Goal: Information Seeking & Learning: Learn about a topic

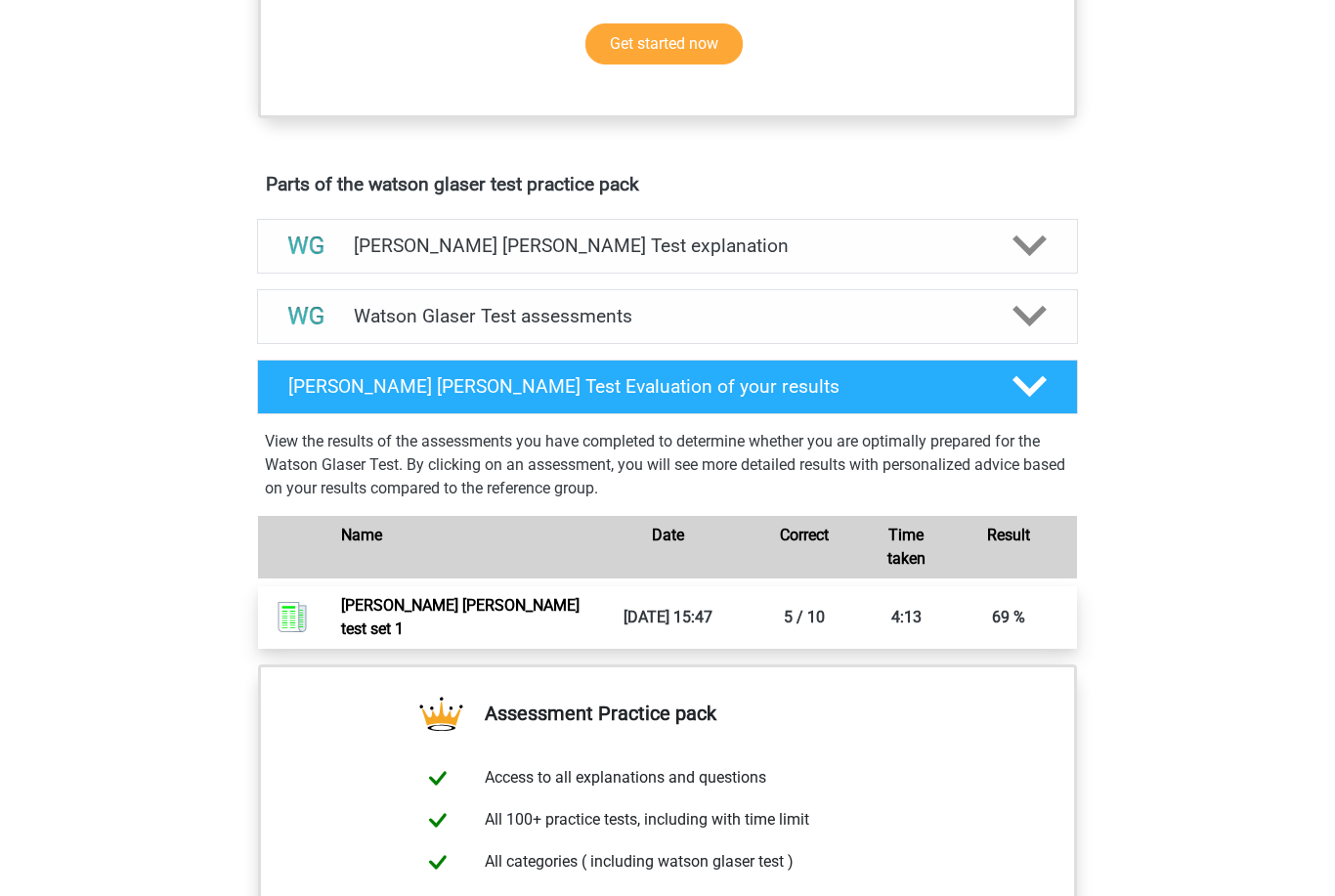
scroll to position [1084, 0]
click at [1042, 328] on polygon at bounding box center [1029, 317] width 34 height 22
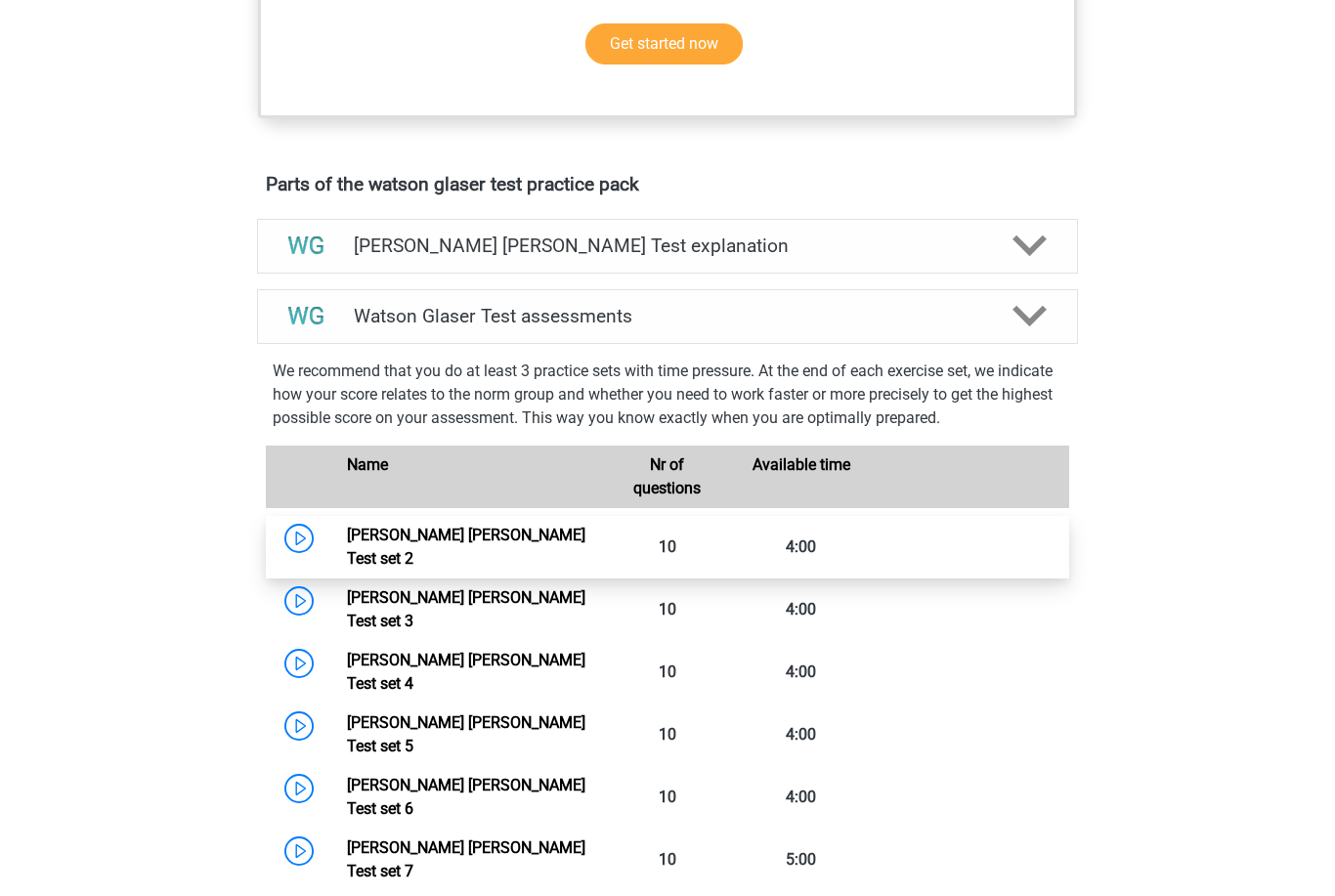
click at [352, 567] on link "Watson Glaser Test set 2" at bounding box center [466, 546] width 239 height 42
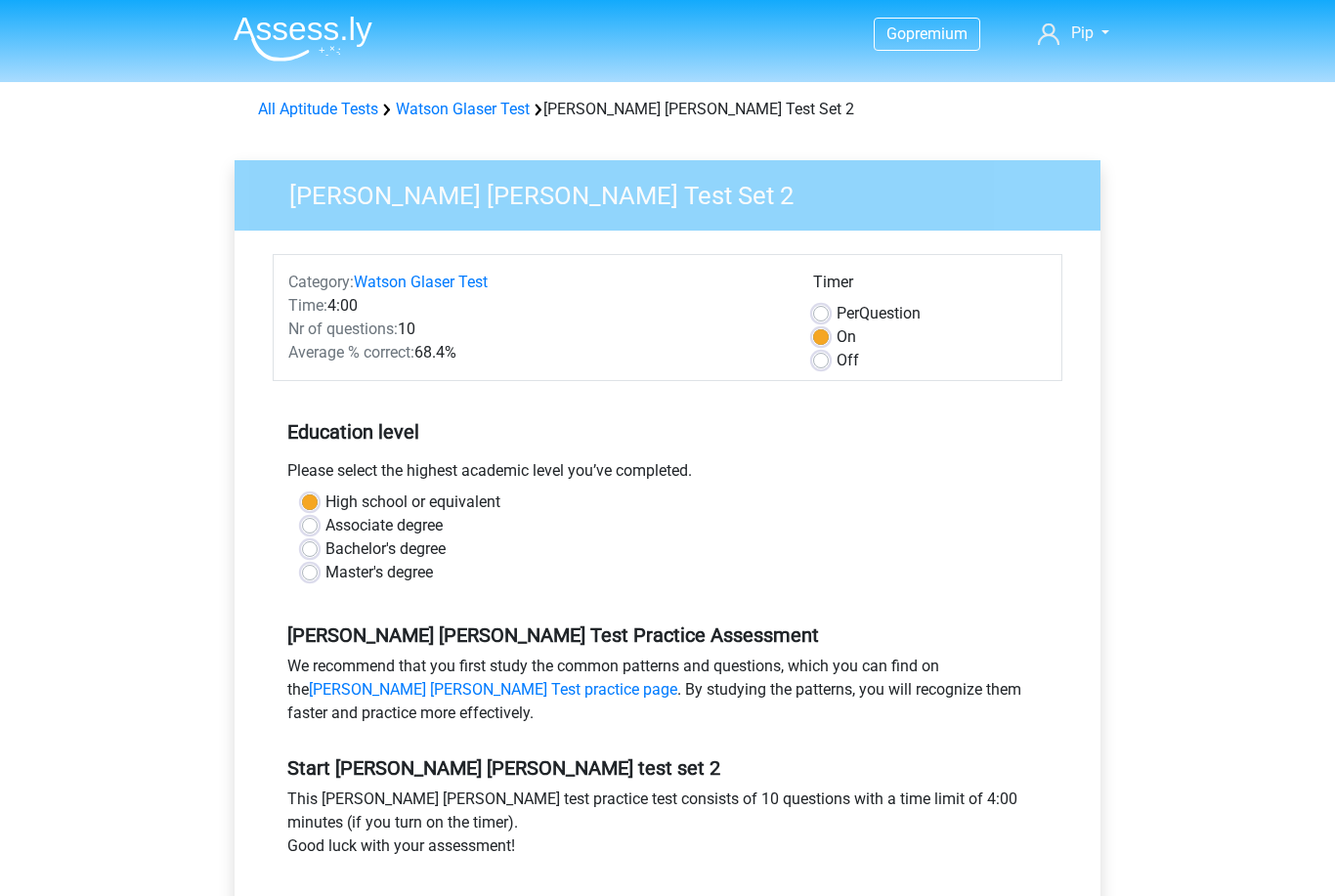
click at [836, 359] on label "Off" at bounding box center [847, 360] width 22 height 23
click at [824, 359] on input "Off" at bounding box center [820, 359] width 16 height 20
radio input "true"
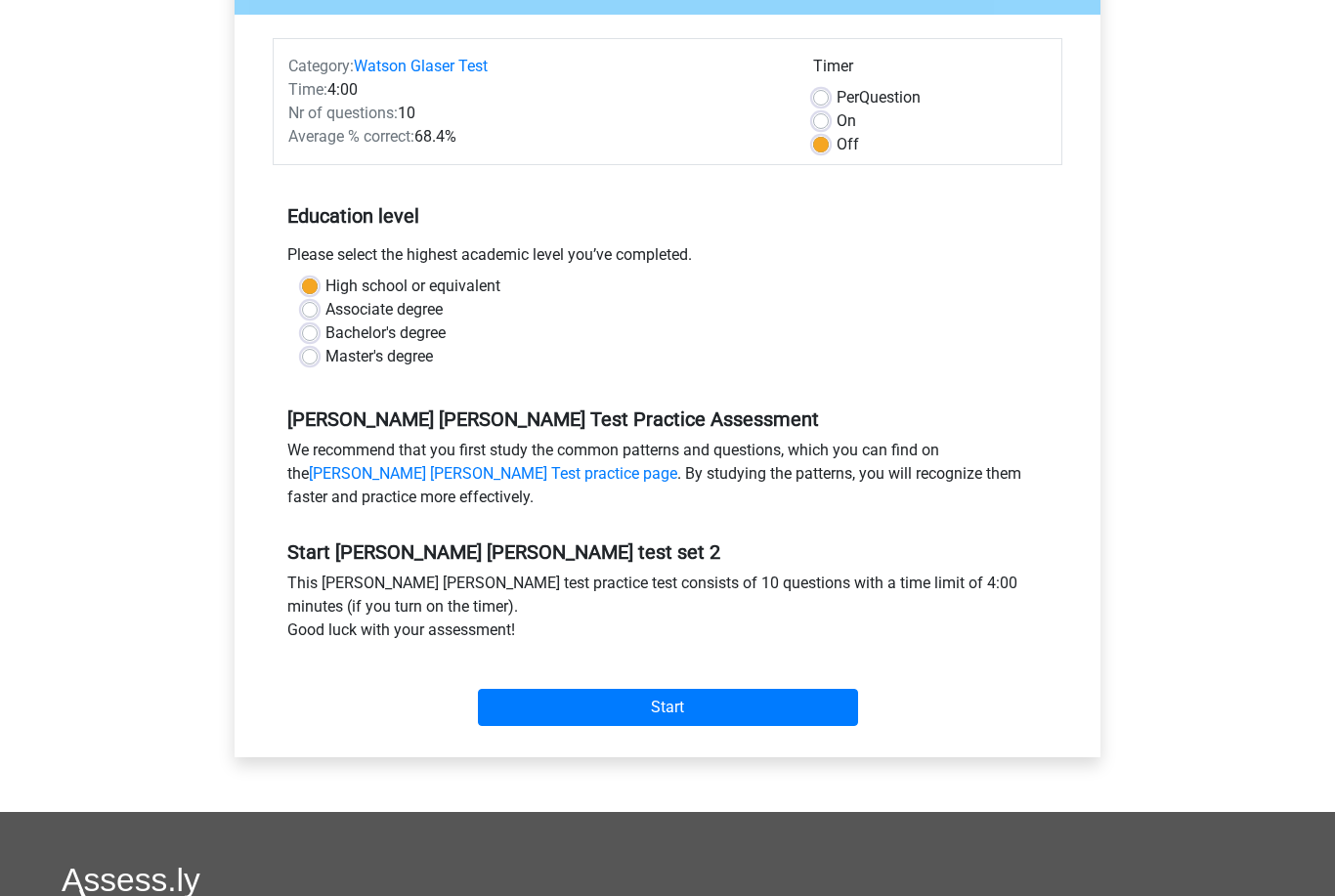
scroll to position [225, 0]
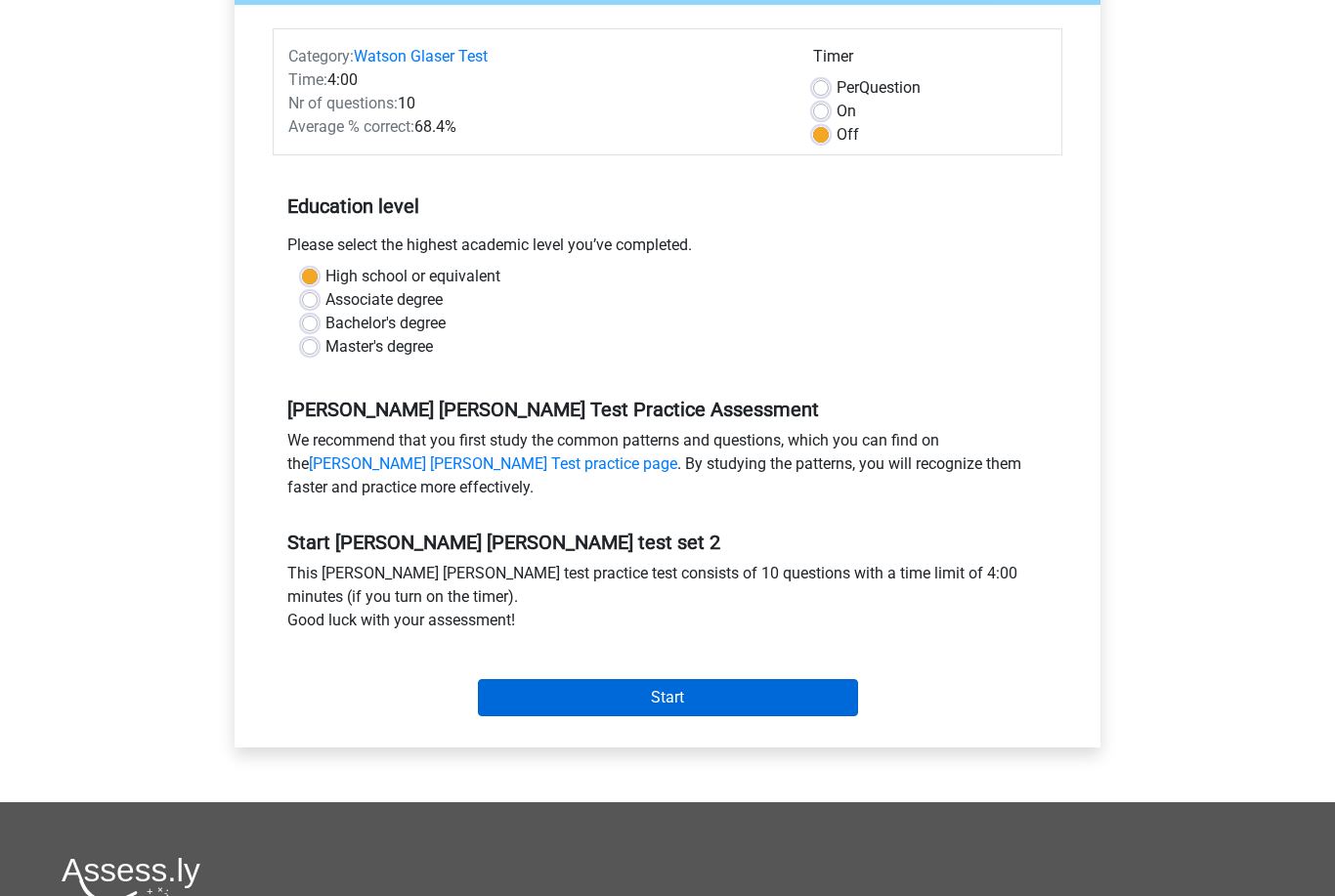
click at [635, 701] on input "Start" at bounding box center [668, 697] width 380 height 37
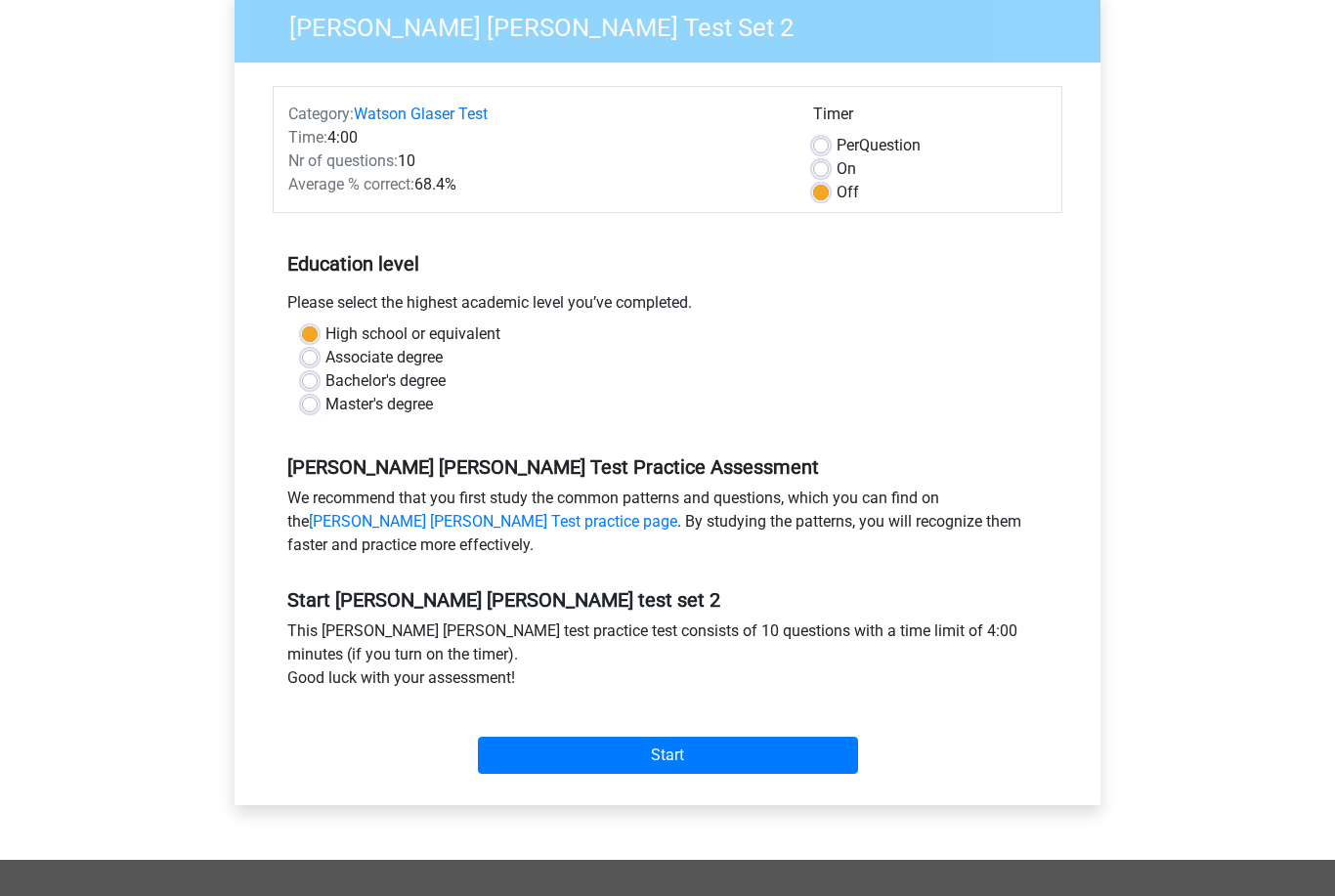
scroll to position [56, 0]
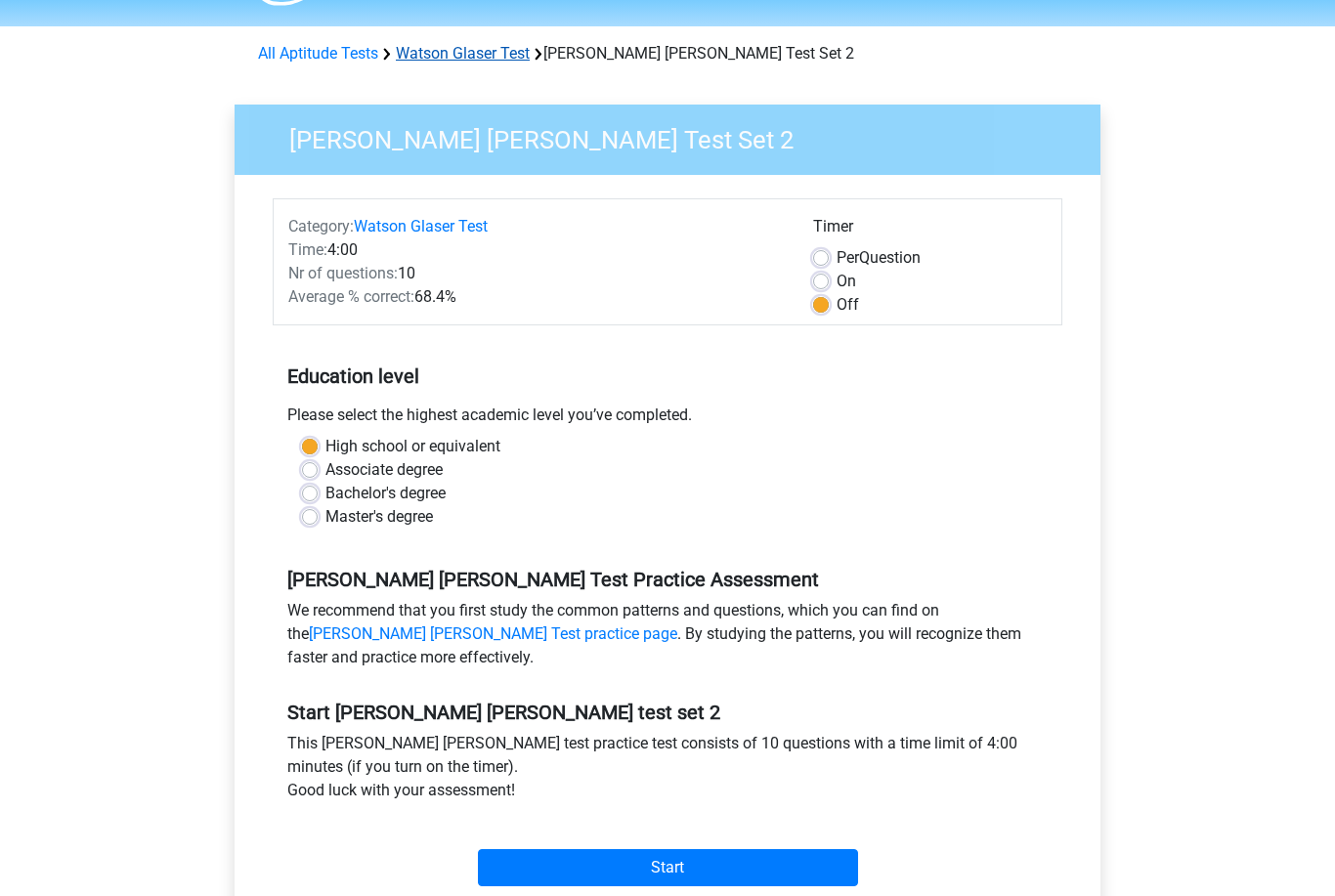
drag, startPoint x: 501, startPoint y: 60, endPoint x: 501, endPoint y: 43, distance: 17.0
click at [501, 60] on link "Watson Glaser Test" at bounding box center [463, 53] width 134 height 19
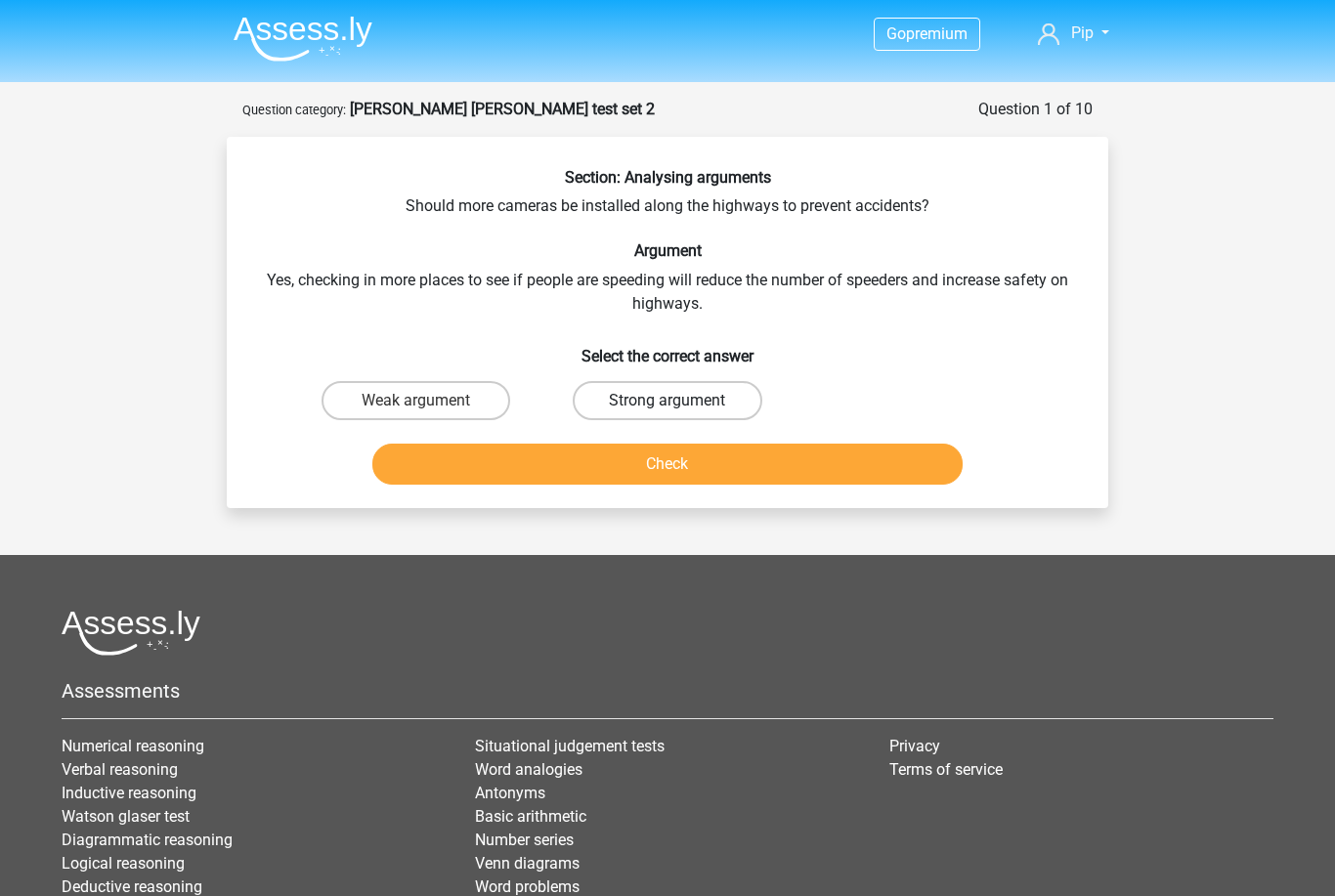
click at [613, 408] on label "Strong argument" at bounding box center [667, 400] width 189 height 39
click at [668, 408] on input "Strong argument" at bounding box center [673, 407] width 13 height 13
radio input "true"
click at [622, 460] on button "Check" at bounding box center [668, 463] width 592 height 41
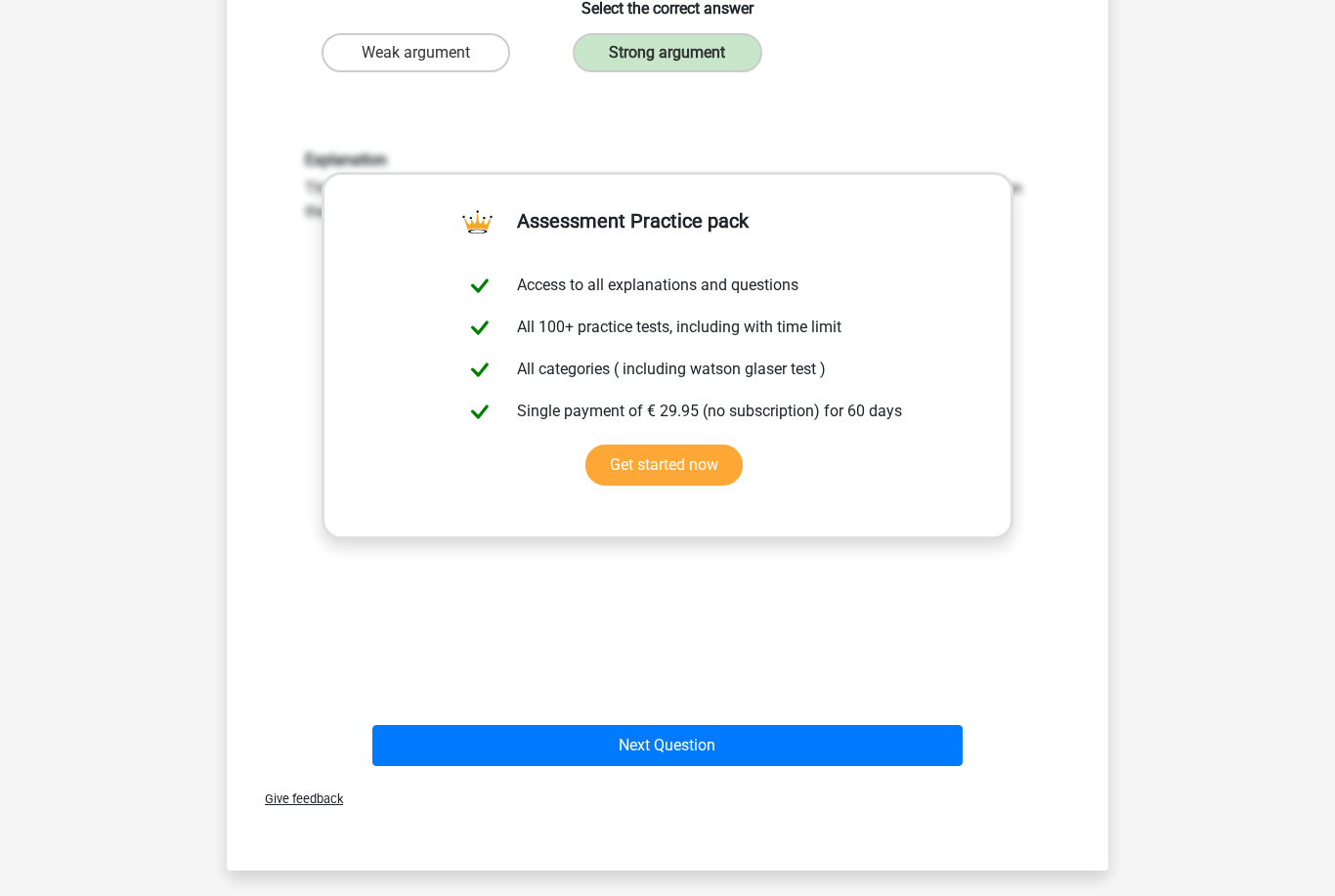
scroll to position [361, 0]
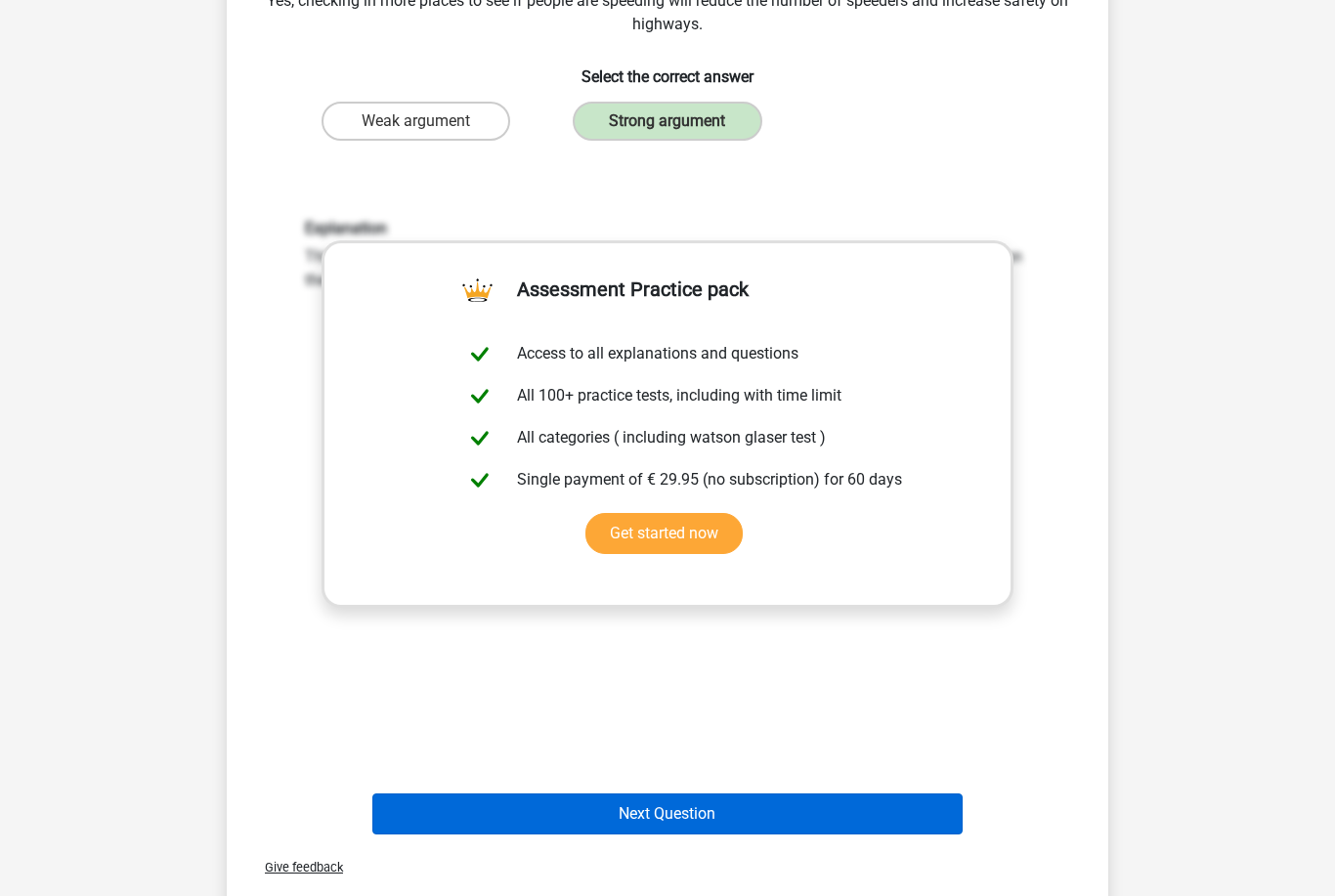
click at [694, 817] on button "Next Question" at bounding box center [668, 814] width 592 height 41
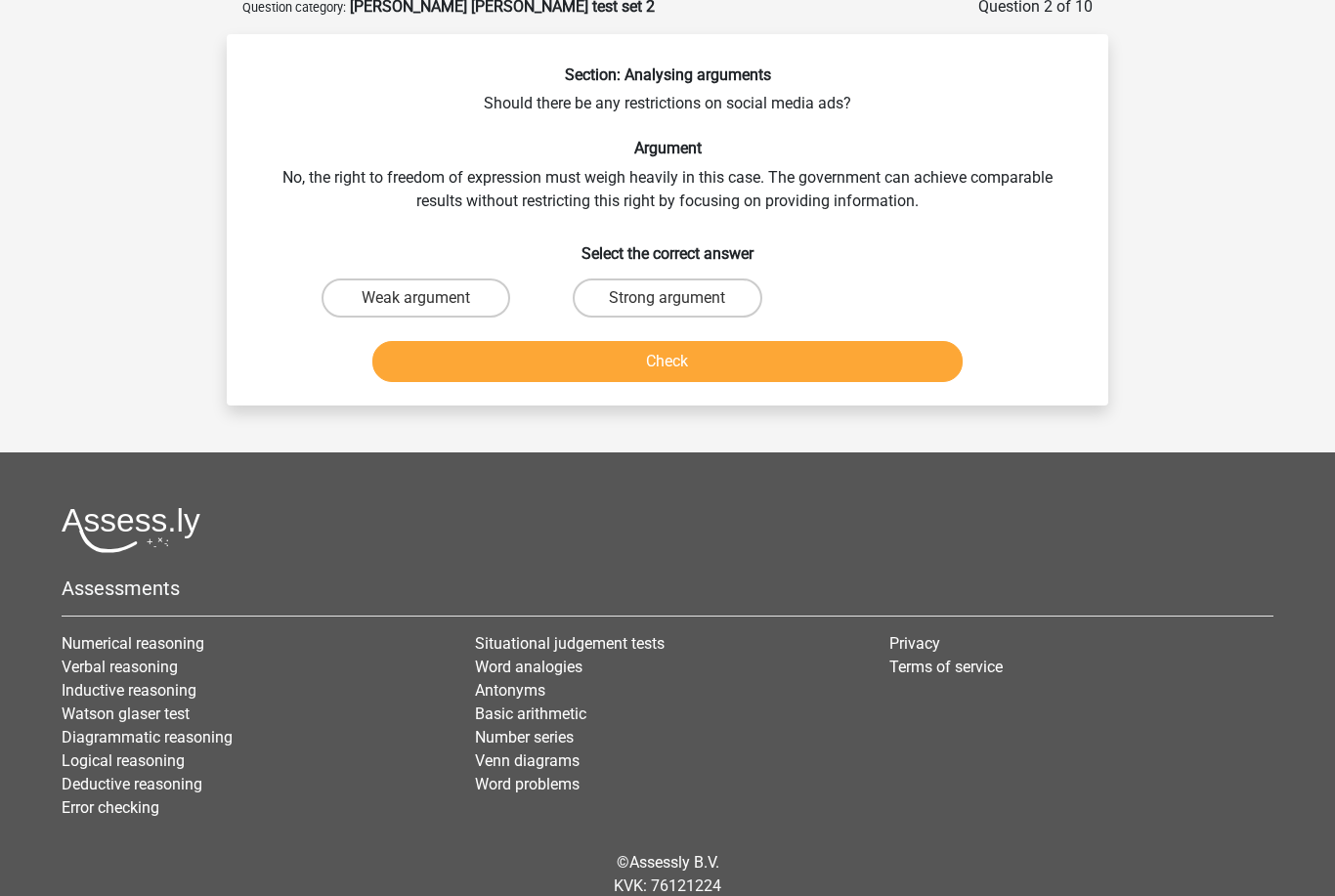
scroll to position [98, 0]
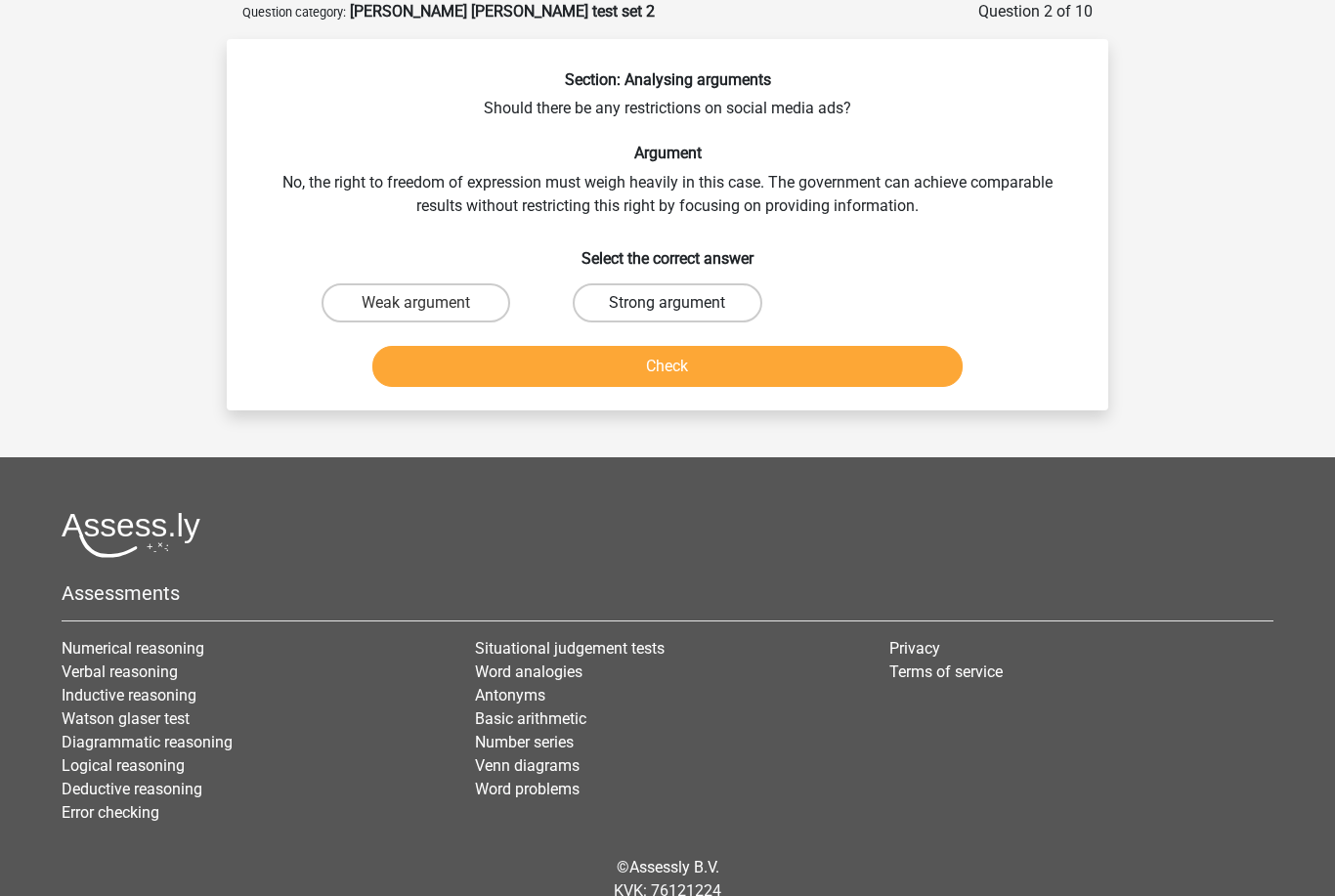
click at [668, 297] on label "Strong argument" at bounding box center [667, 303] width 189 height 39
click at [668, 303] on input "Strong argument" at bounding box center [673, 309] width 13 height 13
radio input "true"
click at [693, 369] on button "Check" at bounding box center [668, 366] width 592 height 41
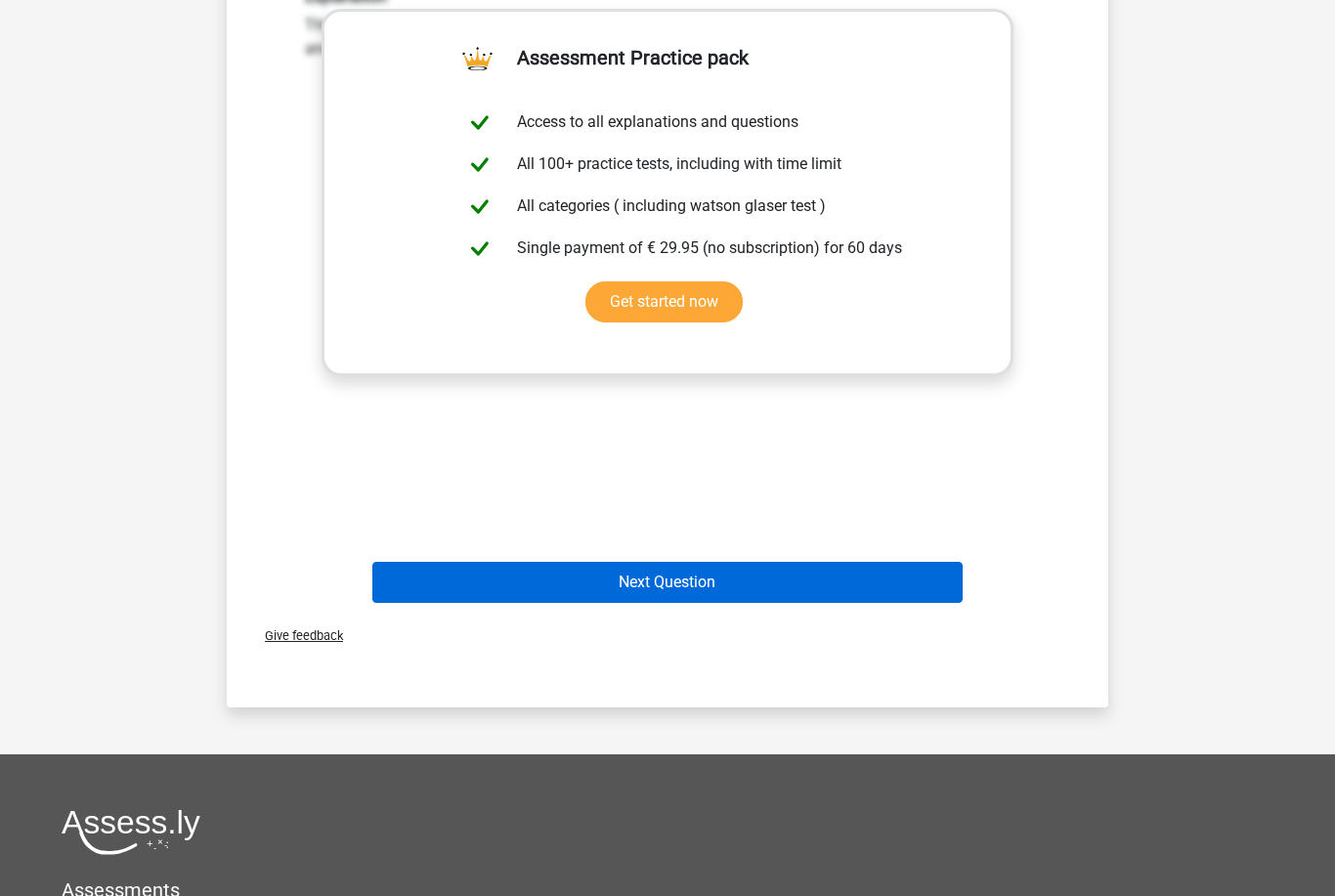
click at [716, 583] on button "Next Question" at bounding box center [668, 582] width 592 height 41
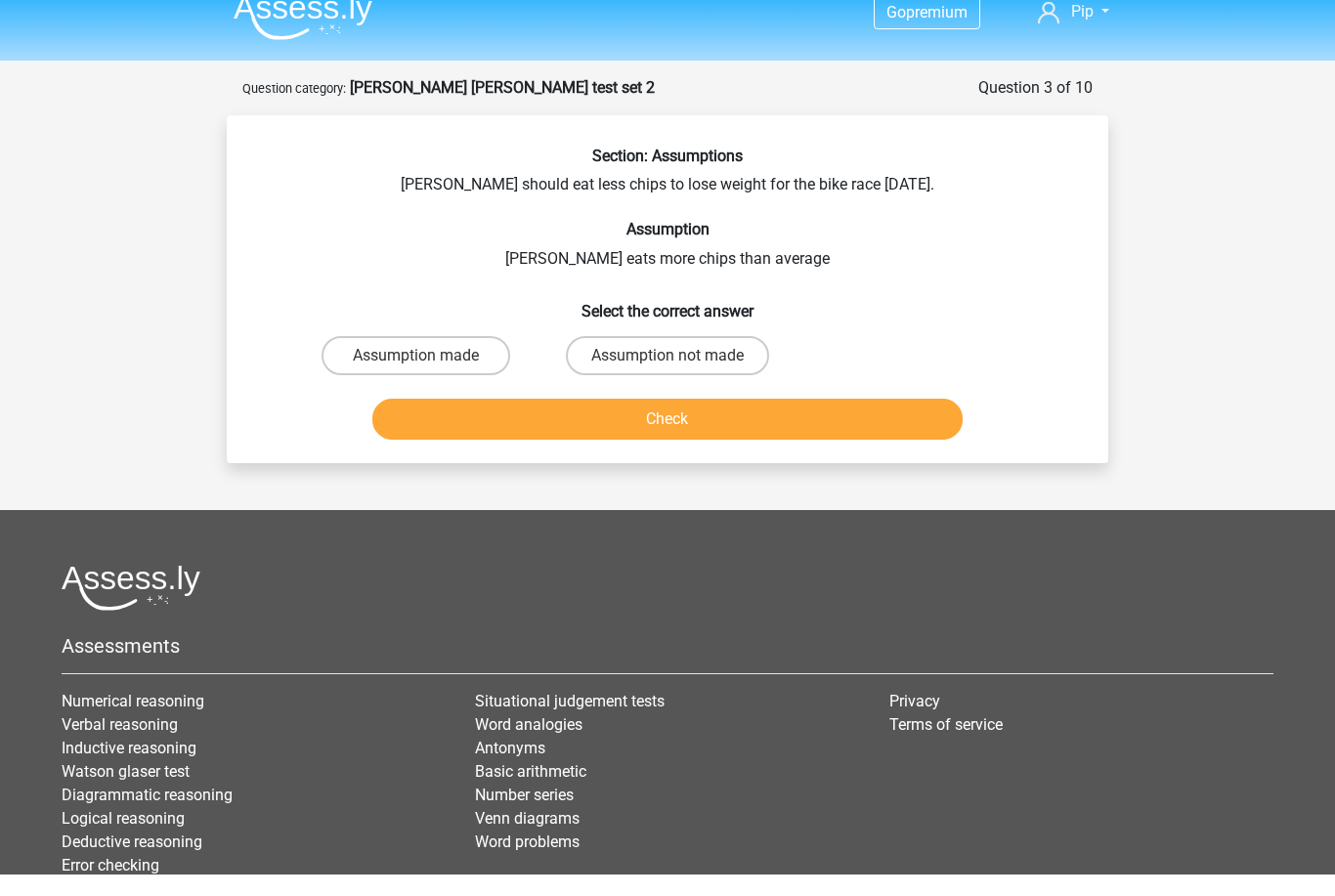
scroll to position [22, 0]
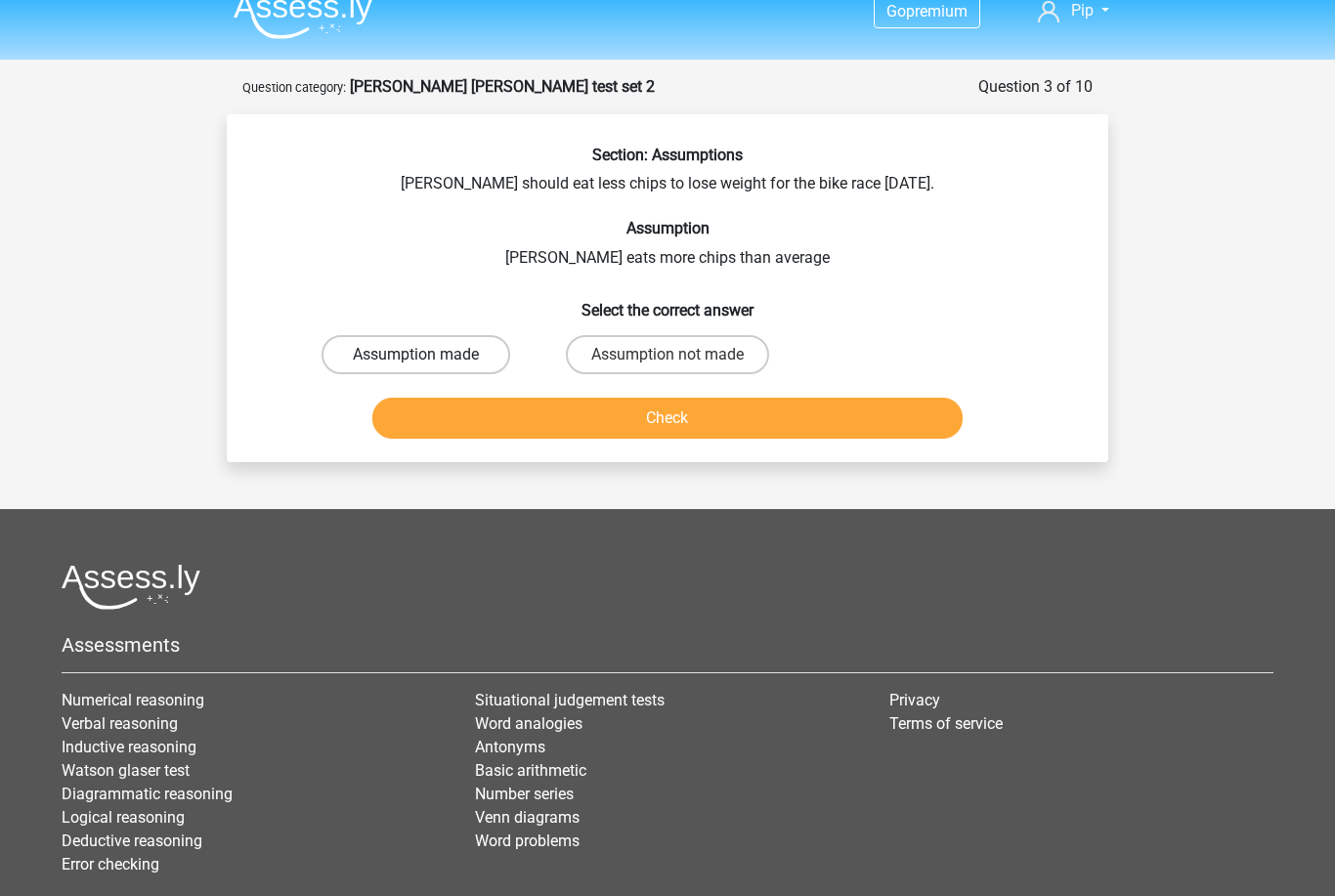
click at [483, 357] on label "Assumption made" at bounding box center [416, 354] width 189 height 39
click at [429, 357] on input "Assumption made" at bounding box center [423, 361] width 13 height 13
radio input "true"
click at [546, 410] on button "Check" at bounding box center [668, 418] width 592 height 41
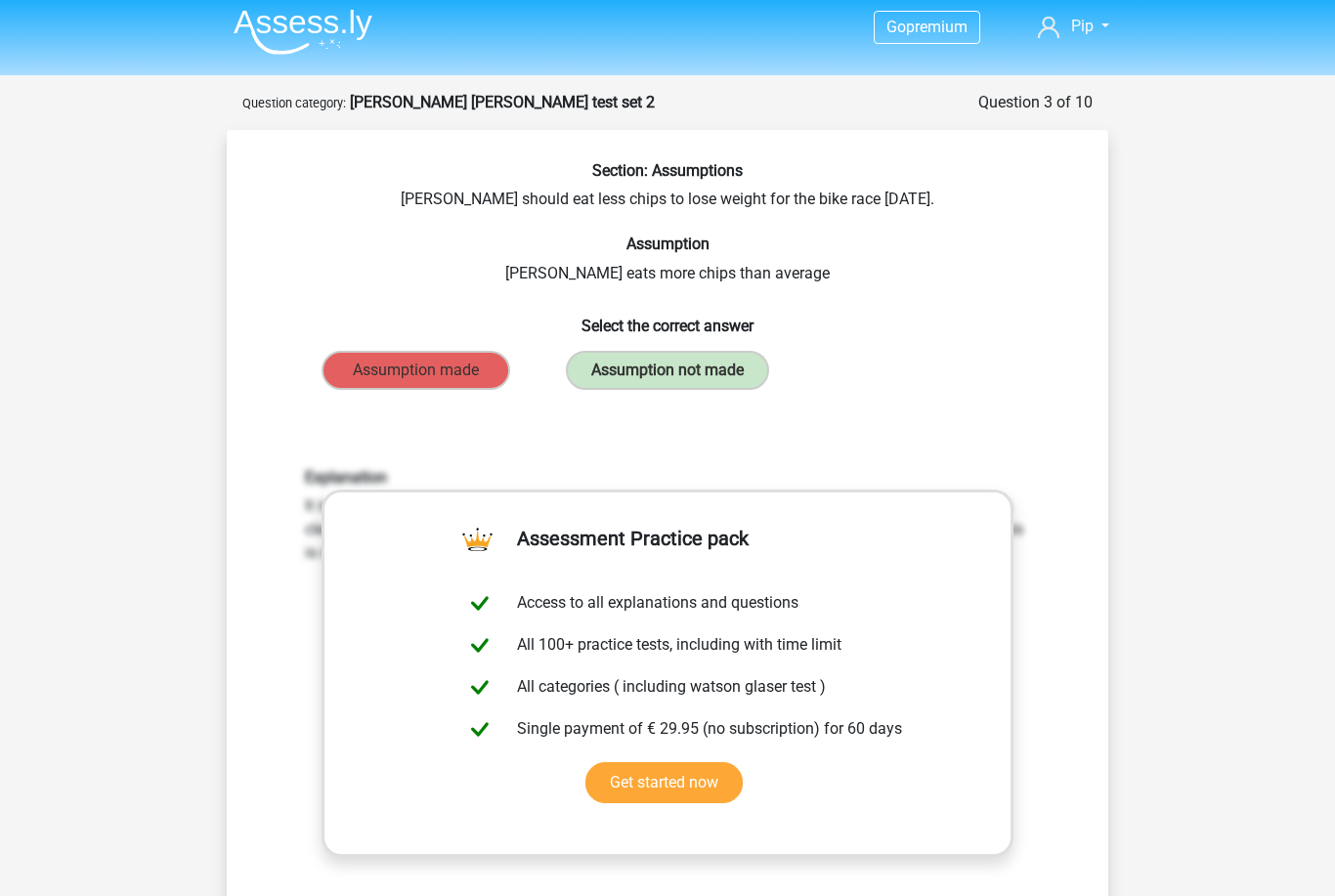
scroll to position [0, 0]
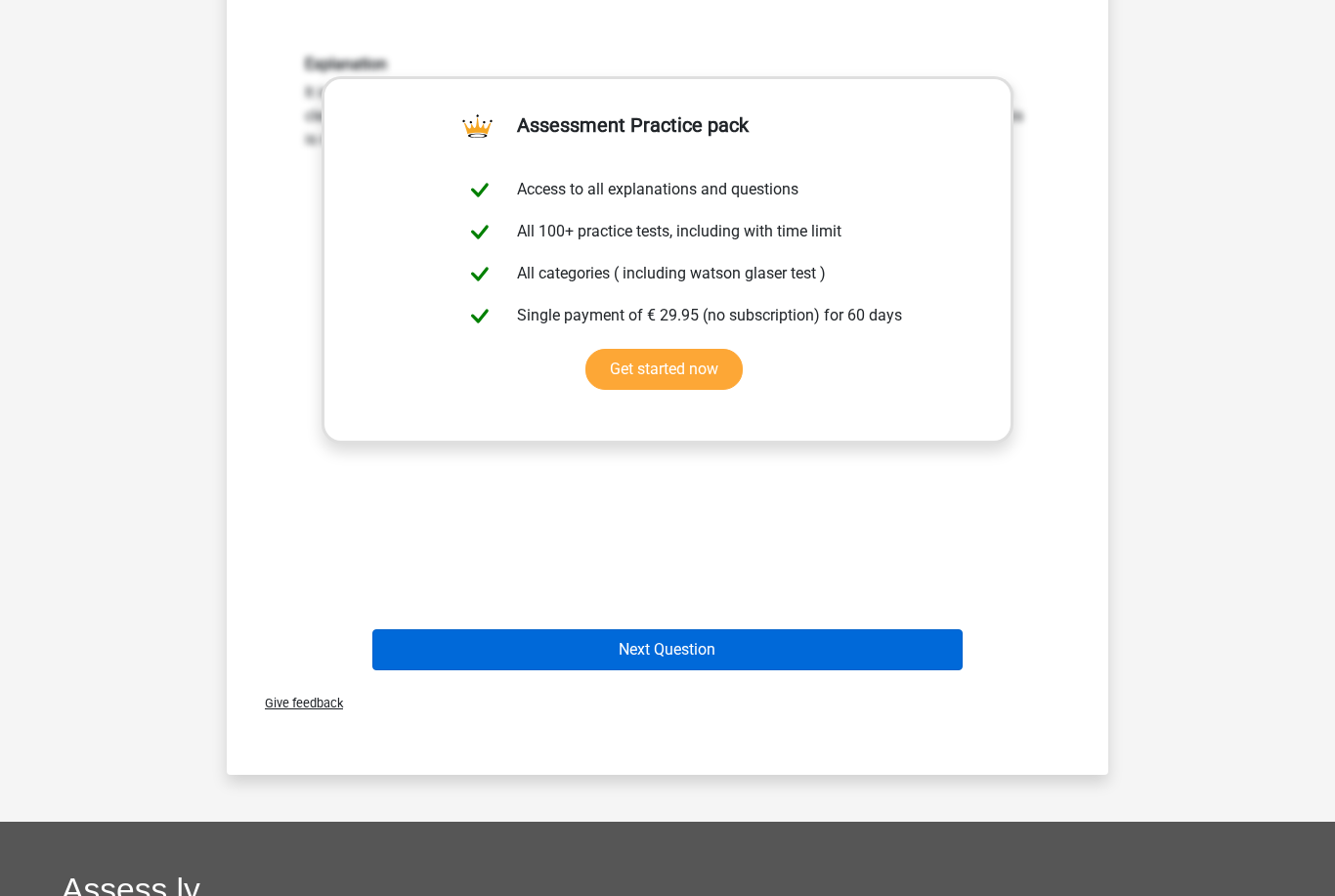
click at [563, 651] on button "Next Question" at bounding box center [668, 650] width 592 height 41
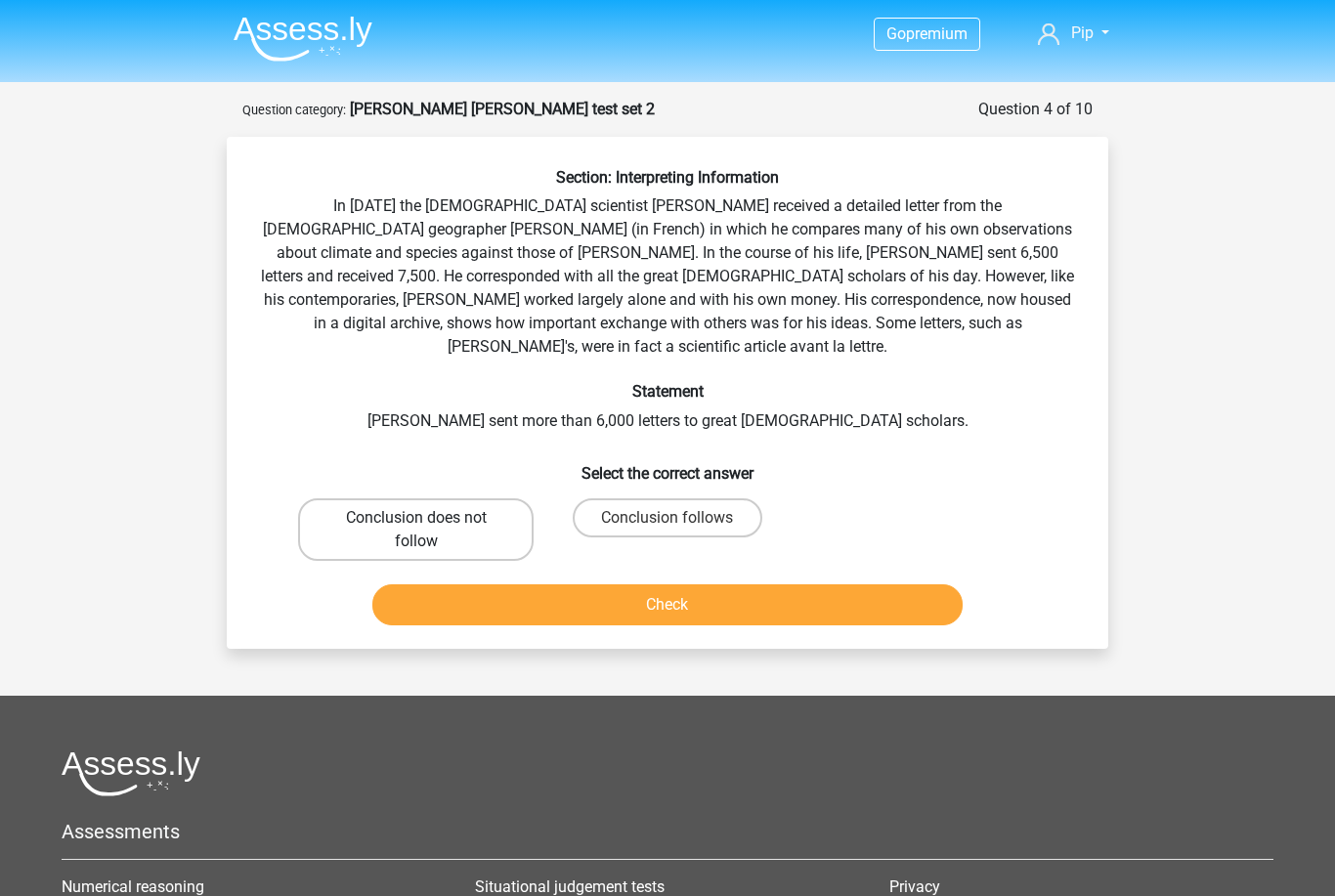
click at [503, 516] on label "Conclusion does not follow" at bounding box center [416, 529] width 236 height 63
click at [429, 517] on input "Conclusion does not follow" at bounding box center [423, 523] width 13 height 13
radio input "true"
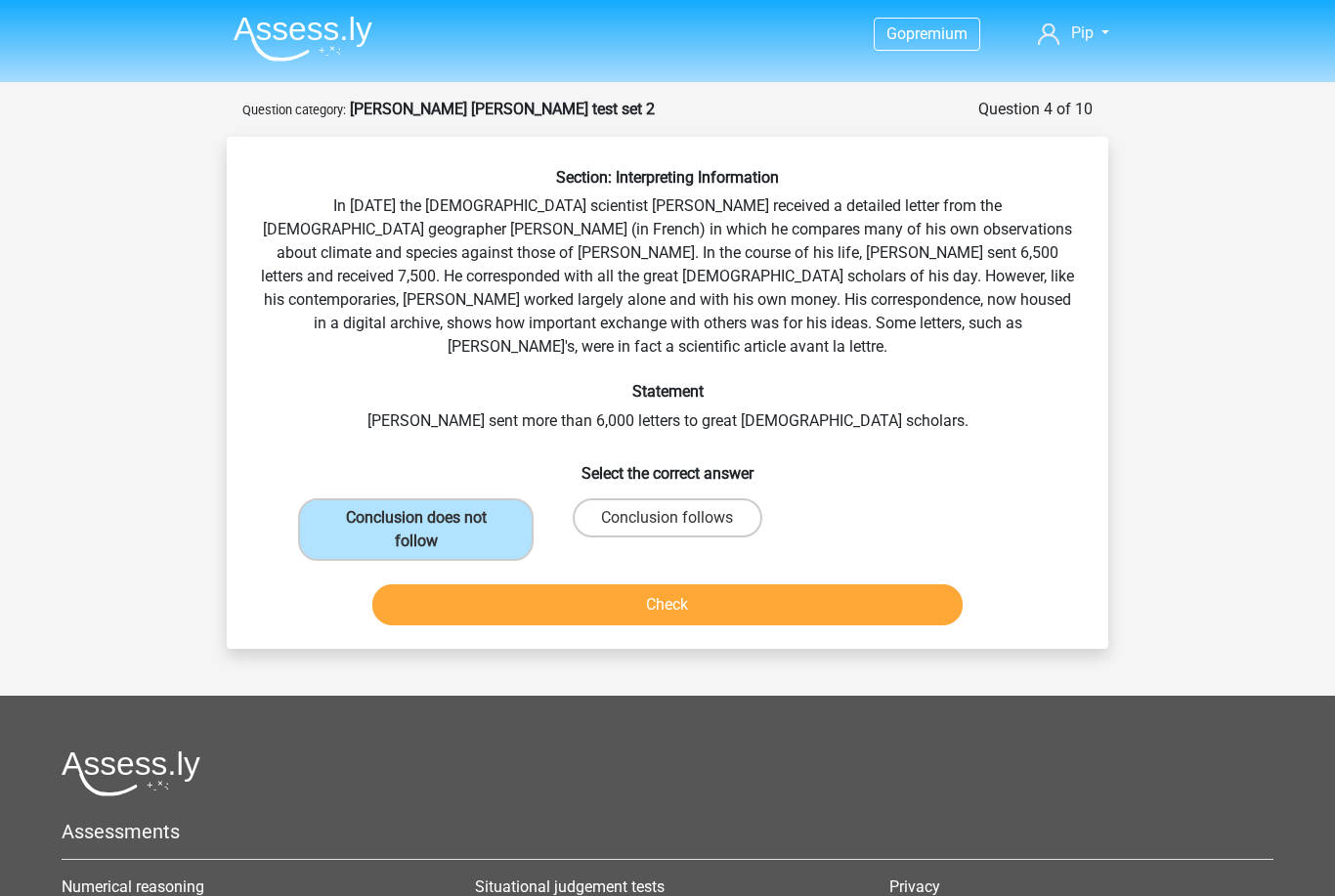
click at [601, 590] on button "Check" at bounding box center [668, 604] width 592 height 41
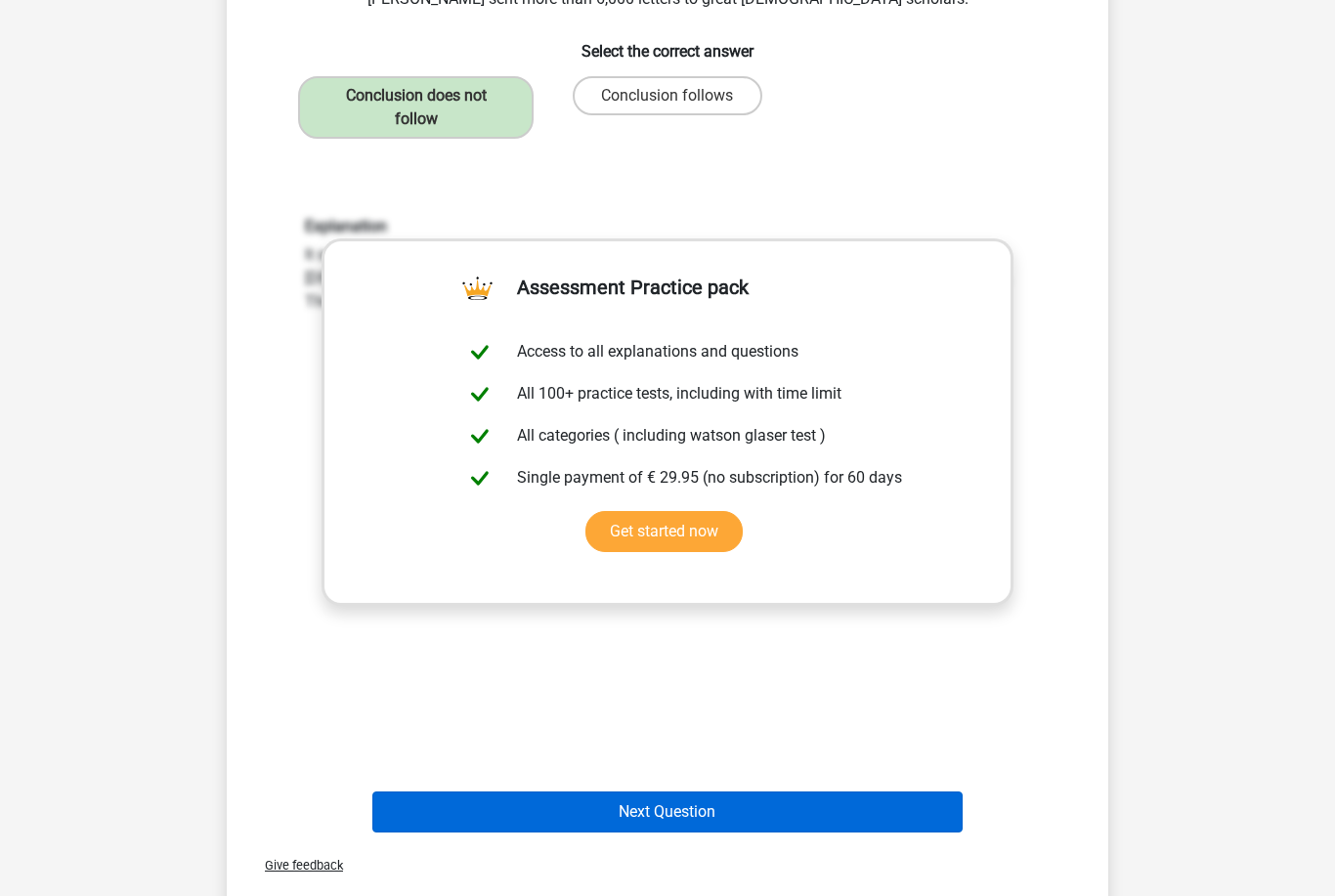
click at [692, 792] on button "Next Question" at bounding box center [668, 812] width 592 height 41
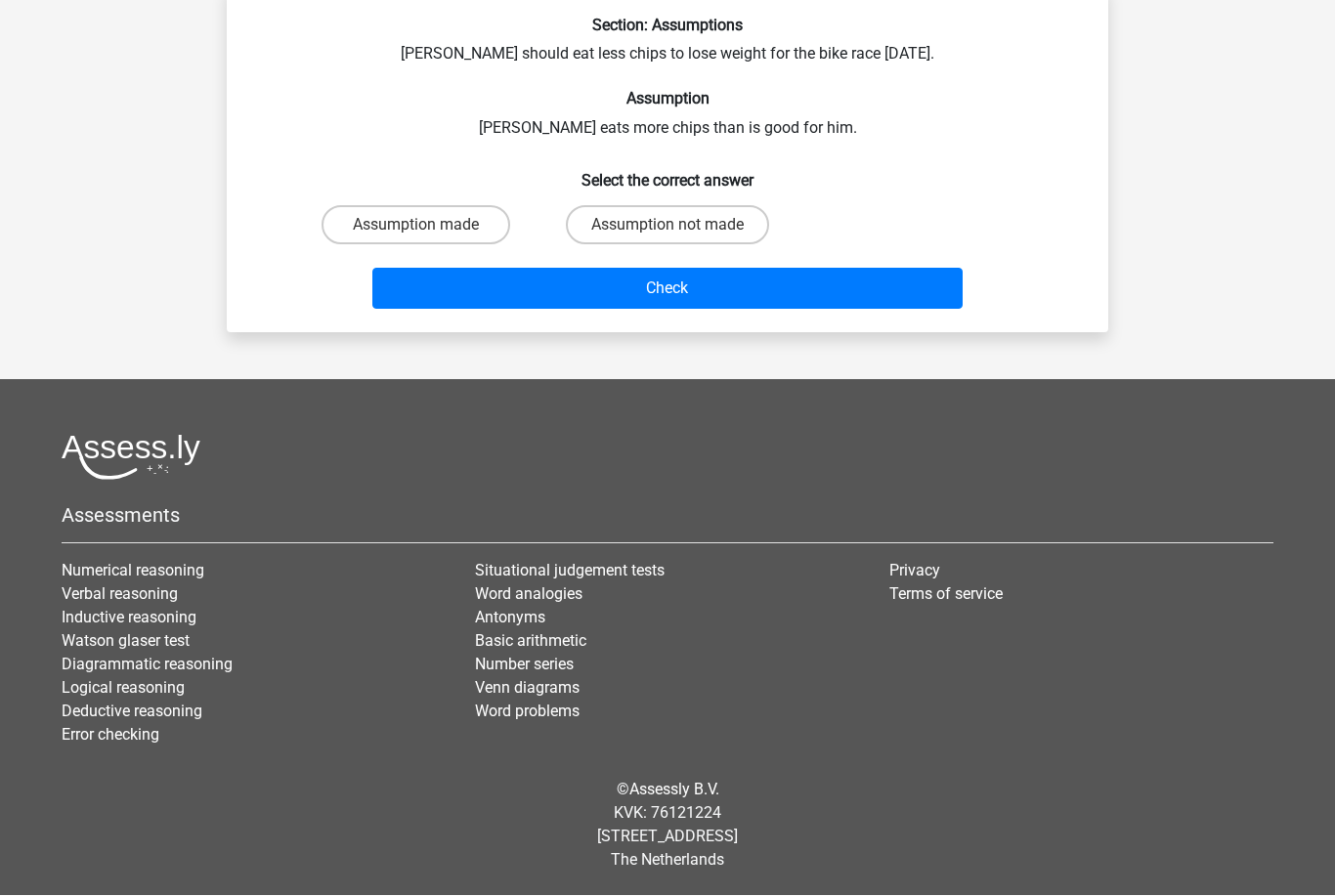
scroll to position [88, 0]
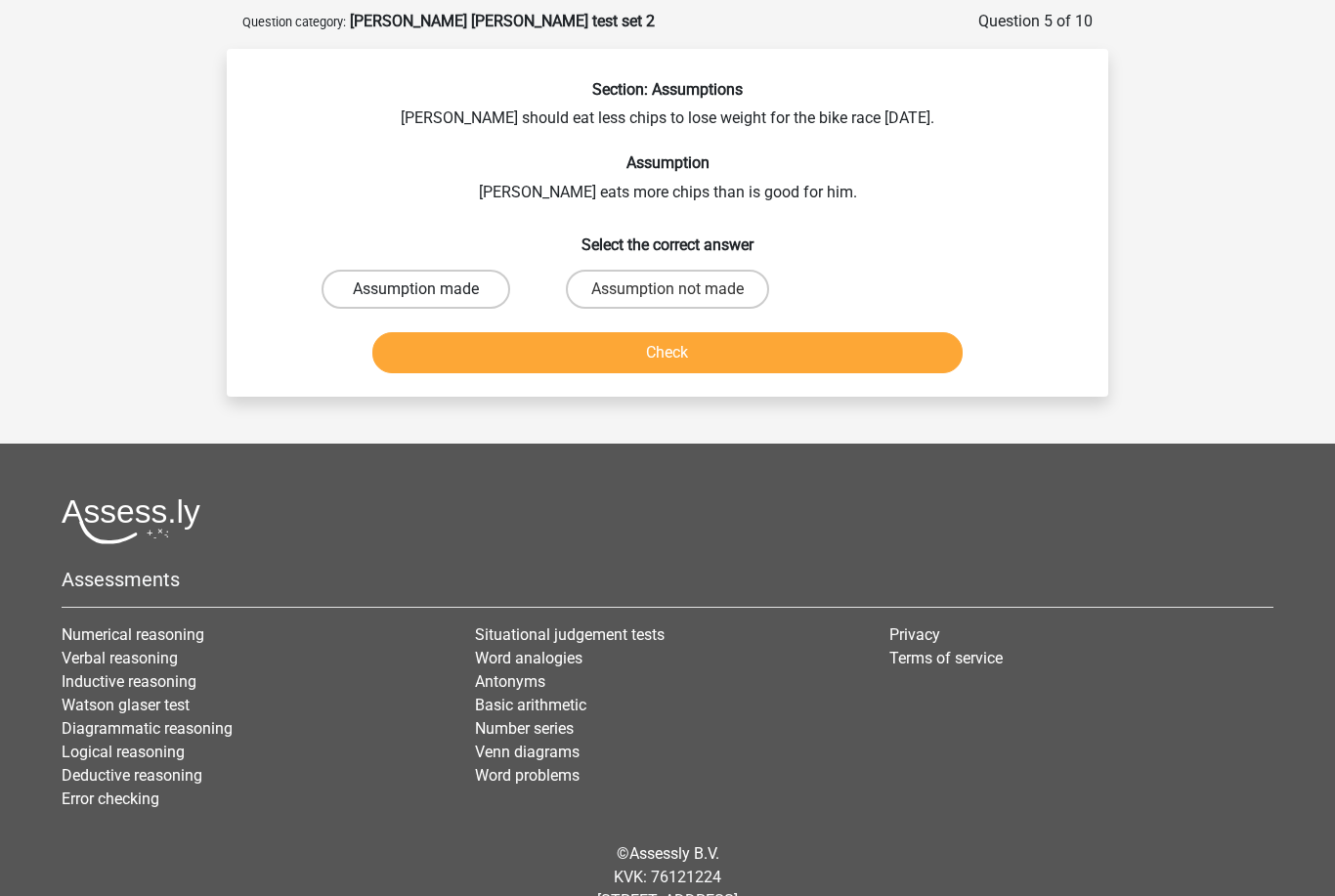
click at [444, 294] on label "Assumption made" at bounding box center [416, 289] width 189 height 39
click at [429, 294] on input "Assumption made" at bounding box center [423, 295] width 13 height 13
radio input "true"
click at [524, 362] on button "Check" at bounding box center [668, 352] width 592 height 41
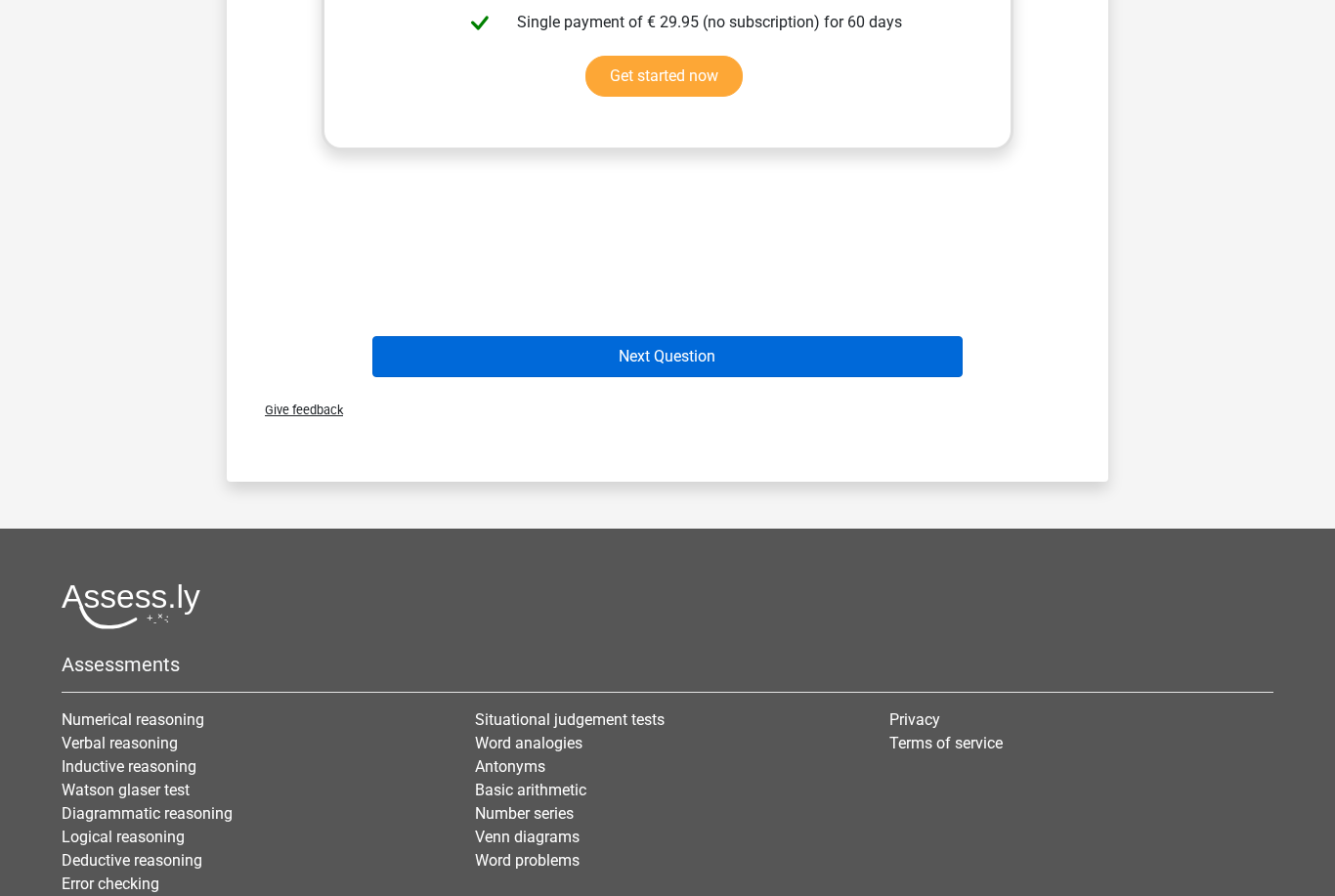
click at [647, 366] on button "Next Question" at bounding box center [668, 357] width 592 height 41
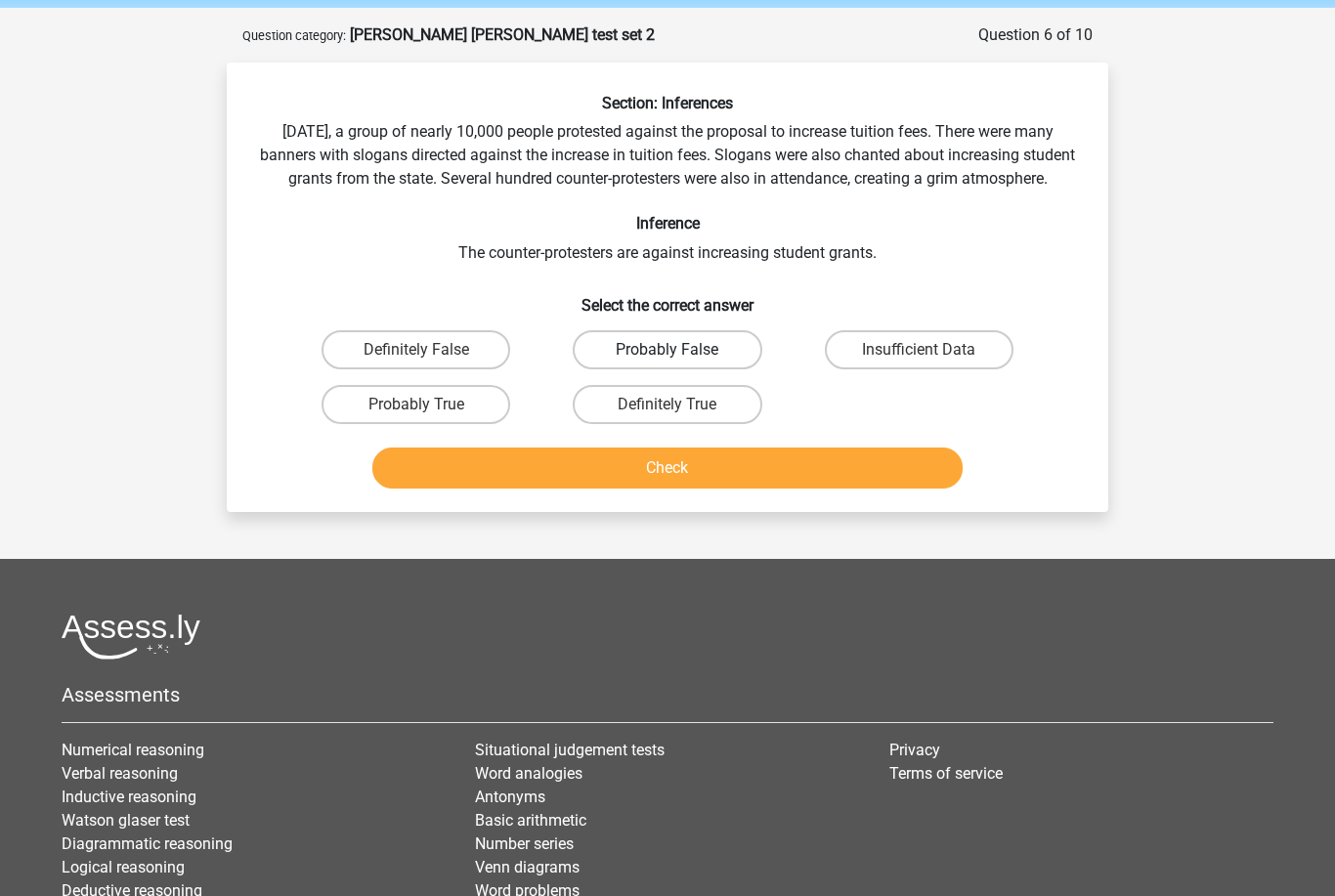
scroll to position [71, 0]
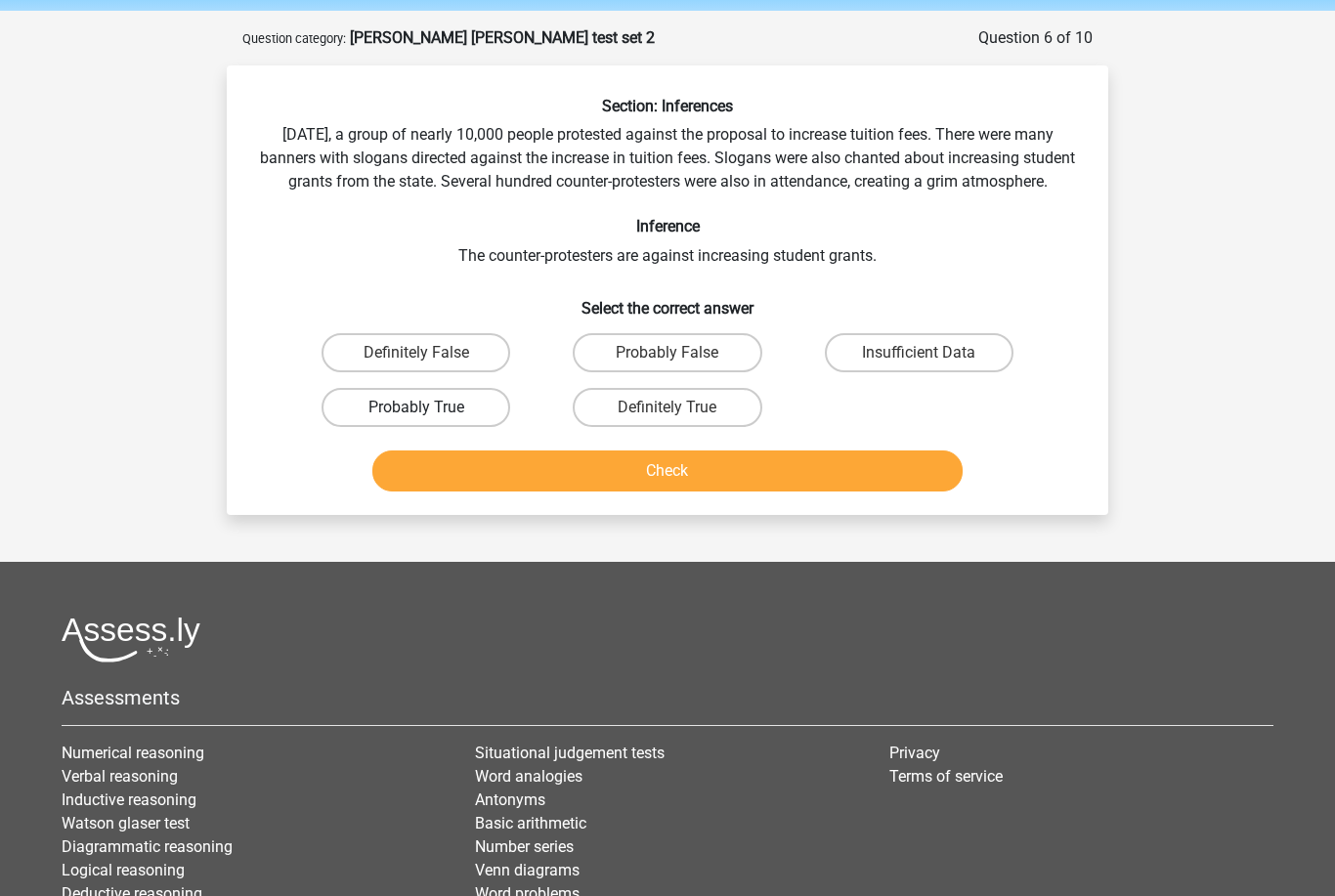
click at [417, 426] on label "Probably True" at bounding box center [416, 407] width 189 height 39
click at [417, 420] on input "Probably True" at bounding box center [423, 414] width 13 height 13
radio input "true"
click at [540, 491] on button "Check" at bounding box center [668, 470] width 592 height 41
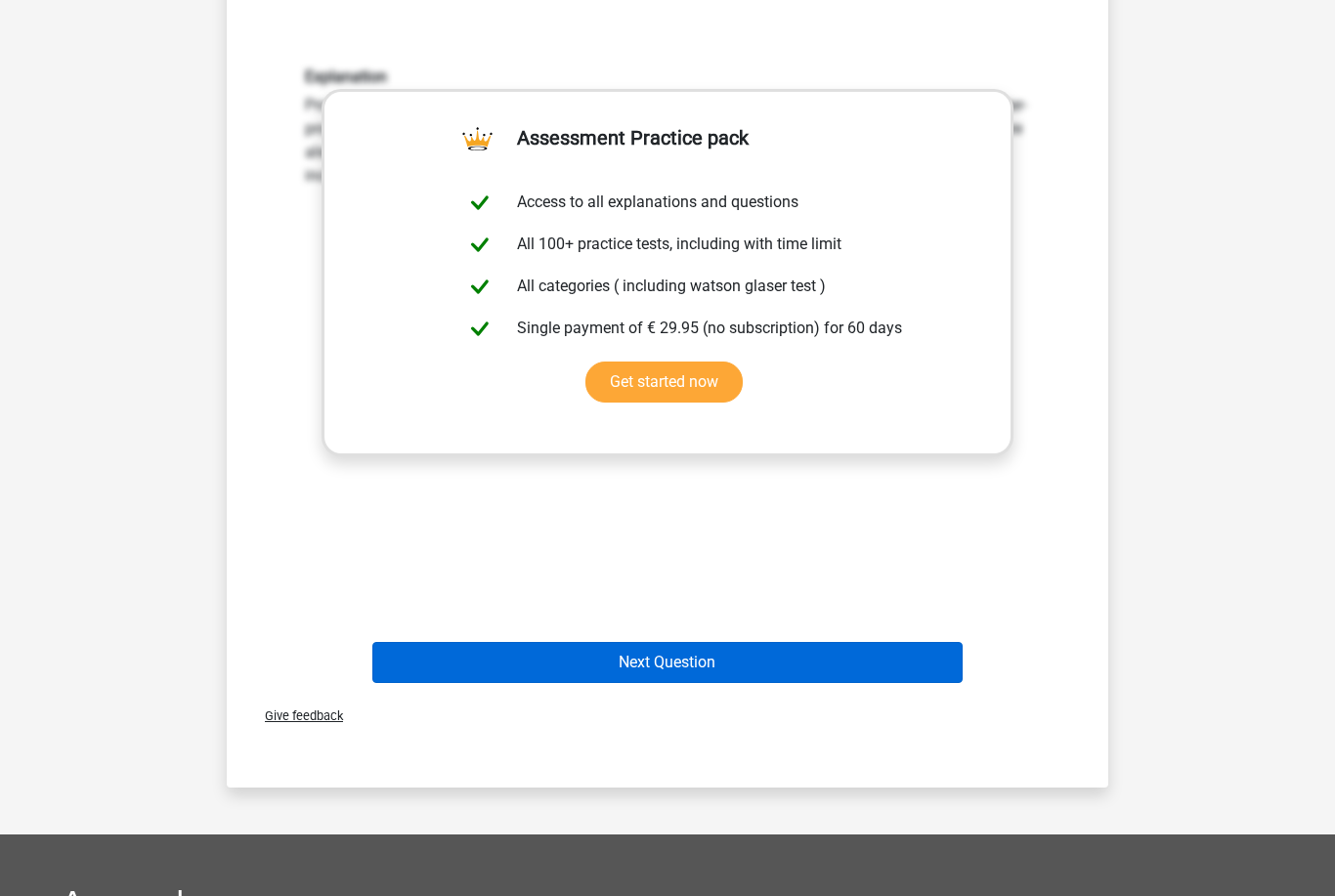
click at [648, 682] on button "Next Question" at bounding box center [668, 661] width 592 height 41
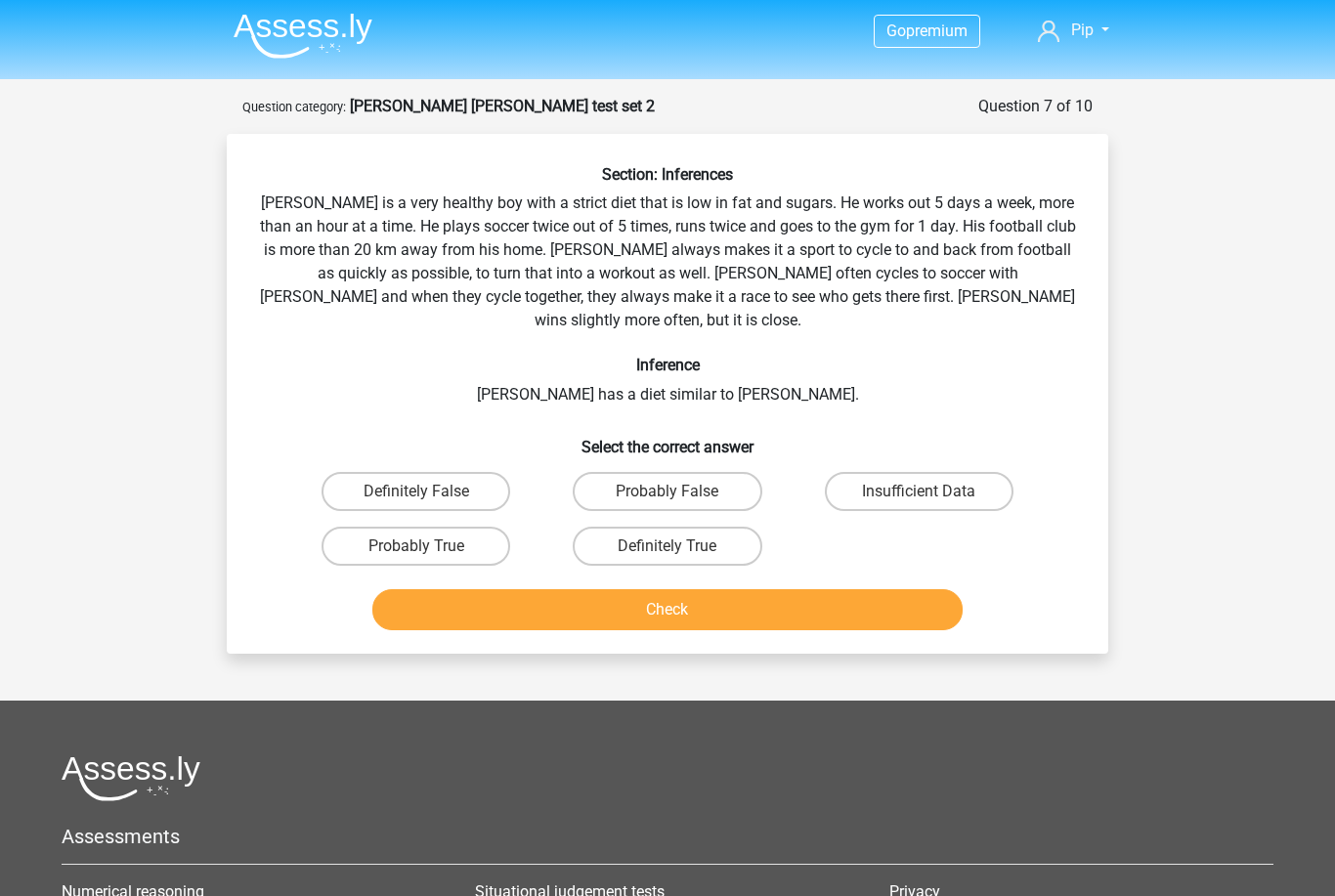
scroll to position [3, 0]
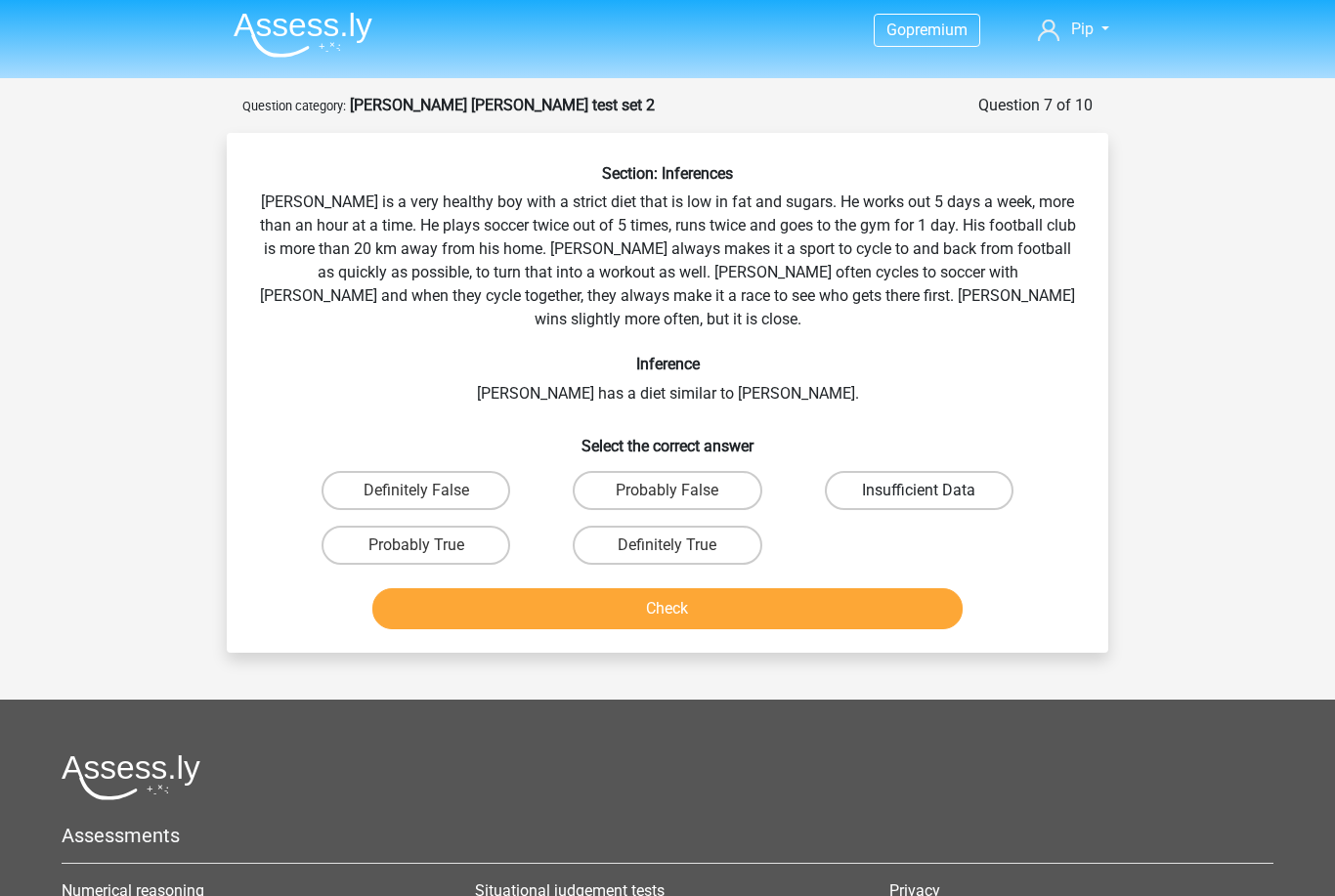
click at [838, 471] on label "Insufficient Data" at bounding box center [918, 490] width 189 height 39
click at [918, 491] on input "Insufficient Data" at bounding box center [924, 497] width 13 height 13
radio input "true"
click at [789, 572] on div "Check" at bounding box center [667, 604] width 818 height 65
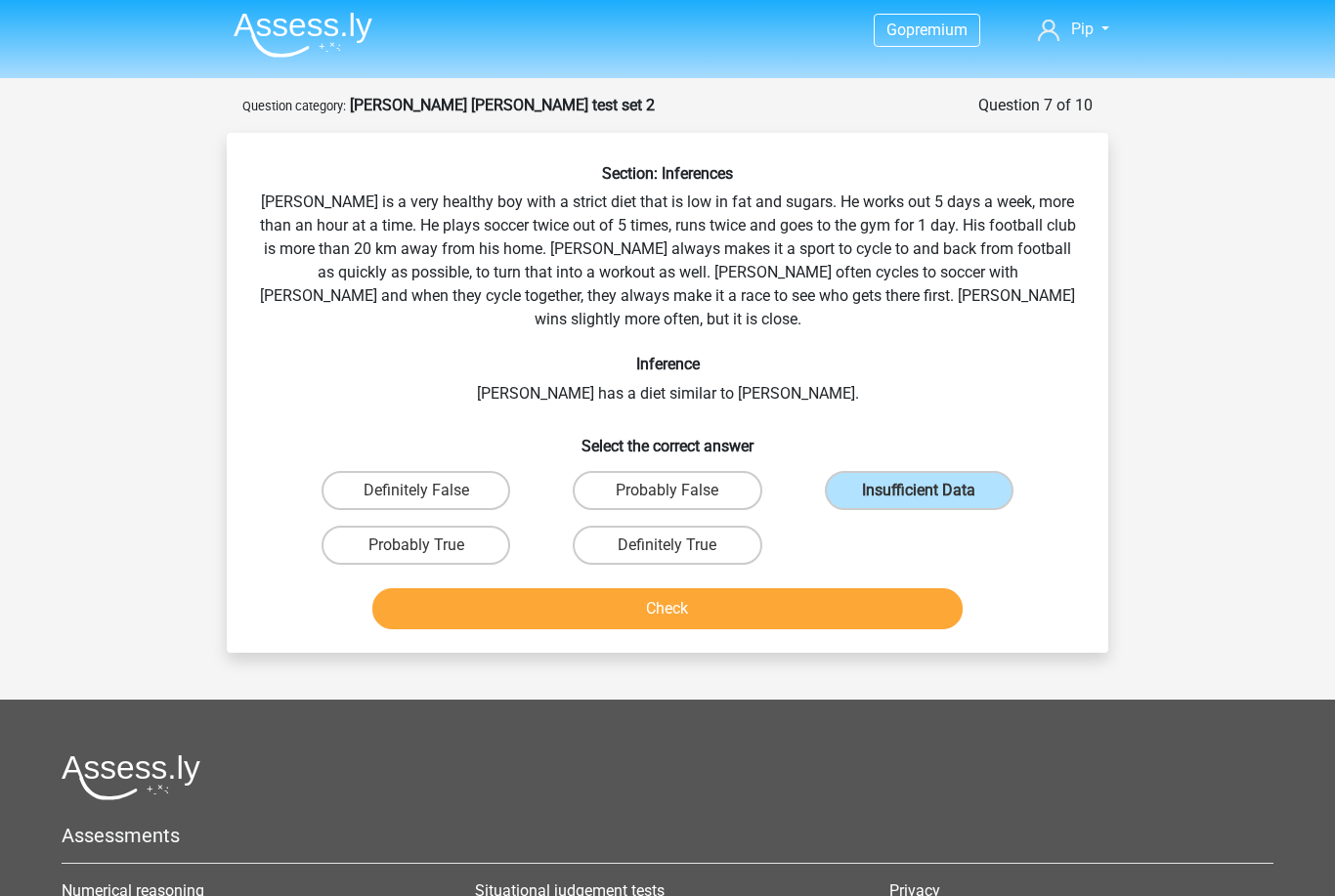
click at [787, 588] on button "Check" at bounding box center [668, 608] width 592 height 41
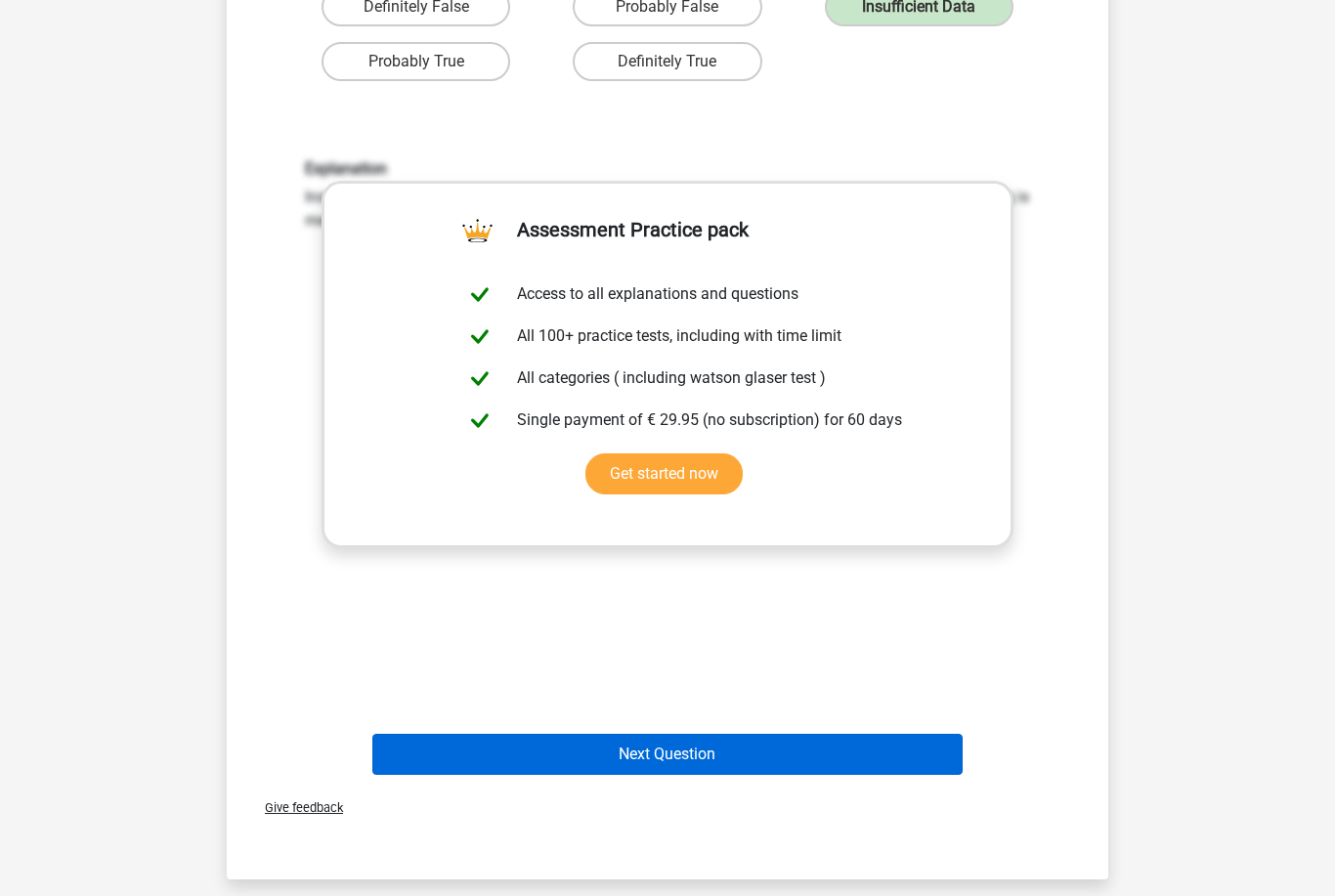
click at [747, 734] on button "Next Question" at bounding box center [668, 754] width 592 height 41
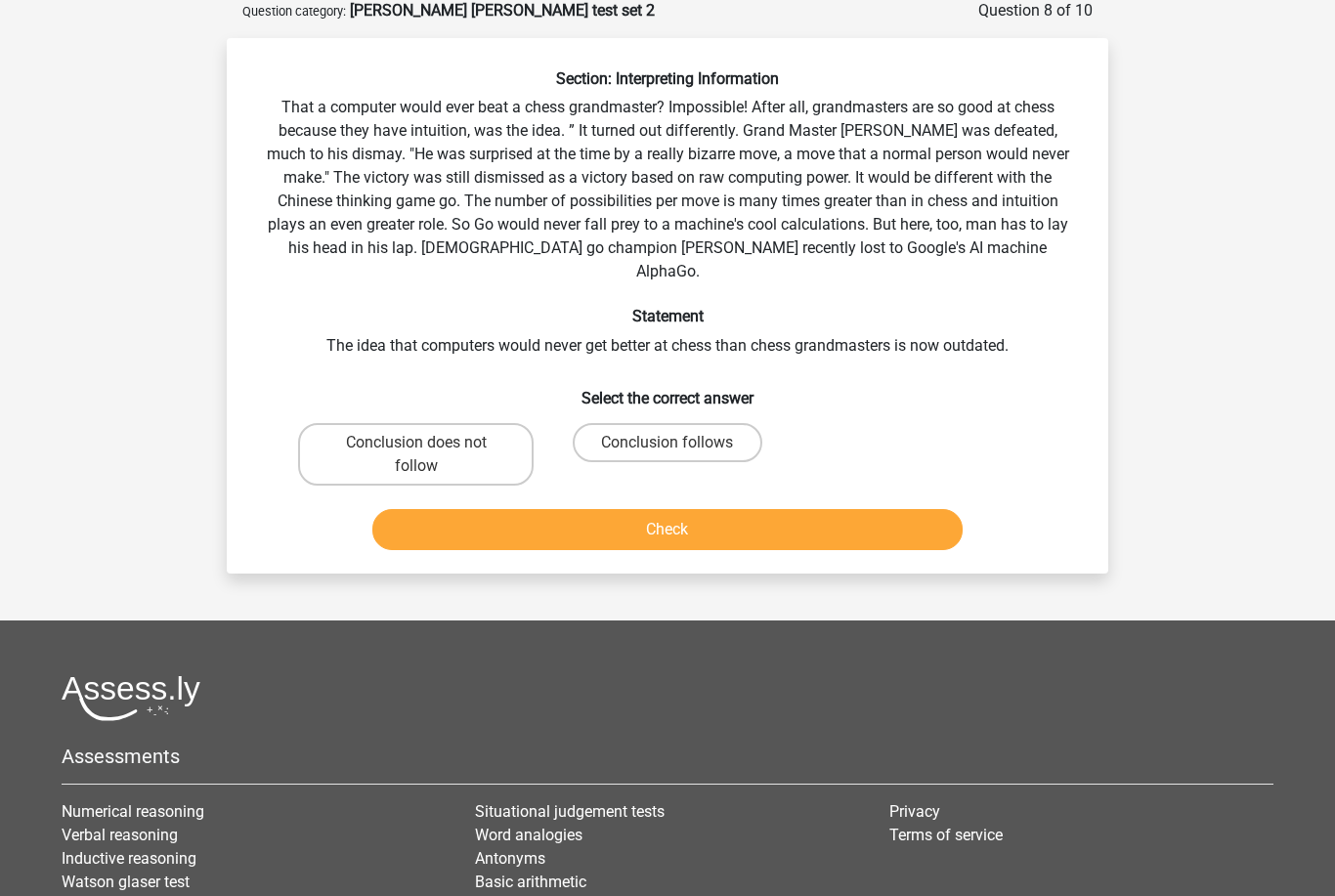
scroll to position [98, 0]
click at [632, 424] on label "Conclusion follows" at bounding box center [667, 443] width 189 height 39
click at [668, 444] on input "Conclusion follows" at bounding box center [673, 449] width 13 height 13
radio input "true"
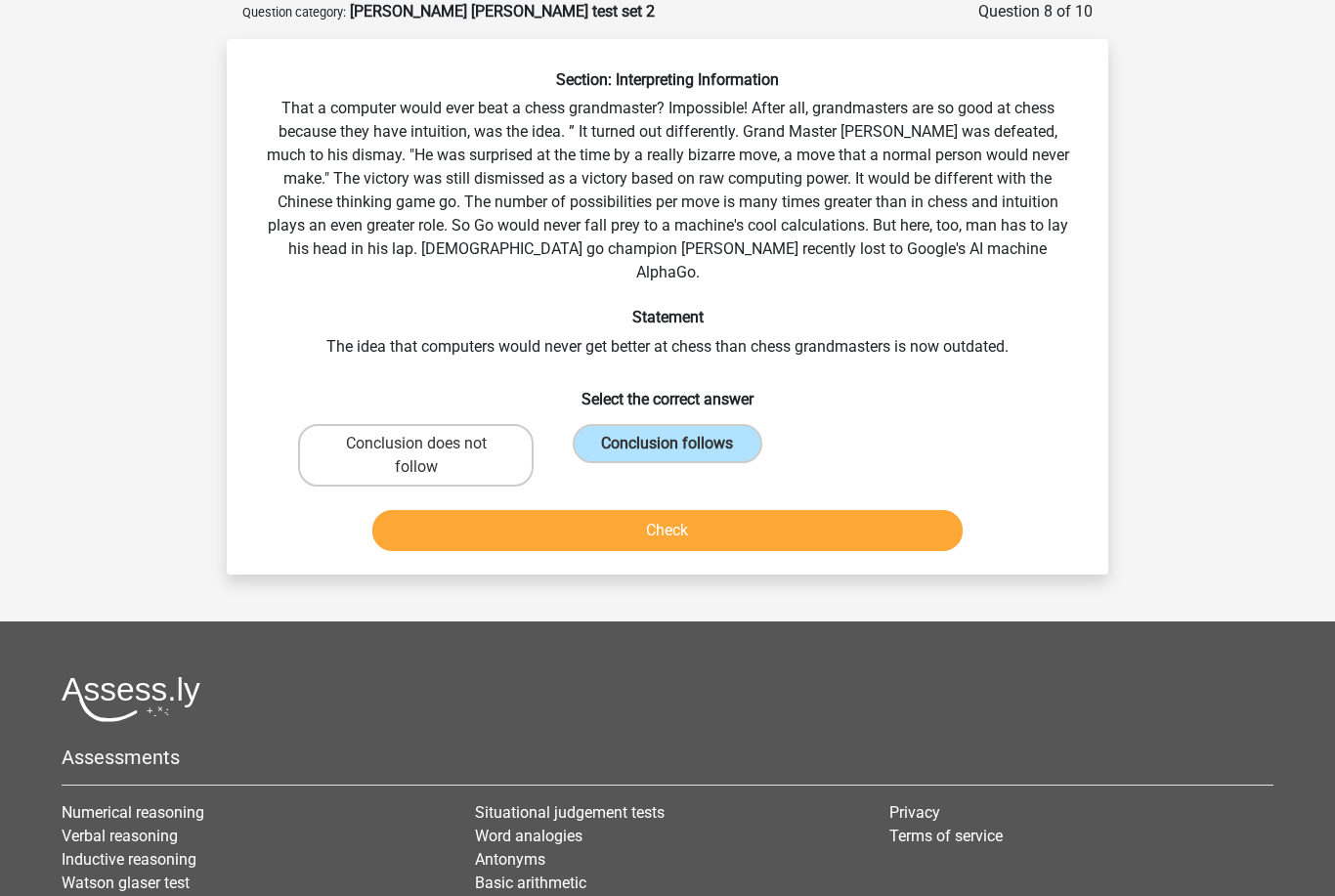
click at [633, 509] on button "Check" at bounding box center [668, 529] width 592 height 41
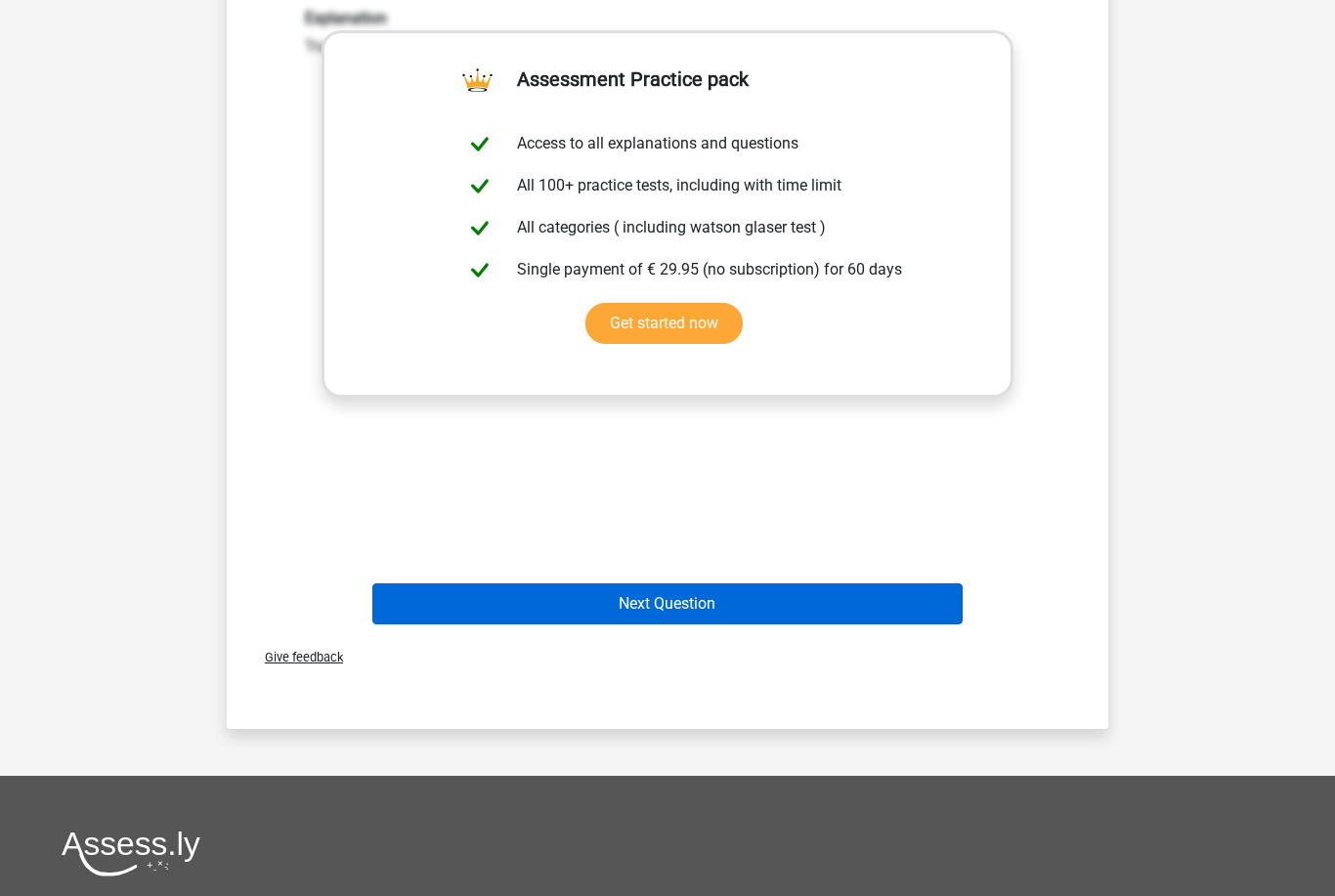
click at [628, 590] on button "Next Question" at bounding box center [668, 604] width 592 height 41
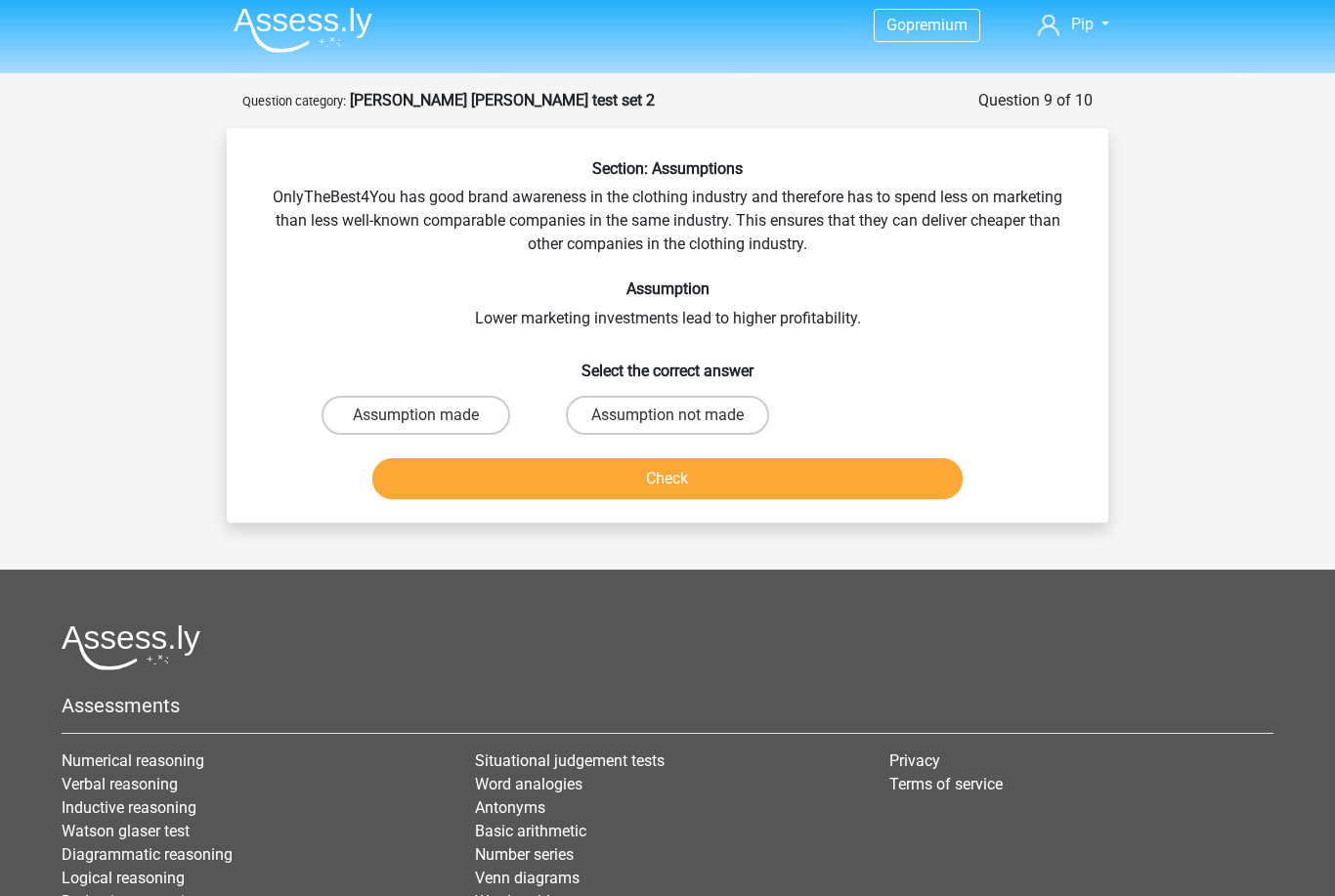
scroll to position [6, 0]
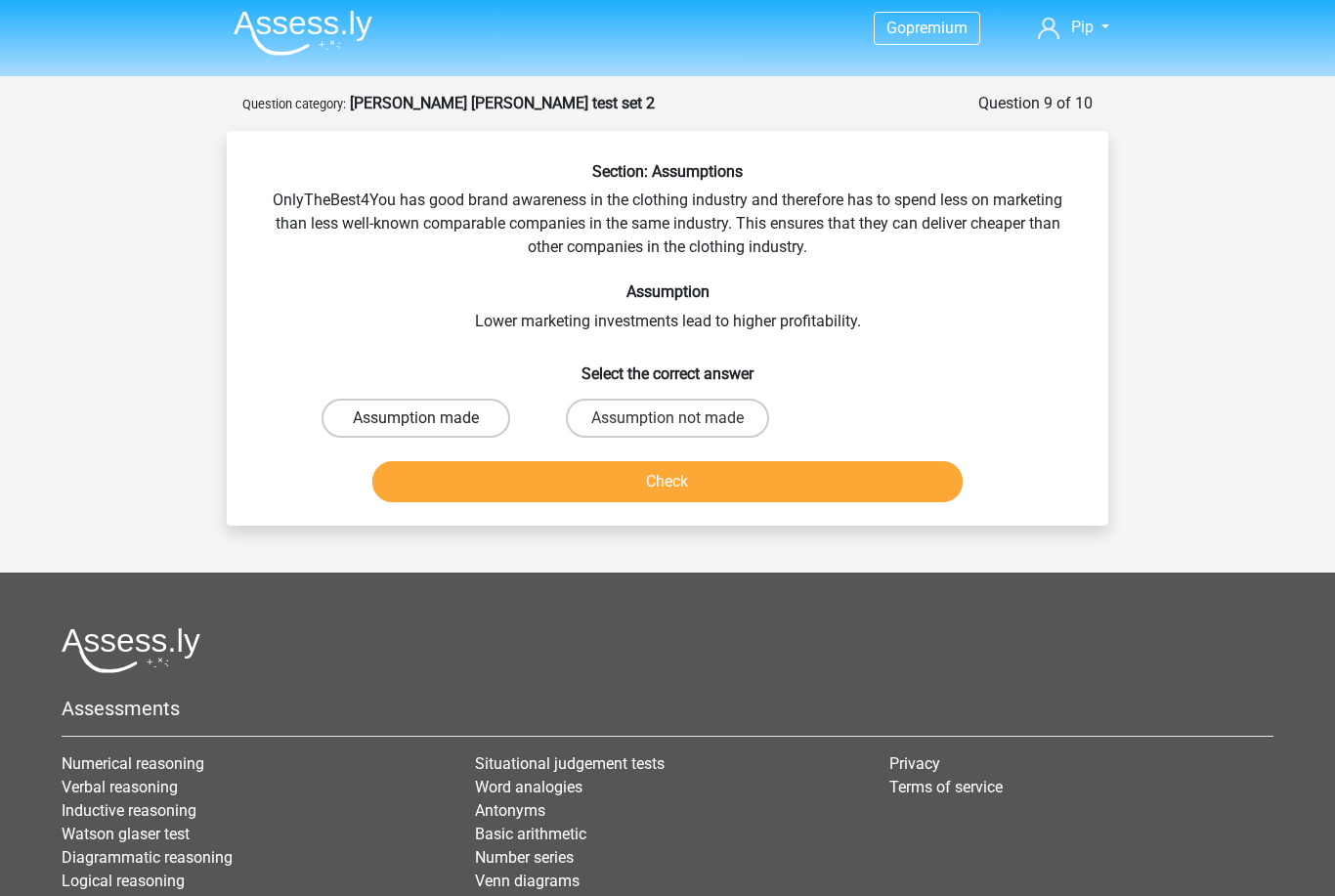
click at [470, 422] on label "Assumption made" at bounding box center [416, 418] width 189 height 39
click at [429, 422] on input "Assumption made" at bounding box center [423, 424] width 13 height 13
radio input "true"
click at [496, 460] on button "Check" at bounding box center [668, 480] width 592 height 41
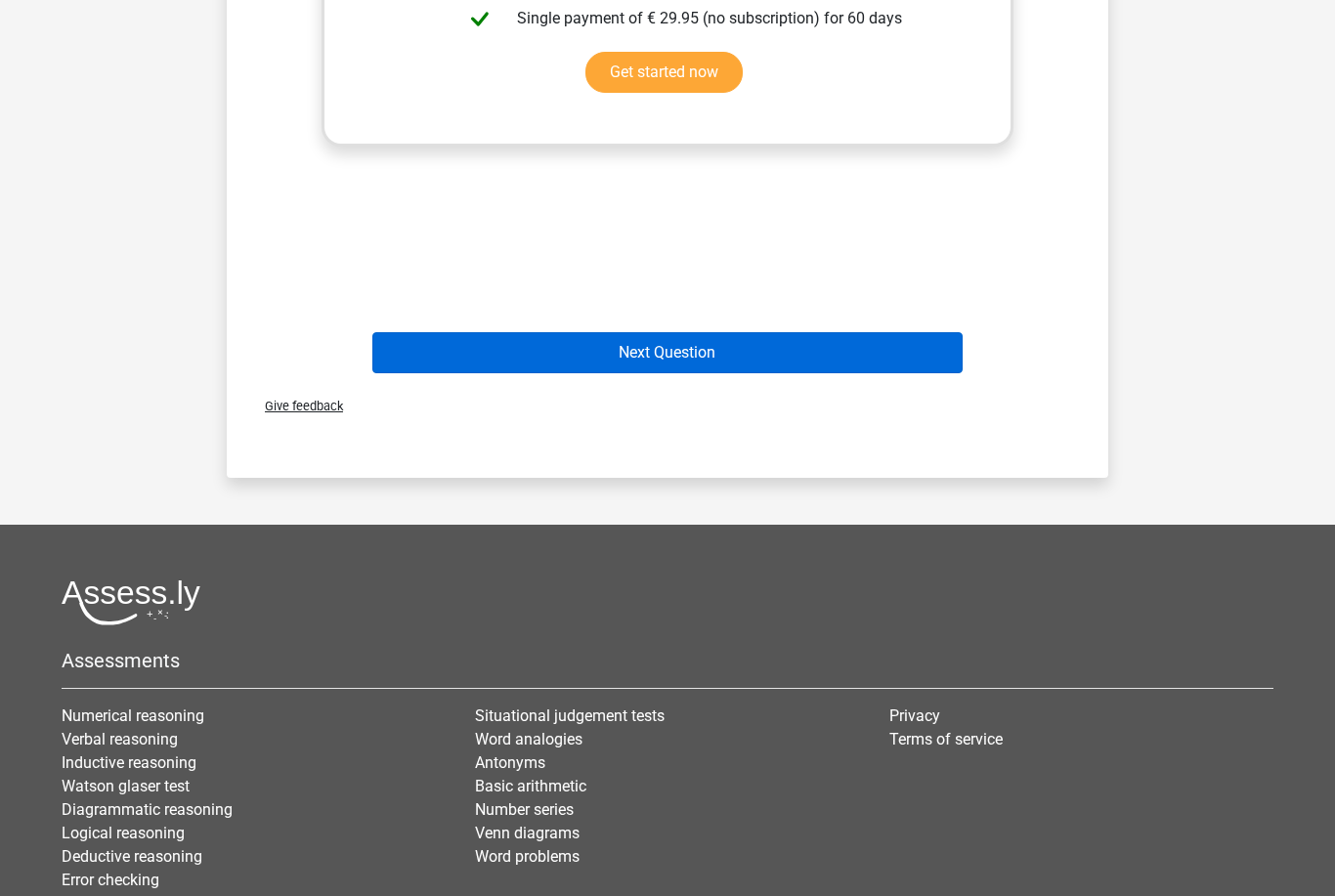
click at [716, 354] on button "Next Question" at bounding box center [668, 352] width 592 height 41
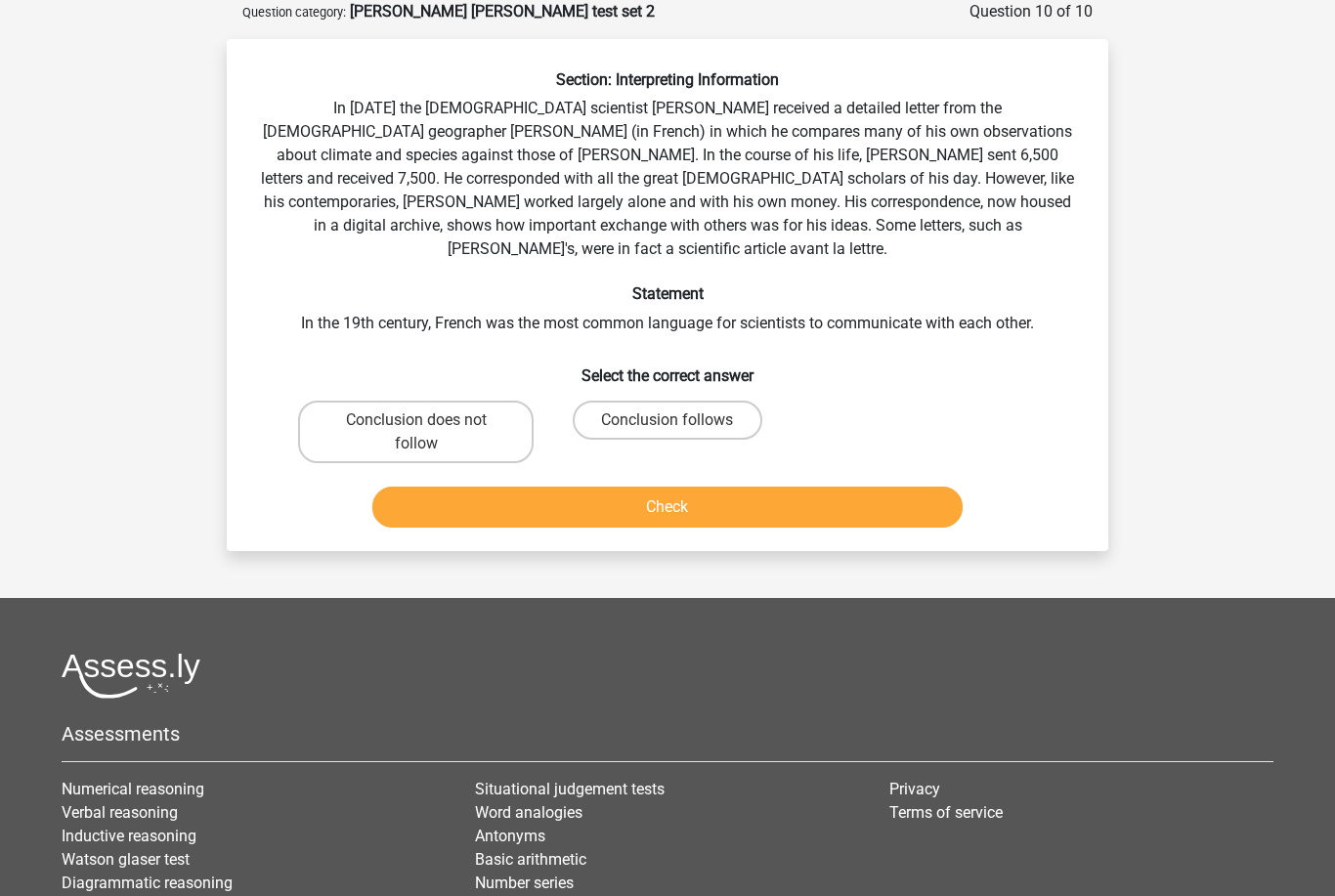
scroll to position [86, 0]
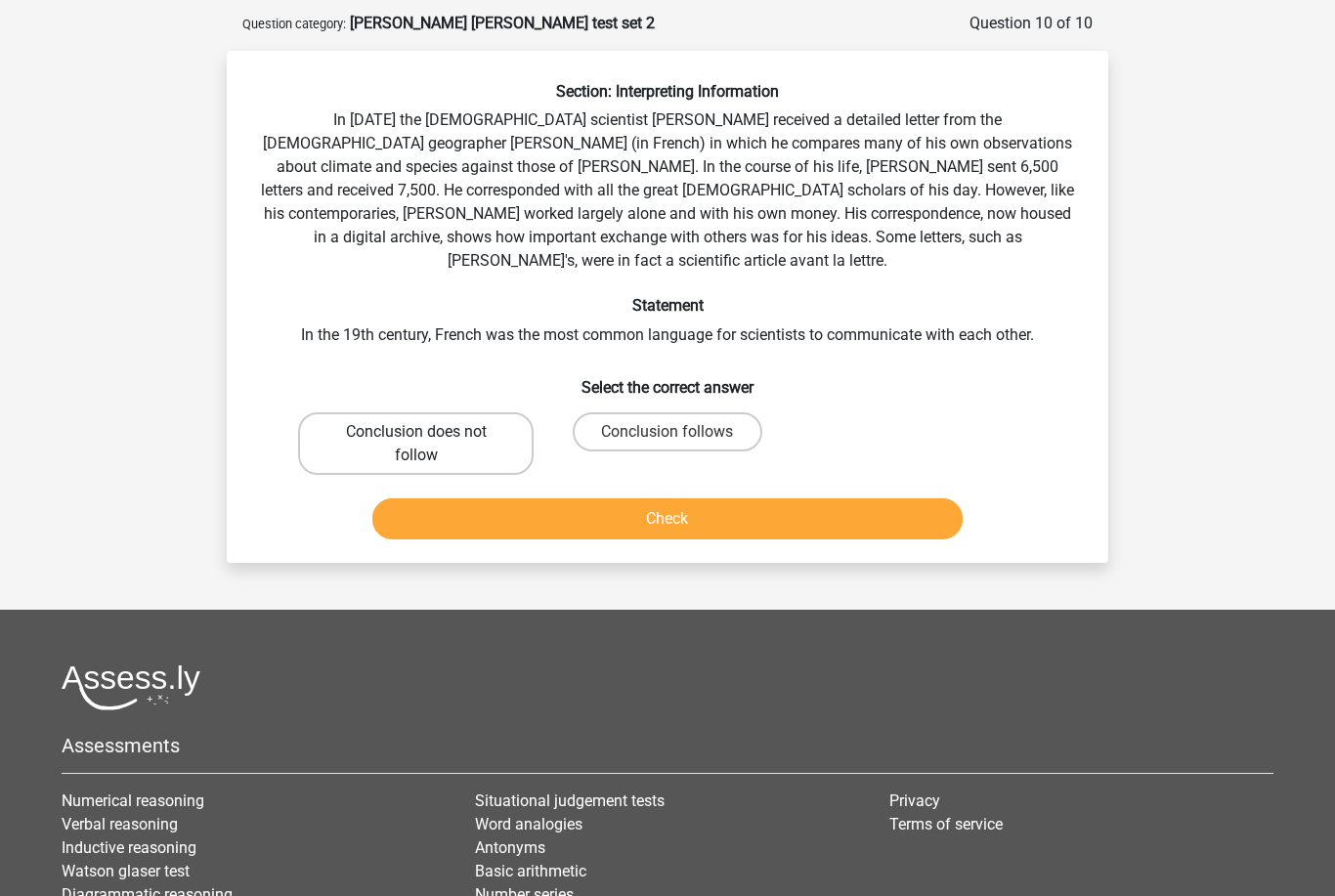
click at [421, 424] on label "Conclusion does not follow" at bounding box center [416, 444] width 236 height 63
click at [421, 432] on input "Conclusion does not follow" at bounding box center [423, 438] width 13 height 13
radio input "true"
click at [505, 498] on button "Check" at bounding box center [668, 518] width 592 height 41
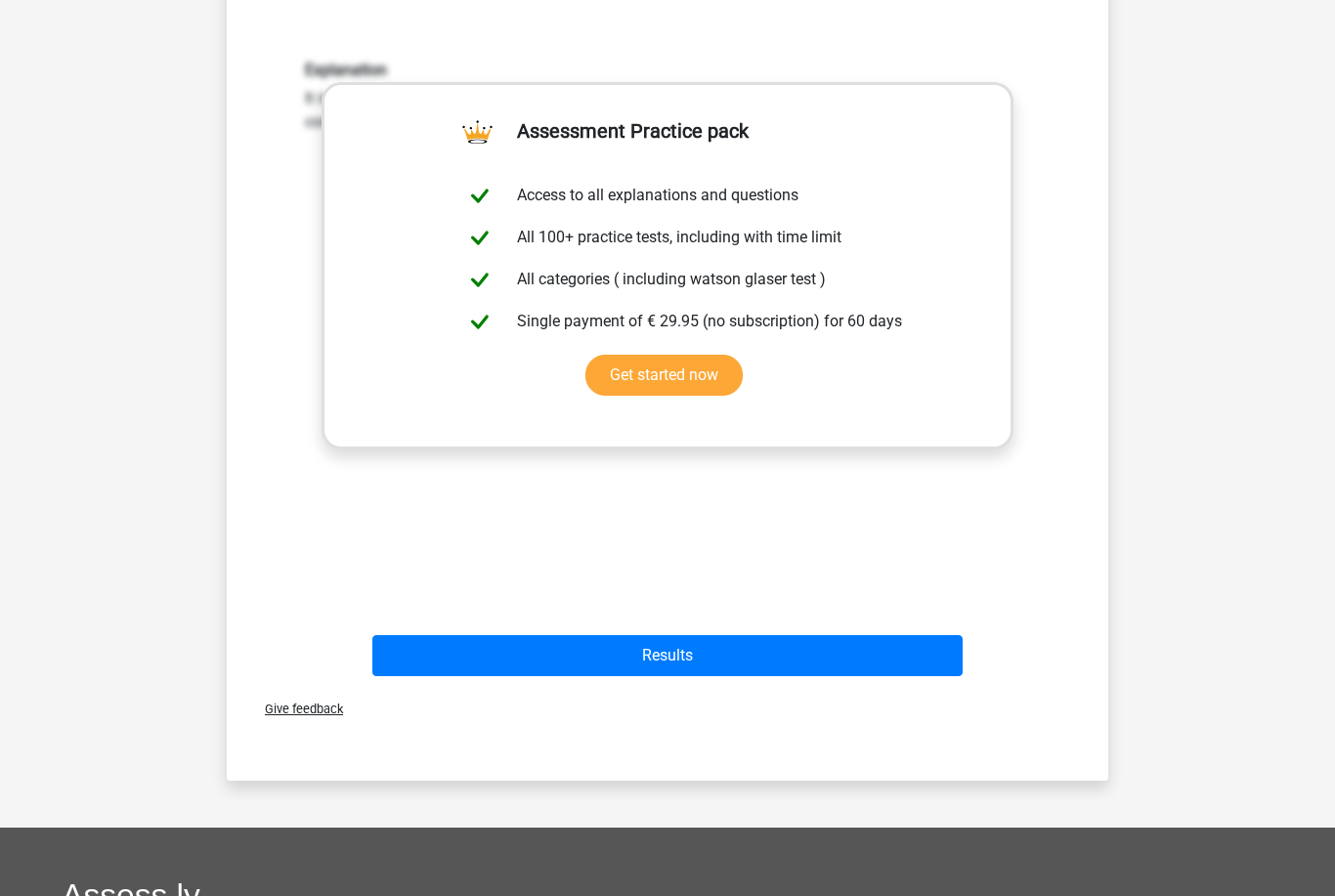
scroll to position [606, 0]
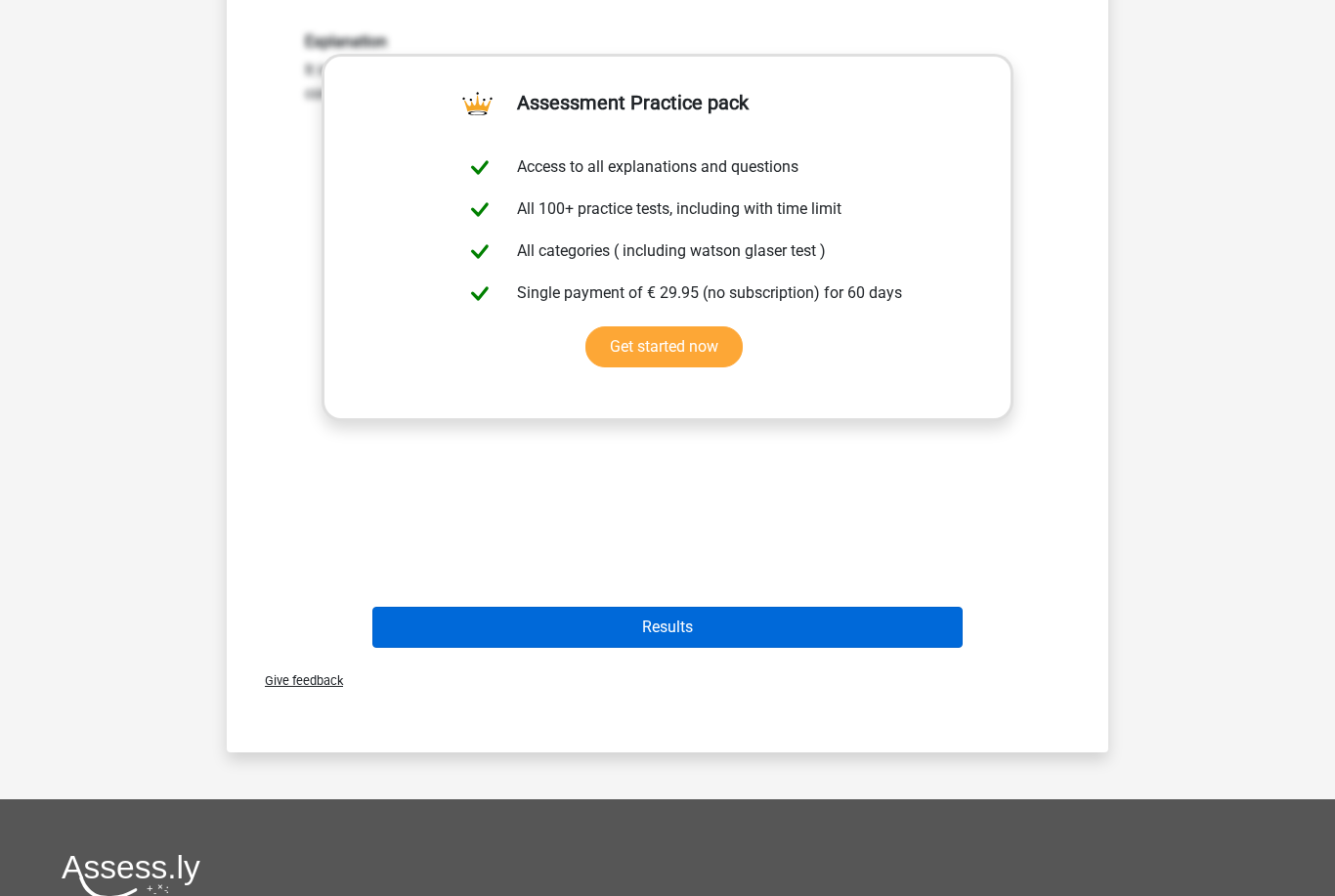
click at [559, 606] on button "Results" at bounding box center [668, 626] width 592 height 41
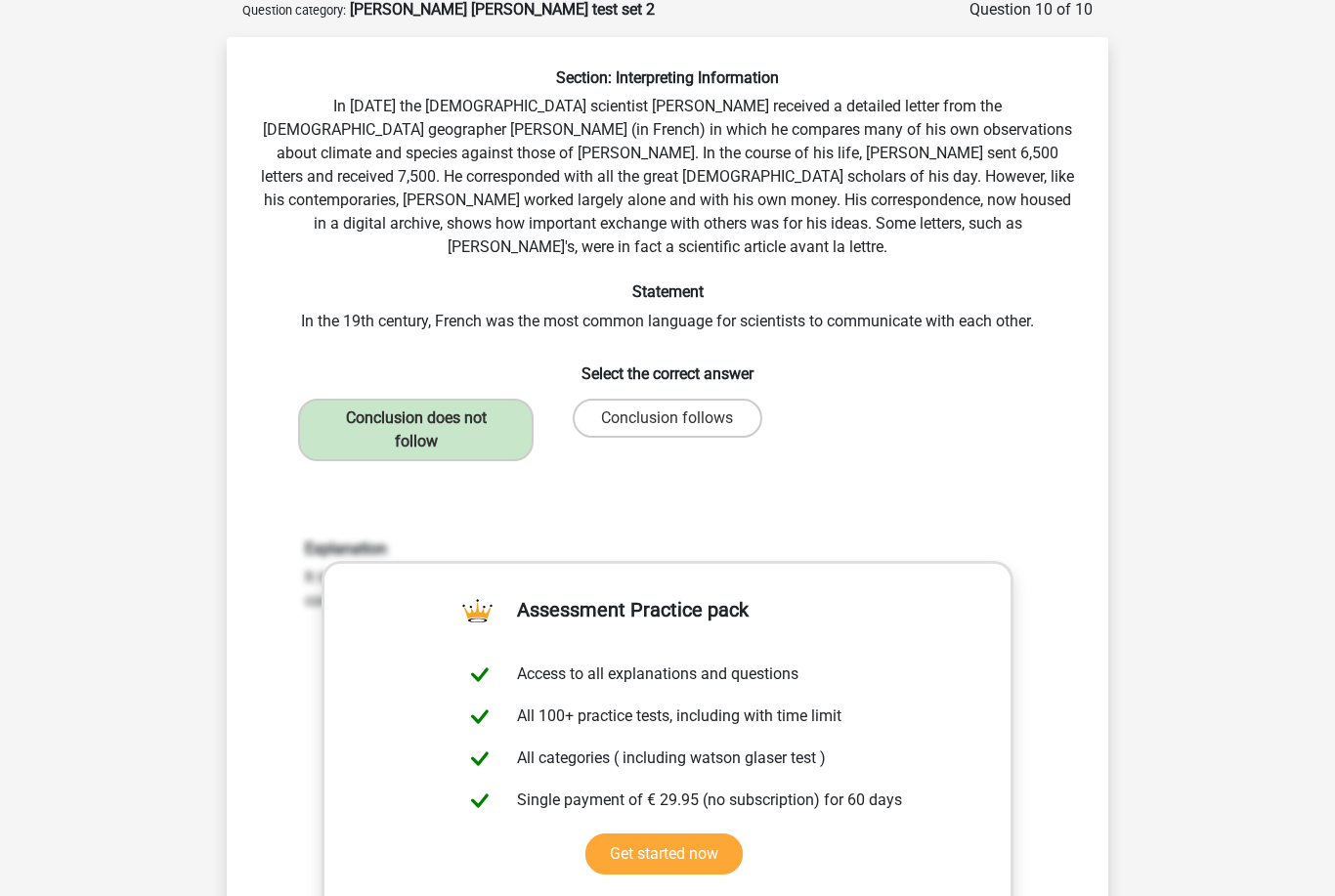
scroll to position [0, 0]
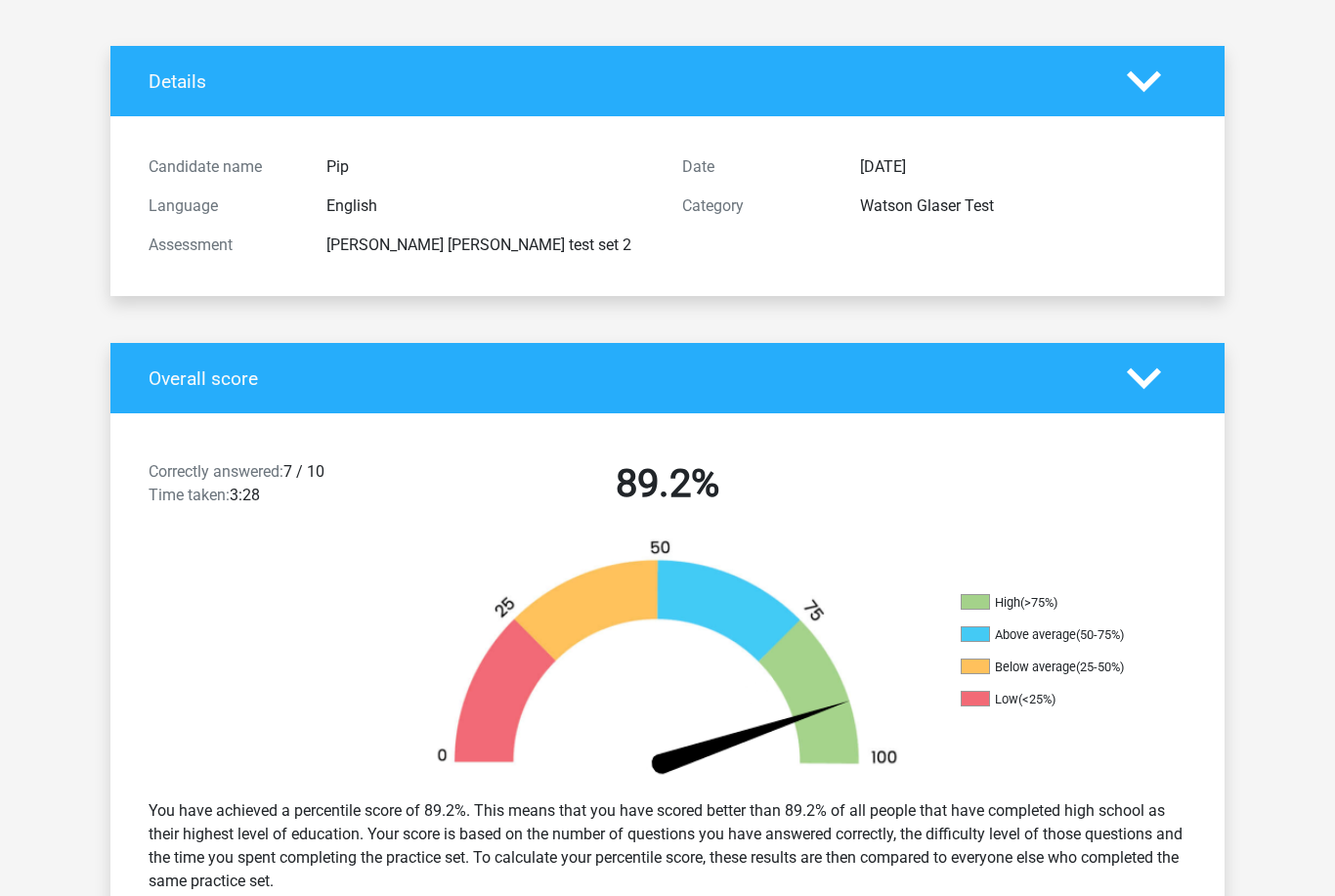
scroll to position [81, 0]
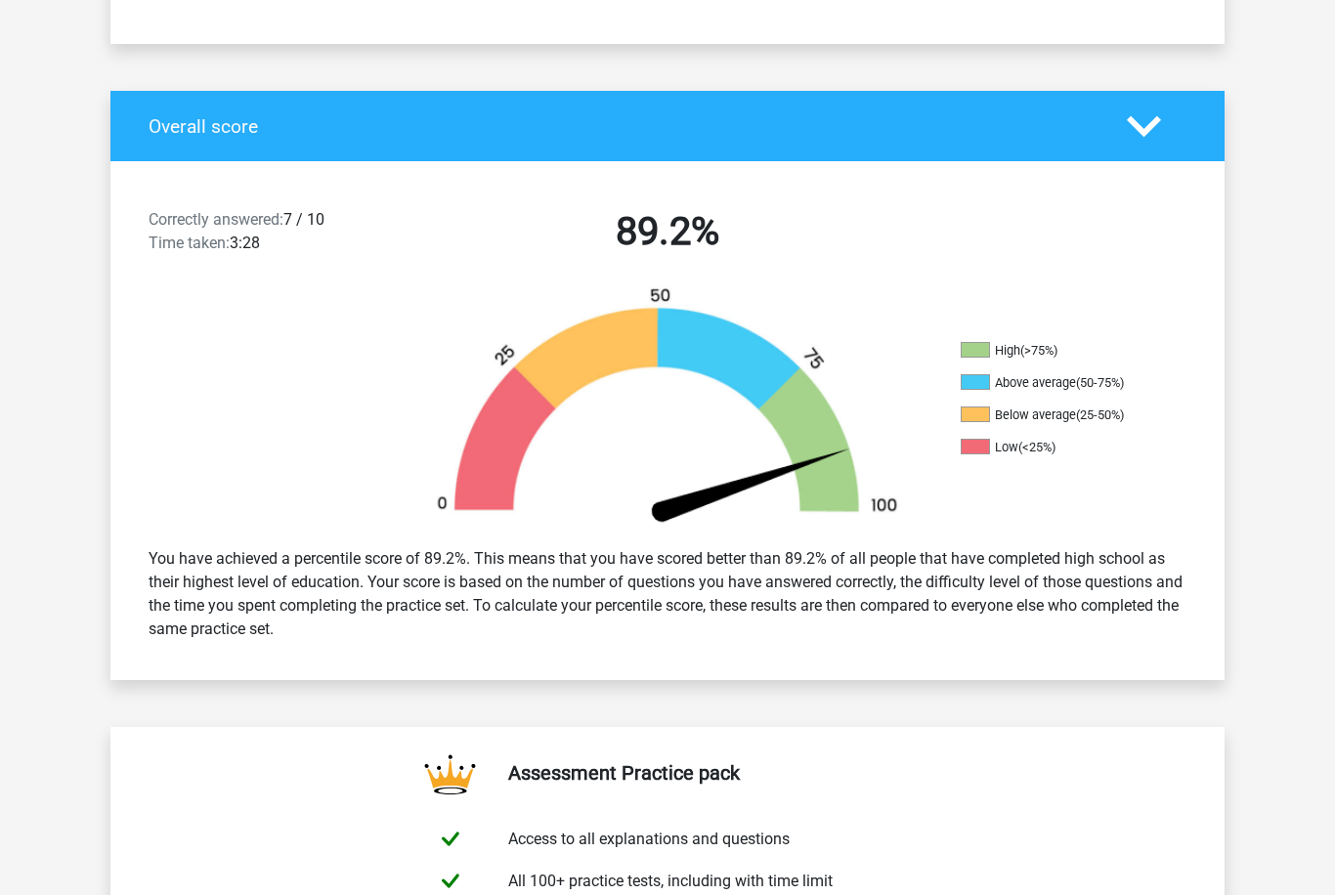
scroll to position [397, 0]
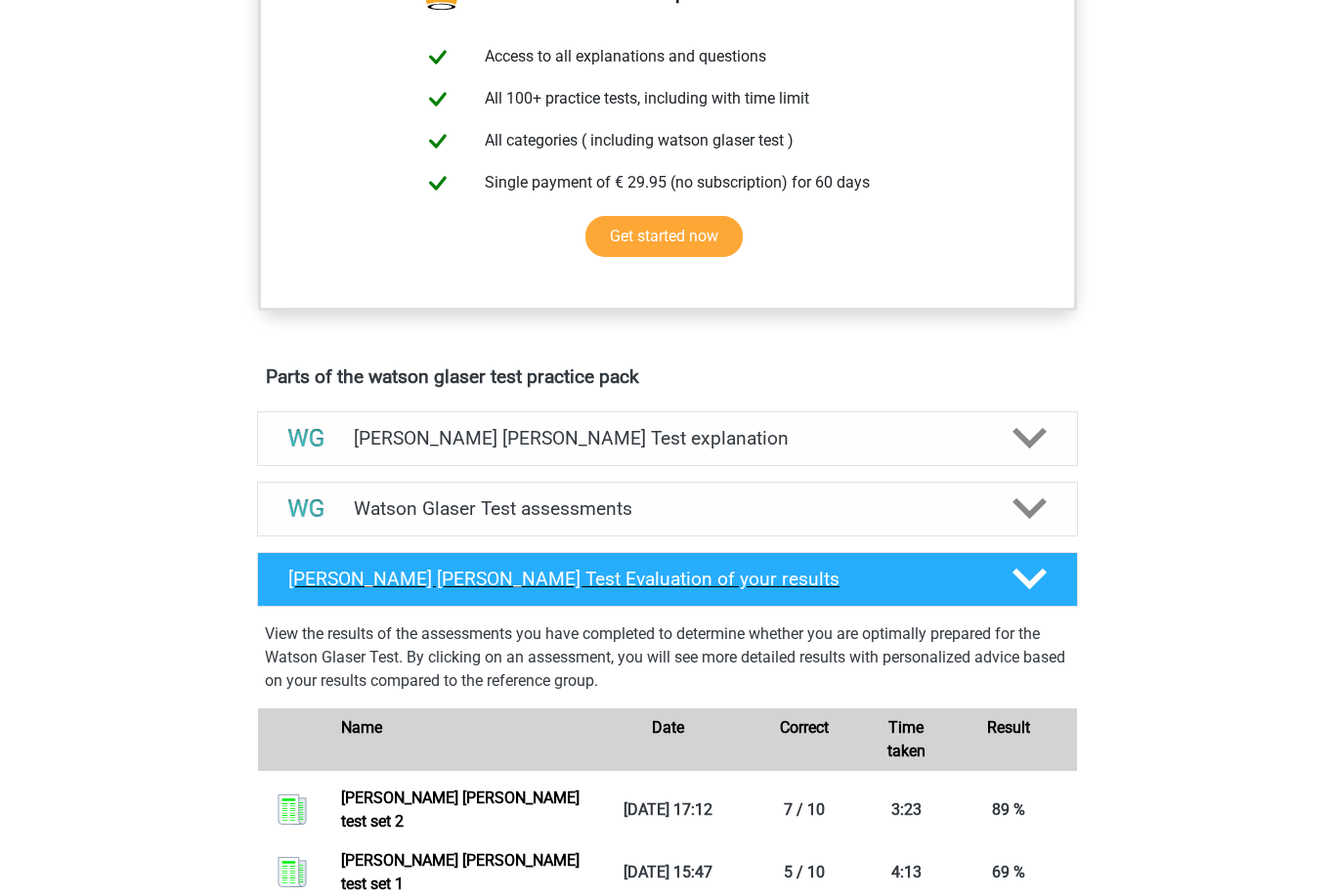
scroll to position [742, 0]
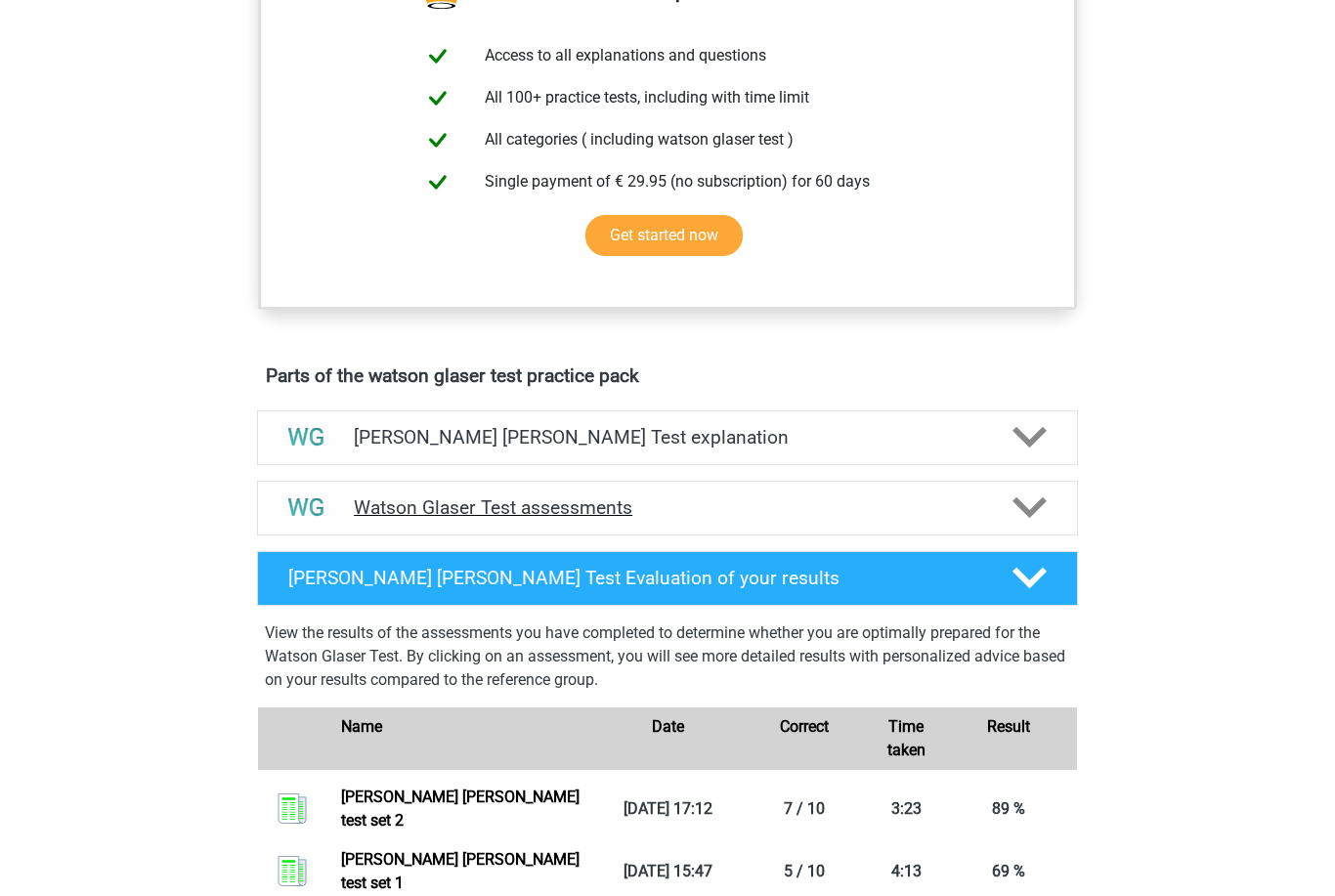
click at [713, 518] on h4 "Watson Glaser Test assessments" at bounding box center [668, 507] width 628 height 22
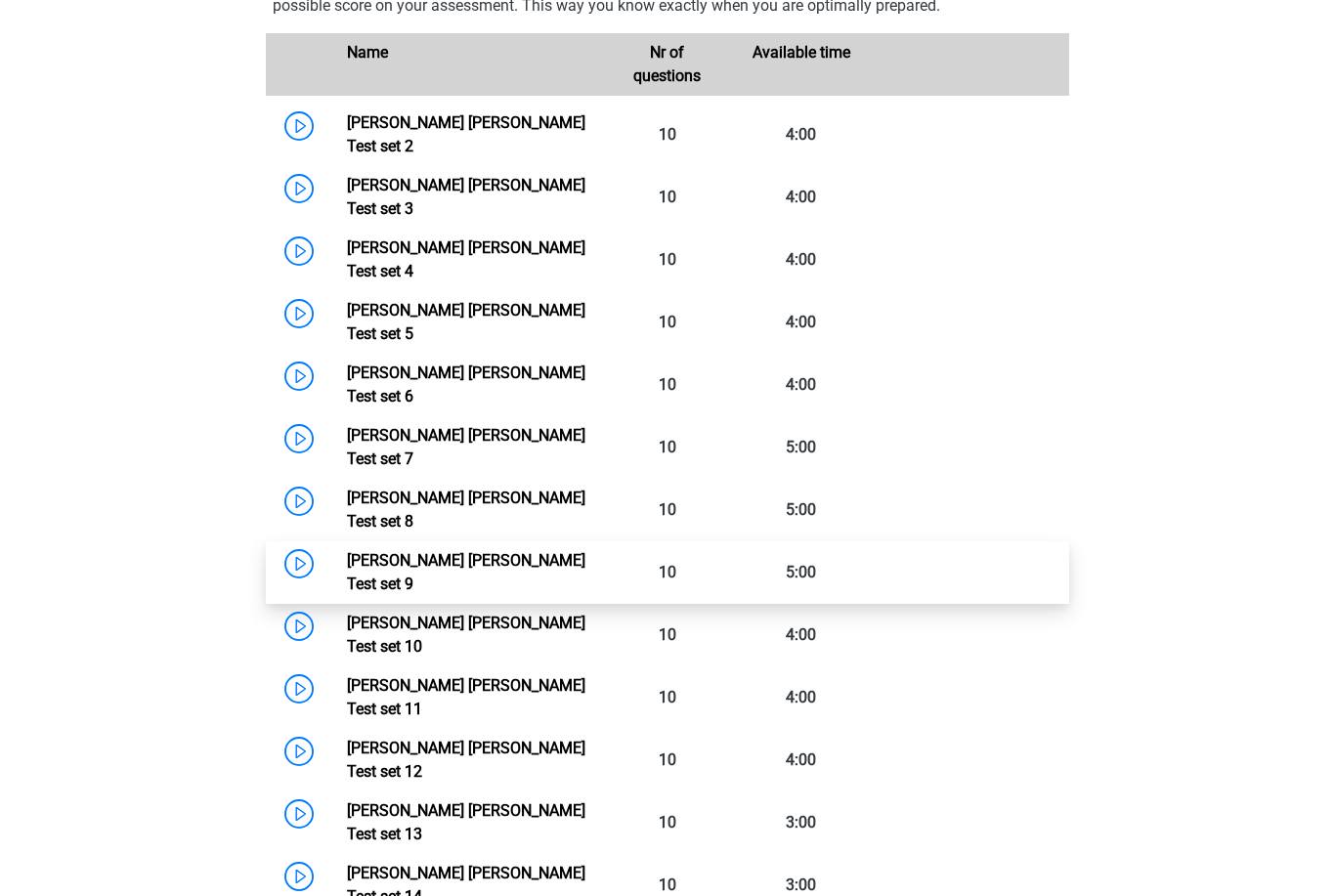
scroll to position [1344, 0]
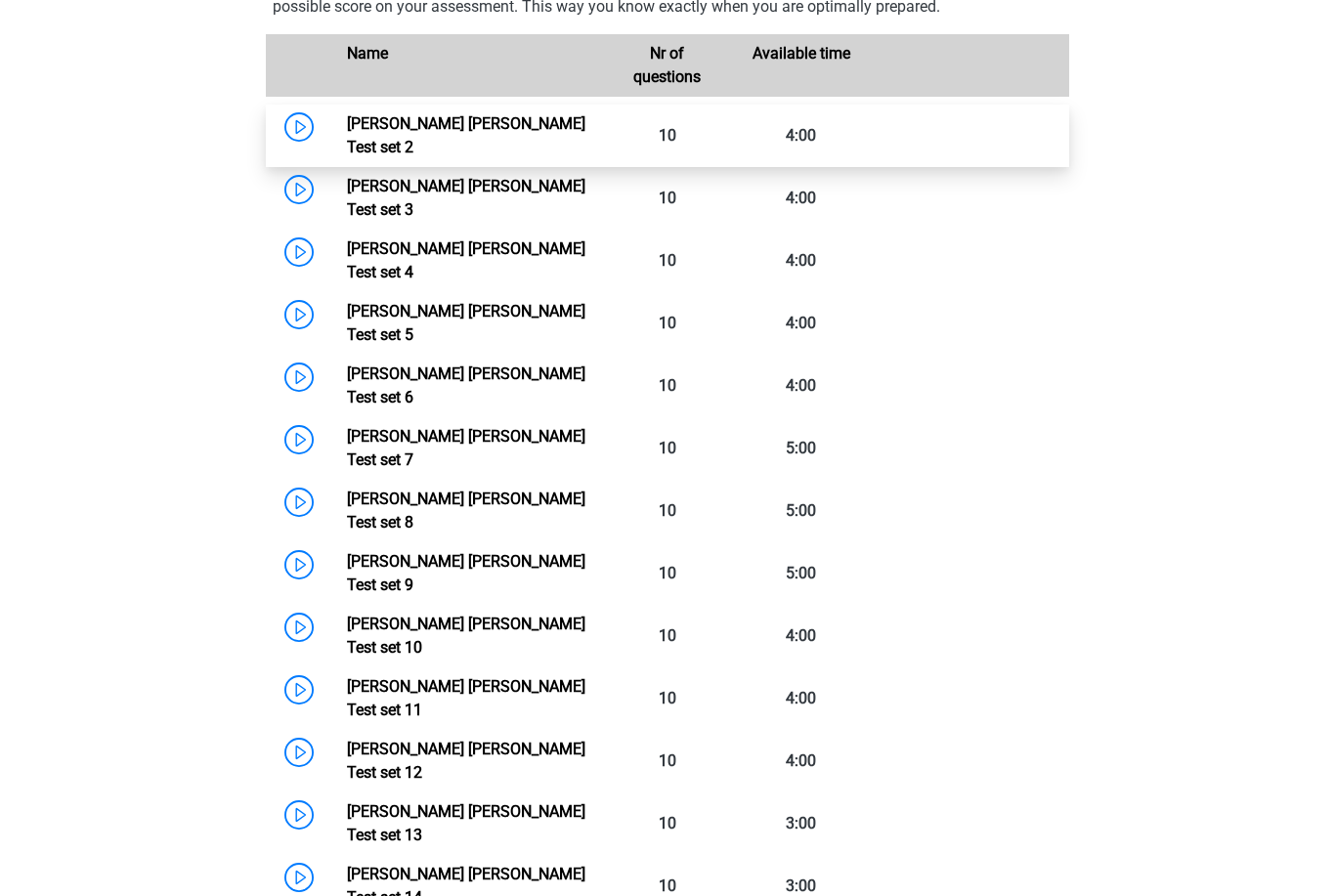
click at [537, 154] on link "Watson Glaser Test set 2" at bounding box center [466, 135] width 239 height 42
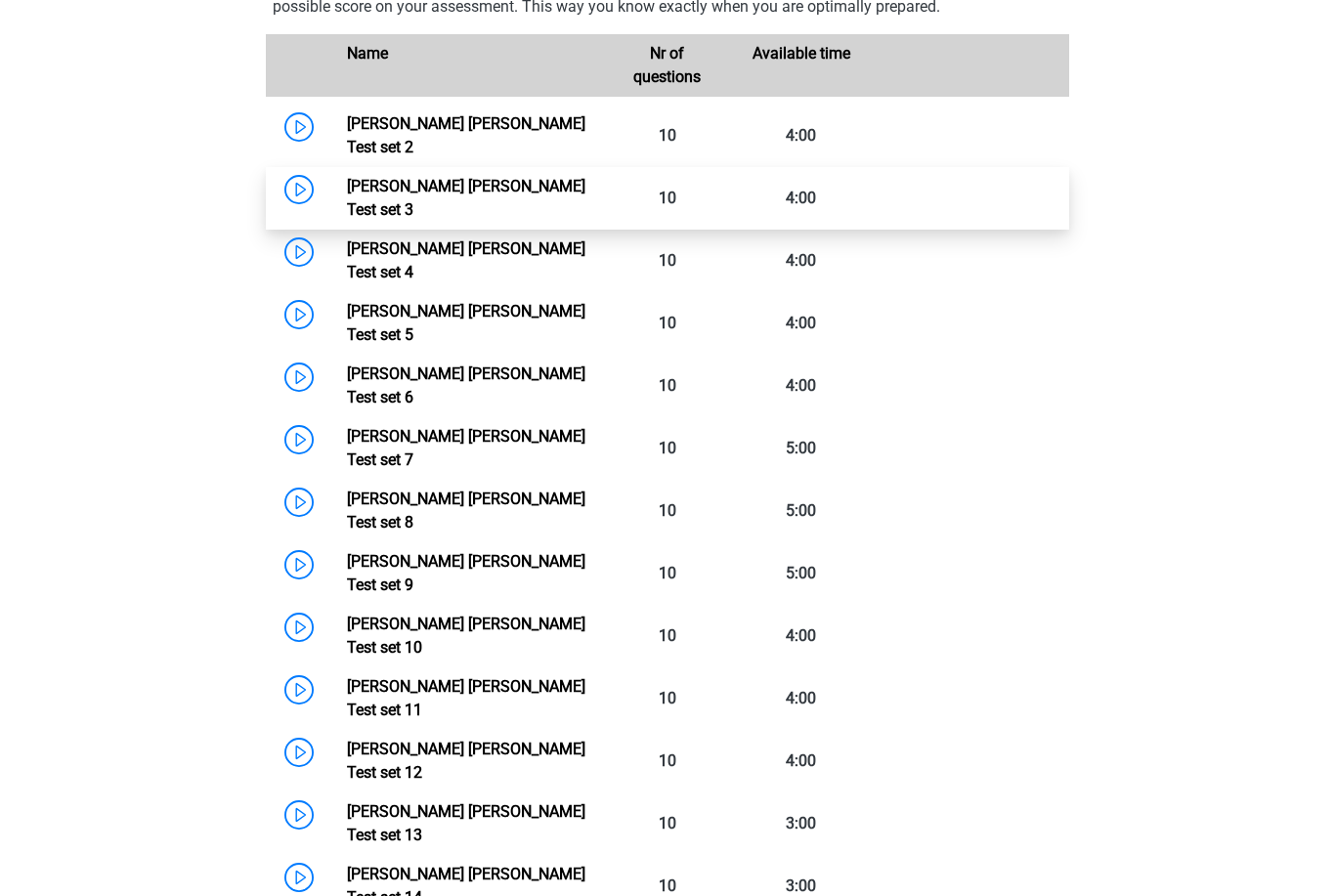
click at [522, 203] on link "Watson Glaser Test set 3" at bounding box center [466, 198] width 239 height 42
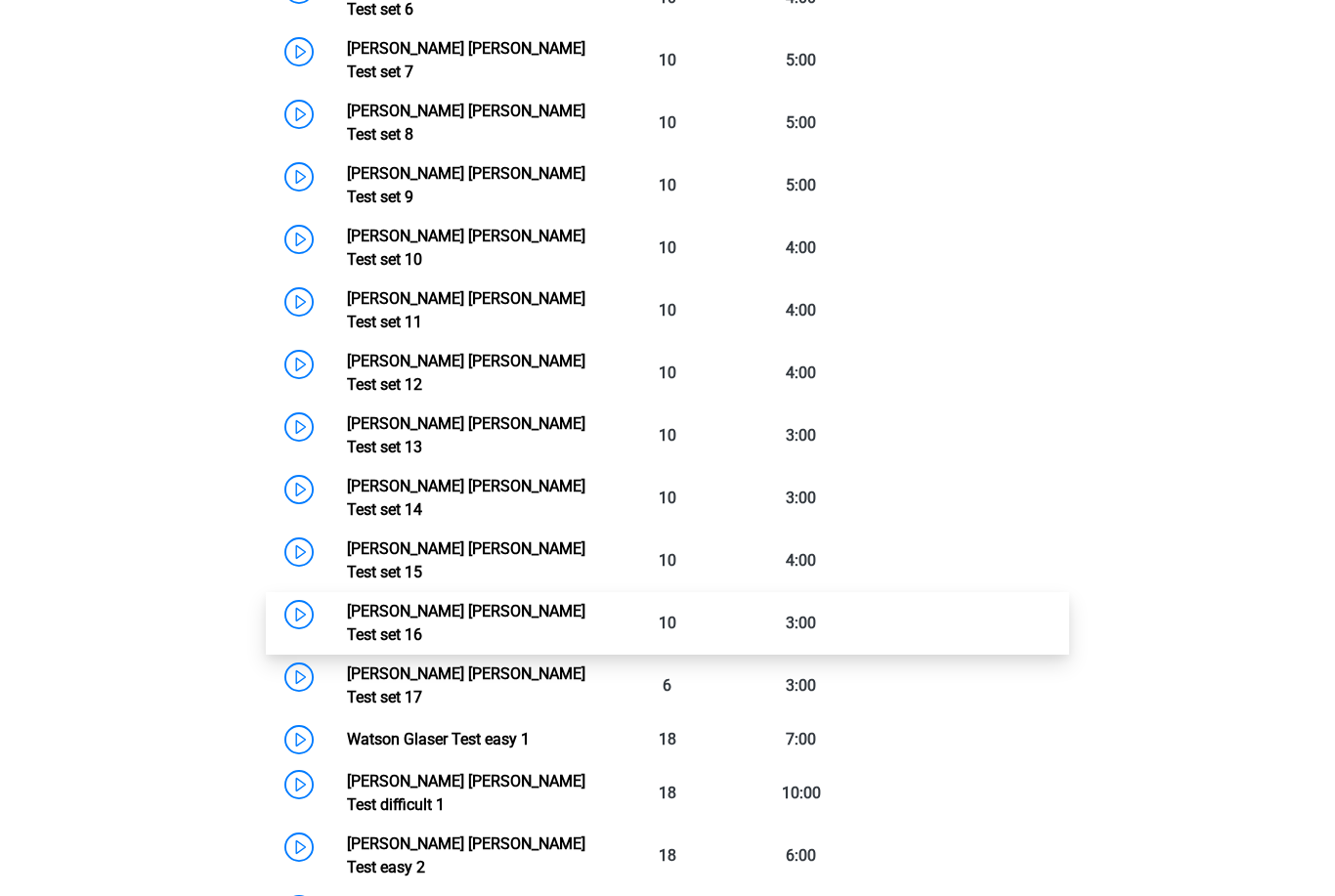
scroll to position [1732, 0]
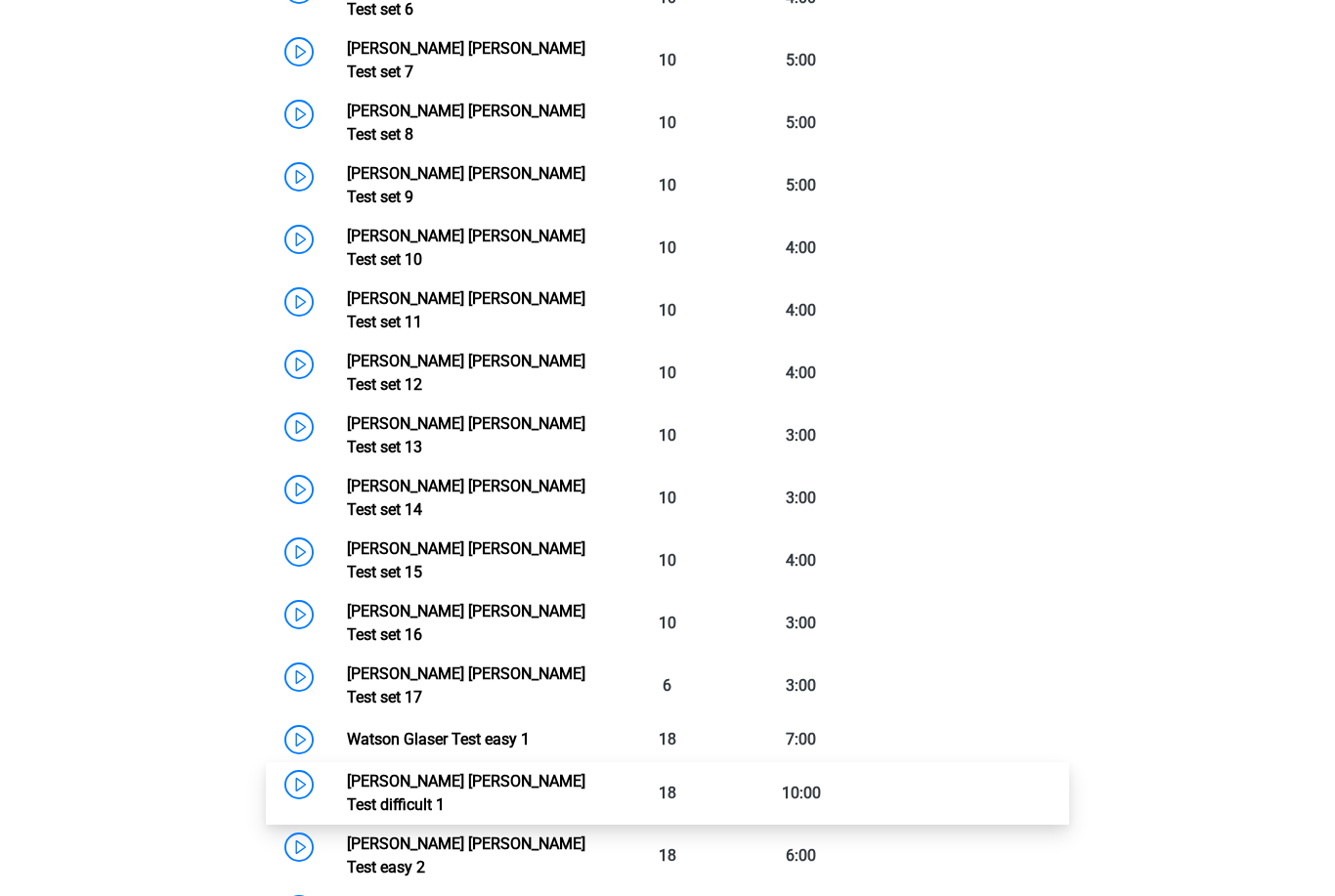
click at [502, 771] on link "Watson Glaser Test difficult 1" at bounding box center [466, 792] width 239 height 42
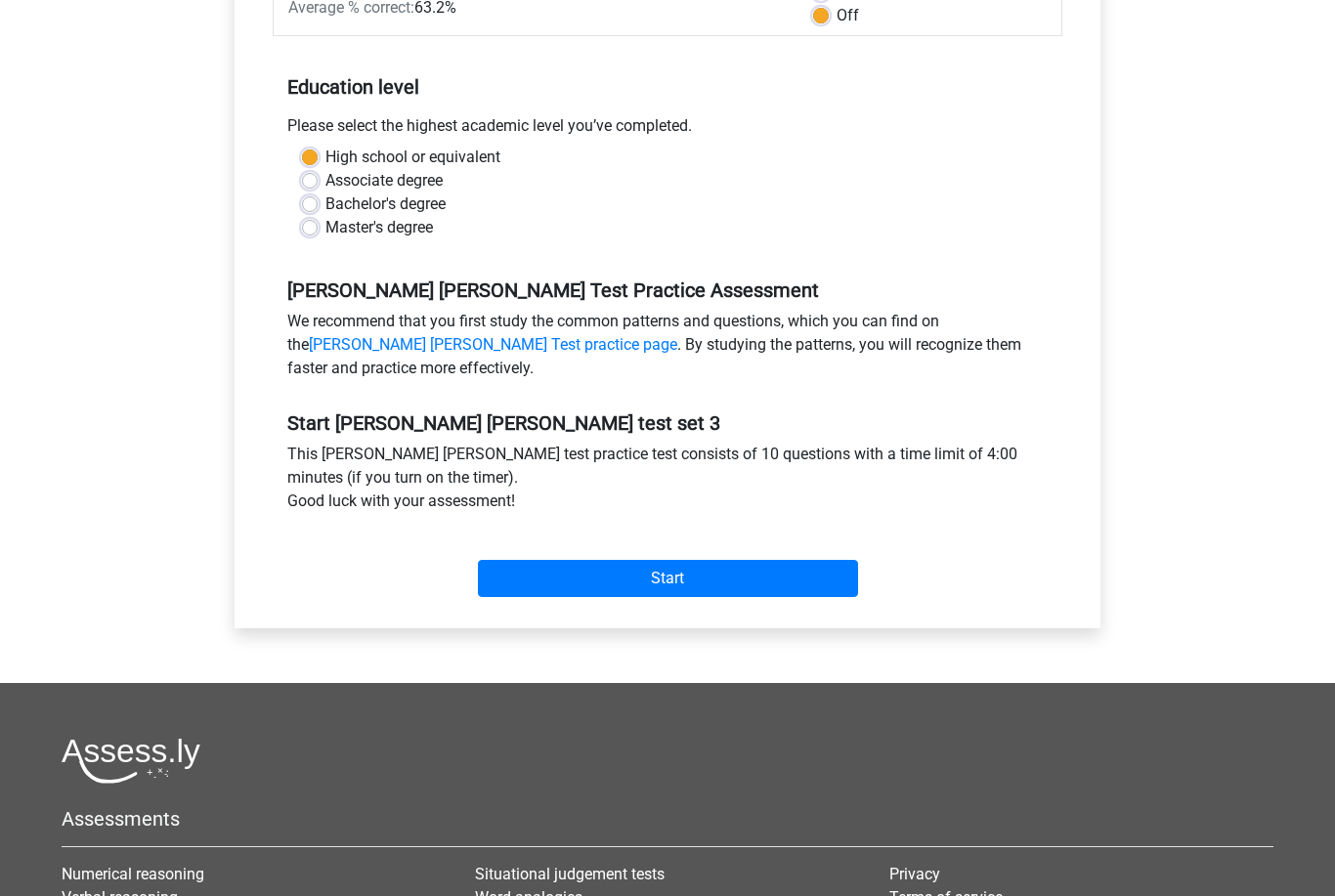
scroll to position [399, 0]
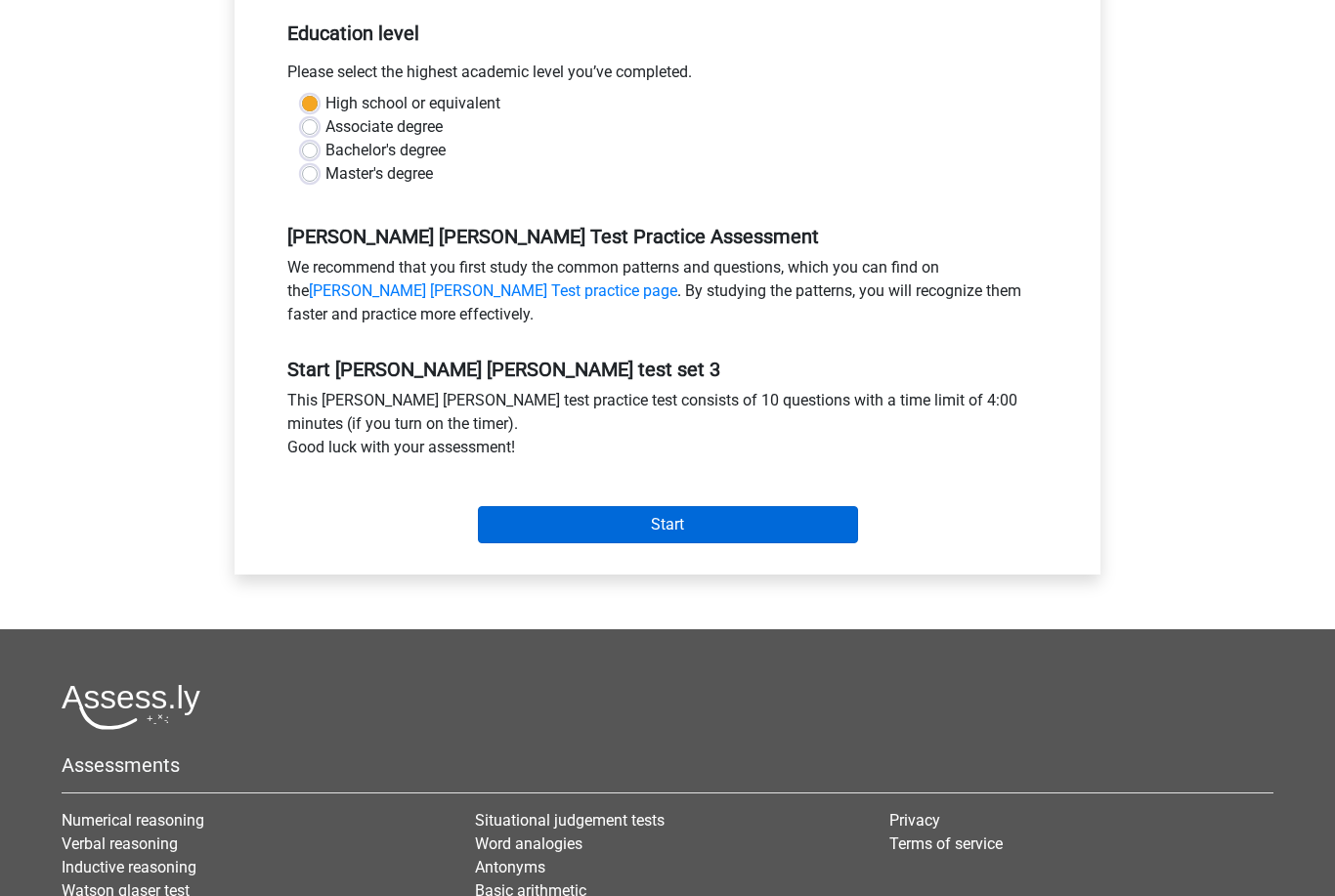
click at [653, 518] on input "Start" at bounding box center [668, 523] width 380 height 37
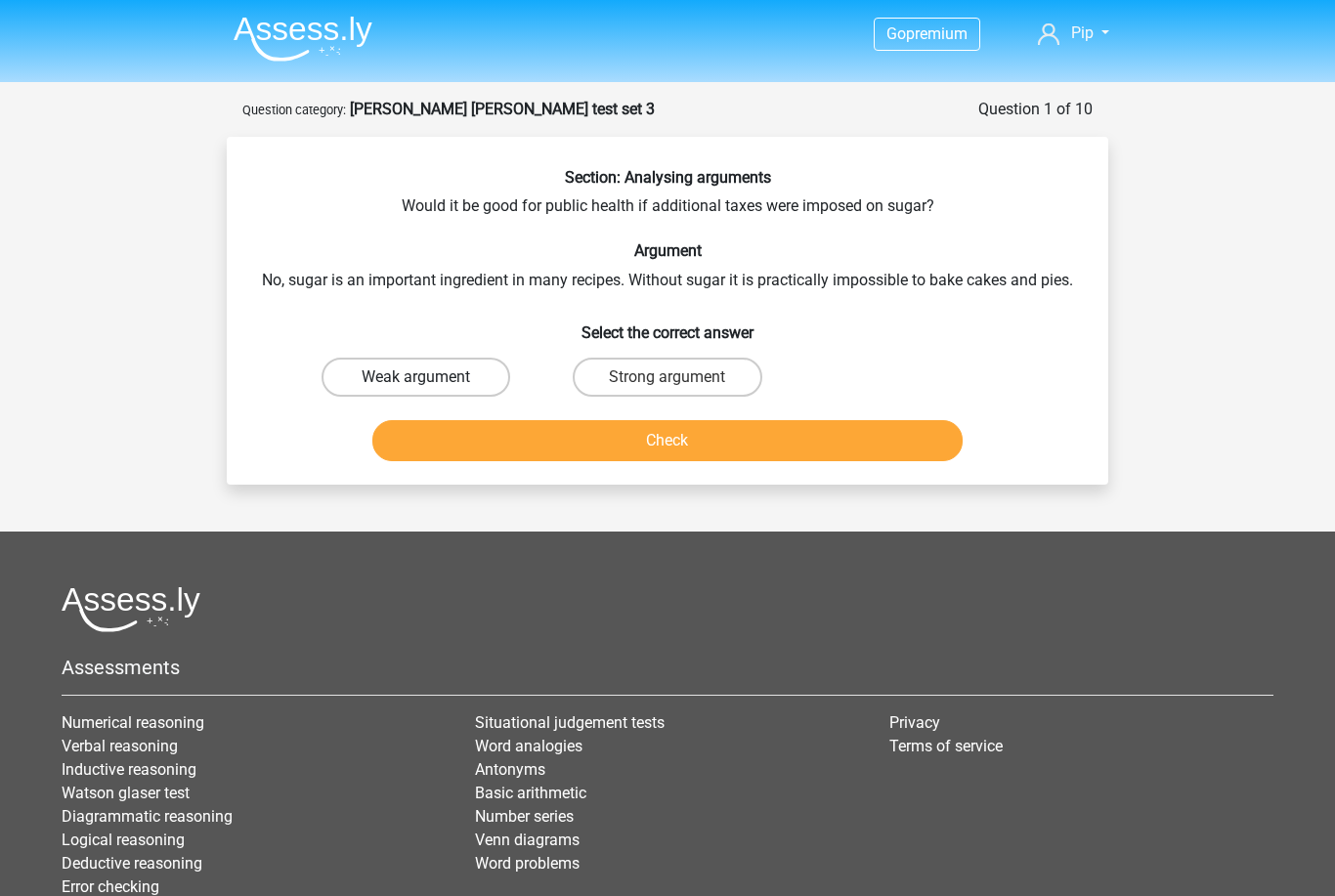
click at [435, 375] on label "Weak argument" at bounding box center [416, 377] width 189 height 39
click at [429, 377] on input "Weak argument" at bounding box center [423, 383] width 13 height 13
radio input "true"
click at [554, 453] on button "Check" at bounding box center [668, 440] width 592 height 41
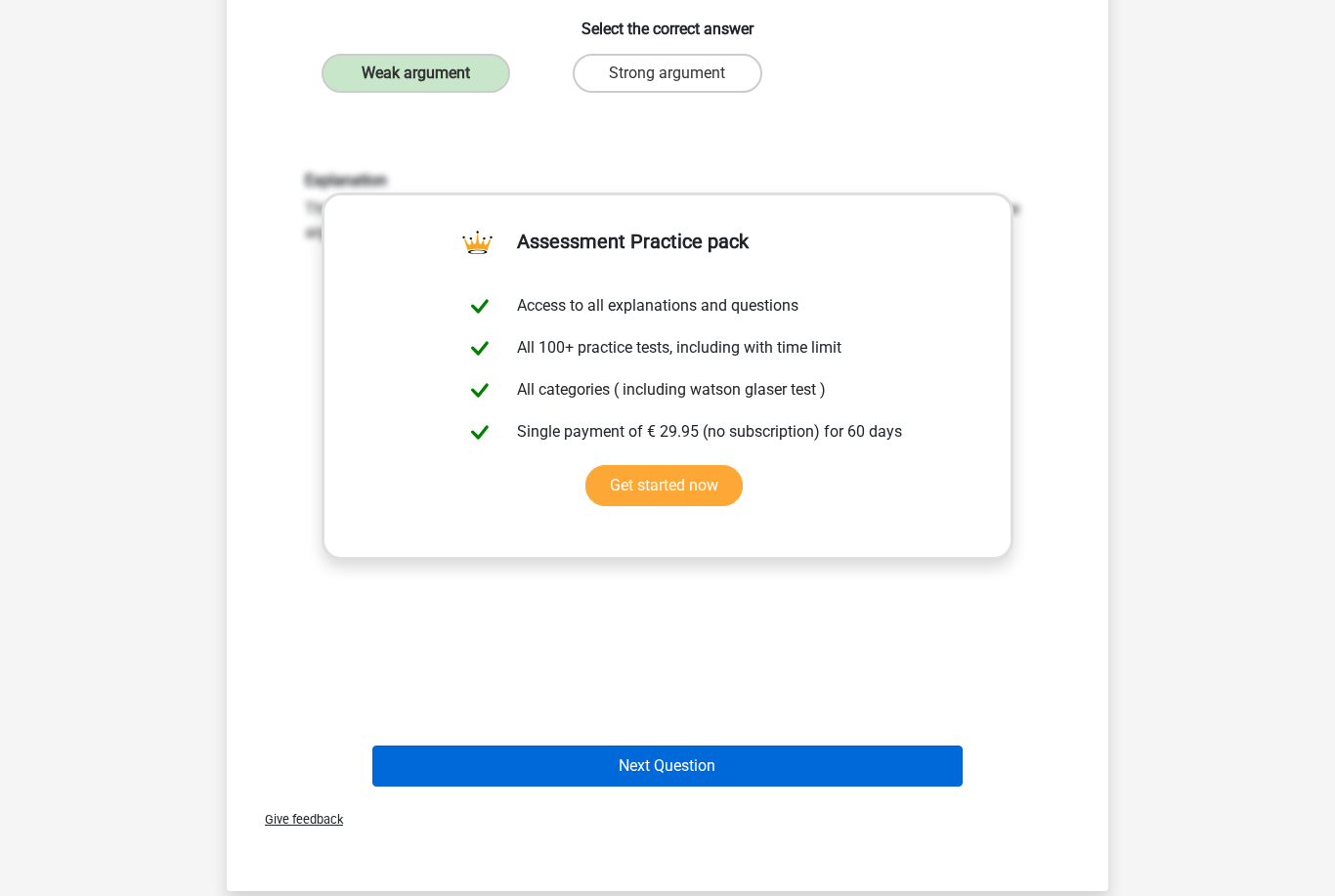
click at [649, 769] on button "Next Question" at bounding box center [668, 765] width 592 height 41
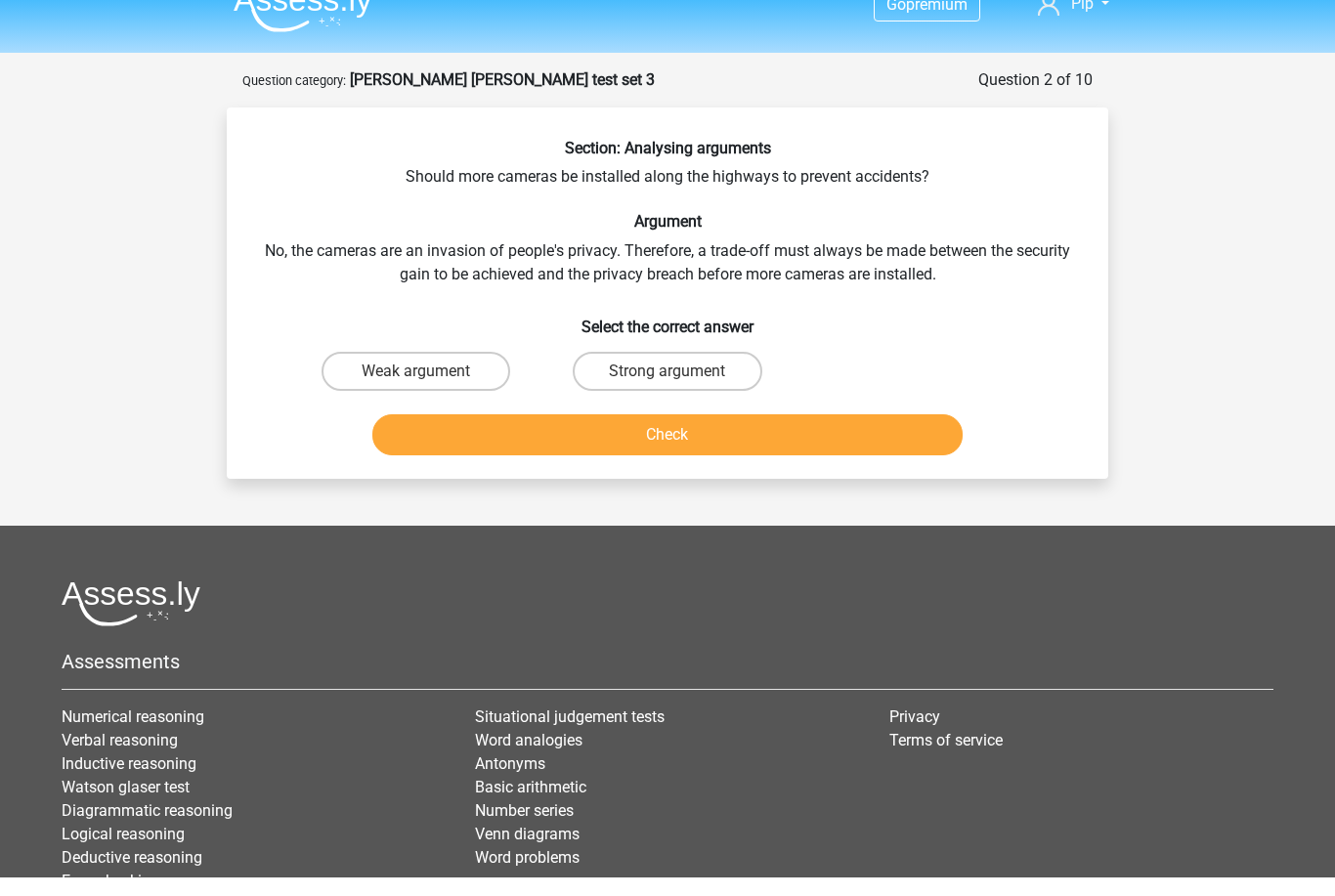
scroll to position [29, 0]
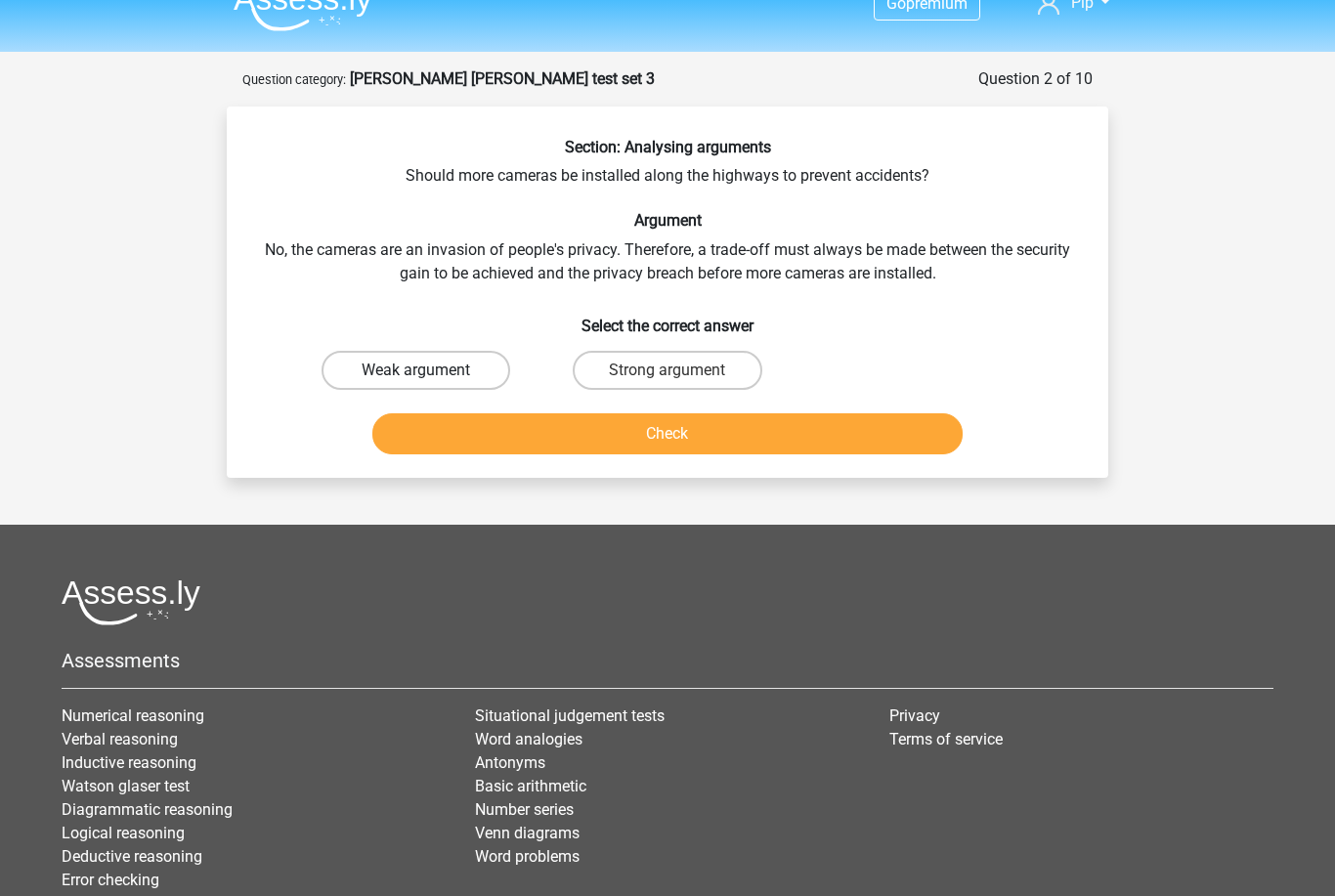
click at [451, 373] on label "Weak argument" at bounding box center [416, 371] width 189 height 39
click at [429, 373] on input "Weak argument" at bounding box center [423, 378] width 13 height 13
radio input "true"
click at [507, 439] on button "Check" at bounding box center [668, 434] width 592 height 41
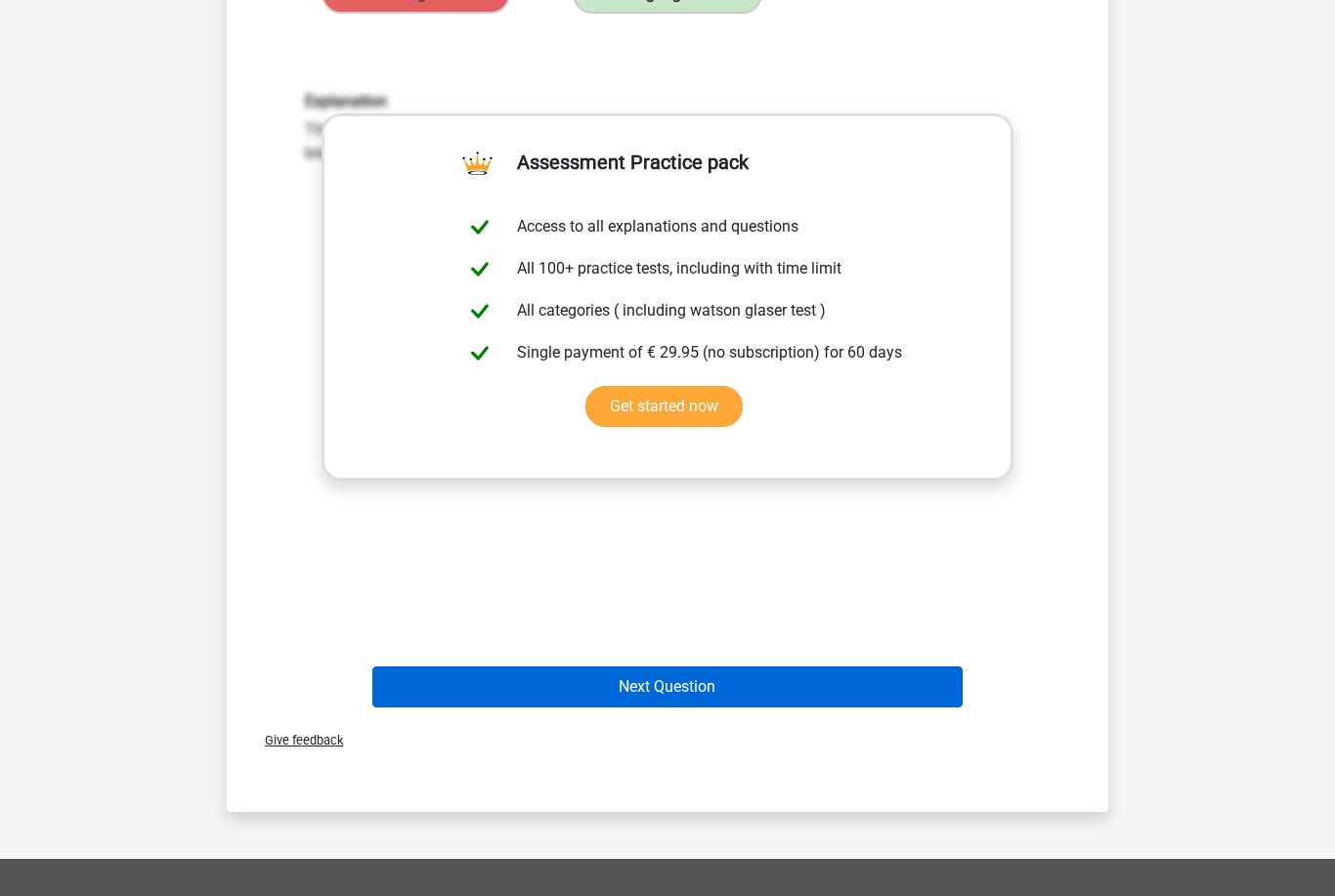
click at [574, 682] on button "Next Question" at bounding box center [668, 687] width 592 height 41
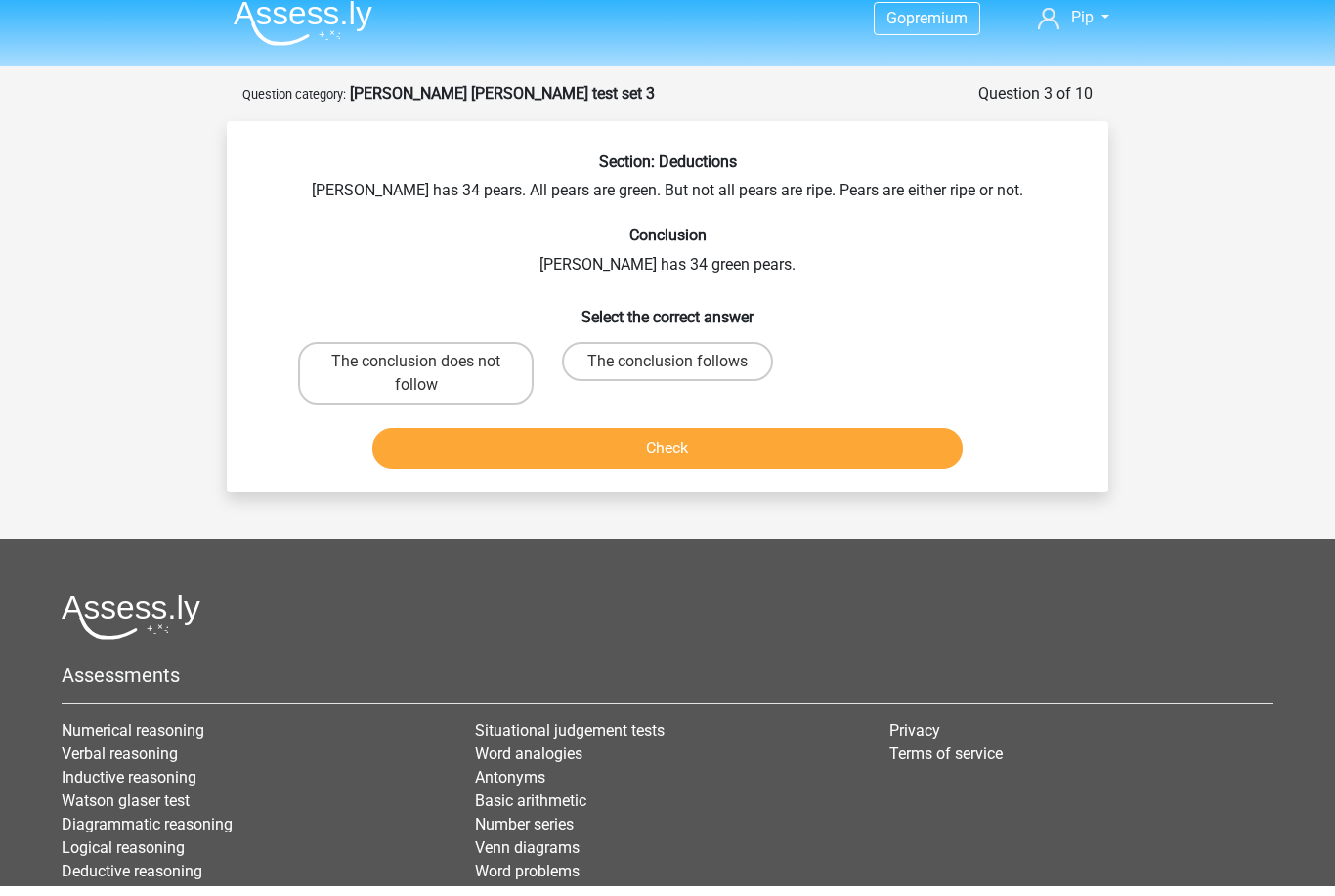
scroll to position [0, 0]
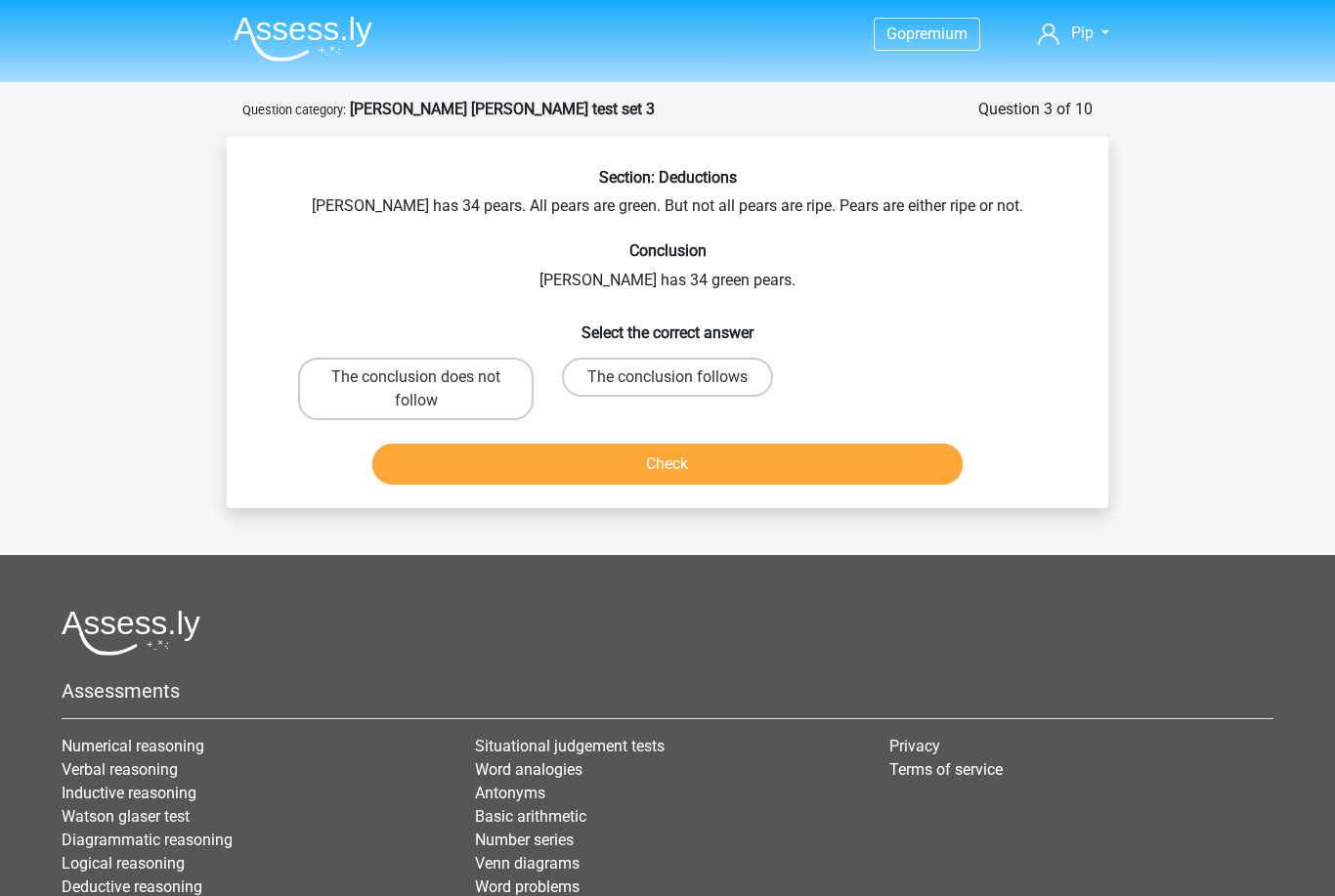
click at [676, 381] on input "The conclusion follows" at bounding box center [673, 383] width 13 height 13
radio input "true"
click at [678, 456] on button "Check" at bounding box center [668, 463] width 592 height 41
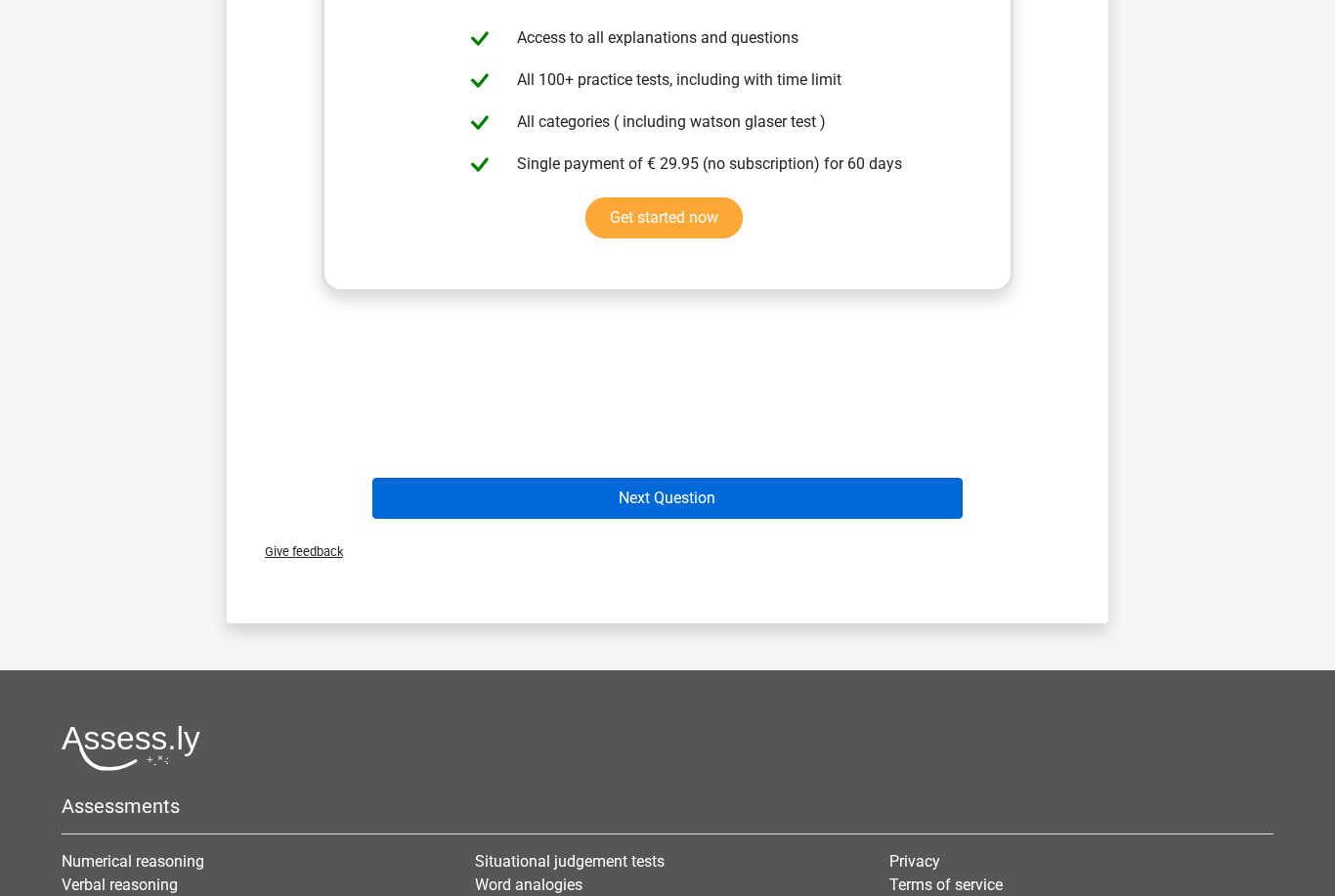
click at [675, 507] on button "Next Question" at bounding box center [668, 497] width 592 height 41
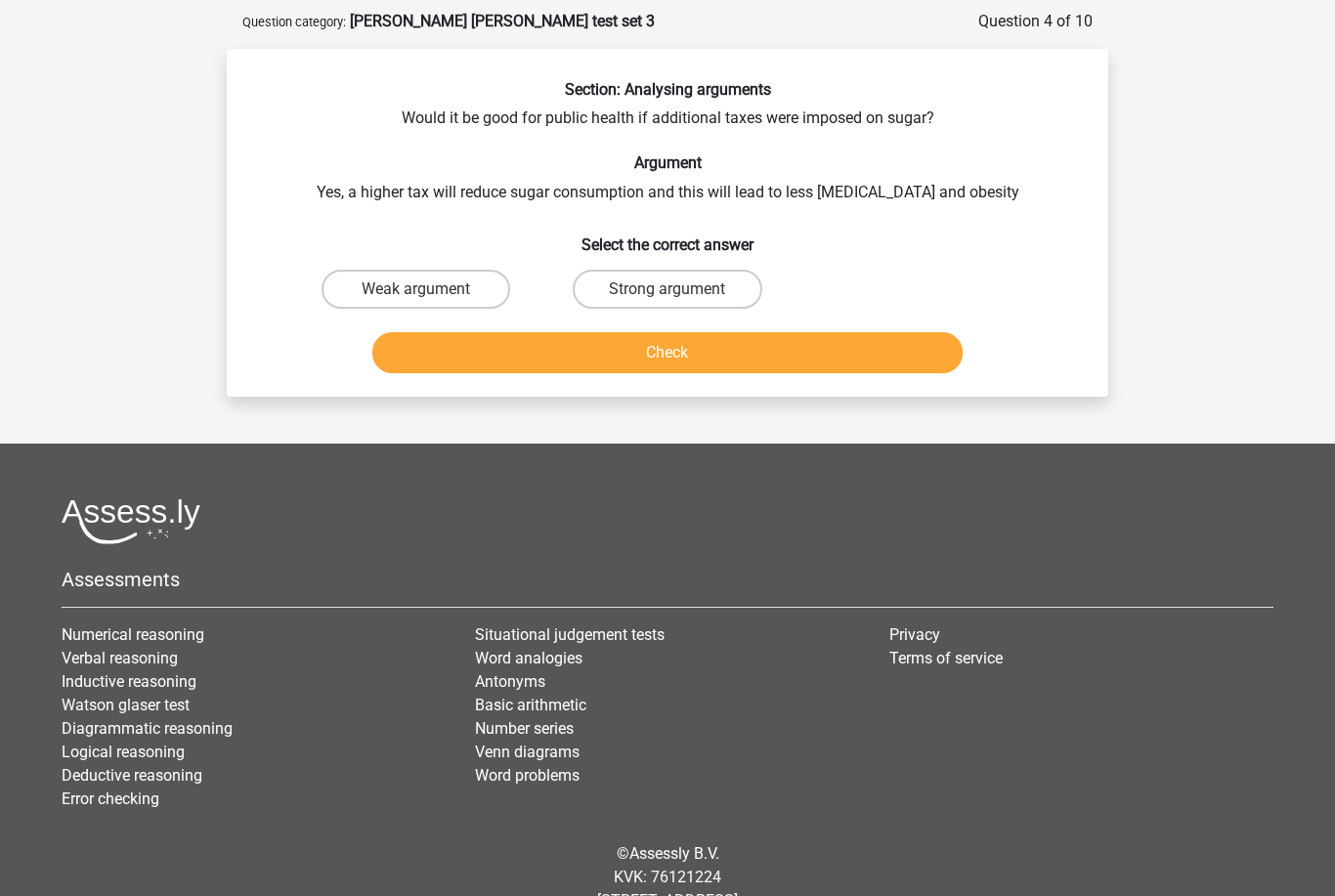
scroll to position [22, 0]
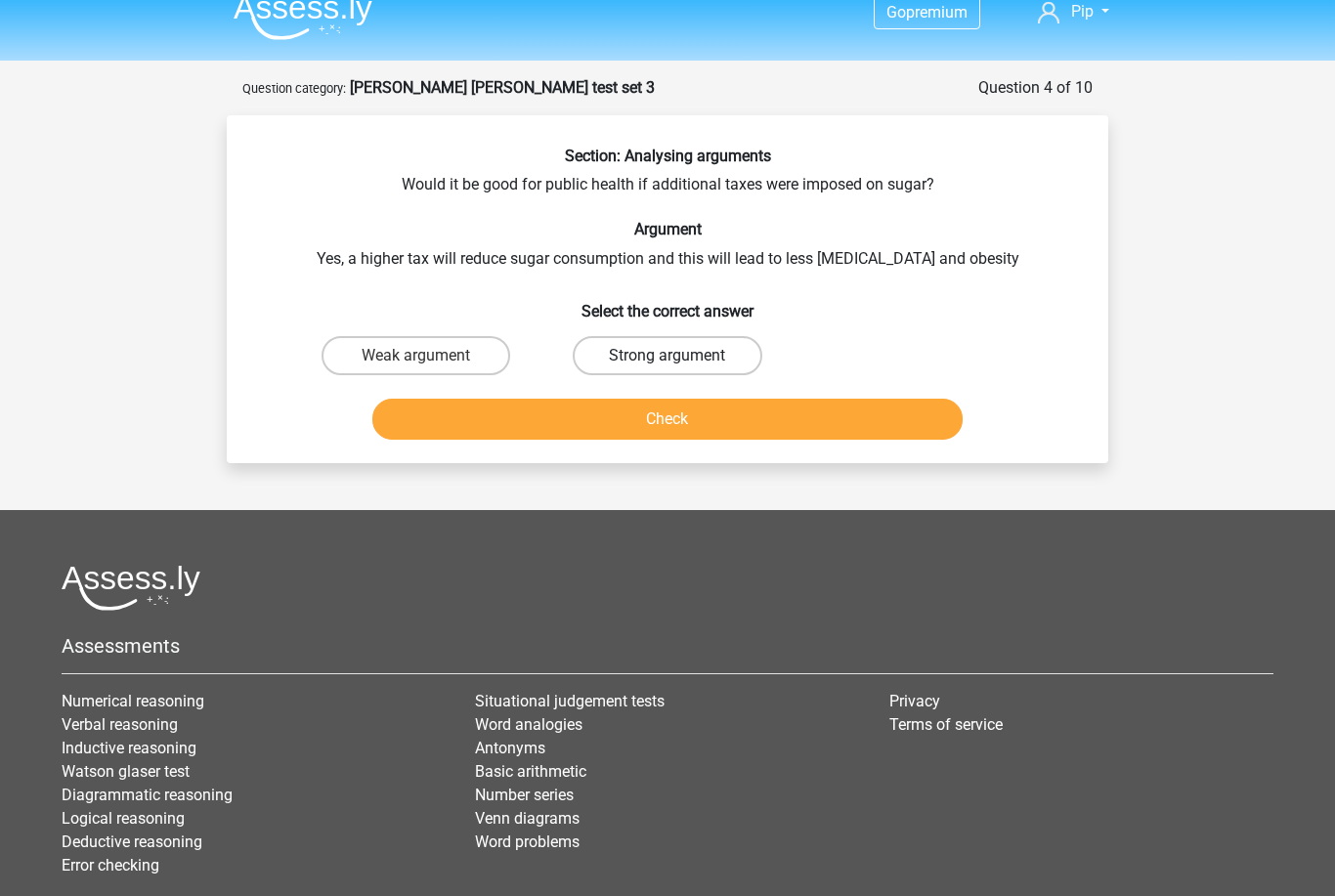
click at [677, 352] on label "Strong argument" at bounding box center [667, 355] width 189 height 39
click at [677, 356] on input "Strong argument" at bounding box center [673, 362] width 13 height 13
radio input "true"
click at [680, 408] on button "Check" at bounding box center [668, 419] width 592 height 41
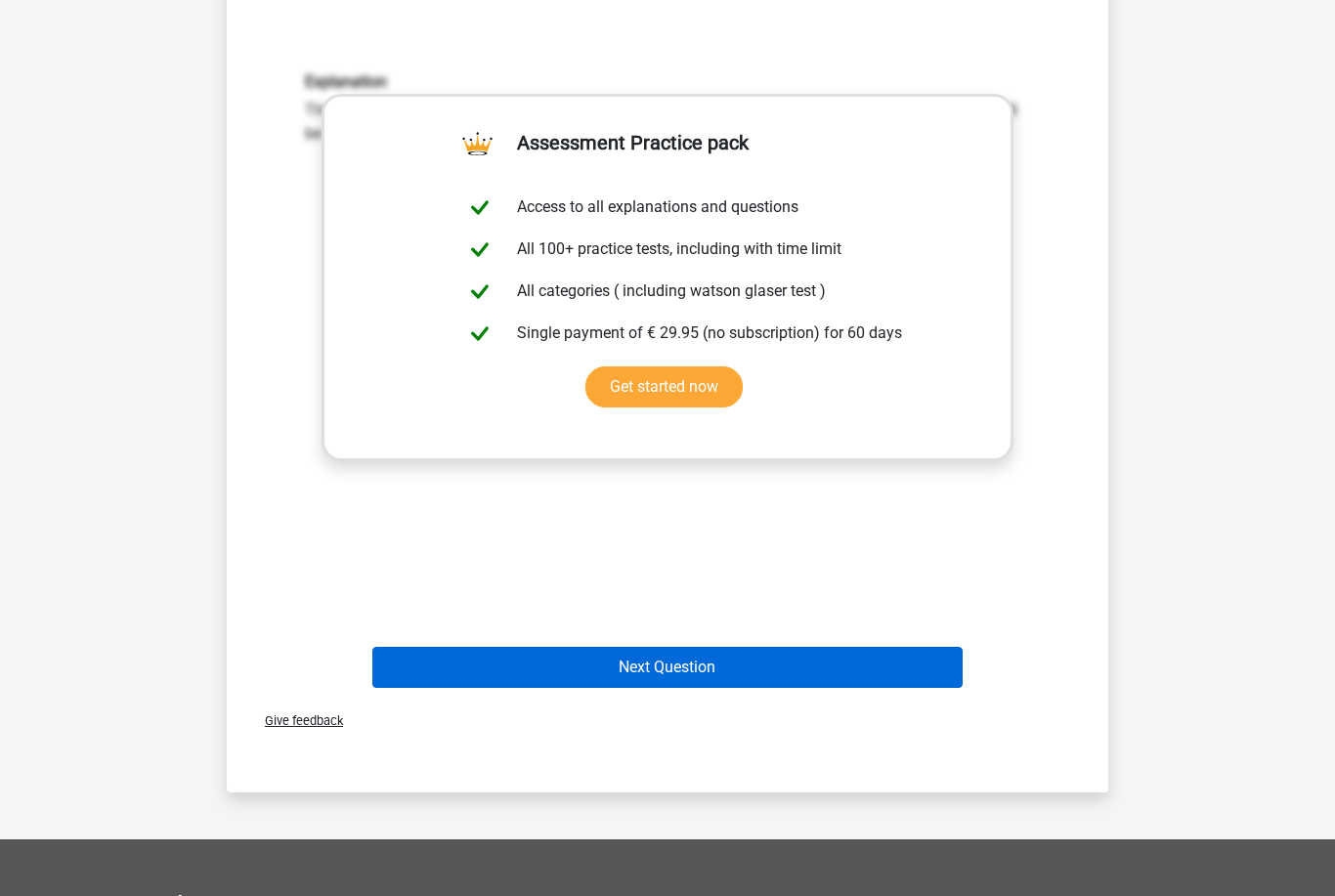
click at [681, 671] on button "Next Question" at bounding box center [668, 667] width 592 height 41
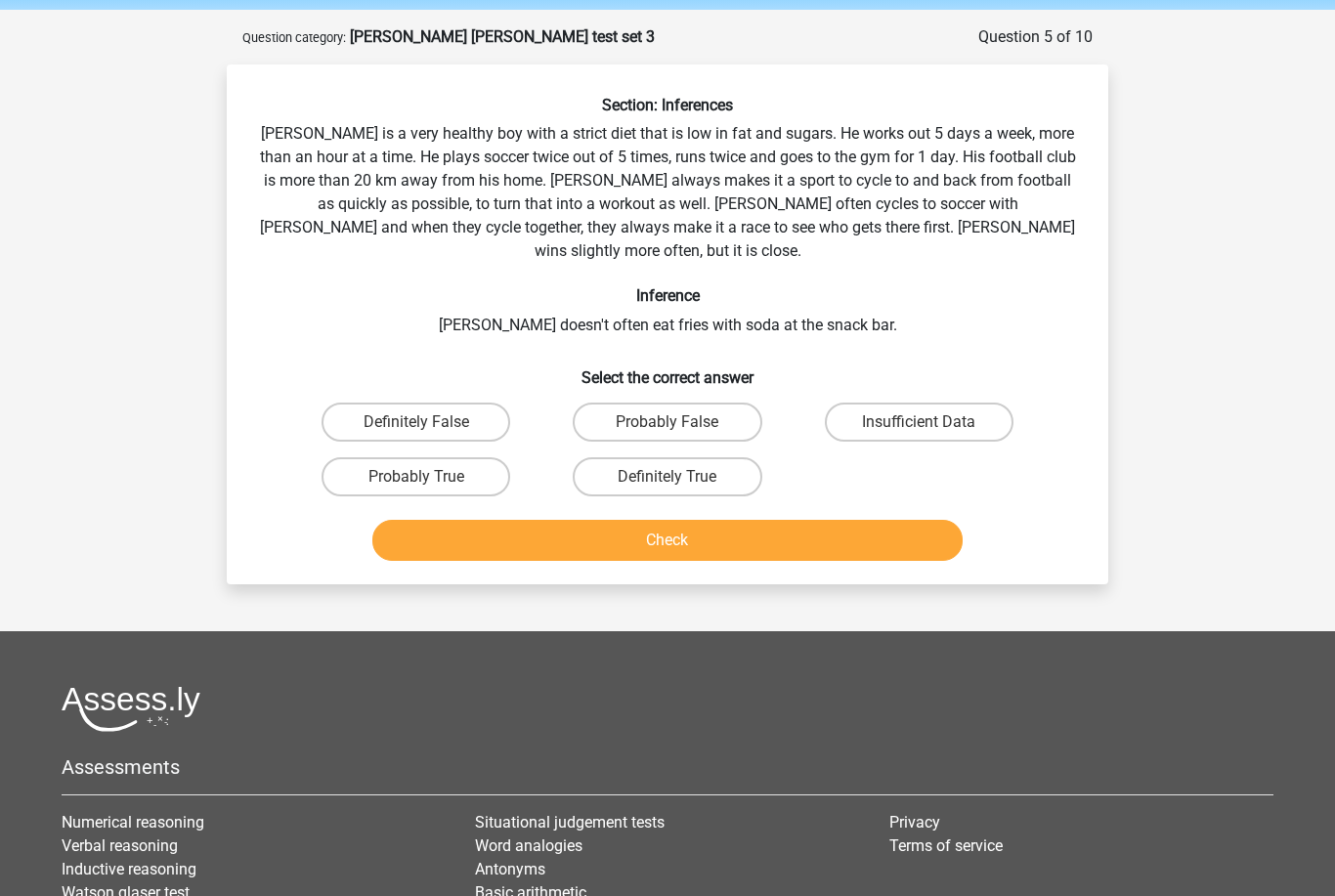
scroll to position [71, 0]
click at [467, 458] on label "Probably True" at bounding box center [416, 477] width 189 height 39
click at [429, 477] on input "Probably True" at bounding box center [423, 483] width 13 height 13
radio input "true"
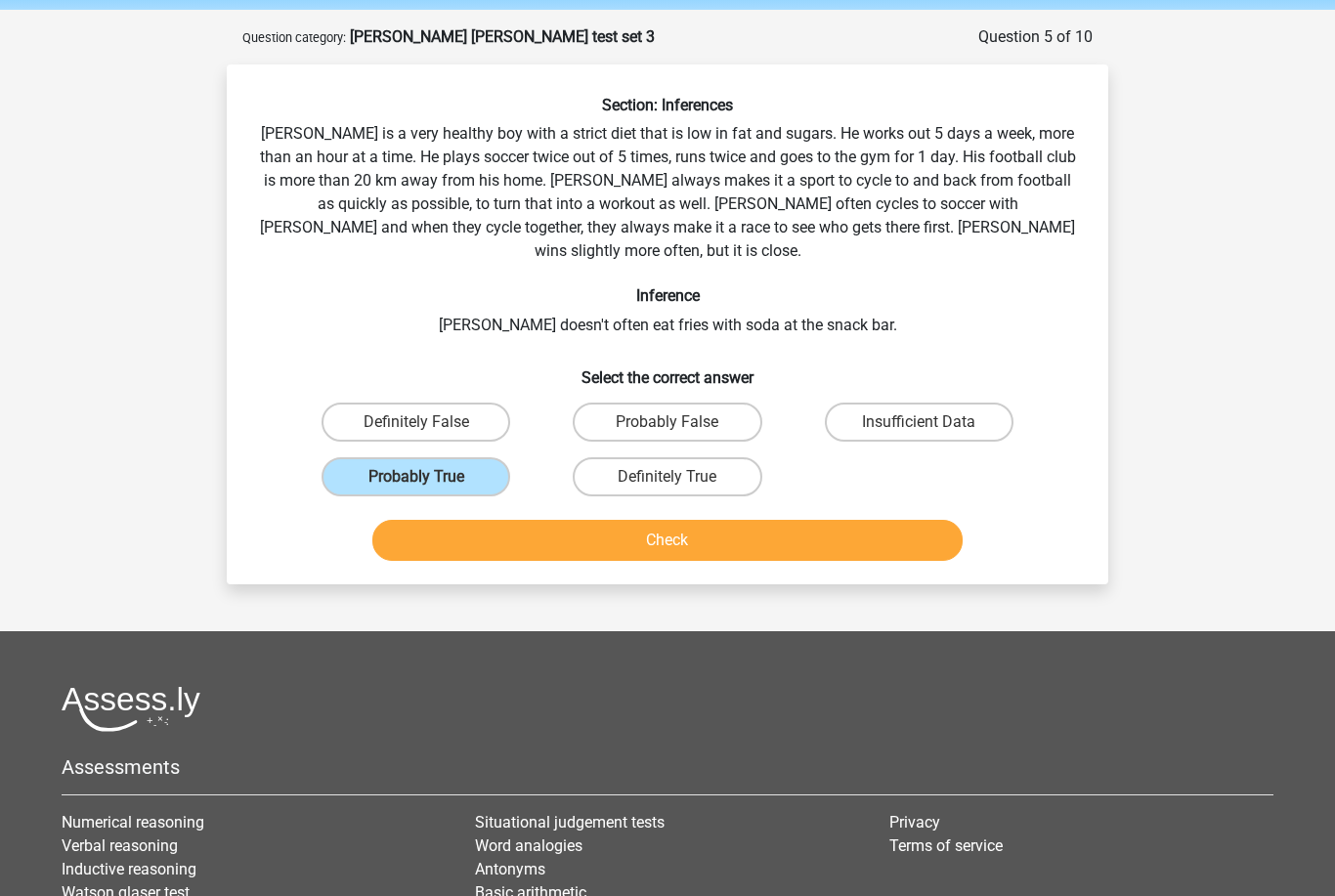
click at [526, 519] on button "Check" at bounding box center [668, 539] width 592 height 41
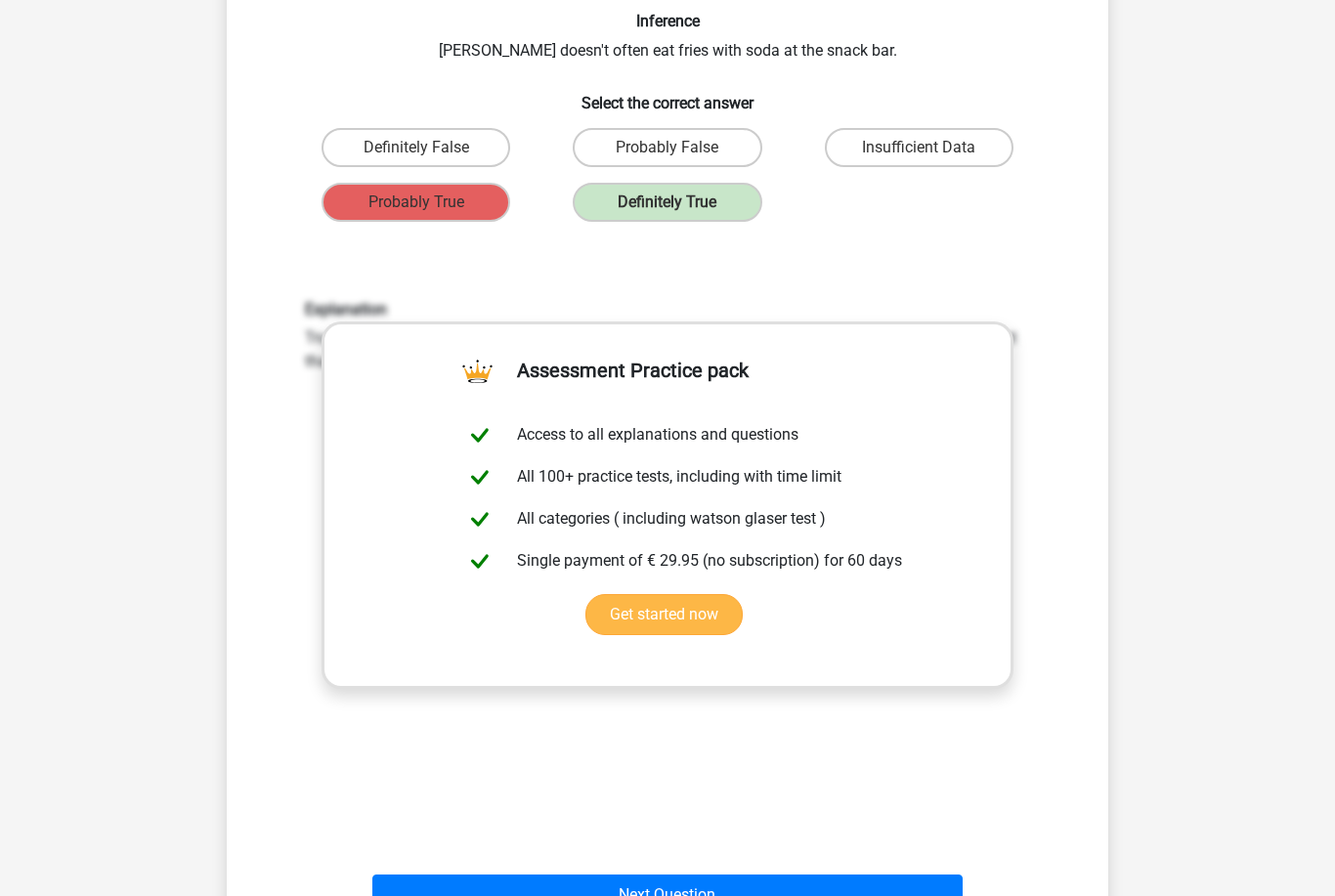
scroll to position [347, 0]
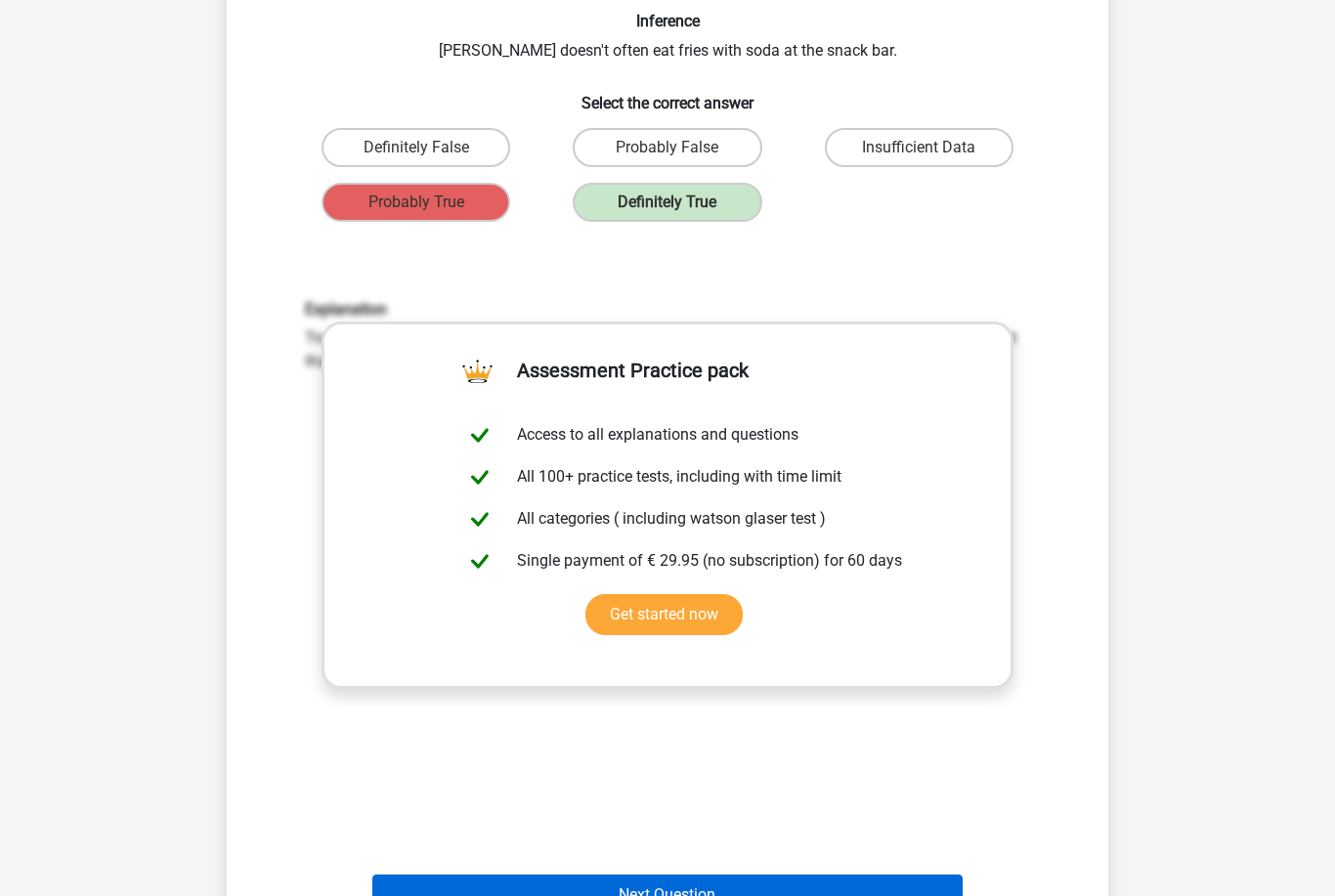
click at [613, 875] on button "Next Question" at bounding box center [668, 894] width 592 height 41
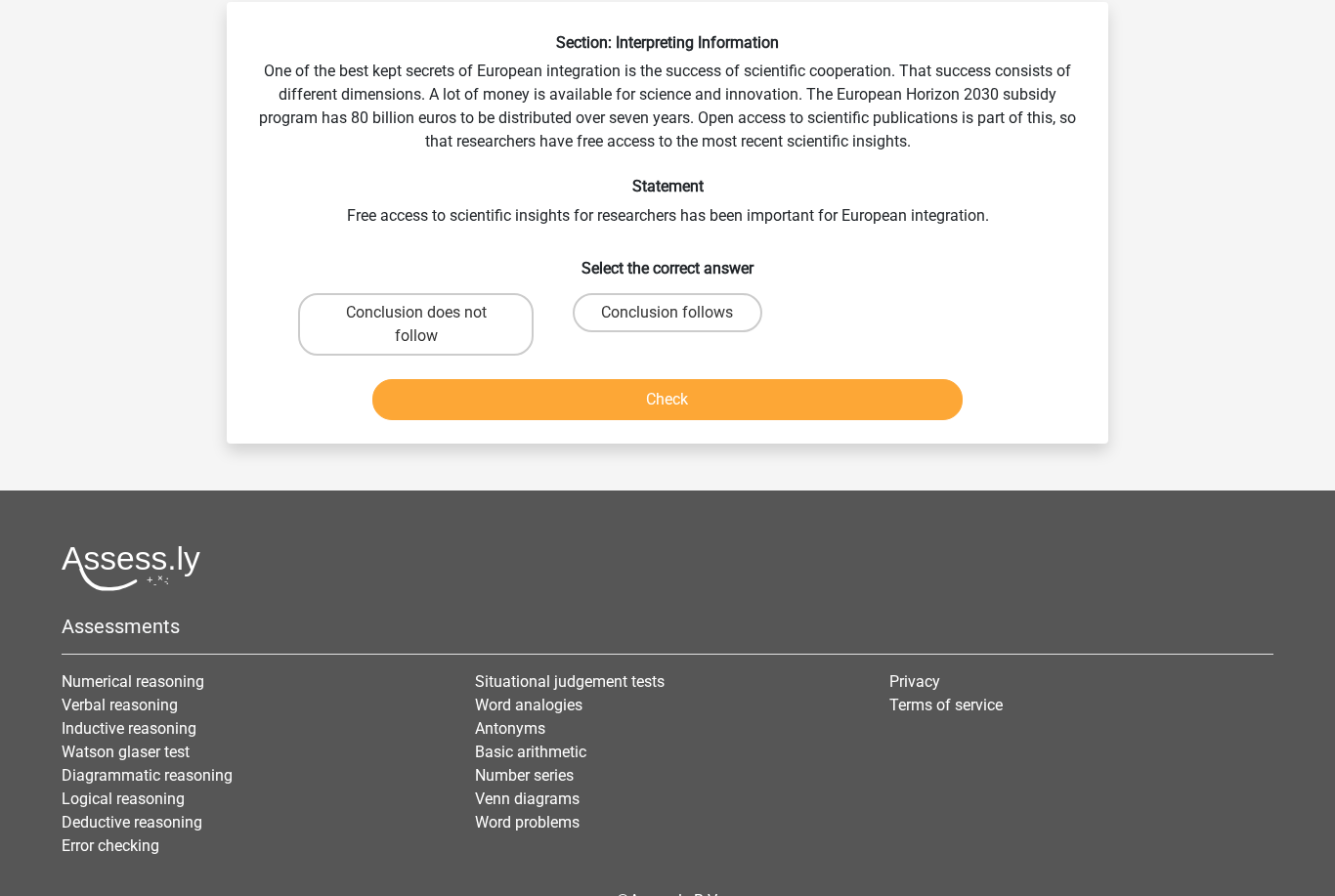
scroll to position [98, 0]
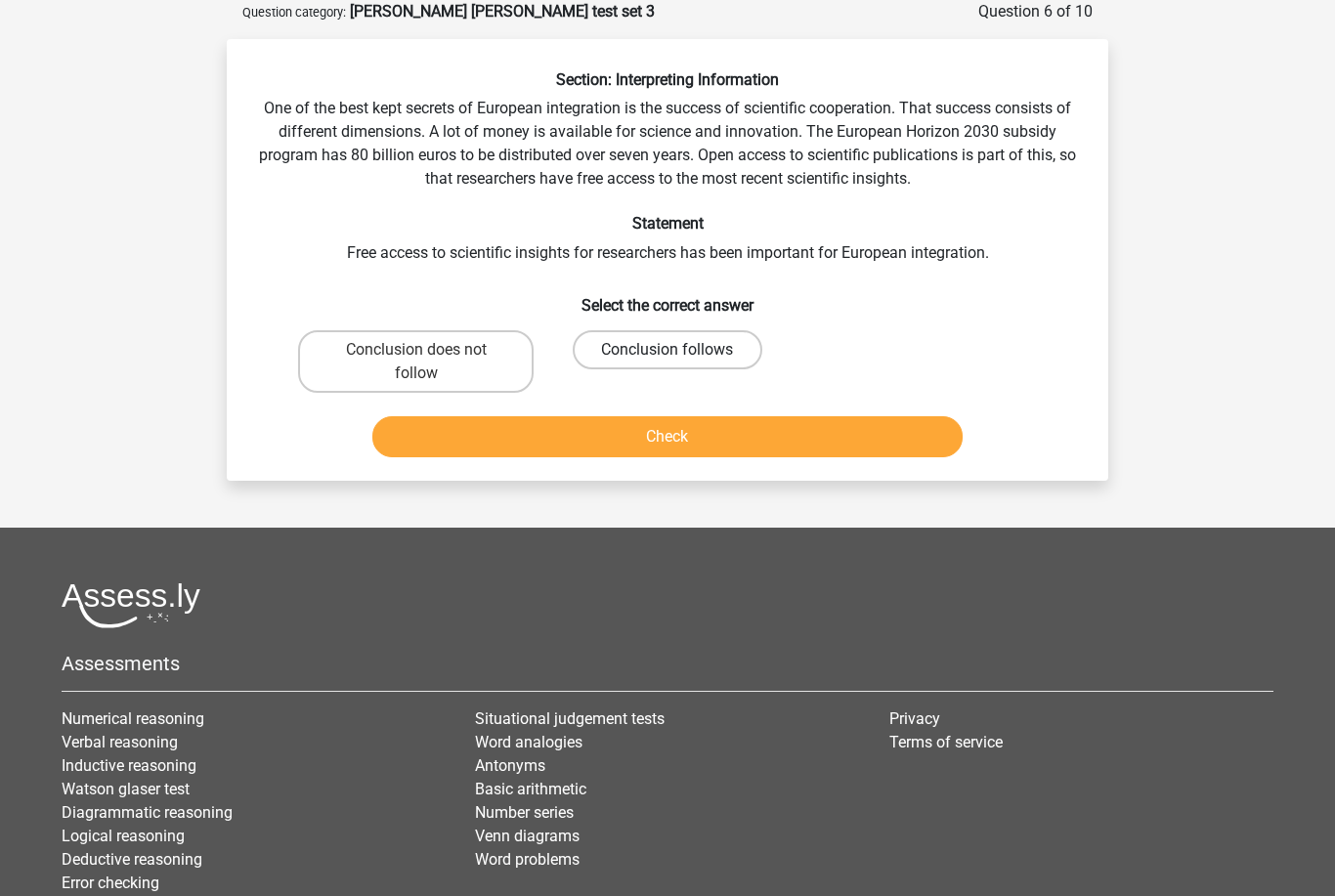
click at [606, 350] on label "Conclusion follows" at bounding box center [667, 349] width 189 height 39
click at [668, 350] on input "Conclusion follows" at bounding box center [673, 356] width 13 height 13
radio input "true"
click at [627, 460] on div "Check" at bounding box center [667, 441] width 754 height 49
click at [626, 435] on button "Check" at bounding box center [668, 437] width 592 height 41
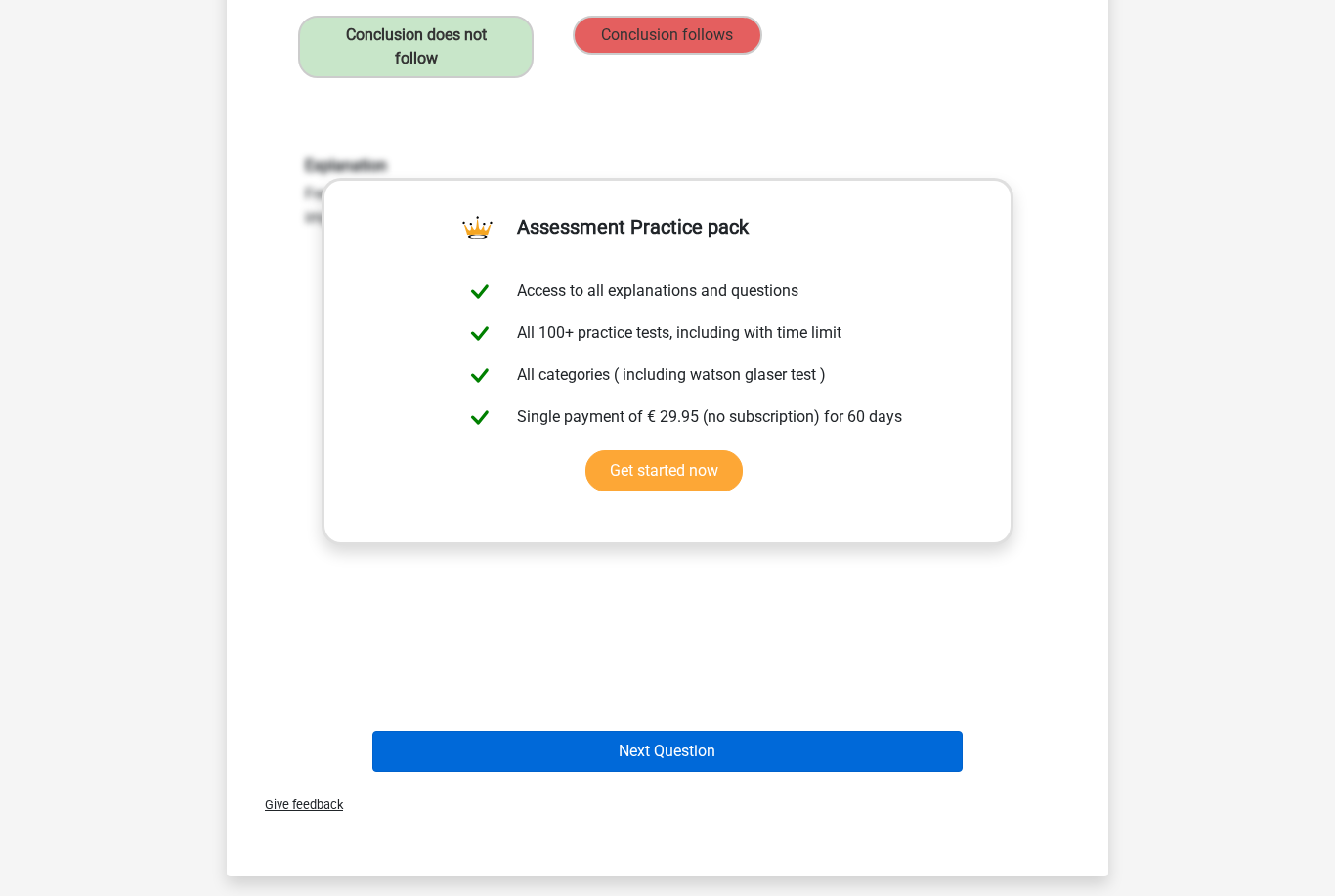
click at [625, 745] on button "Next Question" at bounding box center [668, 750] width 592 height 41
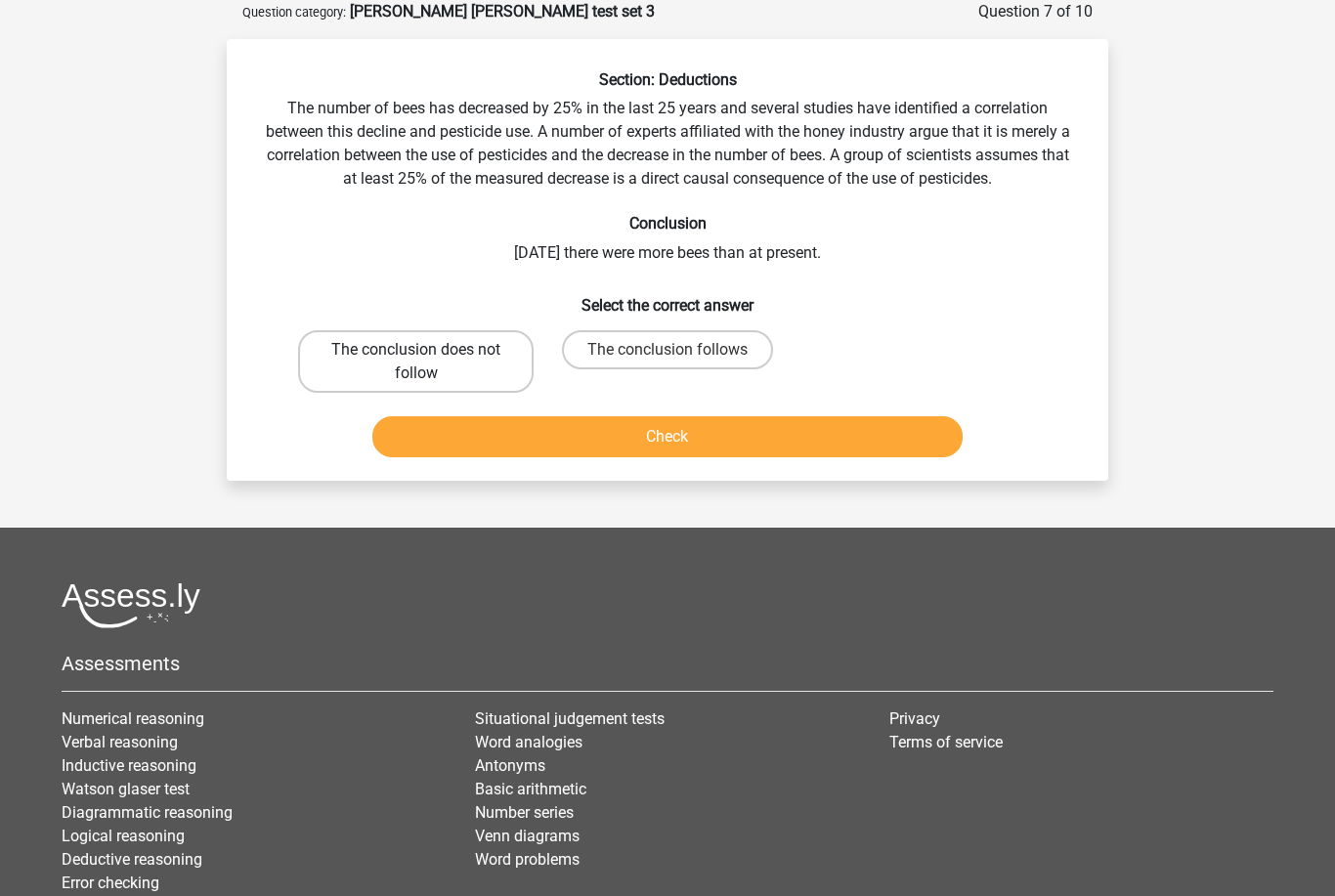
click at [442, 380] on label "The conclusion does not follow" at bounding box center [416, 361] width 236 height 63
click at [429, 363] on input "The conclusion does not follow" at bounding box center [423, 356] width 13 height 13
radio input "true"
click at [491, 425] on button "Check" at bounding box center [668, 437] width 592 height 41
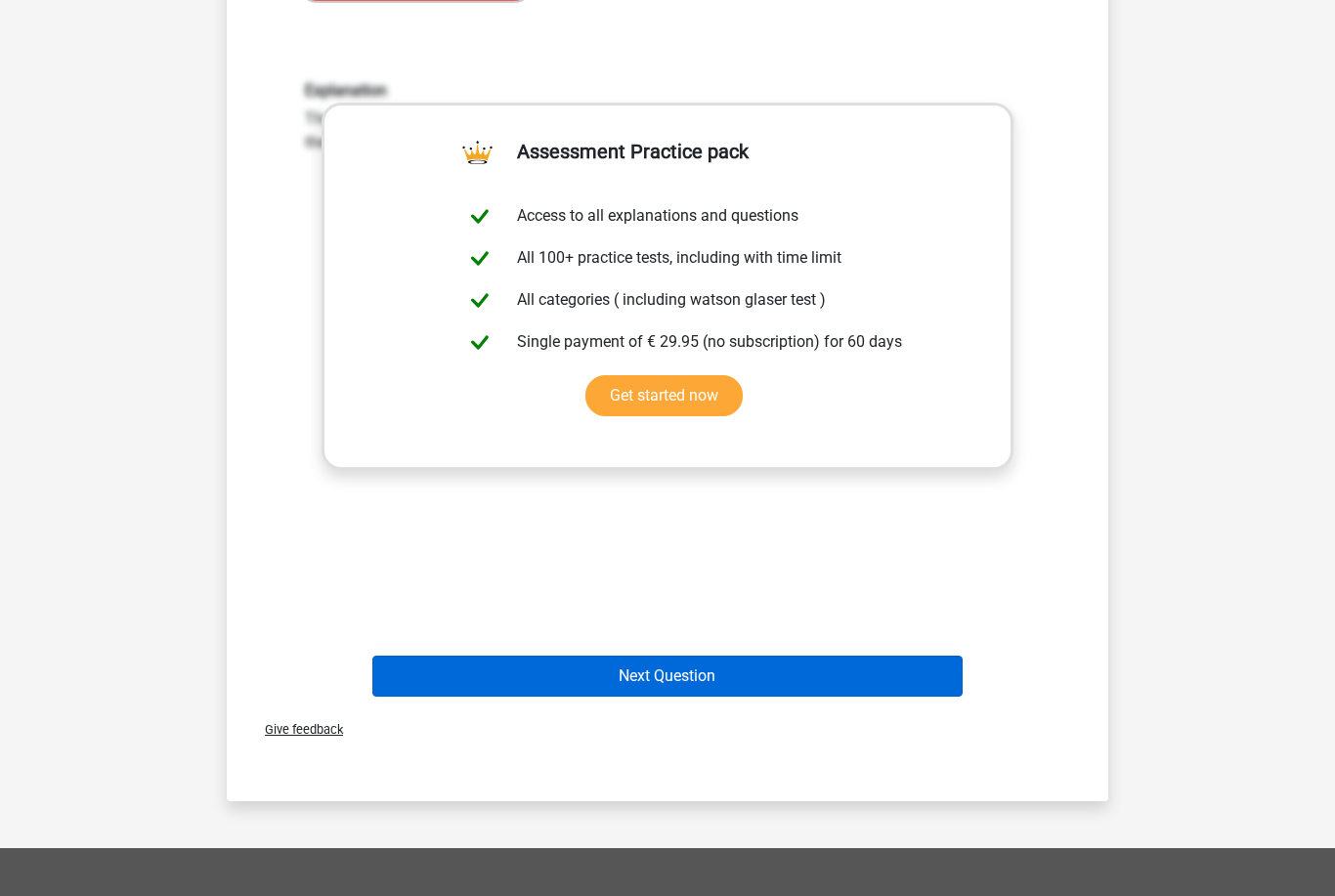
click at [611, 677] on button "Next Question" at bounding box center [668, 675] width 592 height 41
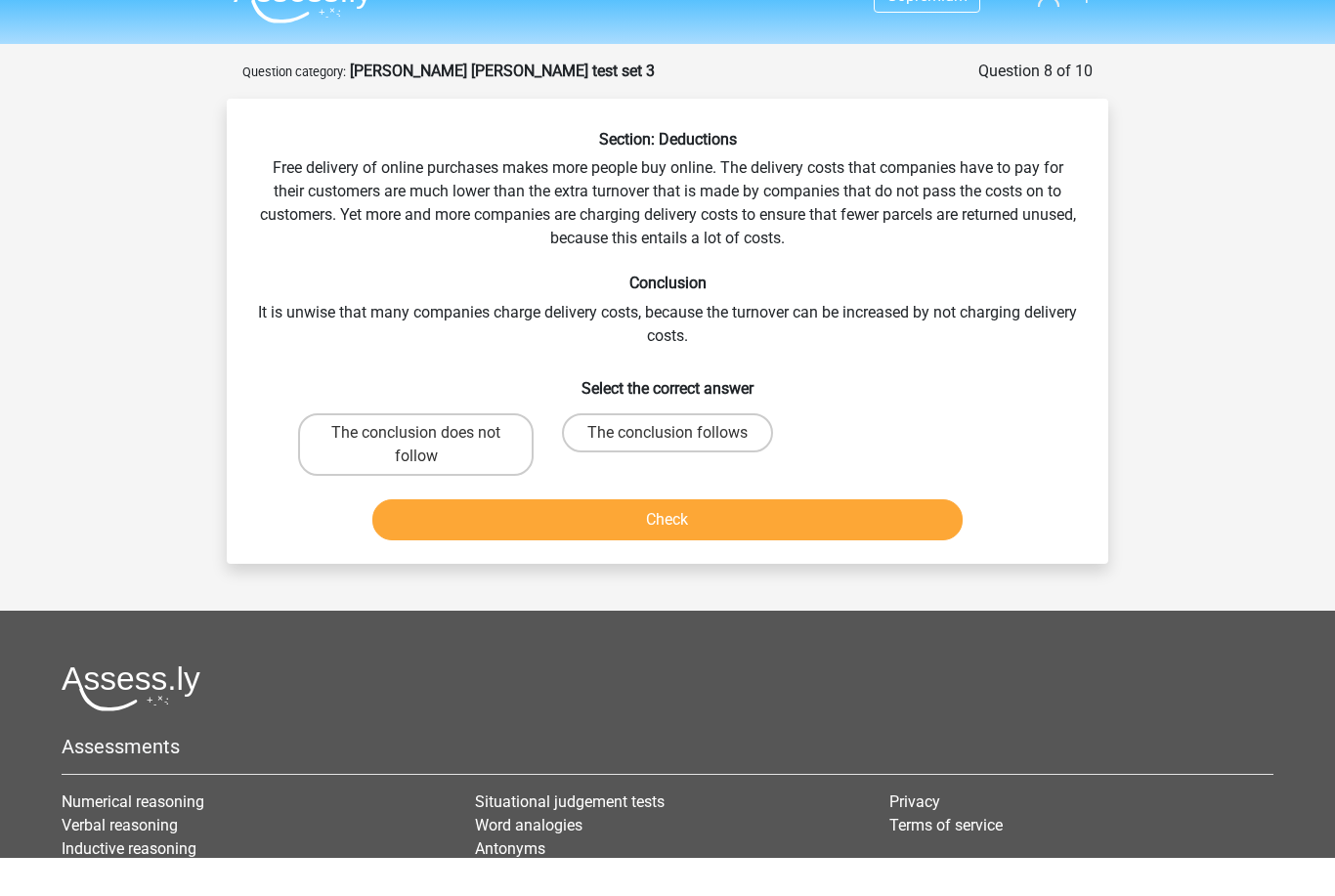
scroll to position [52, 0]
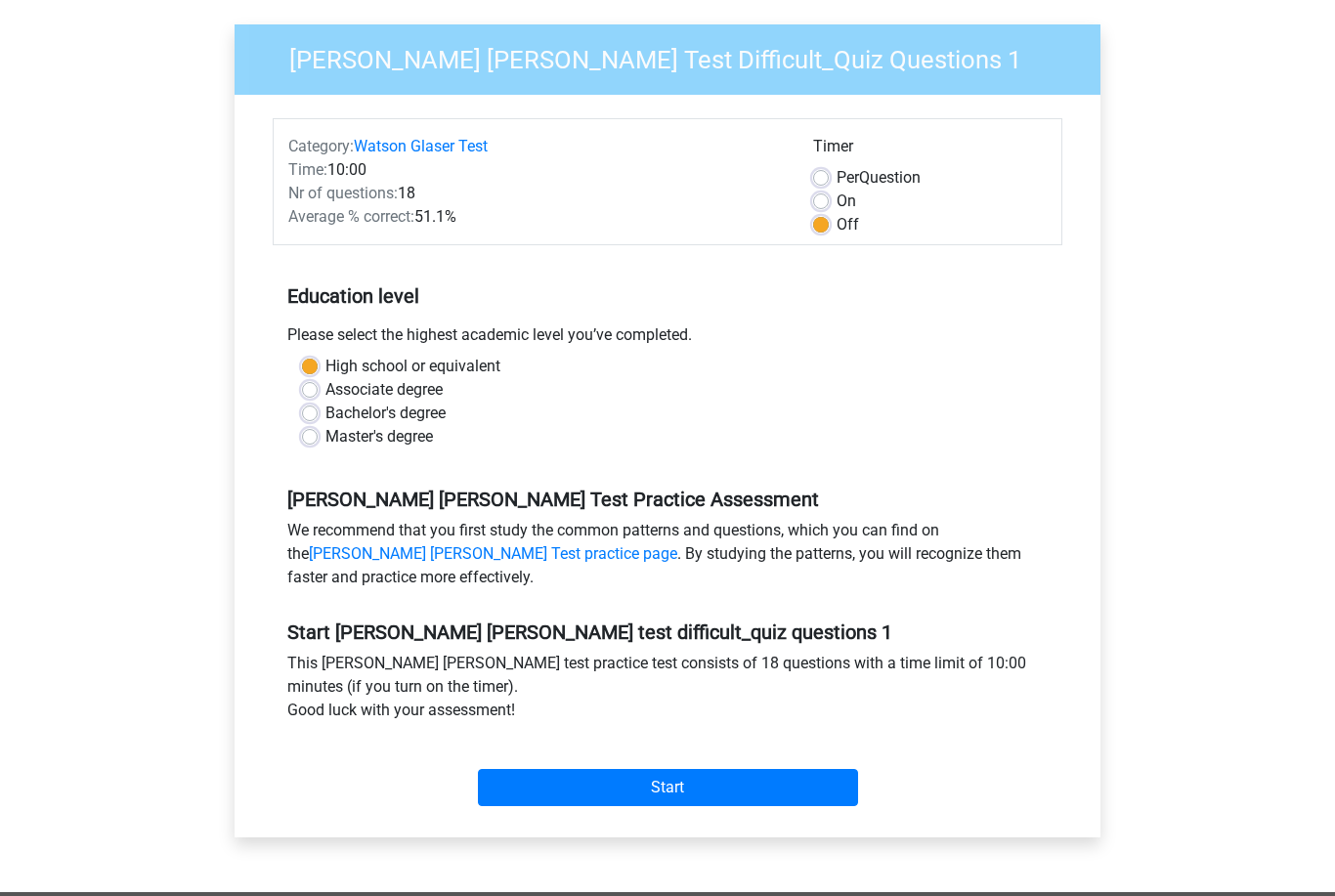
scroll to position [136, 0]
click at [723, 796] on input "Start" at bounding box center [668, 786] width 380 height 37
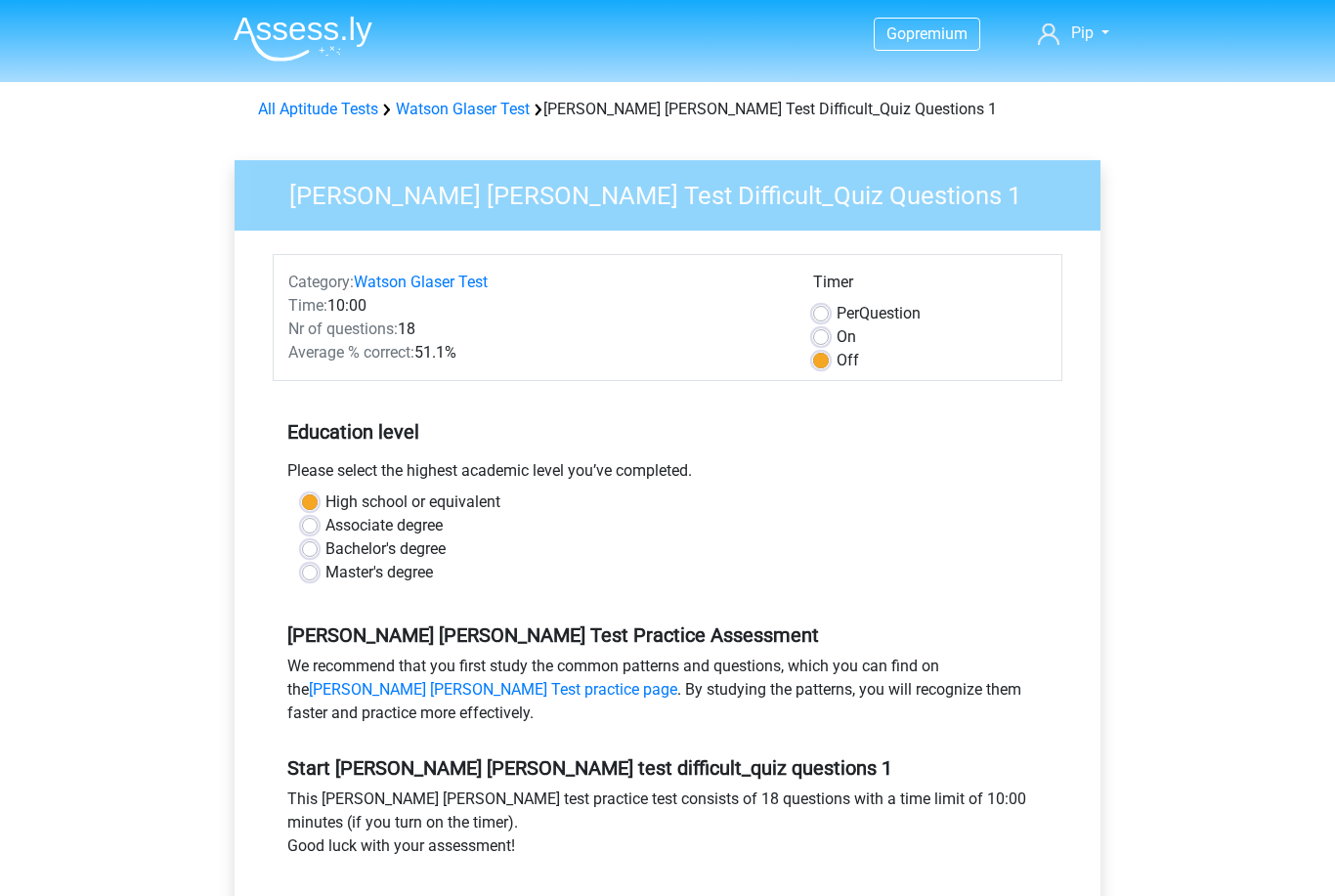
scroll to position [198, 0]
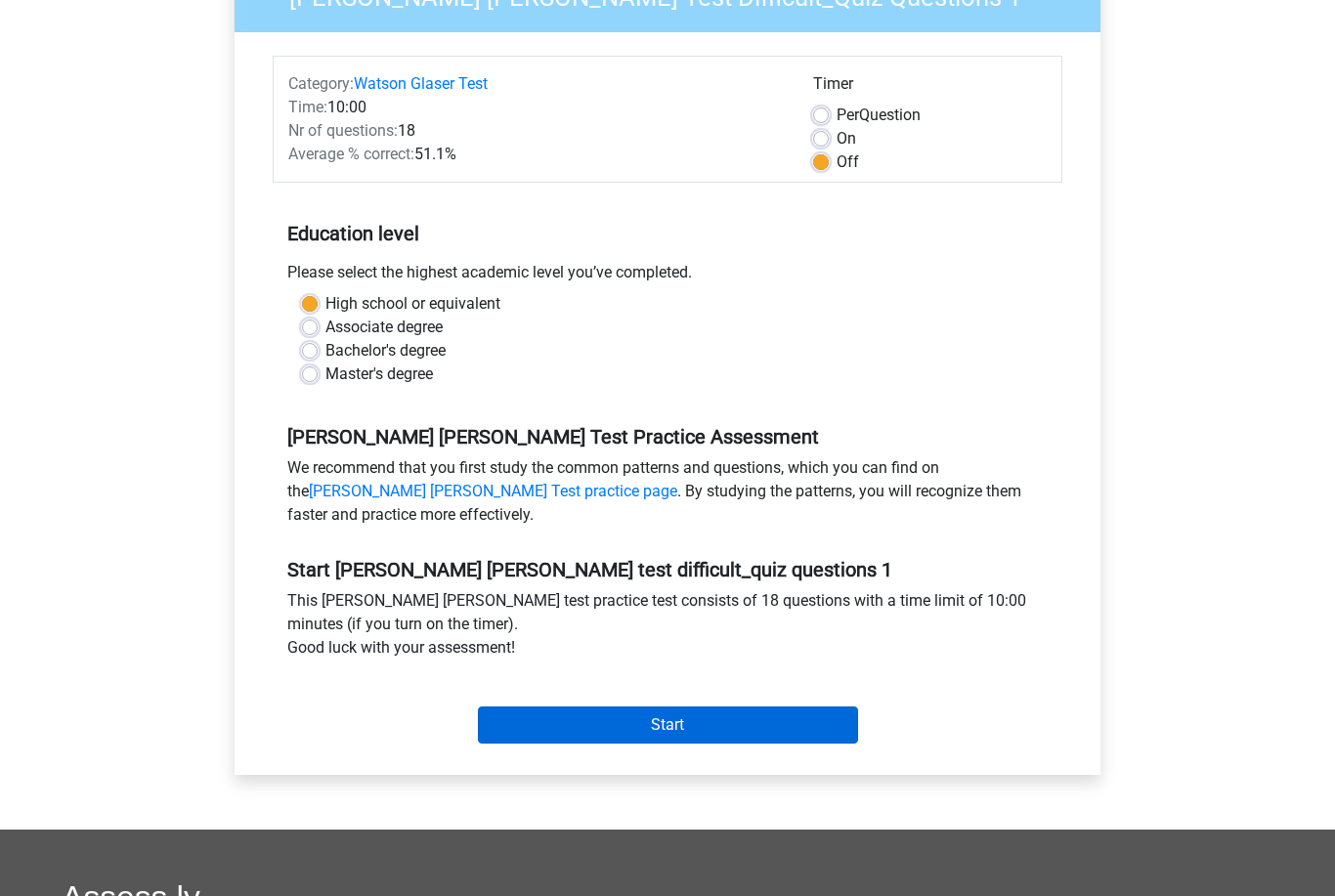
click at [619, 734] on input "Start" at bounding box center [668, 724] width 380 height 37
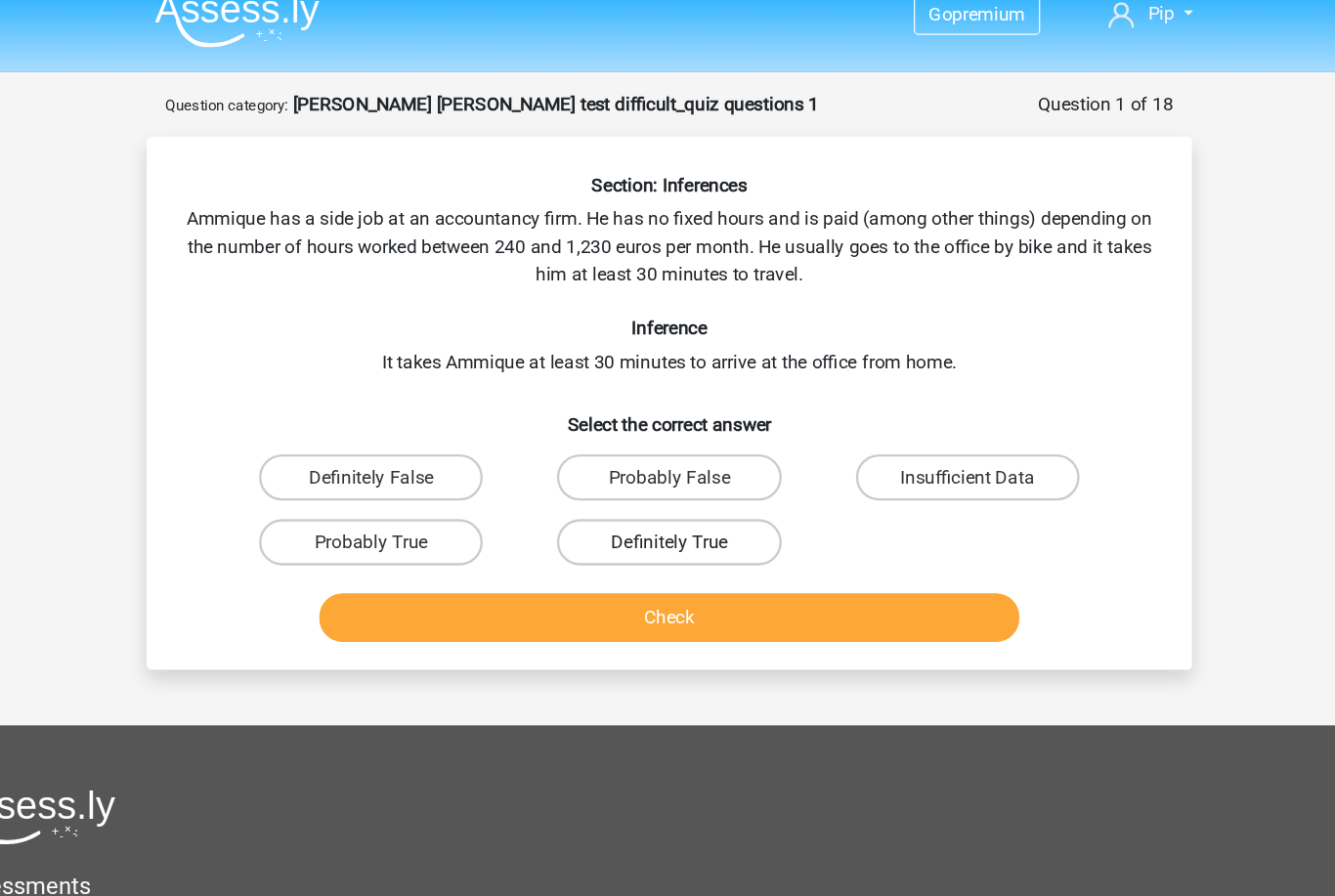
click at [573, 459] on label "Definitely True" at bounding box center [667, 478] width 189 height 39
click at [668, 478] on input "Definitely True" at bounding box center [673, 484] width 13 height 13
radio input "true"
click at [520, 521] on button "Check" at bounding box center [668, 541] width 592 height 41
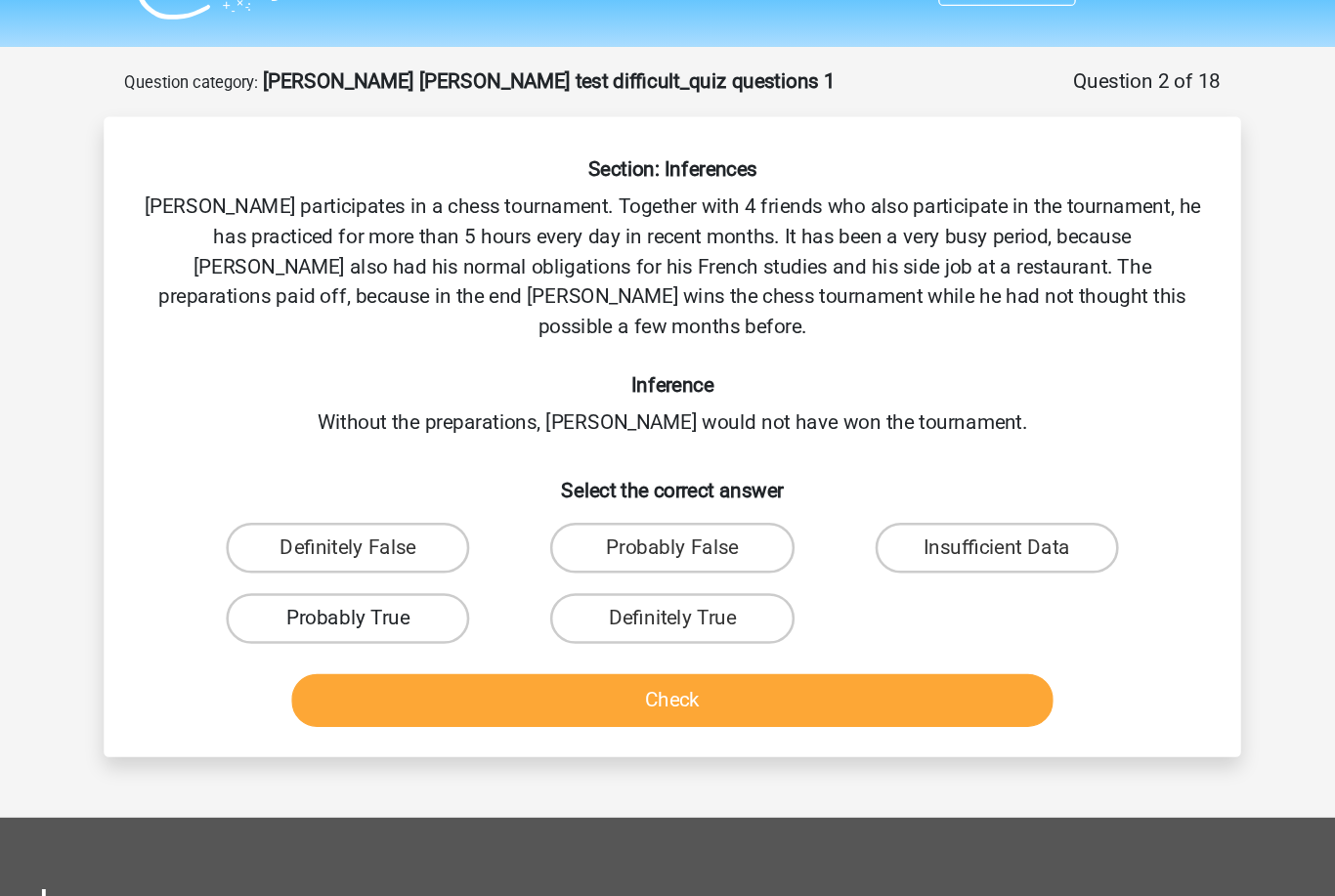
click at [327, 505] on label "Probably True" at bounding box center [416, 524] width 189 height 39
click at [417, 525] on input "Probably True" at bounding box center [423, 531] width 13 height 13
radio input "true"
click at [373, 568] on button "Check" at bounding box center [668, 588] width 592 height 41
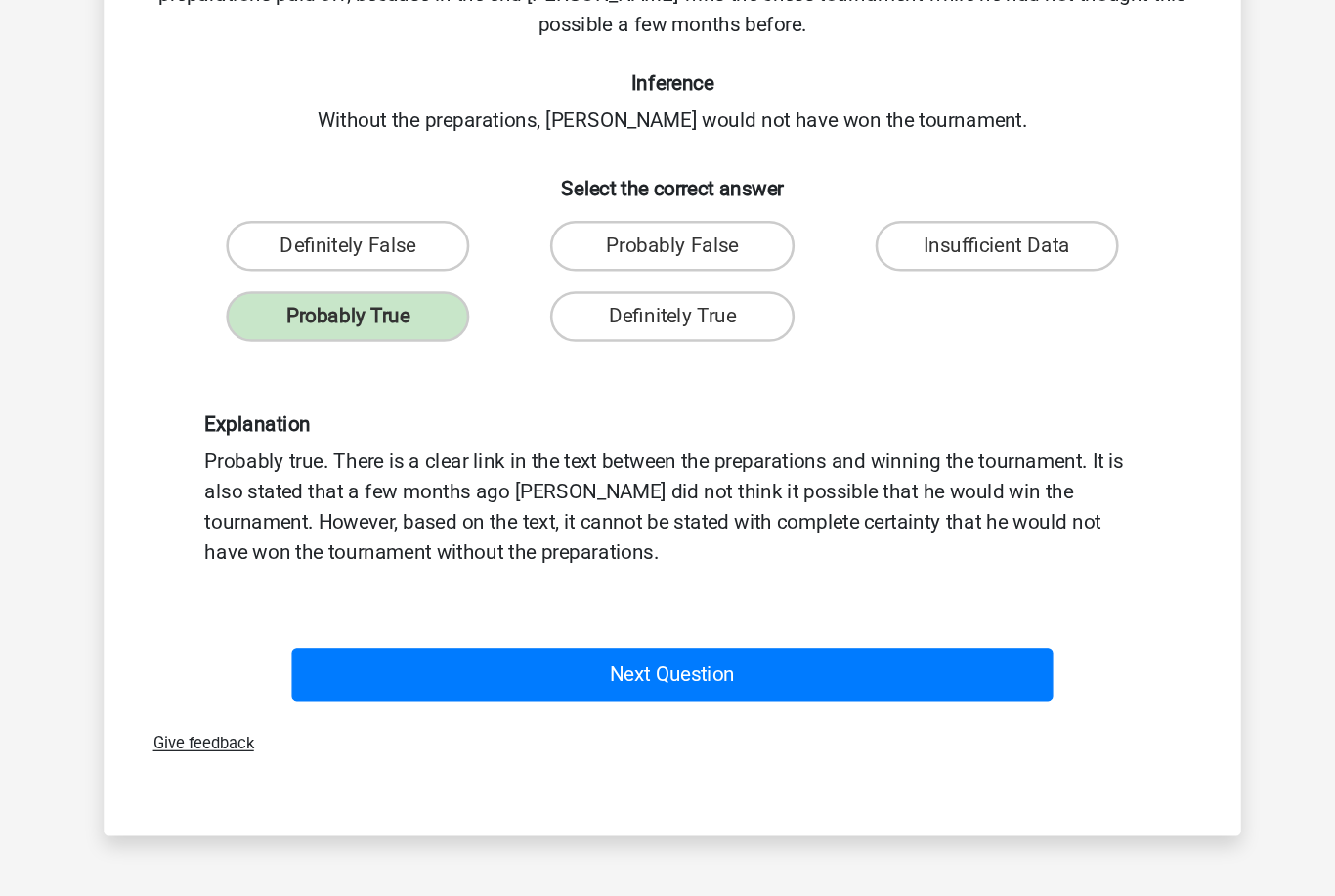
scroll to position [129, 0]
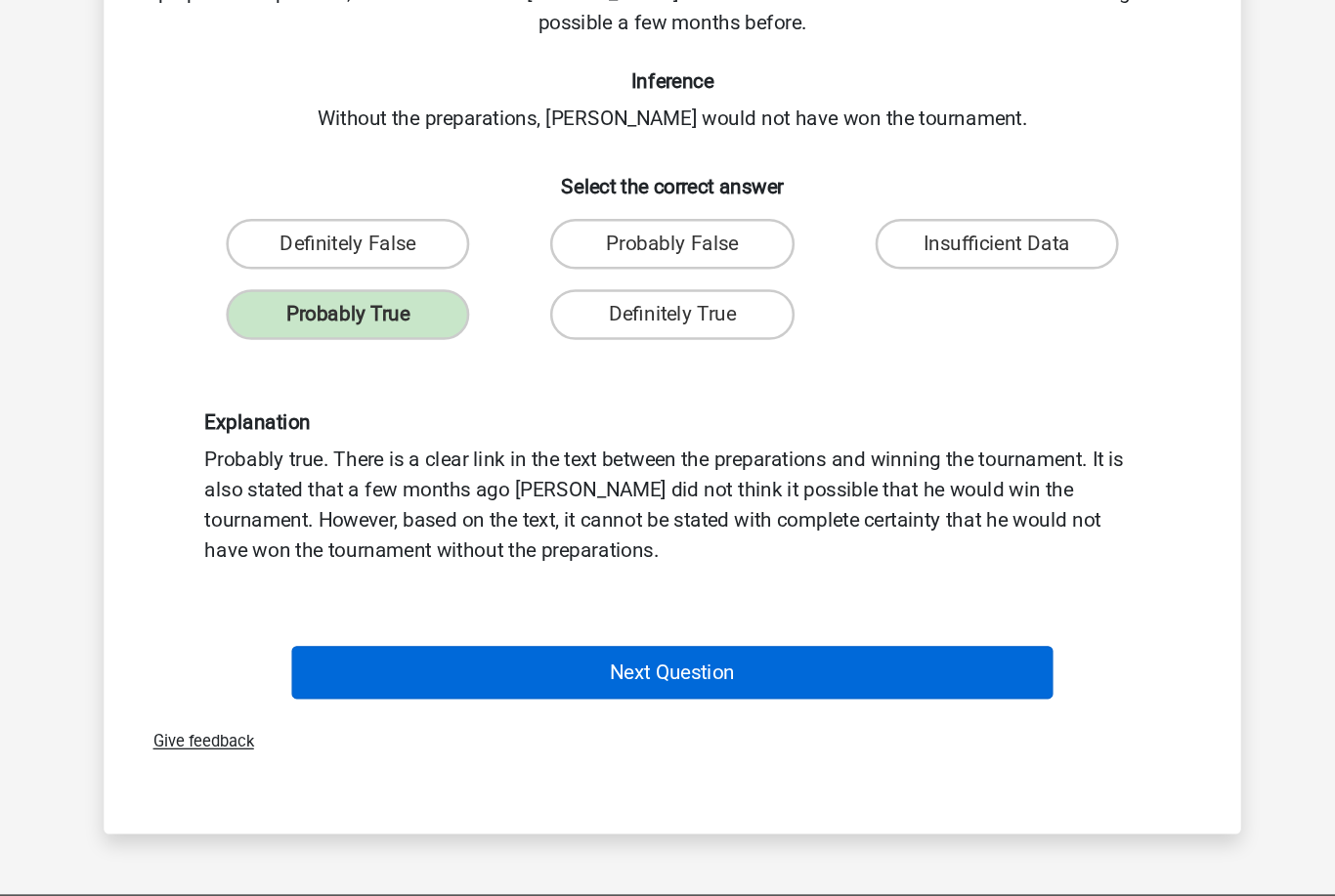
click at [405, 653] on button "Next Question" at bounding box center [668, 673] width 592 height 41
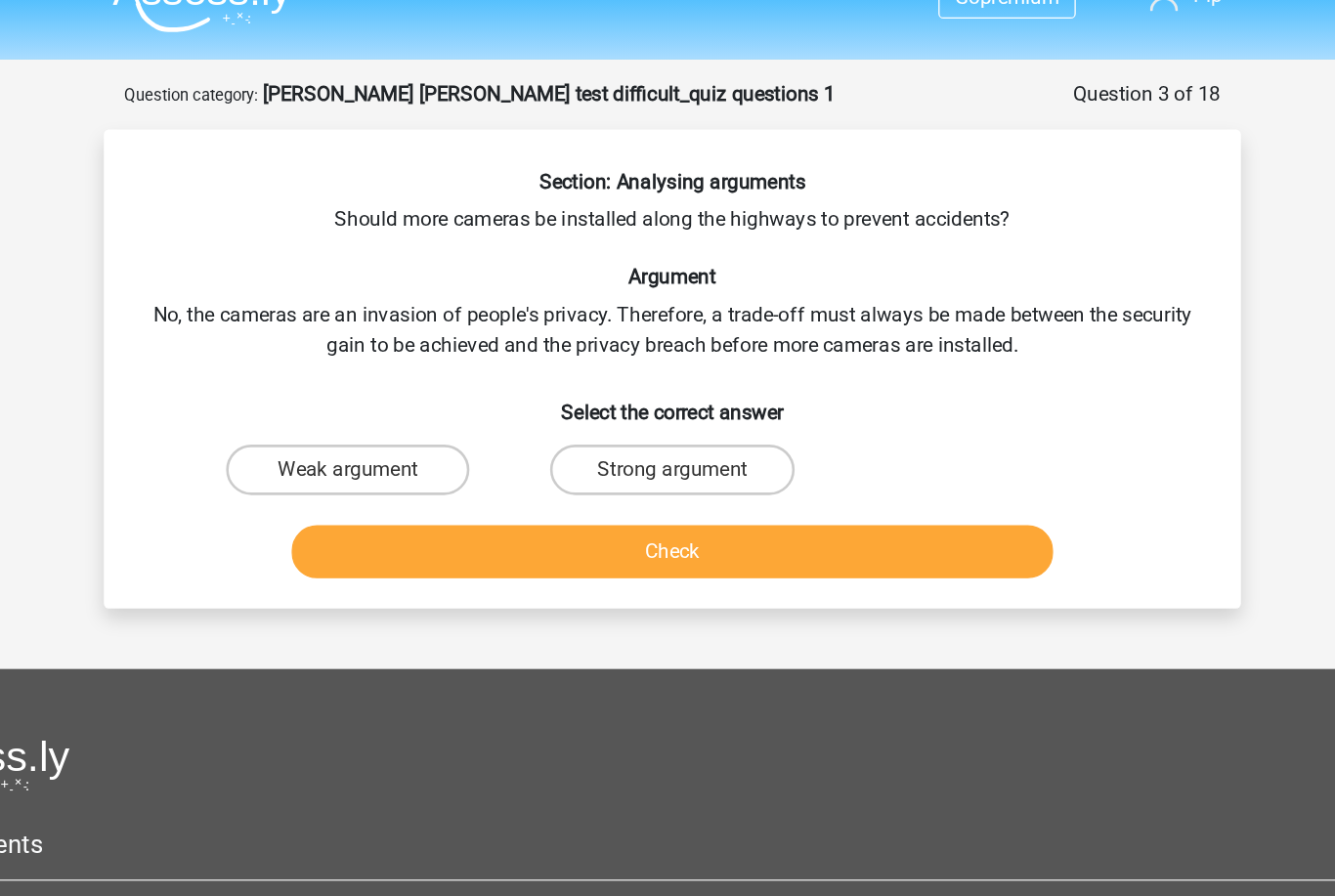
scroll to position [1, 0]
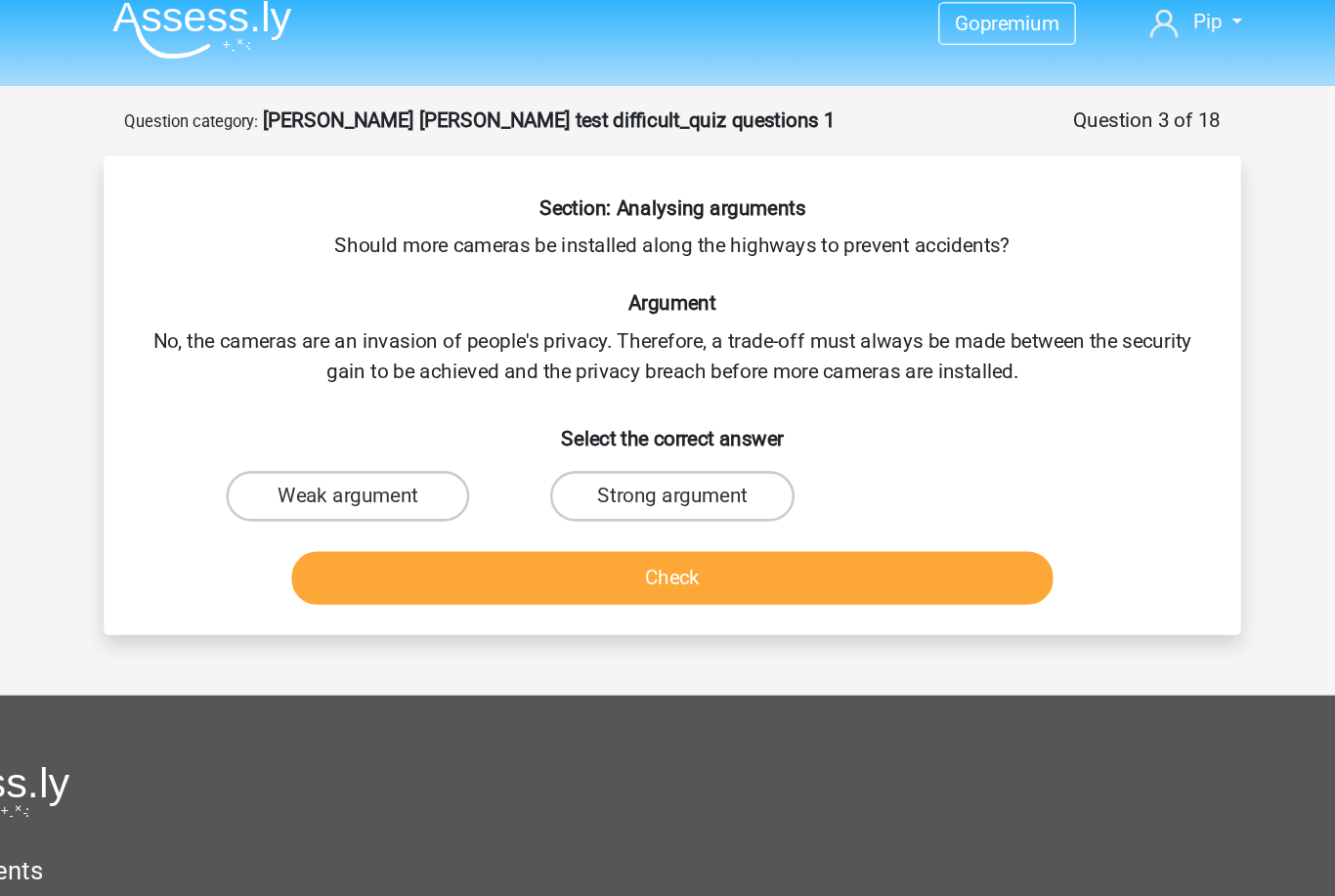
click at [668, 400] on input "Strong argument" at bounding box center [673, 406] width 13 height 13
radio input "true"
click at [536, 455] on button "Check" at bounding box center [668, 462] width 592 height 41
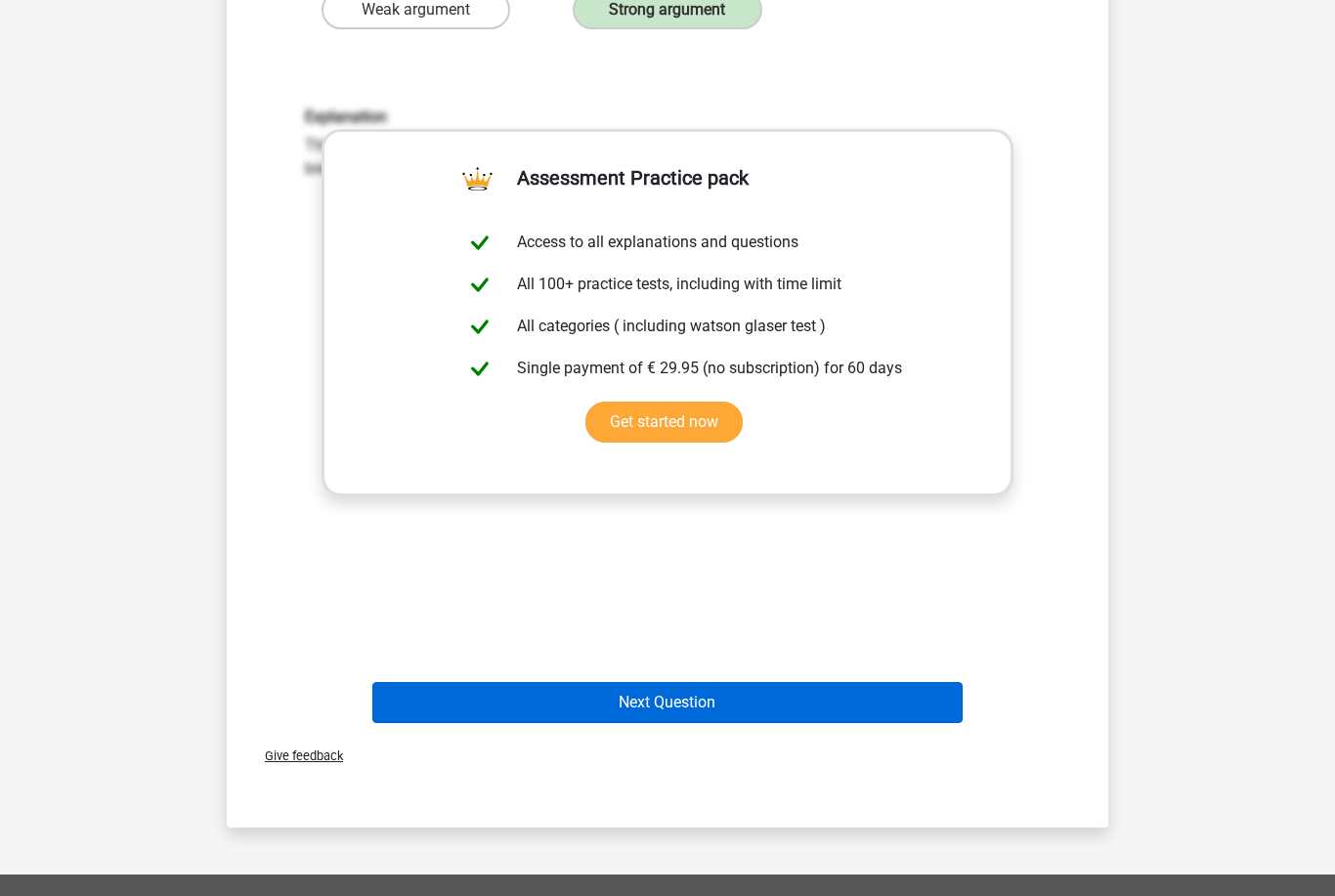
click at [685, 700] on button "Next Question" at bounding box center [668, 701] width 592 height 41
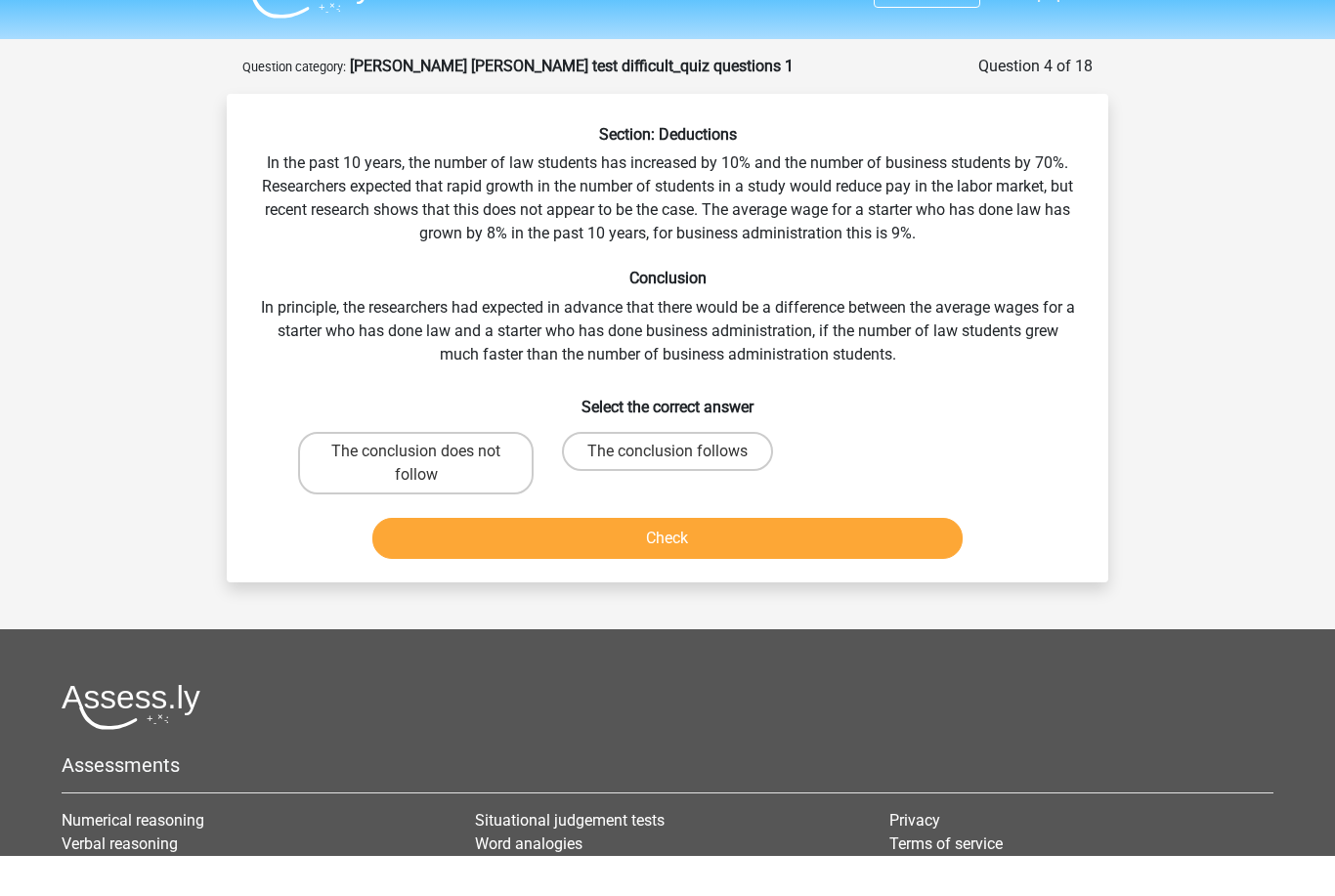
scroll to position [44, 0]
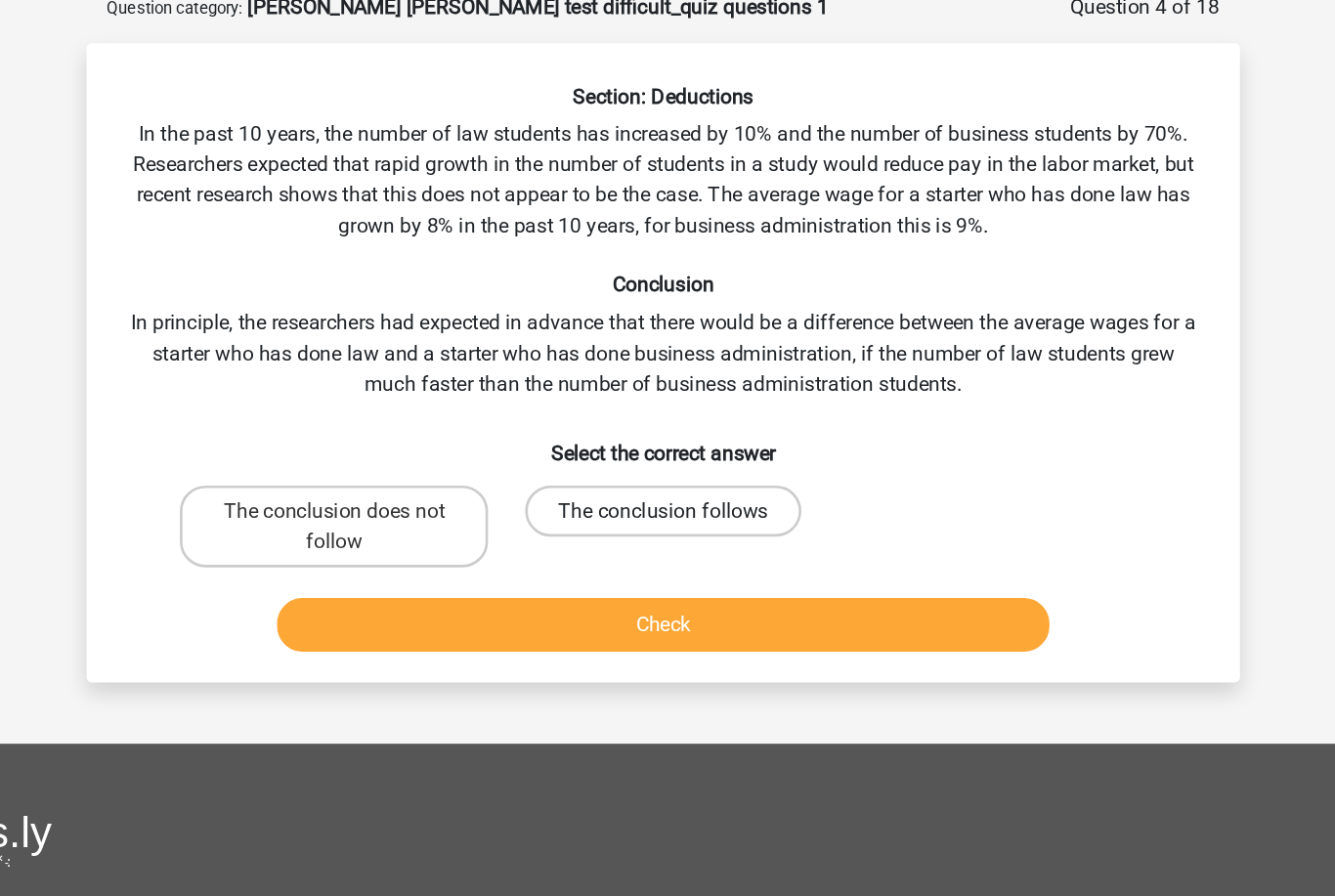
click at [562, 431] on label "The conclusion follows" at bounding box center [667, 449] width 211 height 39
click at [668, 450] on input "The conclusion follows" at bounding box center [673, 456] width 13 height 13
radio input "true"
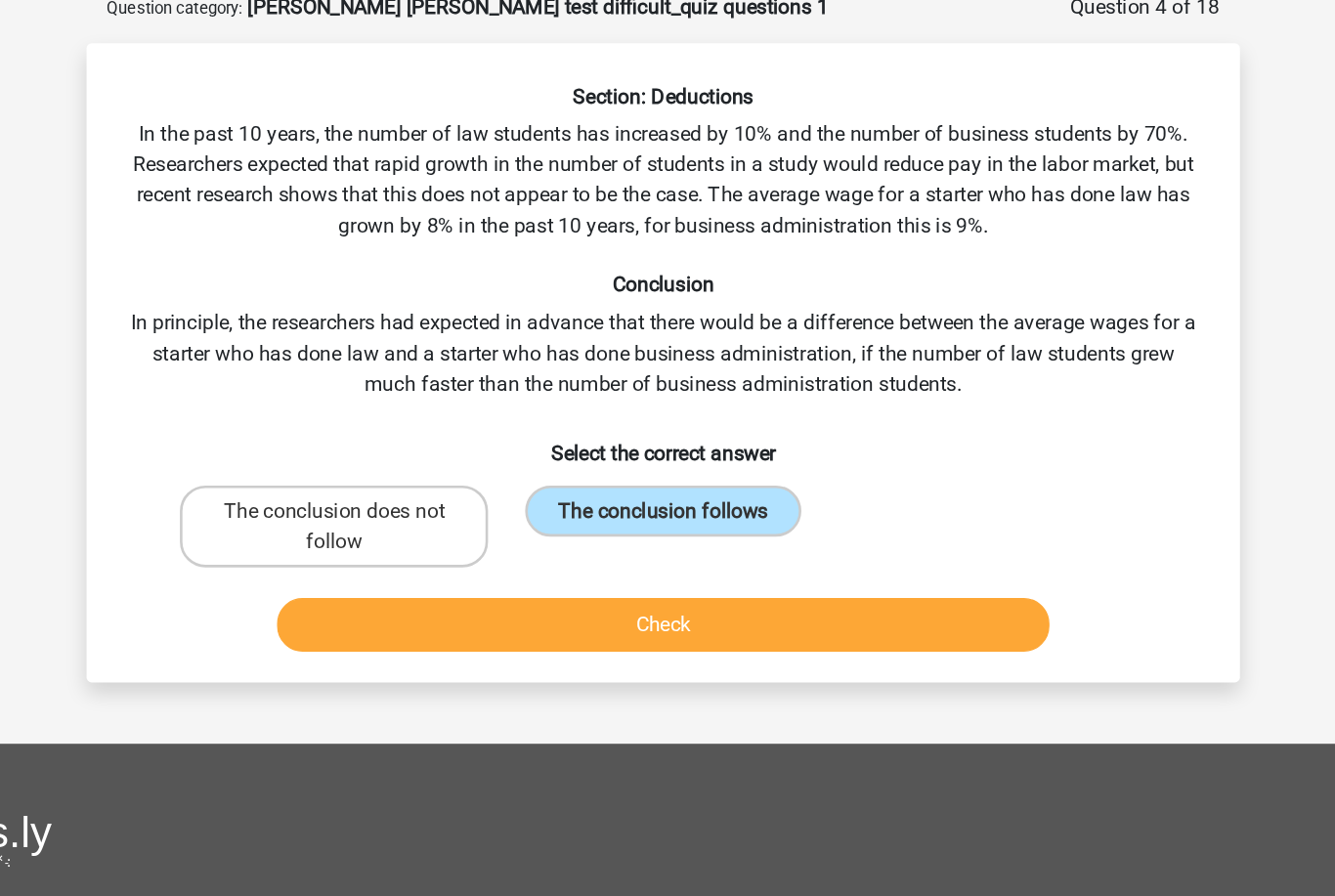
click at [489, 516] on button "Check" at bounding box center [668, 536] width 592 height 41
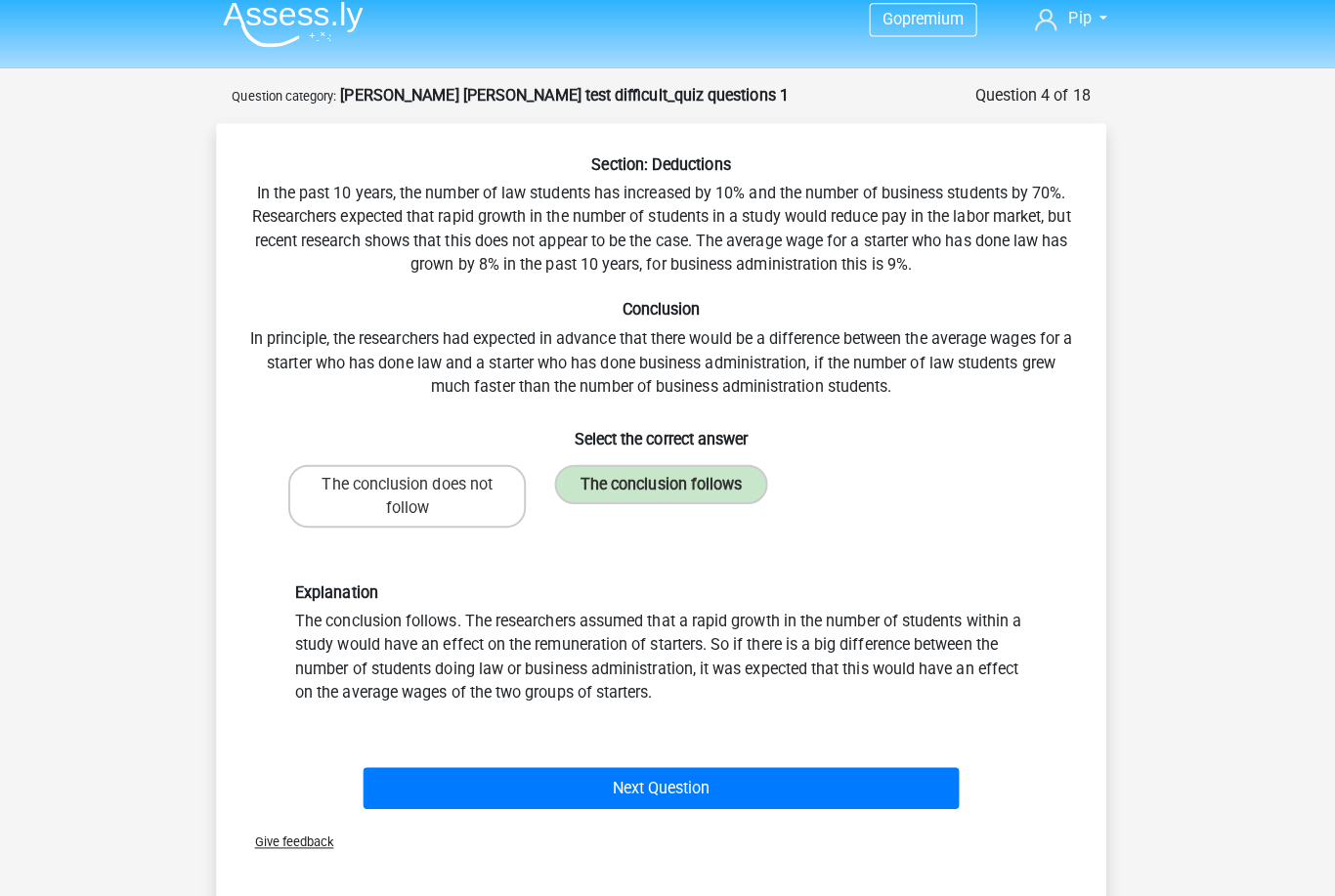
scroll to position [17, 0]
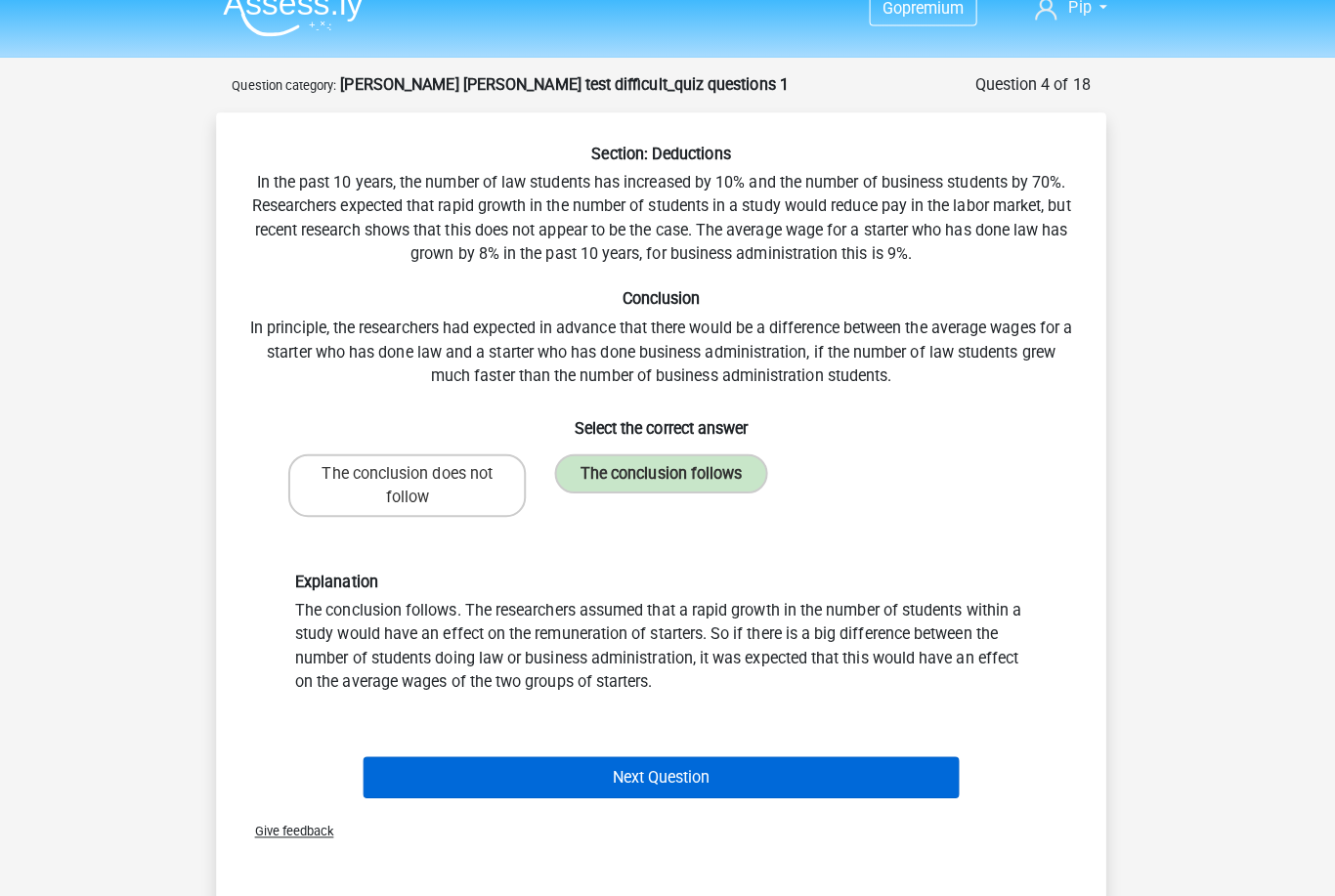
click at [620, 769] on button "Next Question" at bounding box center [668, 778] width 592 height 41
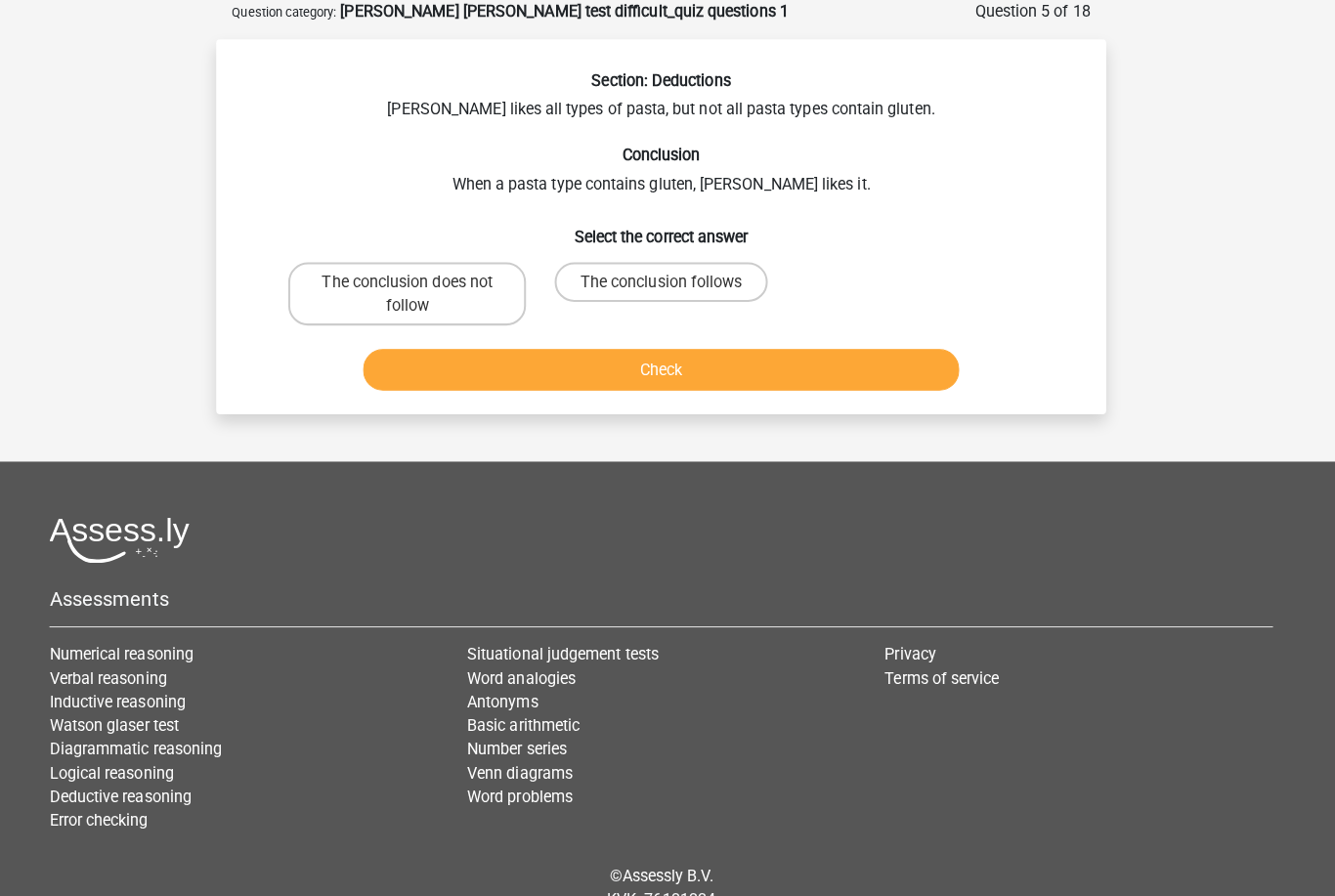
scroll to position [0, 0]
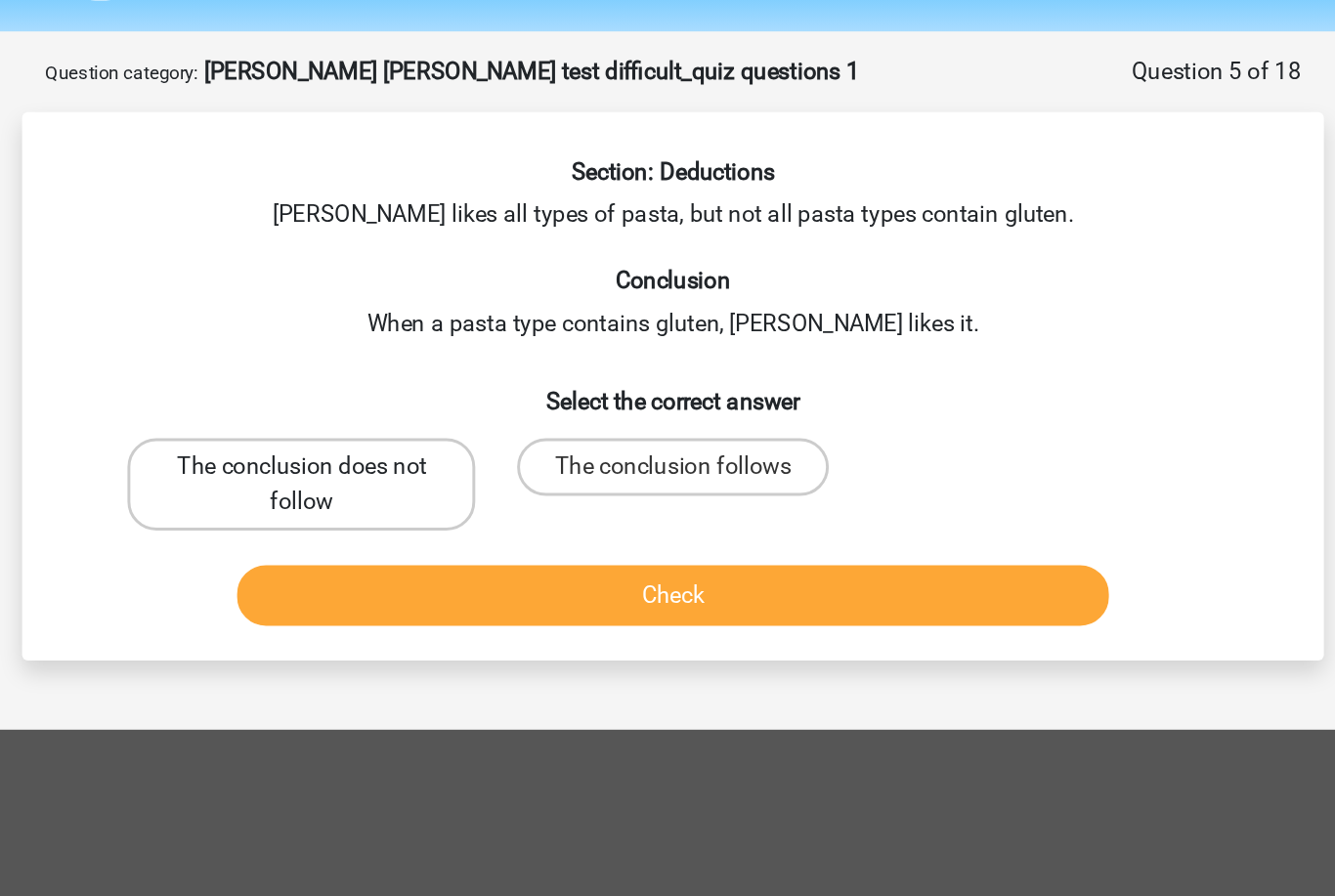
click at [298, 358] on label "The conclusion does not follow" at bounding box center [416, 389] width 236 height 63
click at [417, 377] on input "The conclusion does not follow" at bounding box center [423, 383] width 13 height 13
radio input "true"
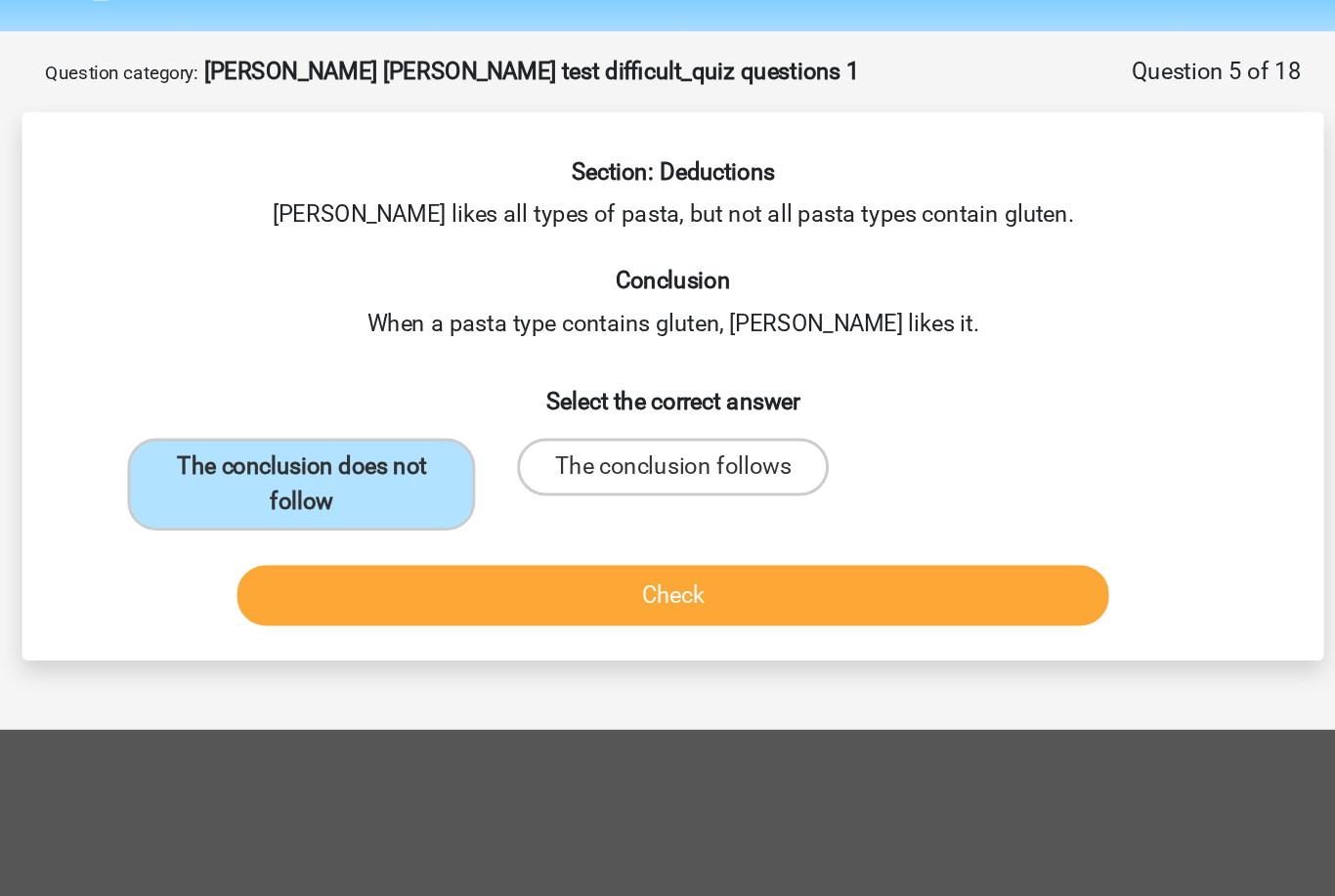
click at [377, 444] on button "Check" at bounding box center [668, 463] width 592 height 41
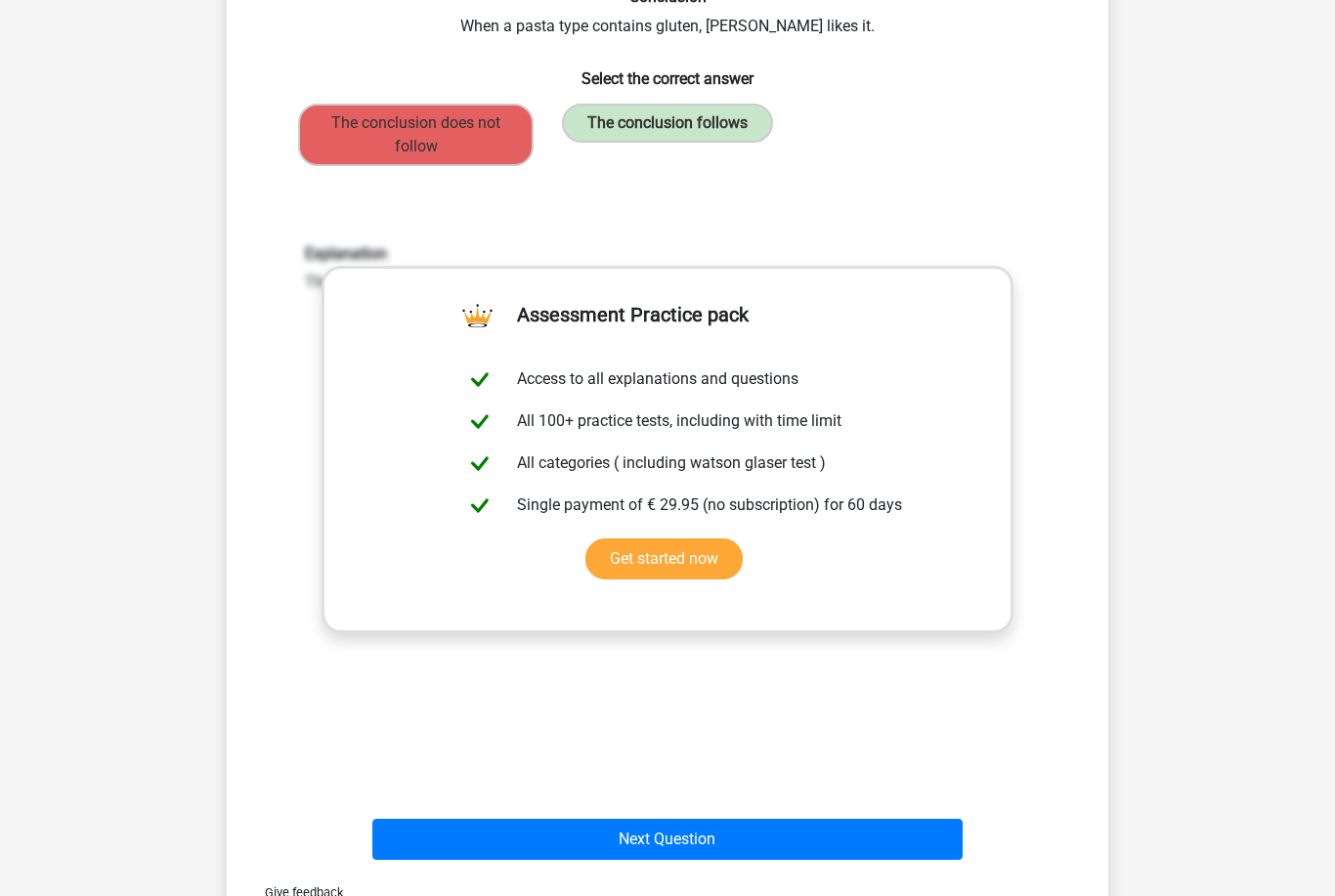
scroll to position [253, 0]
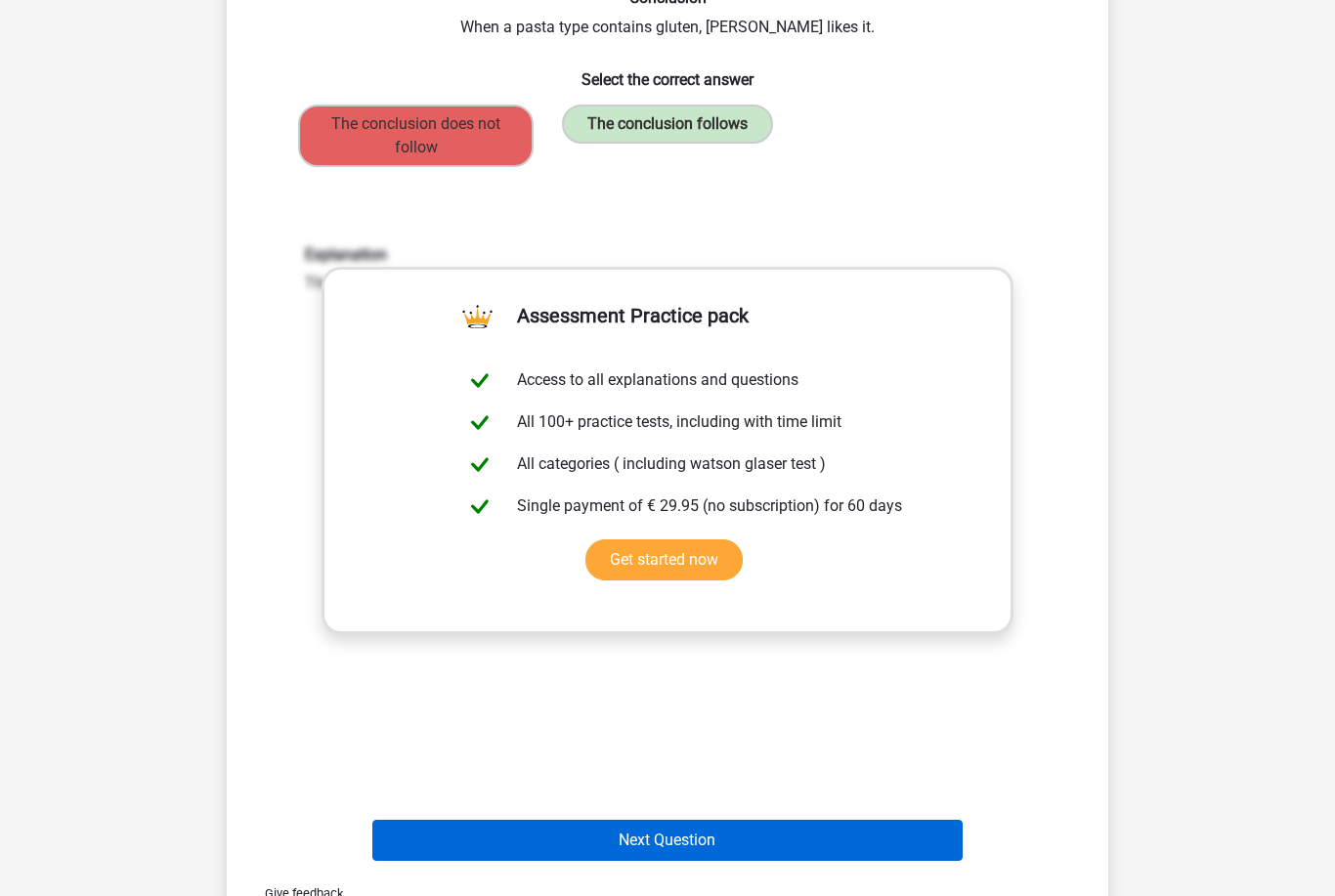
click at [595, 841] on button "Next Question" at bounding box center [668, 839] width 592 height 41
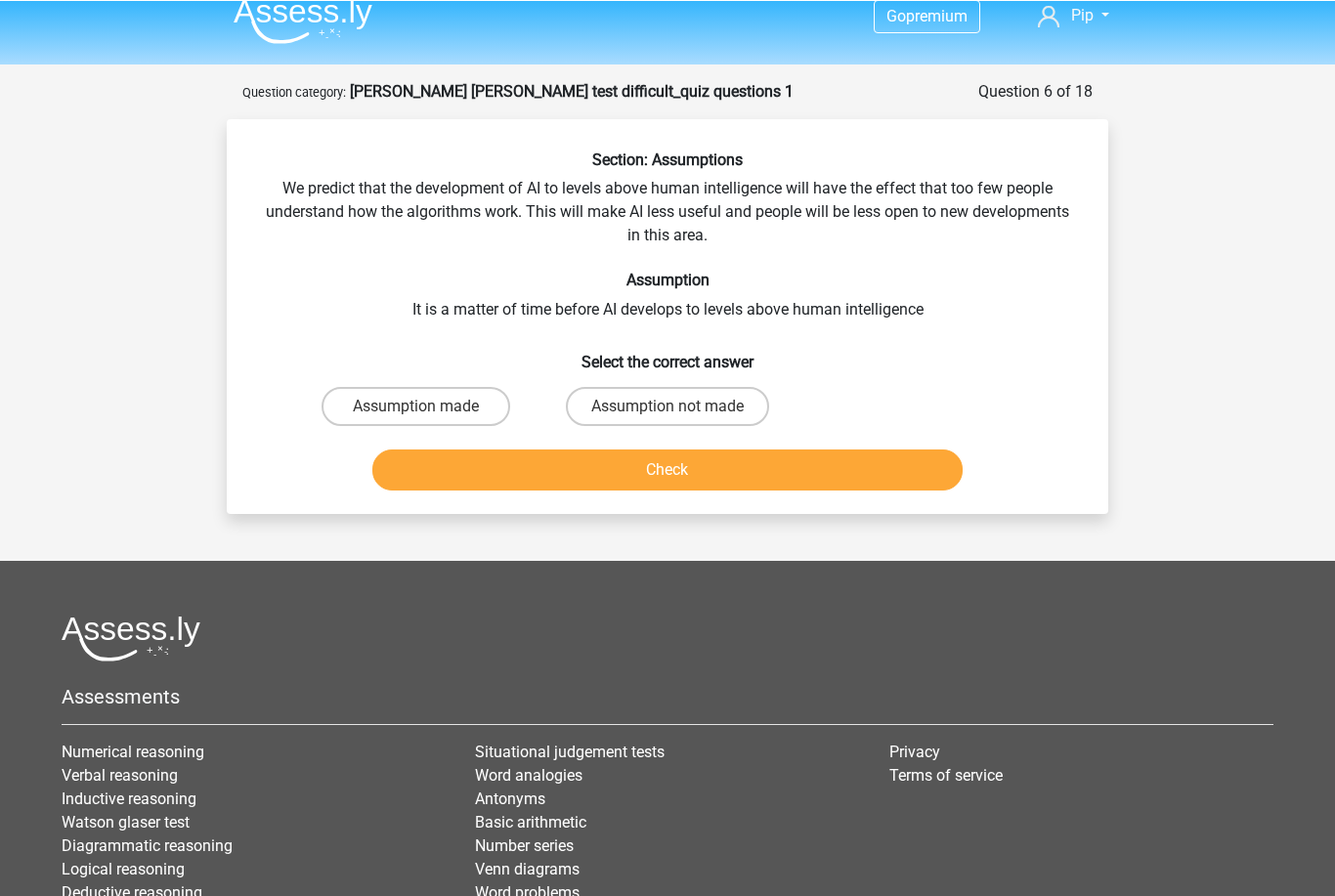
scroll to position [0, 0]
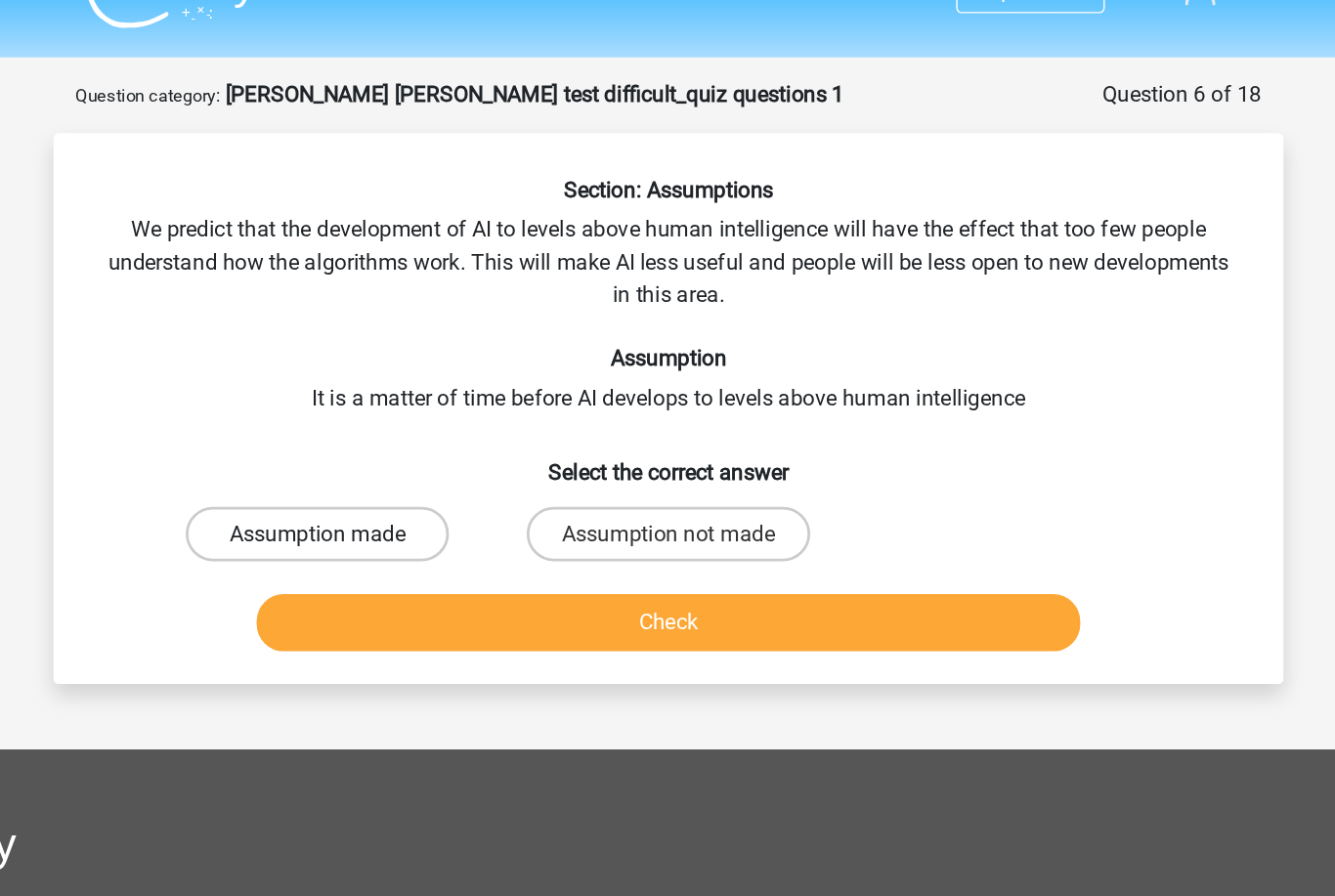
click at [322, 405] on label "Assumption made" at bounding box center [416, 424] width 189 height 39
click at [417, 424] on input "Assumption made" at bounding box center [423, 430] width 13 height 13
radio input "true"
click at [373, 466] on button "Check" at bounding box center [668, 486] width 592 height 41
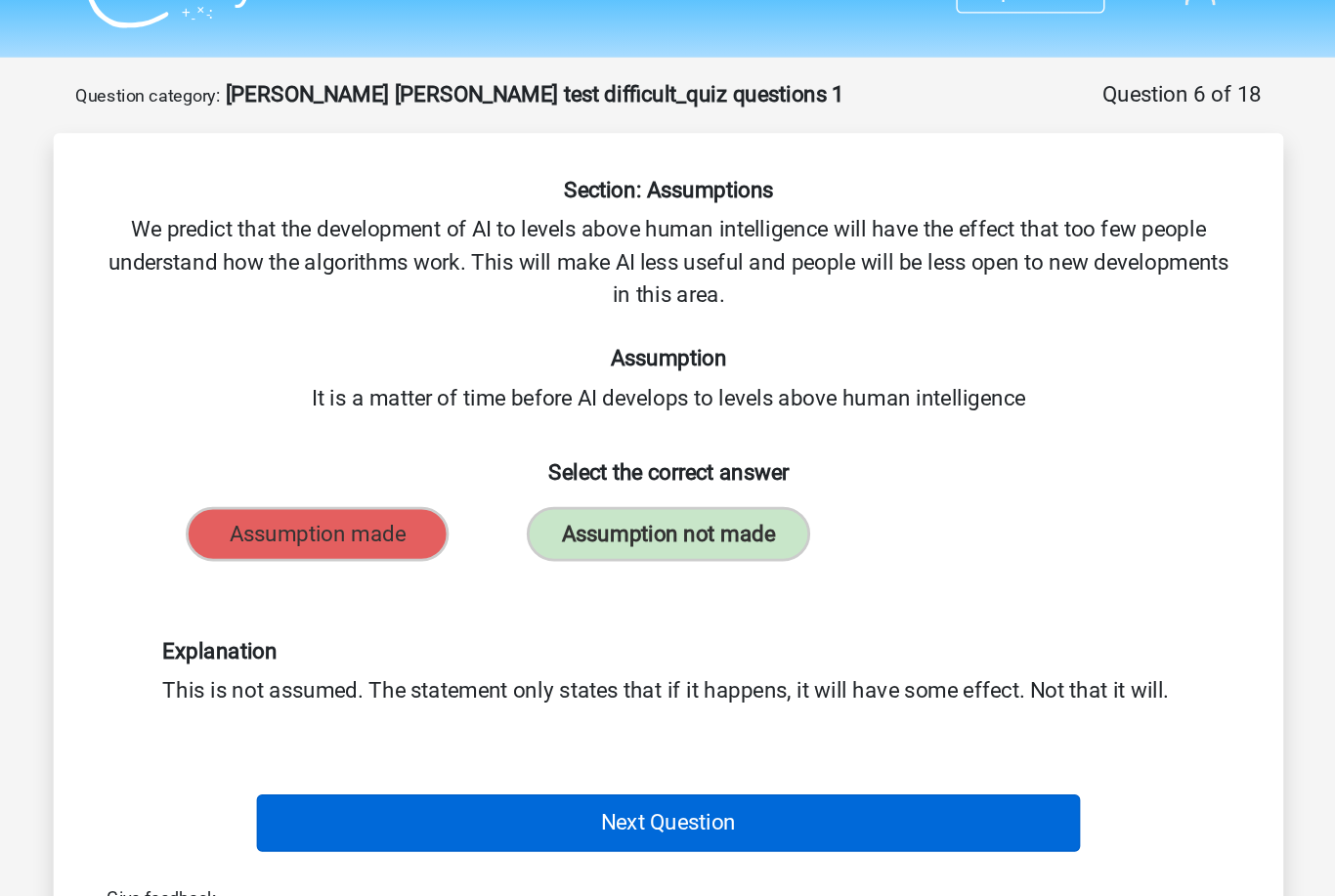
click at [455, 610] on button "Next Question" at bounding box center [668, 630] width 592 height 41
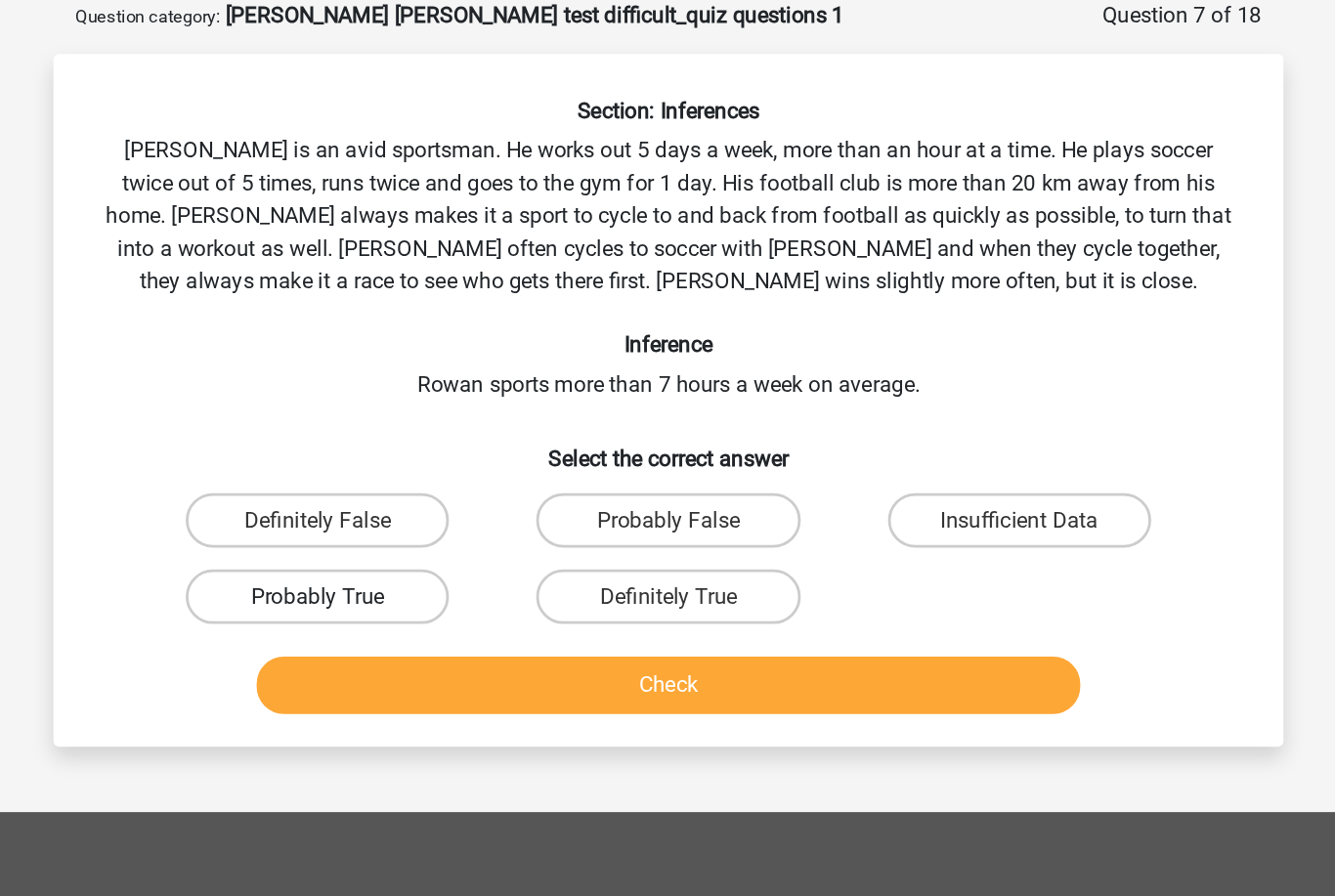
click at [322, 505] on label "Probably True" at bounding box center [416, 524] width 189 height 39
click at [417, 525] on input "Probably True" at bounding box center [423, 531] width 13 height 13
radio input "true"
click at [444, 568] on button "Check" at bounding box center [668, 588] width 592 height 41
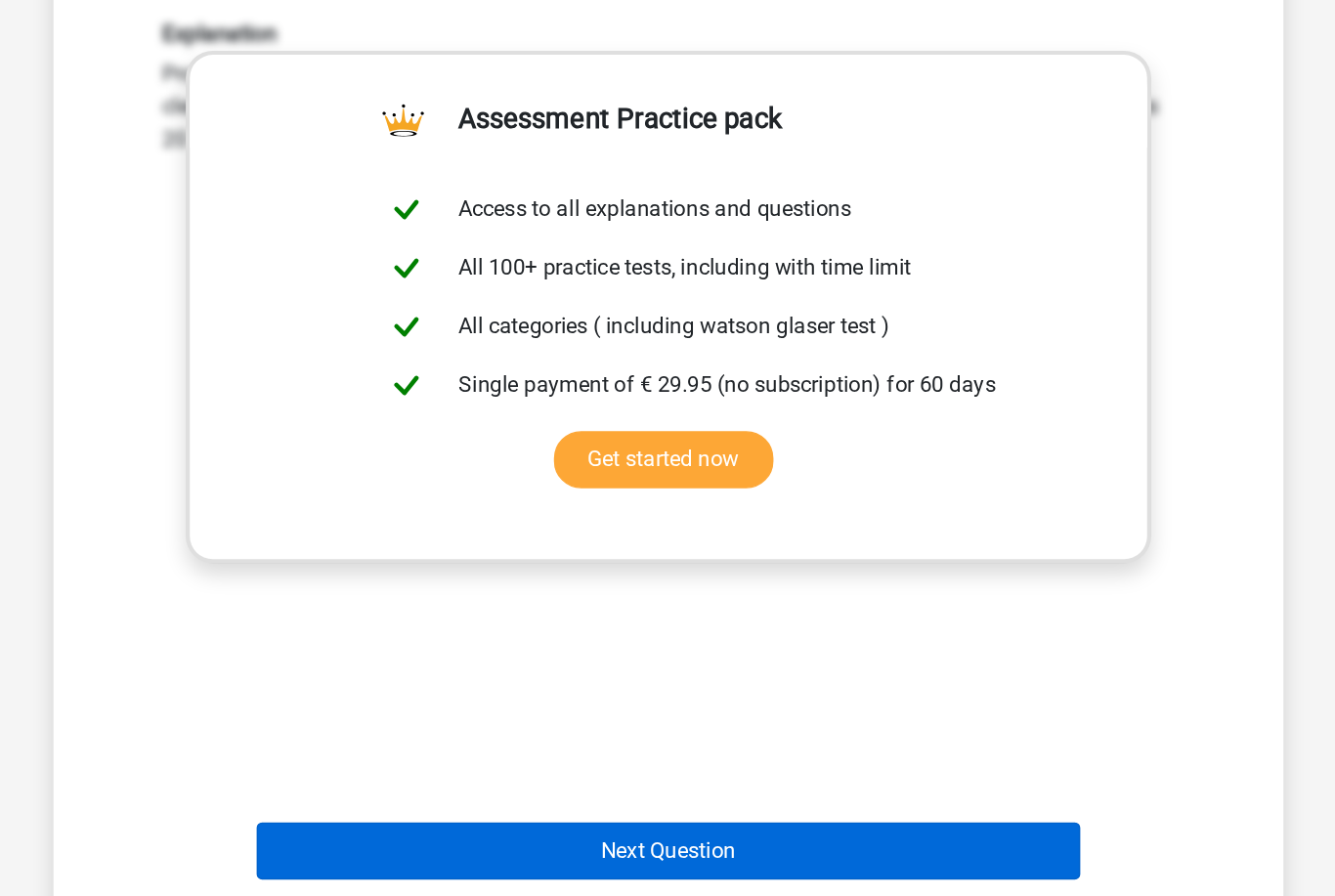
click at [462, 798] on button "Next Question" at bounding box center [668, 818] width 592 height 41
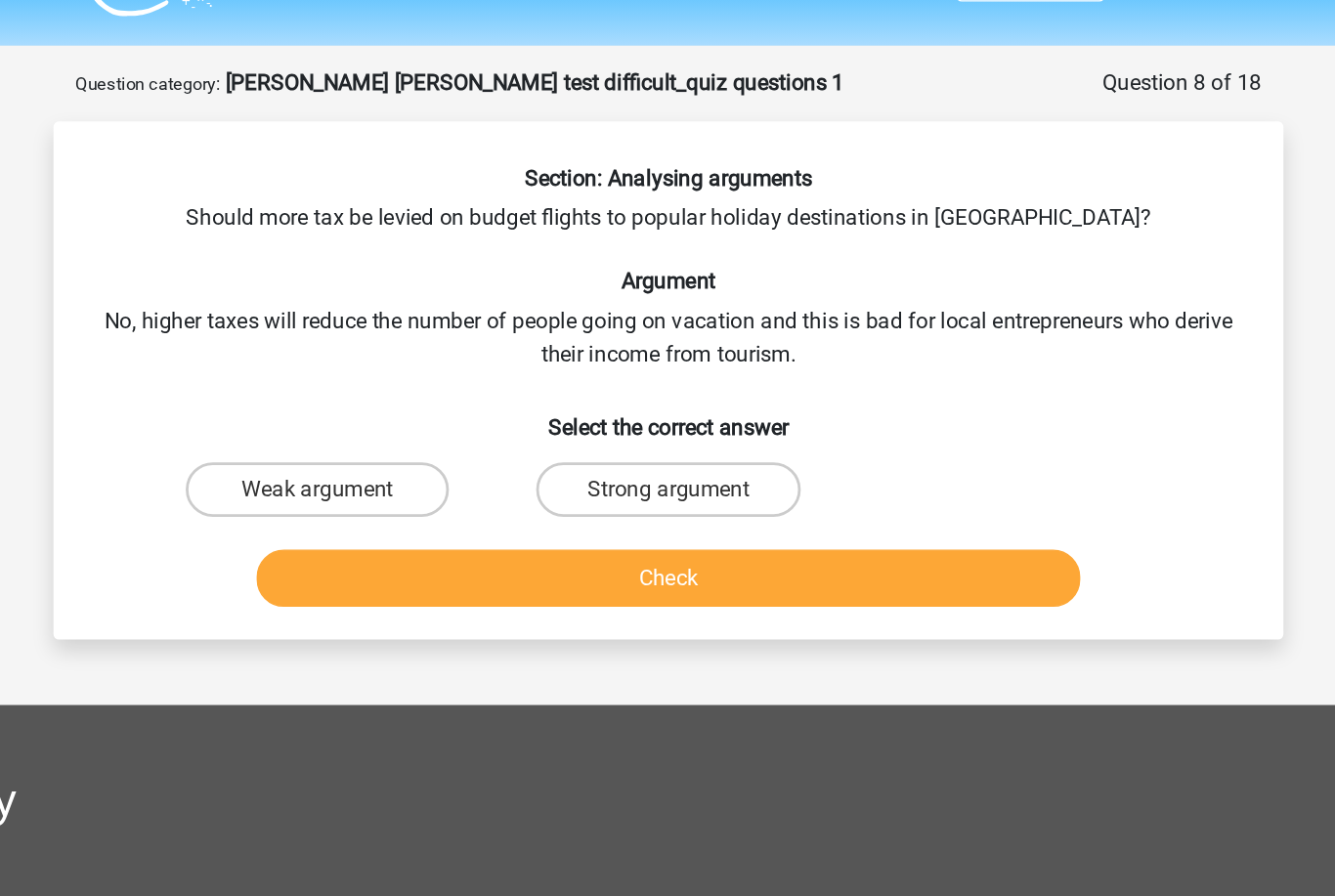
scroll to position [48, 0]
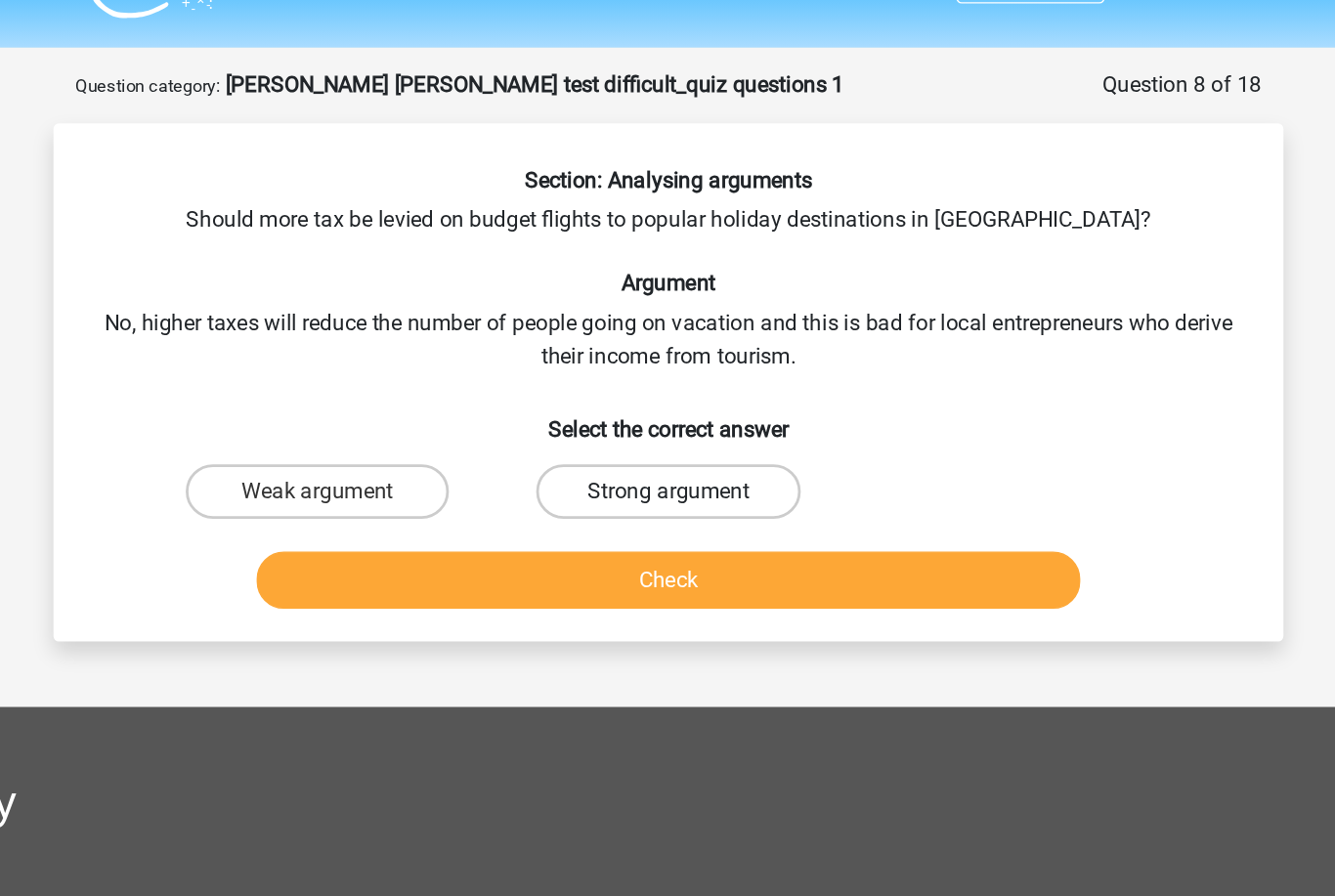
click at [573, 352] on label "Strong argument" at bounding box center [667, 352] width 189 height 39
click at [668, 353] on input "Strong argument" at bounding box center [673, 359] width 13 height 13
radio input "true"
click at [456, 419] on button "Check" at bounding box center [668, 416] width 592 height 41
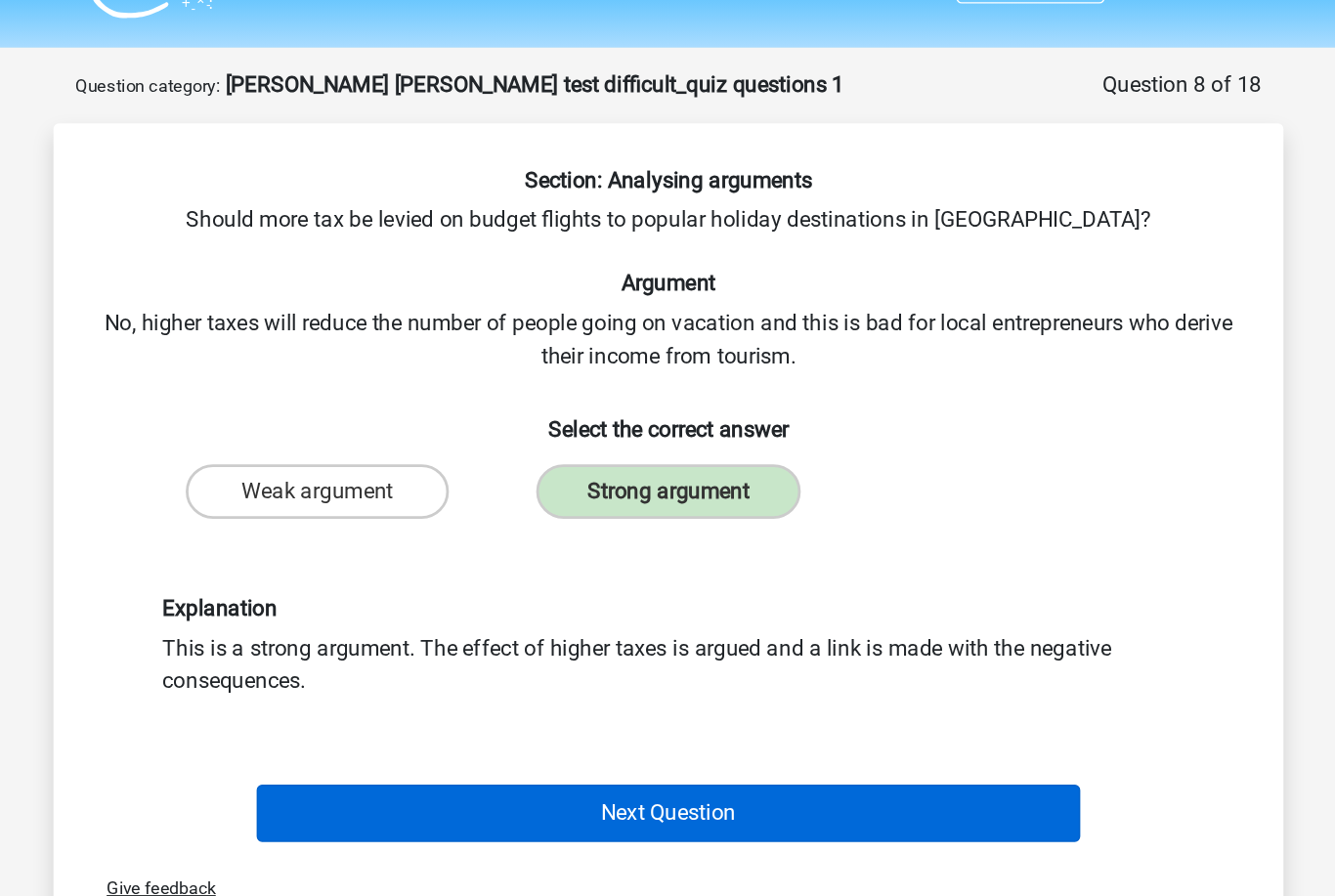
click at [450, 593] on button "Next Question" at bounding box center [668, 582] width 592 height 41
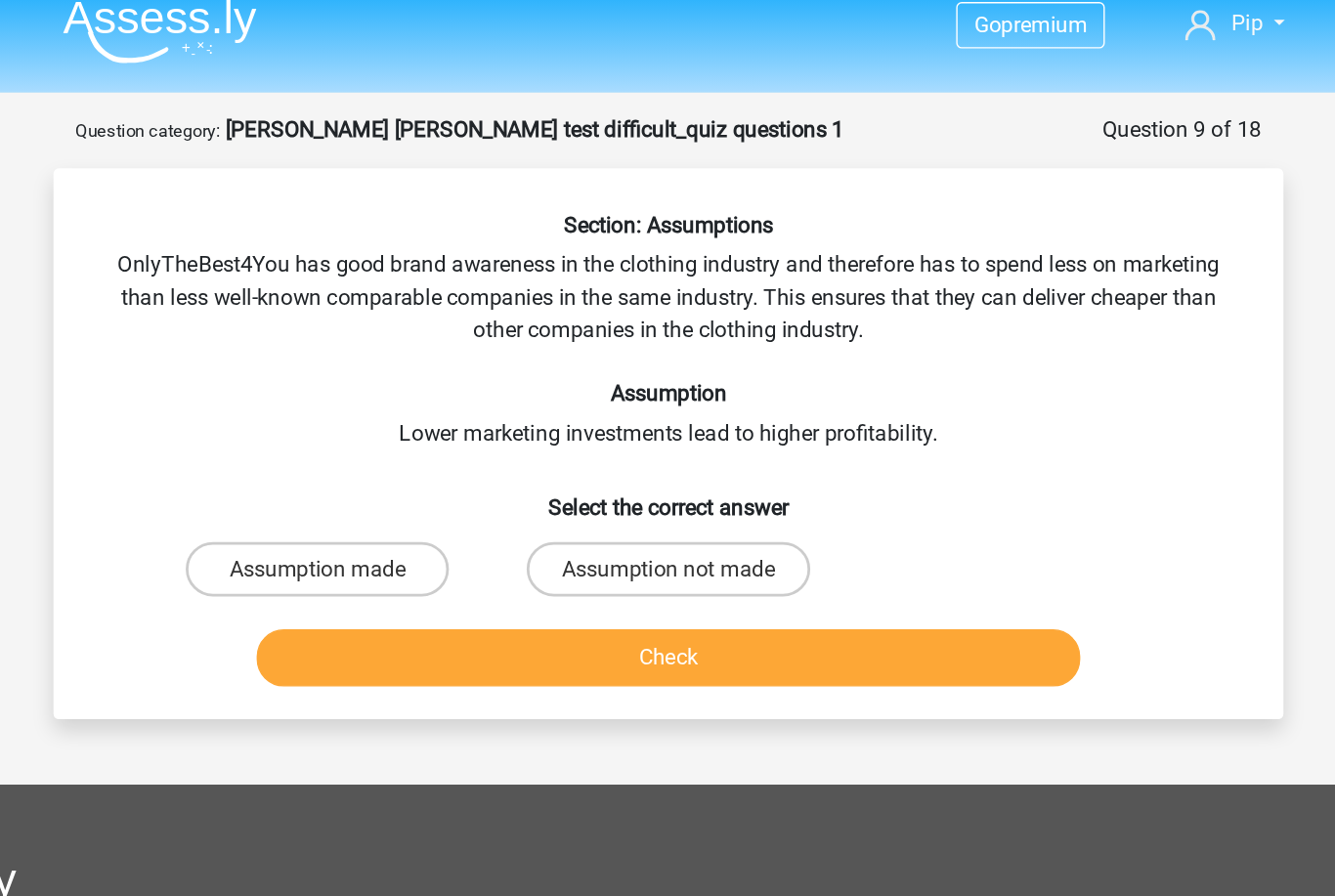
scroll to position [2, 0]
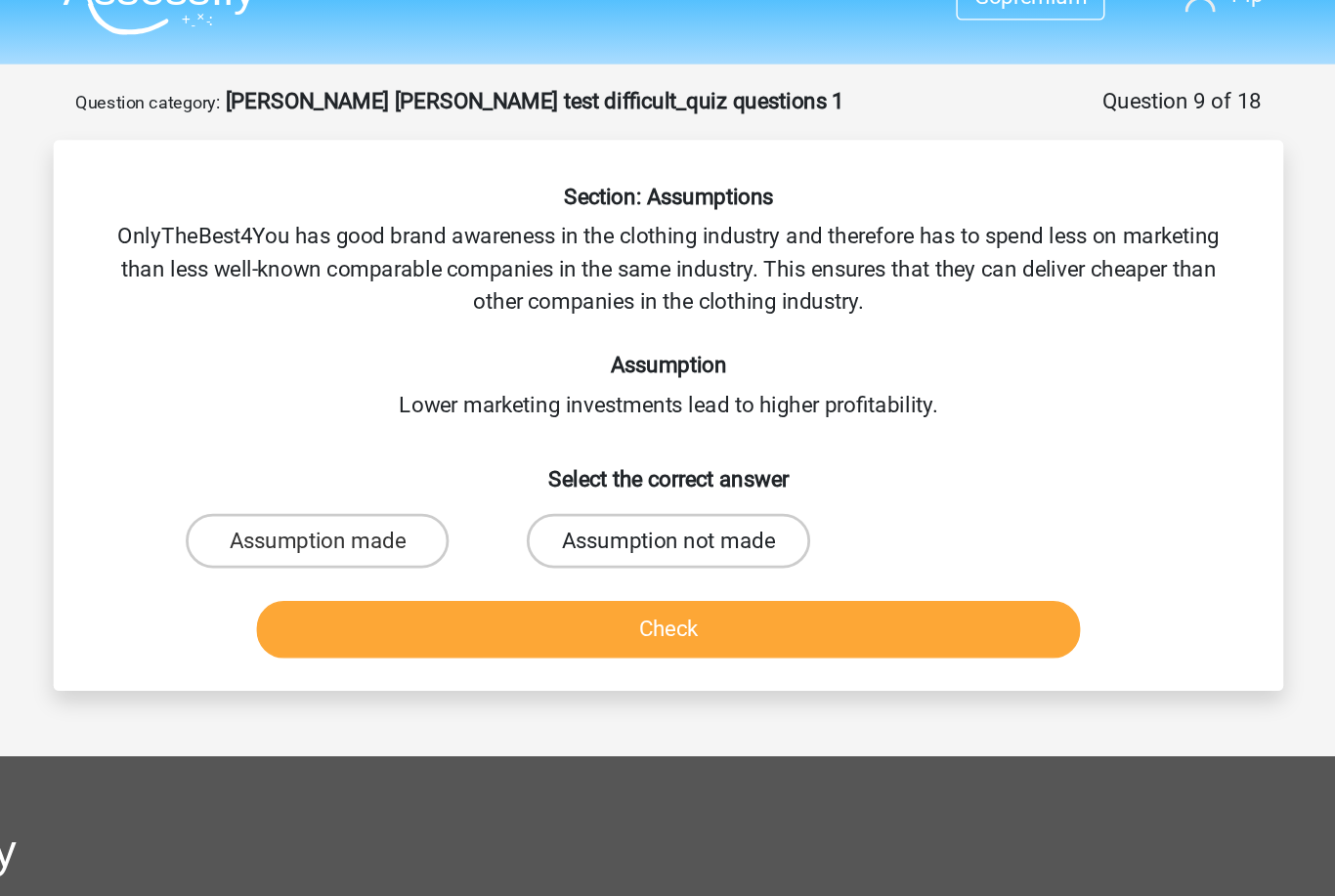
click at [566, 403] on label "Assumption not made" at bounding box center [667, 422] width 203 height 39
click at [668, 422] on input "Assumption not made" at bounding box center [673, 428] width 13 height 13
radio input "true"
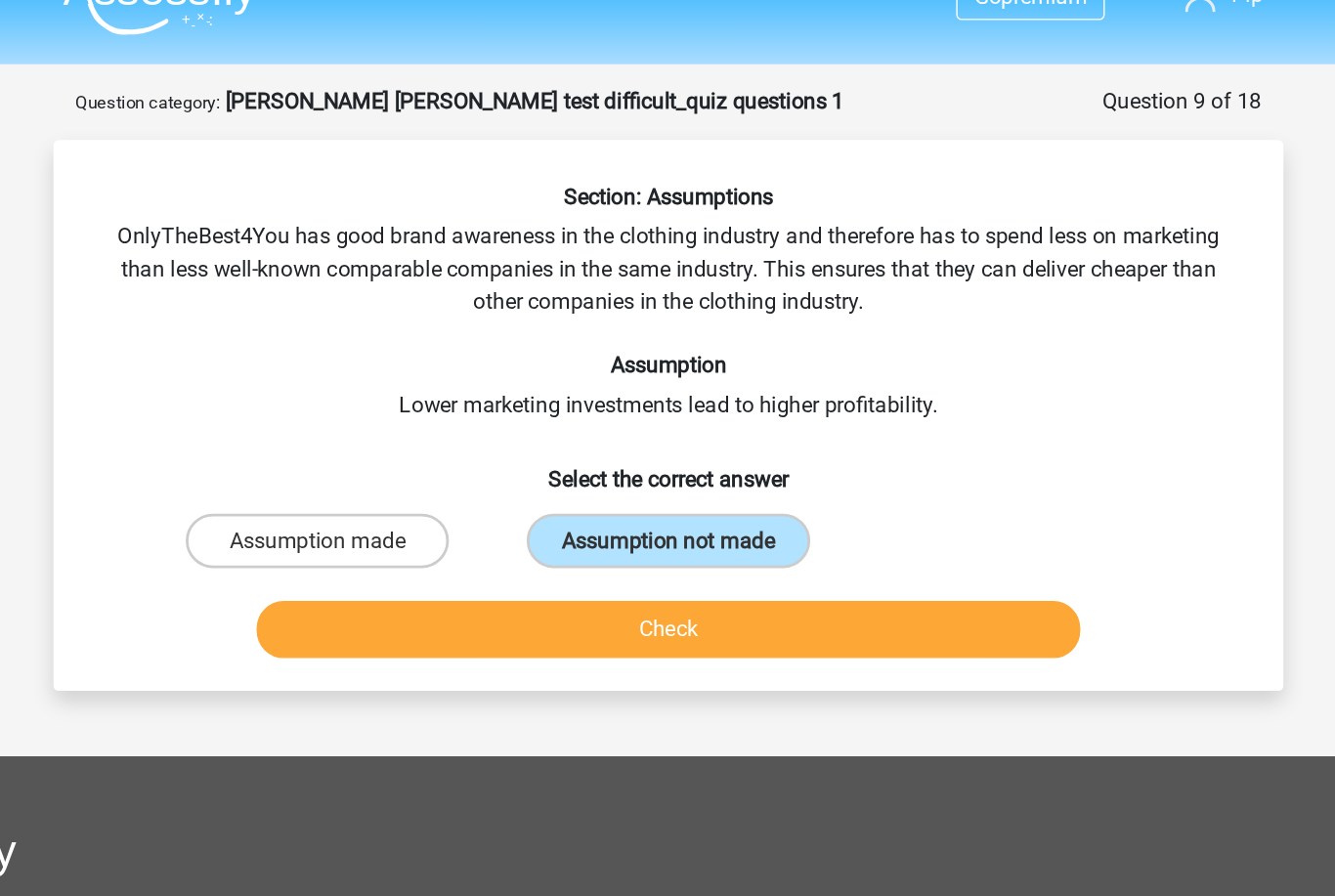
click at [392, 464] on button "Check" at bounding box center [668, 484] width 592 height 41
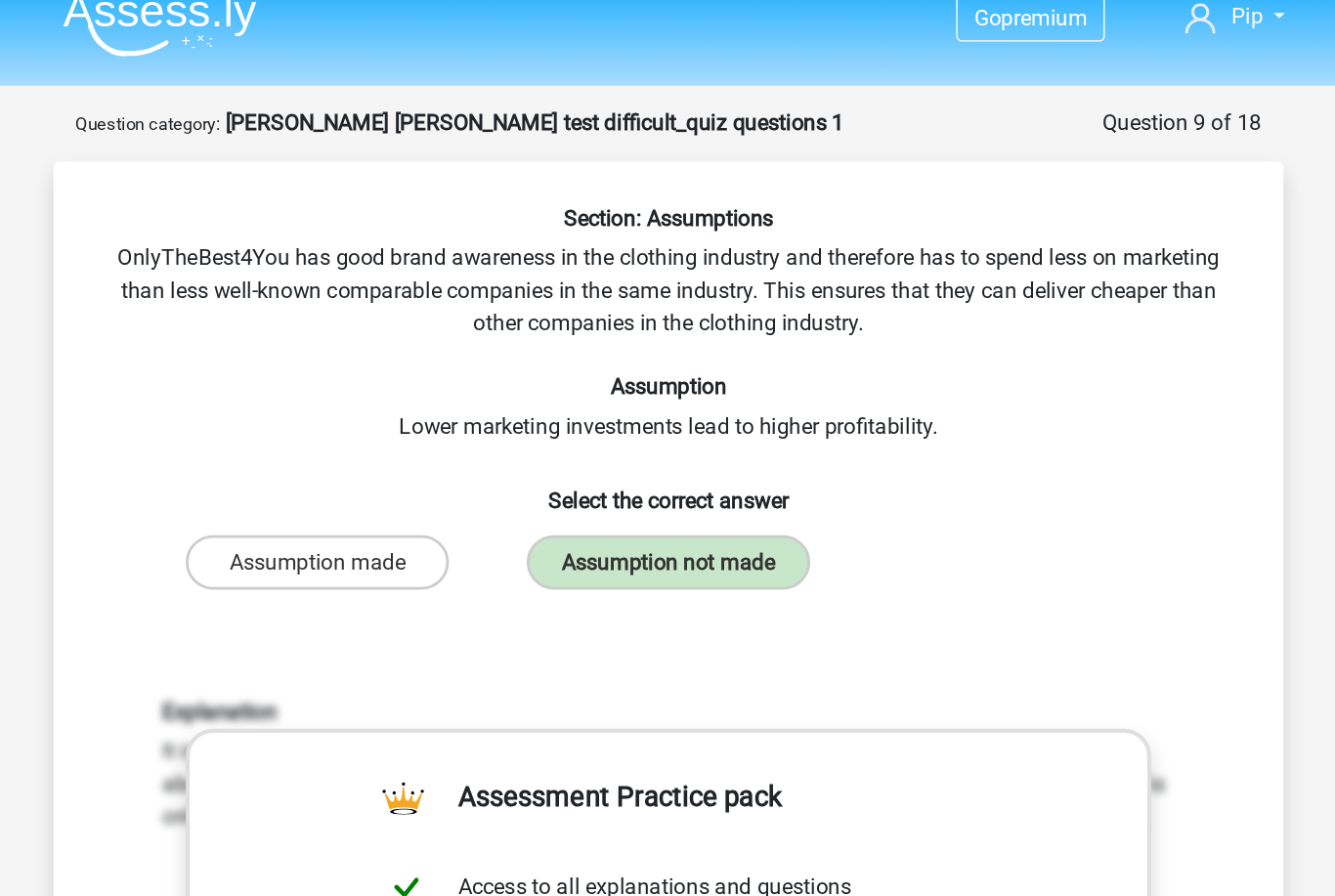
scroll to position [0, 0]
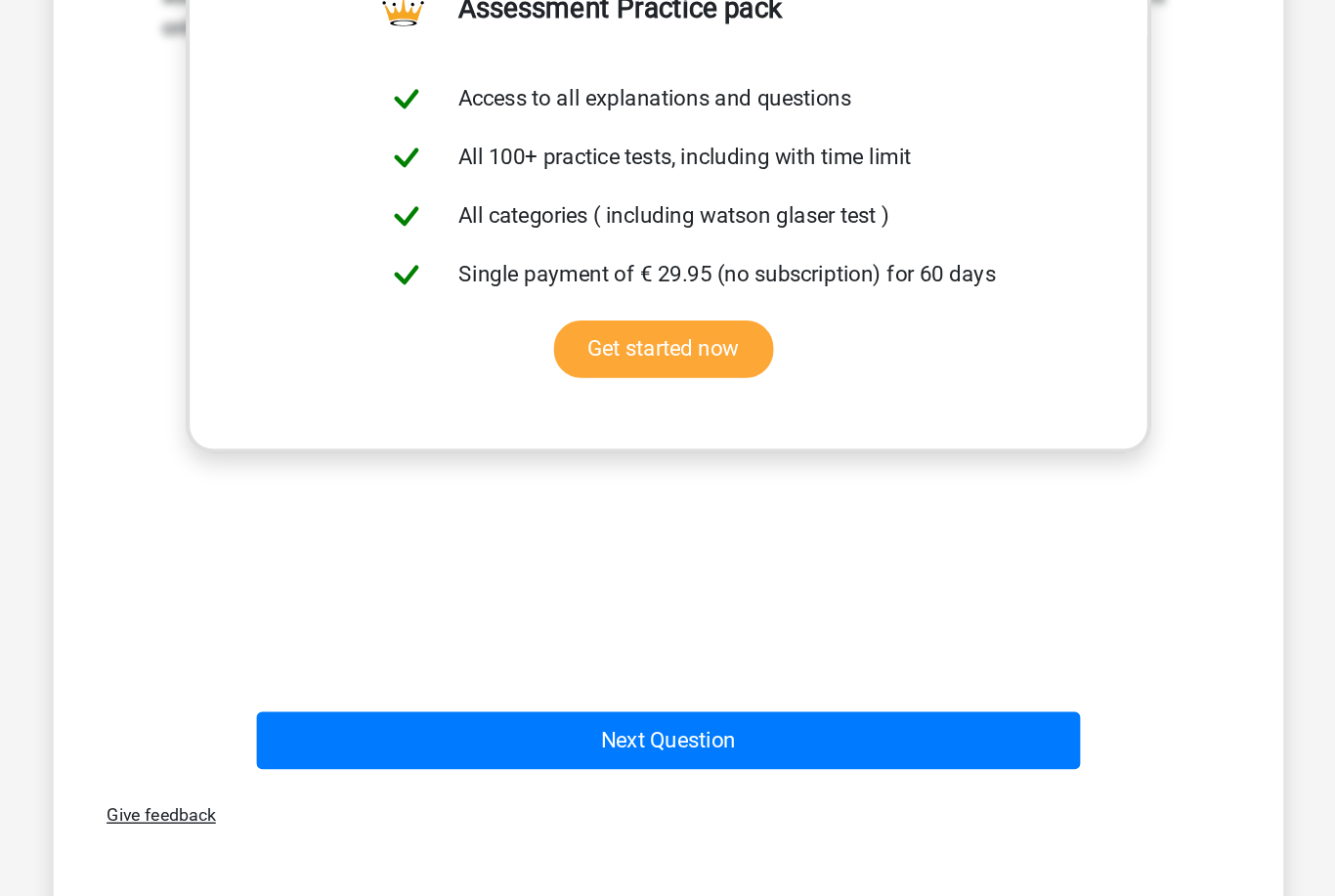
drag, startPoint x: 424, startPoint y: 532, endPoint x: 424, endPoint y: 635, distance: 103.0
click at [424, 719] on button "Next Question" at bounding box center [668, 739] width 592 height 41
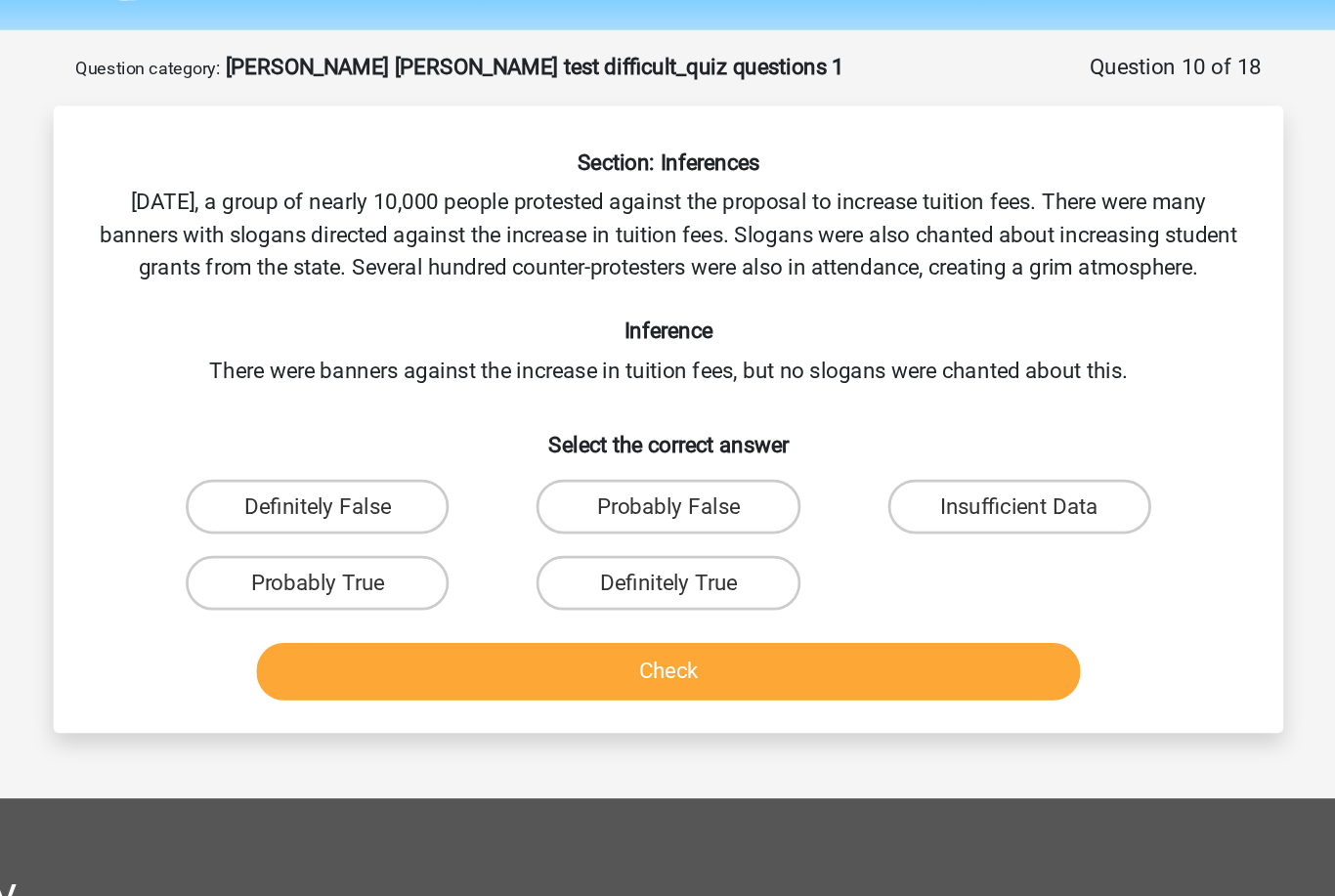
scroll to position [61, 0]
click at [573, 381] on label "Probably False" at bounding box center [667, 363] width 189 height 39
click at [668, 376] on input "Probably False" at bounding box center [673, 370] width 13 height 13
radio input "true"
click at [511, 498] on button "Check" at bounding box center [668, 480] width 592 height 41
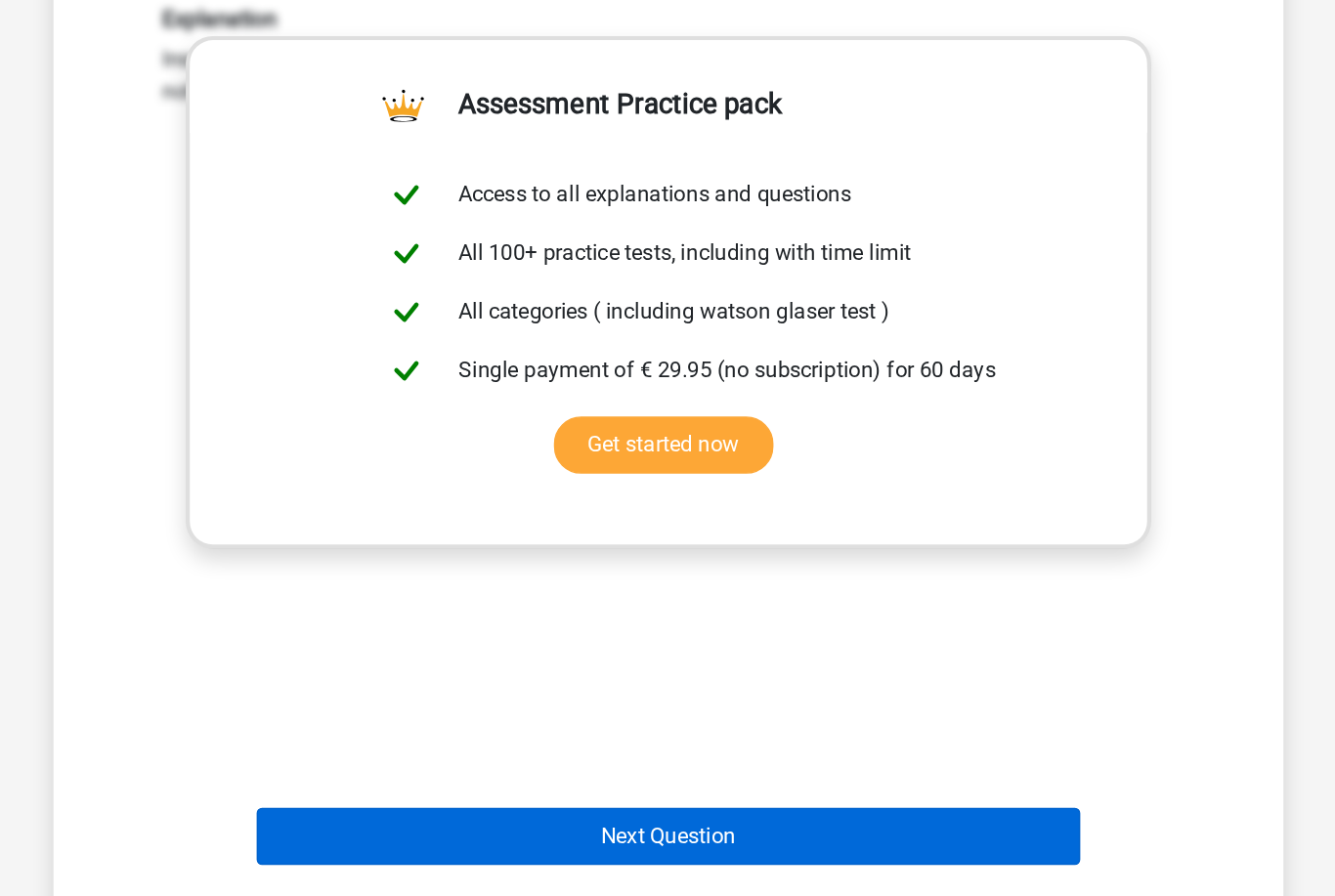
click at [460, 788] on button "Next Question" at bounding box center [668, 808] width 592 height 41
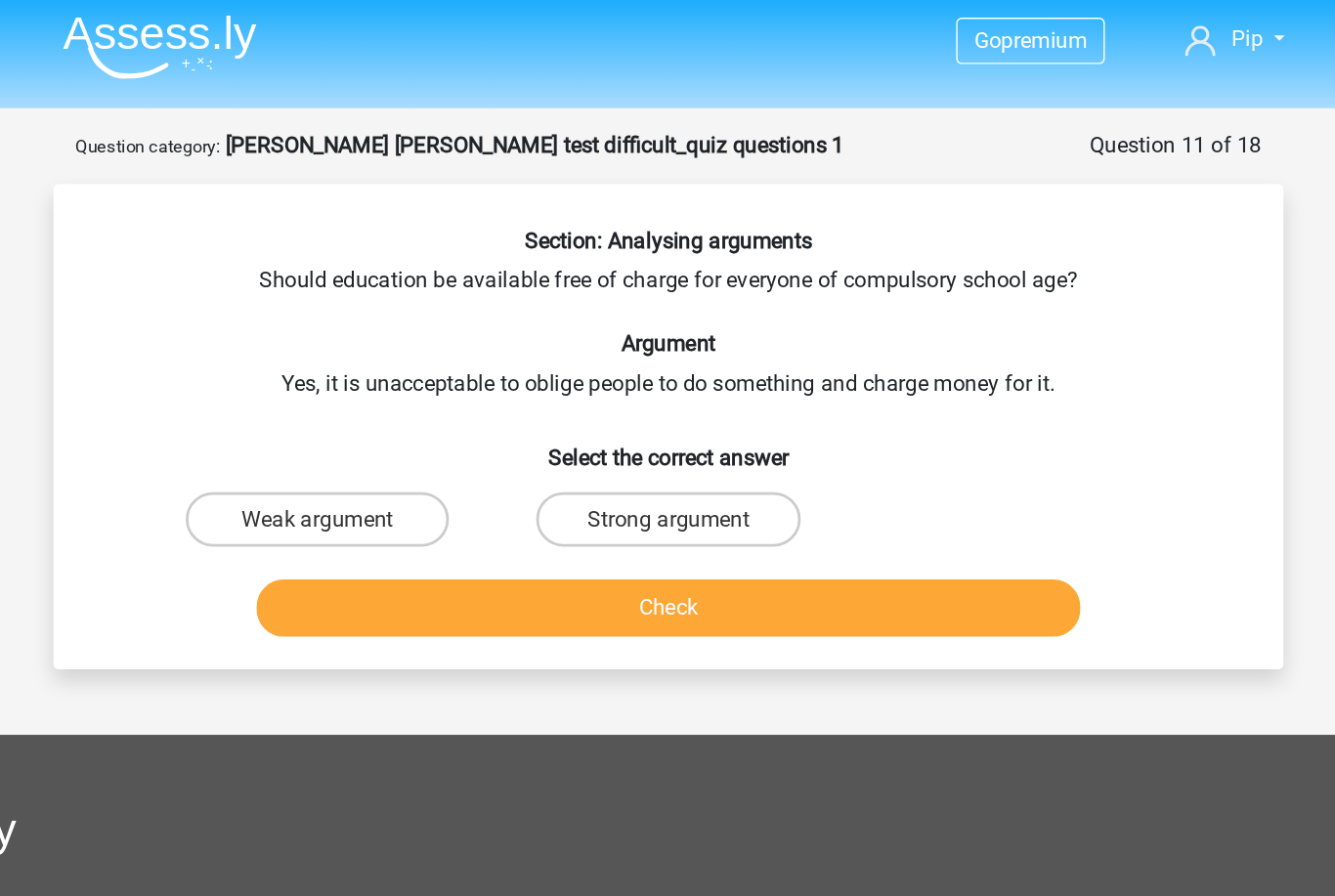
scroll to position [0, 0]
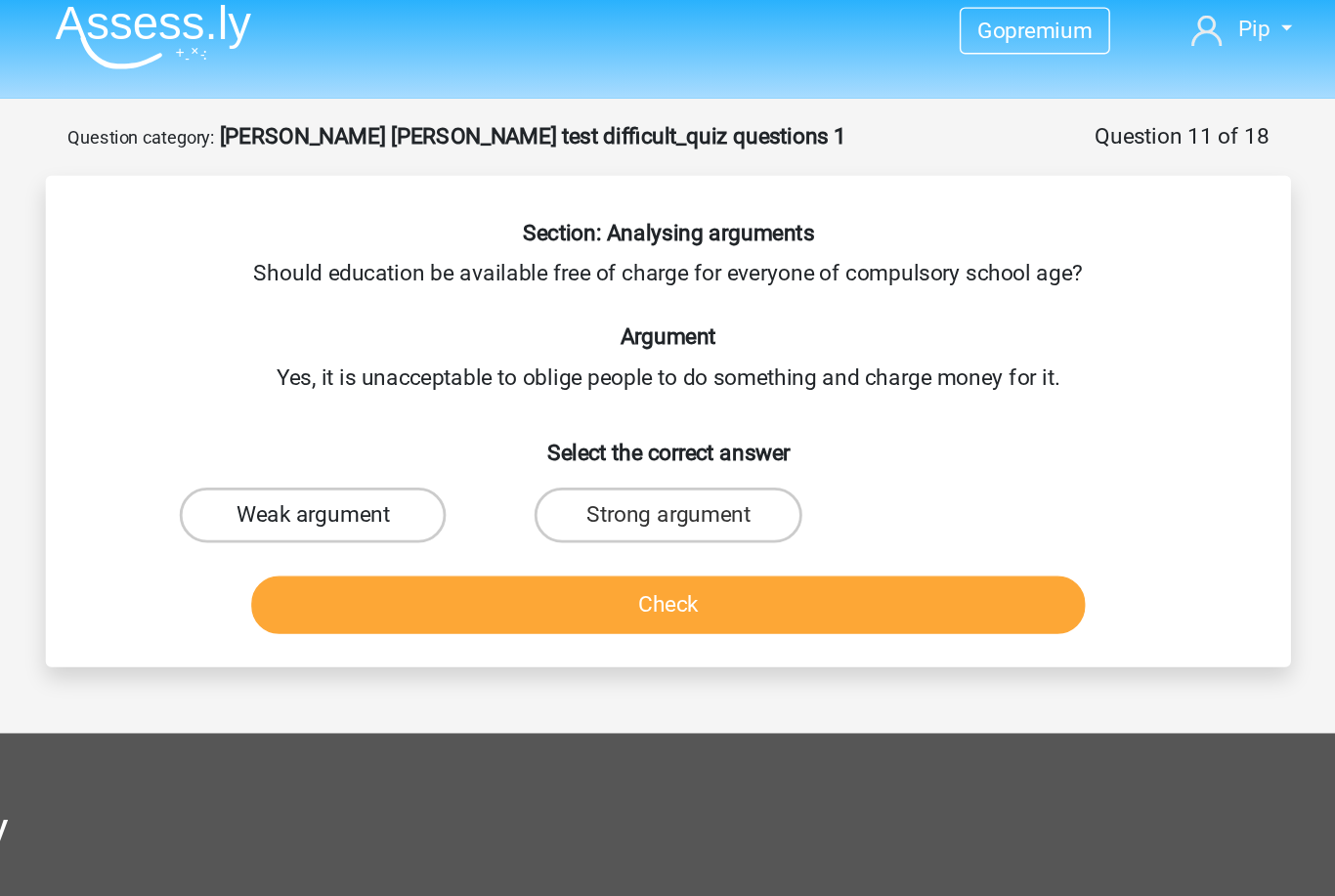
click at [322, 371] on label "Weak argument" at bounding box center [416, 377] width 189 height 39
click at [417, 377] on input "Weak argument" at bounding box center [423, 383] width 13 height 13
radio input "true"
click at [373, 423] on button "Check" at bounding box center [668, 440] width 592 height 41
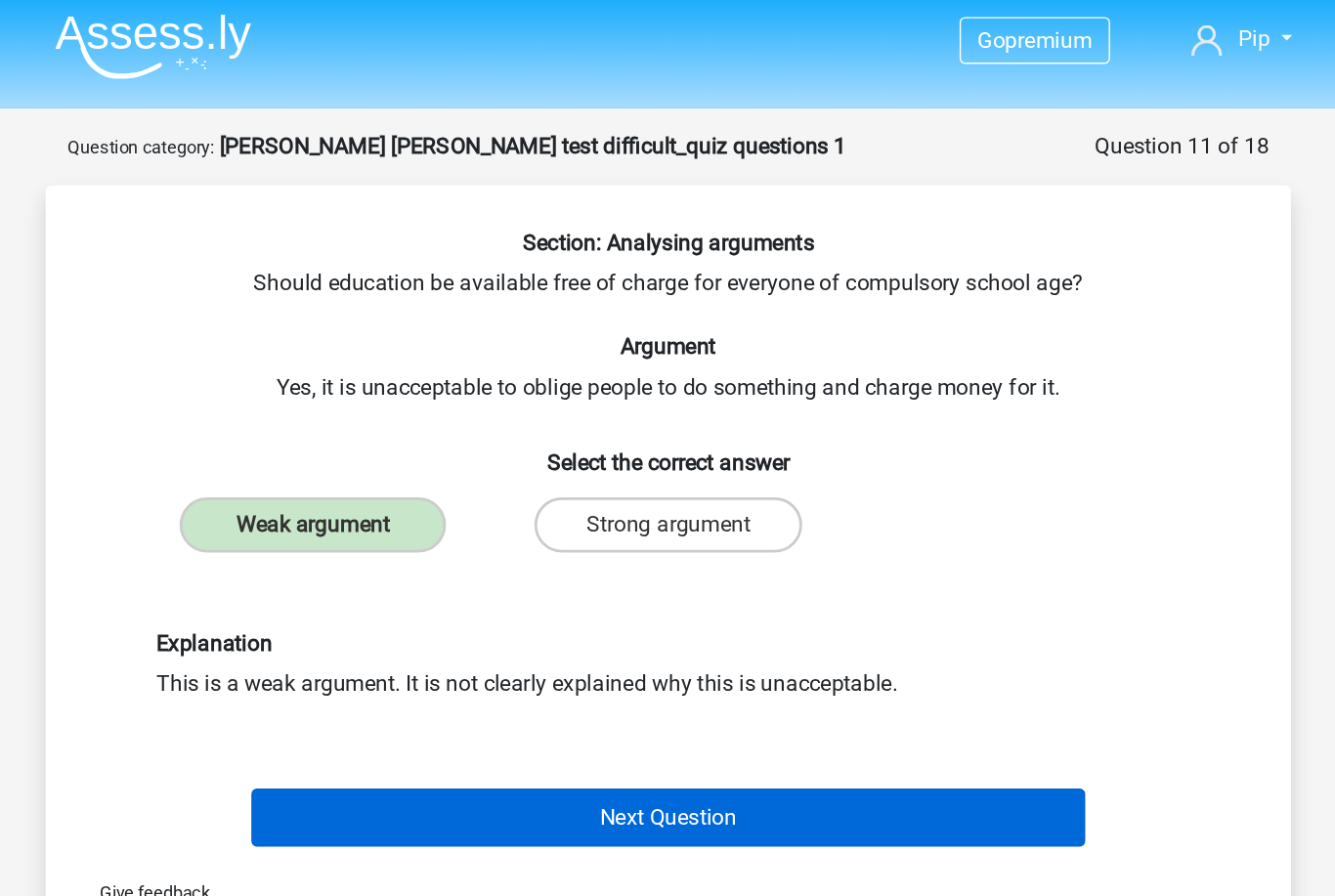
click at [373, 582] on button "Next Question" at bounding box center [668, 583] width 592 height 41
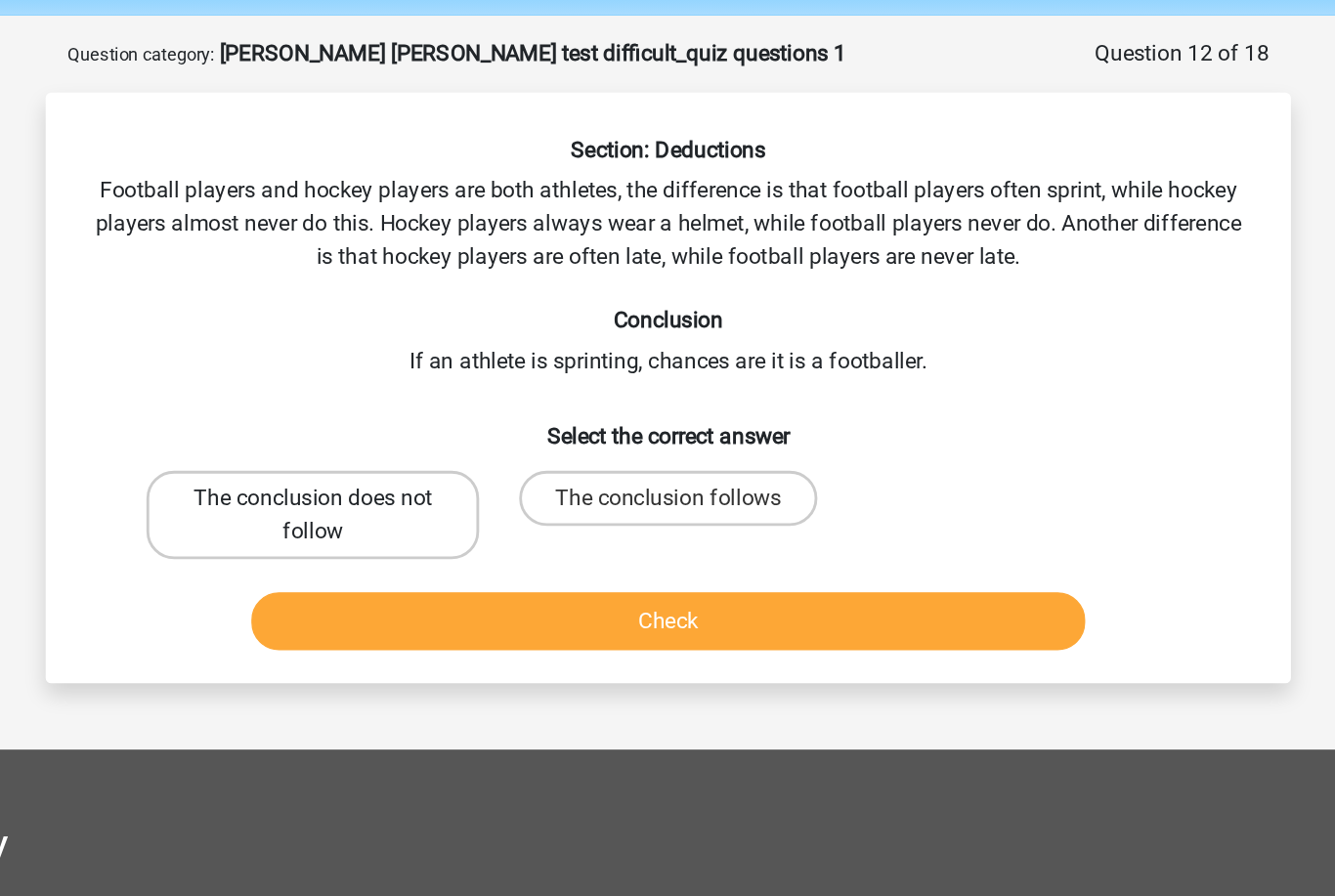
click at [298, 405] on label "The conclusion does not follow" at bounding box center [416, 436] width 236 height 63
click at [417, 424] on input "The conclusion does not follow" at bounding box center [423, 430] width 13 height 13
radio input "true"
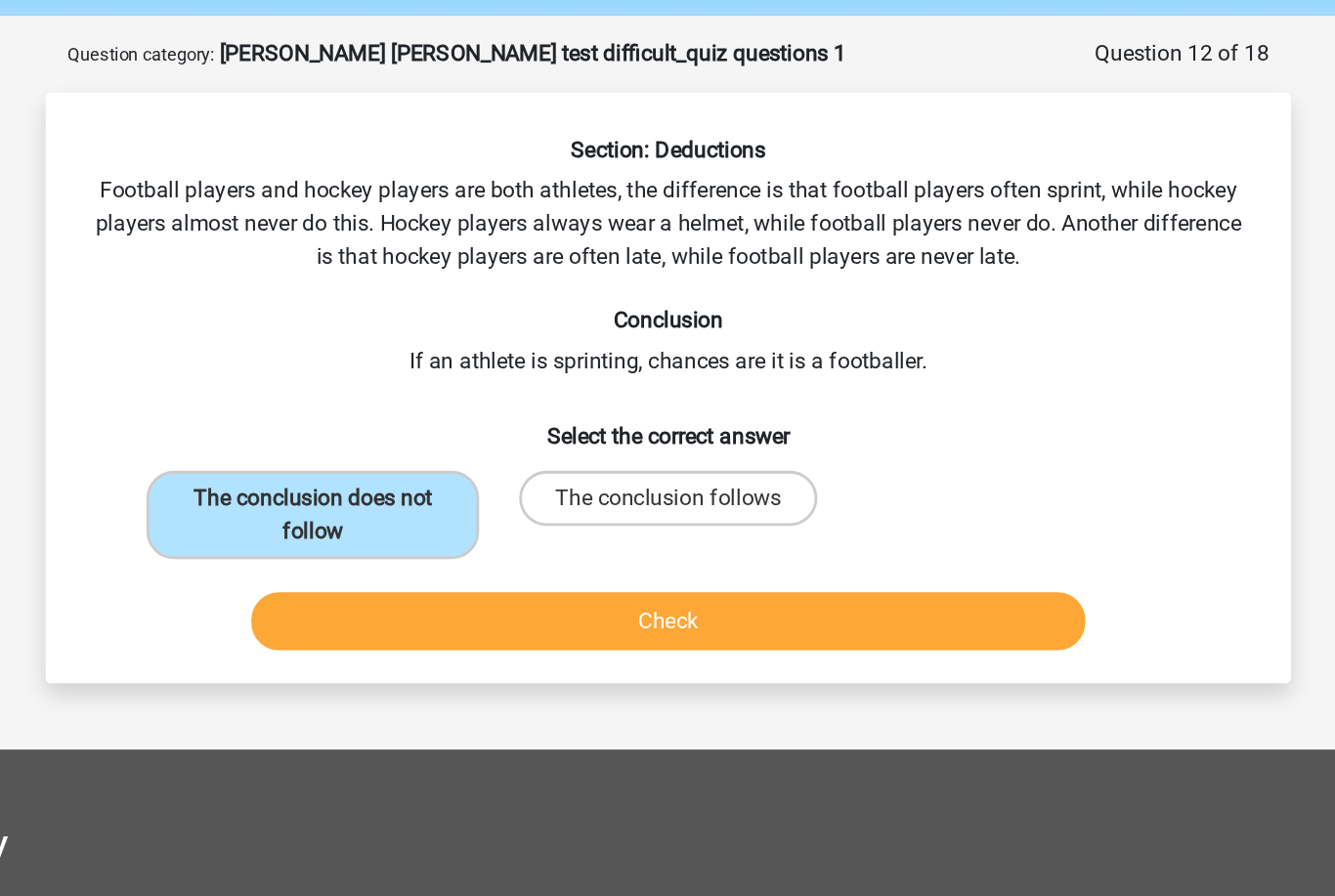
click at [322, 474] on div "Check" at bounding box center [667, 506] width 818 height 65
click at [373, 490] on button "Check" at bounding box center [668, 510] width 592 height 41
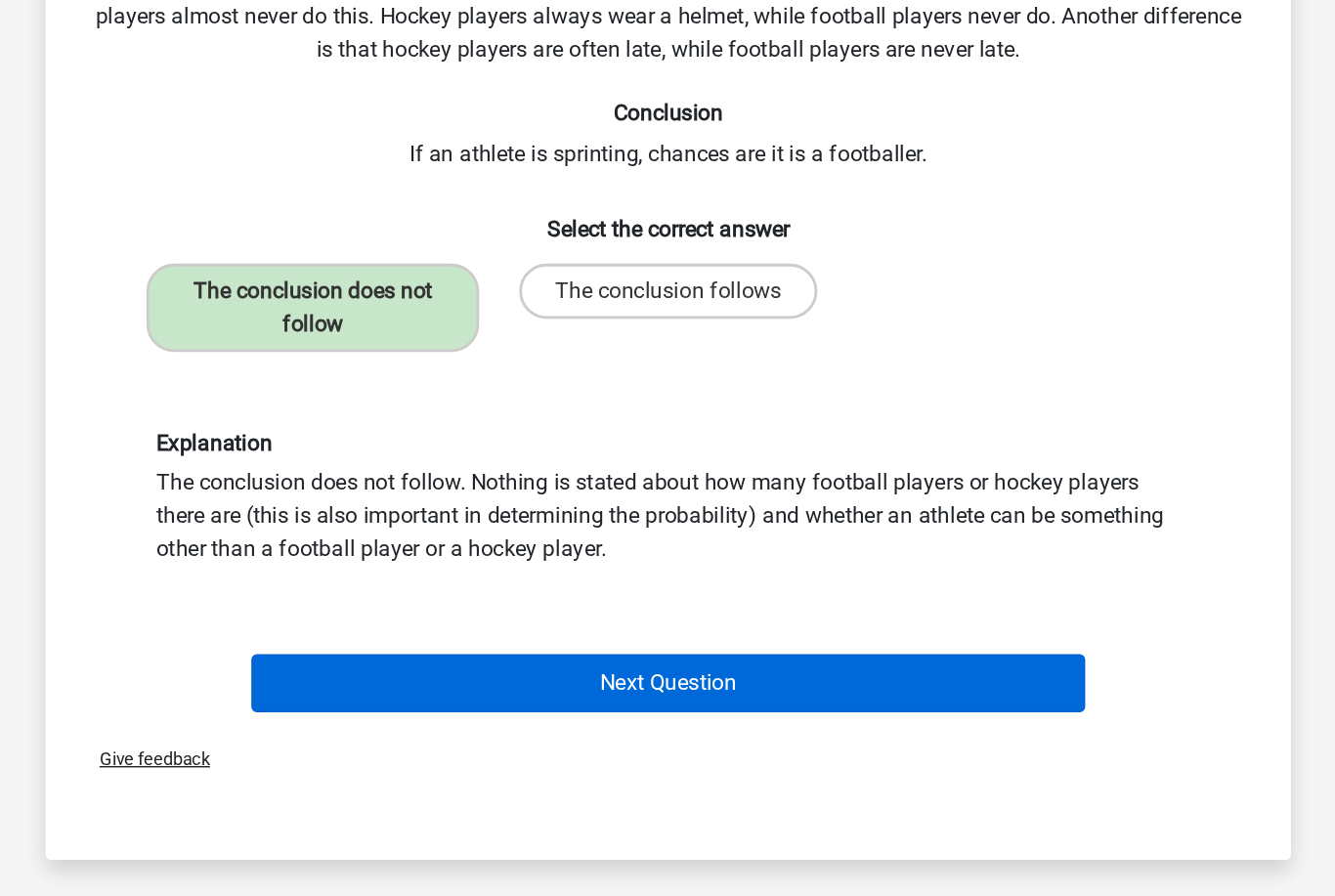
click at [373, 680] on button "Next Question" at bounding box center [668, 700] width 592 height 41
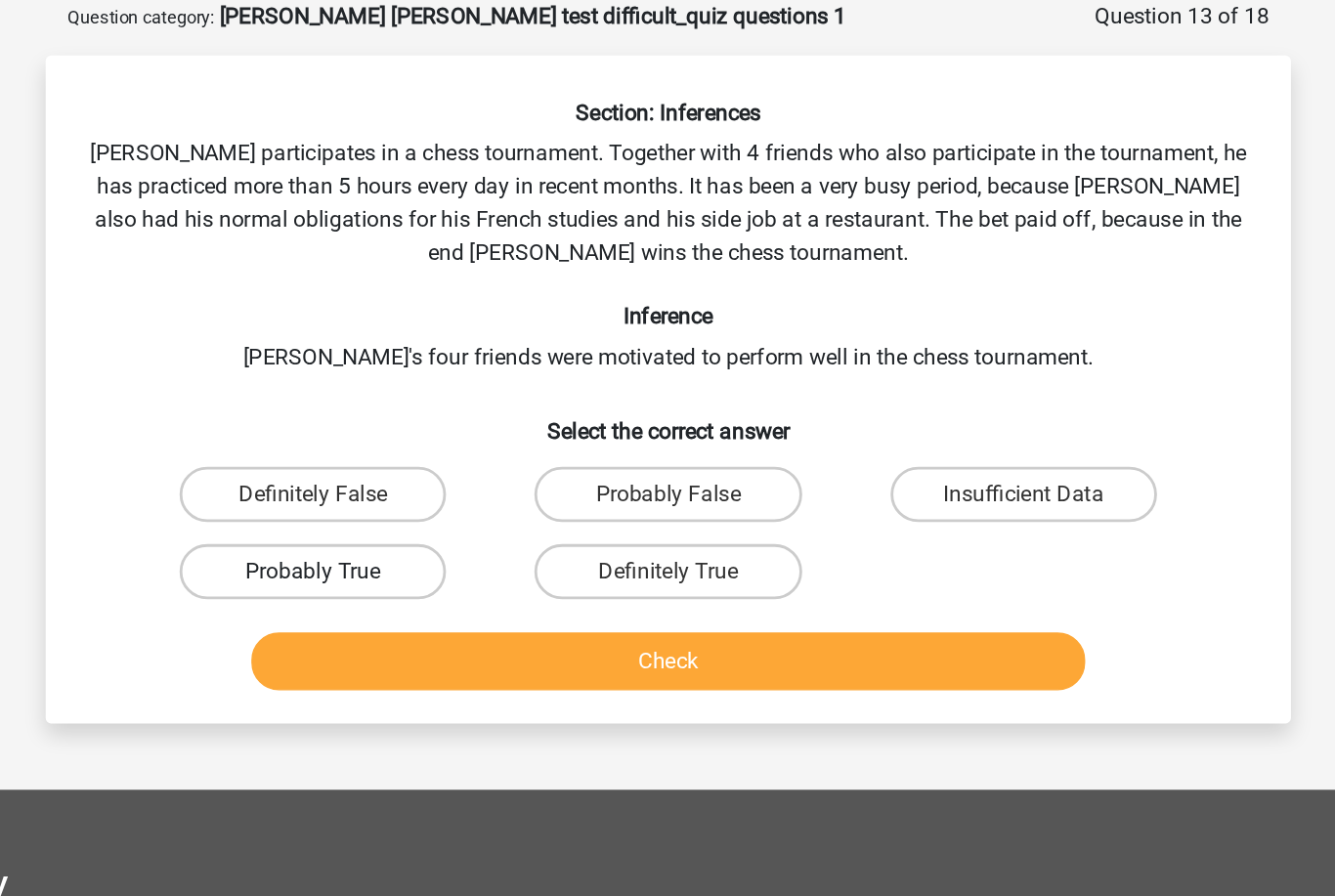
click at [322, 482] on label "Probably True" at bounding box center [416, 501] width 189 height 39
click at [417, 502] on input "Probably True" at bounding box center [423, 508] width 13 height 13
radio input "true"
click at [373, 545] on button "Check" at bounding box center [668, 565] width 592 height 41
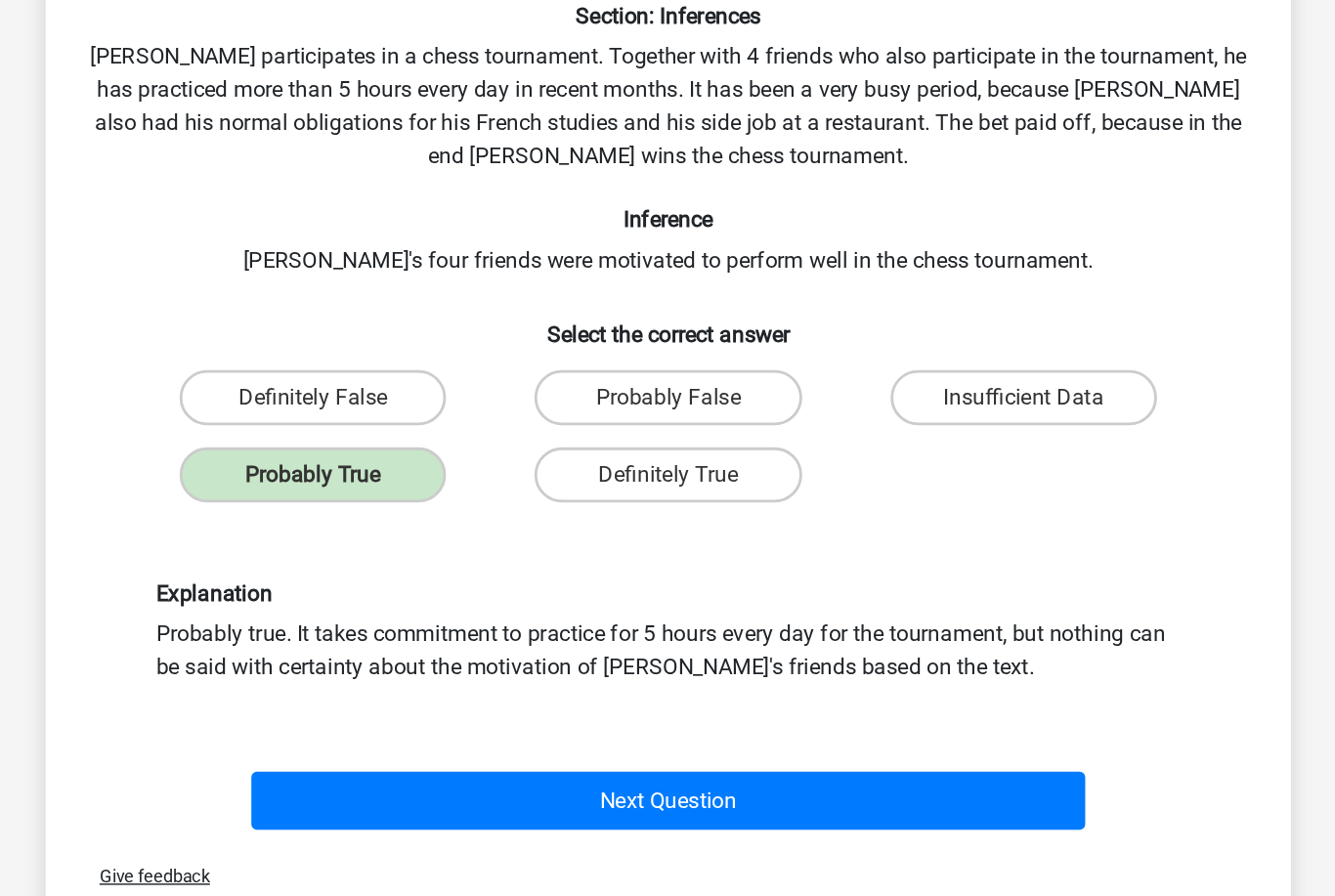
click at [395, 712] on button "Next Question" at bounding box center [668, 732] width 592 height 41
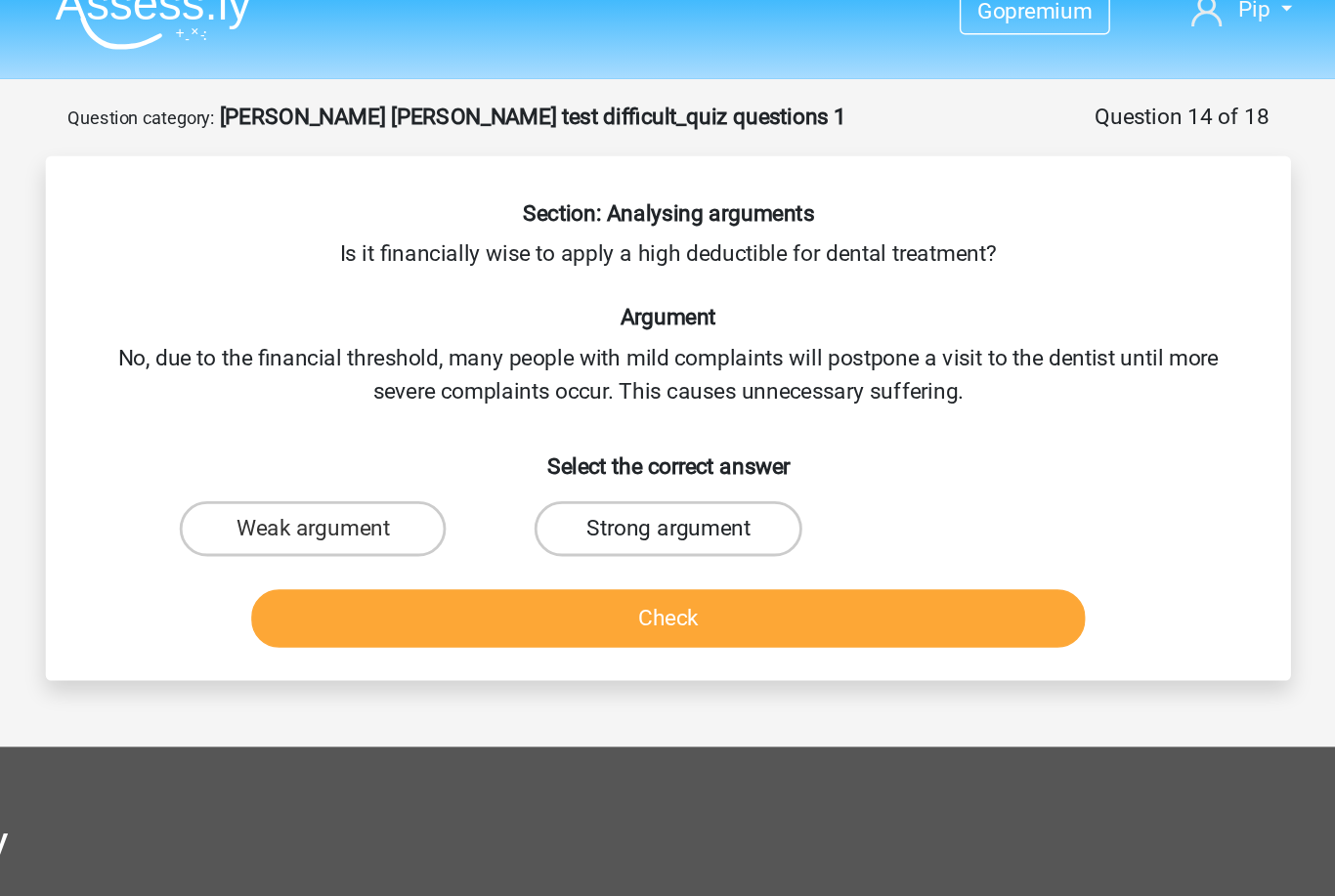
click at [573, 382] on label "Strong argument" at bounding box center [667, 400] width 189 height 39
click at [668, 401] on input "Strong argument" at bounding box center [673, 407] width 13 height 13
radio input "true"
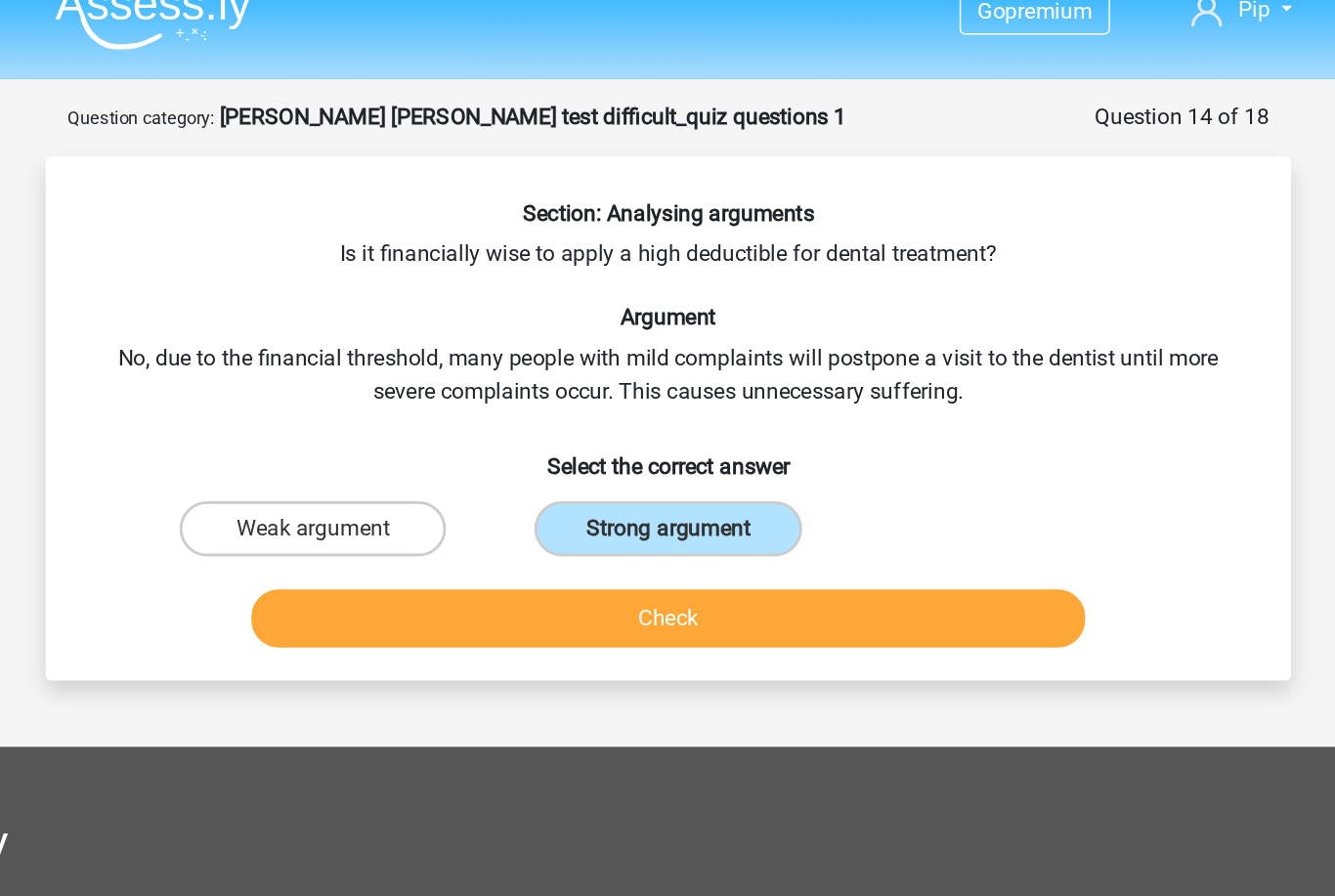
click at [452, 444] on button "Check" at bounding box center [668, 463] width 592 height 41
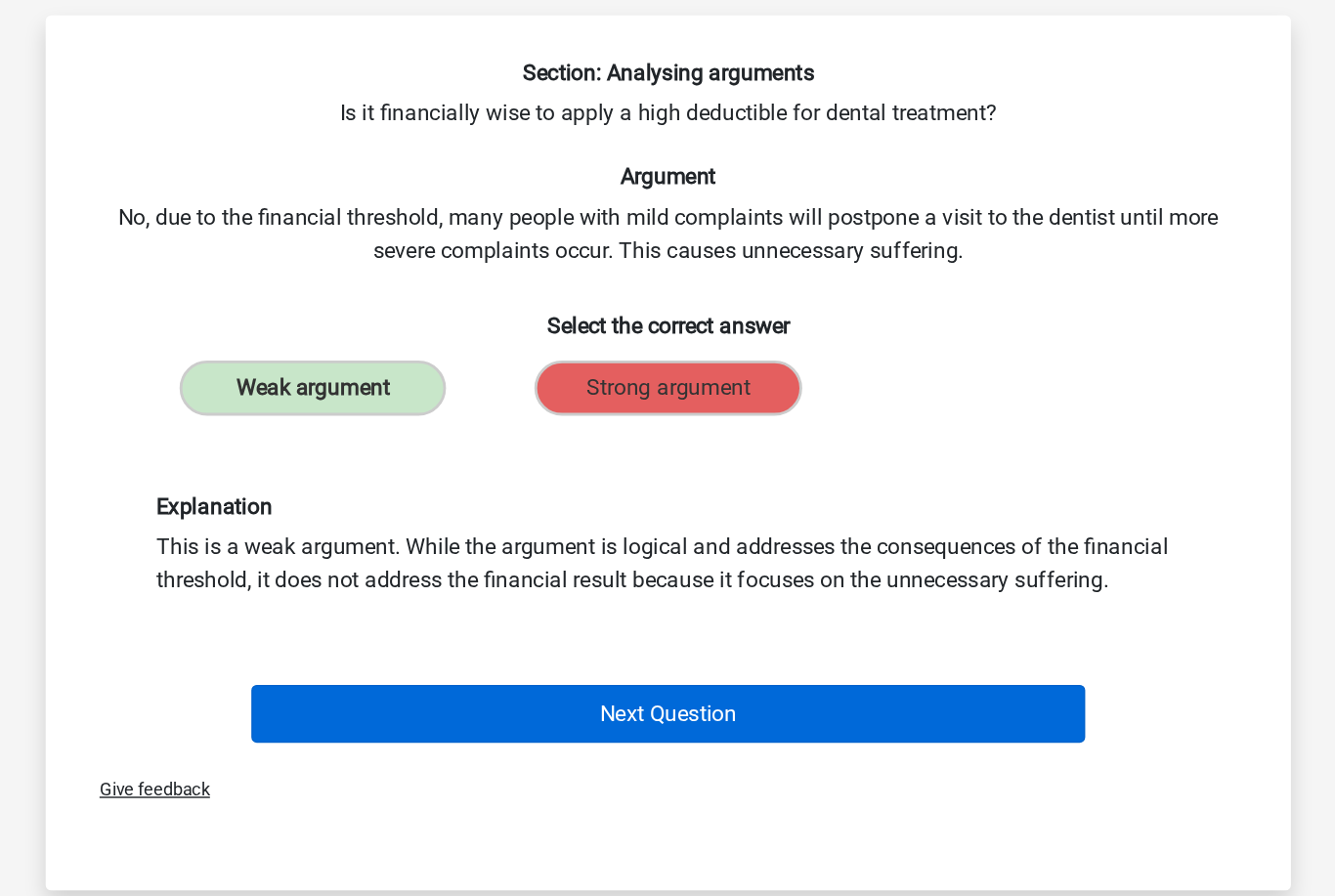
click at [449, 610] on button "Next Question" at bounding box center [668, 630] width 592 height 41
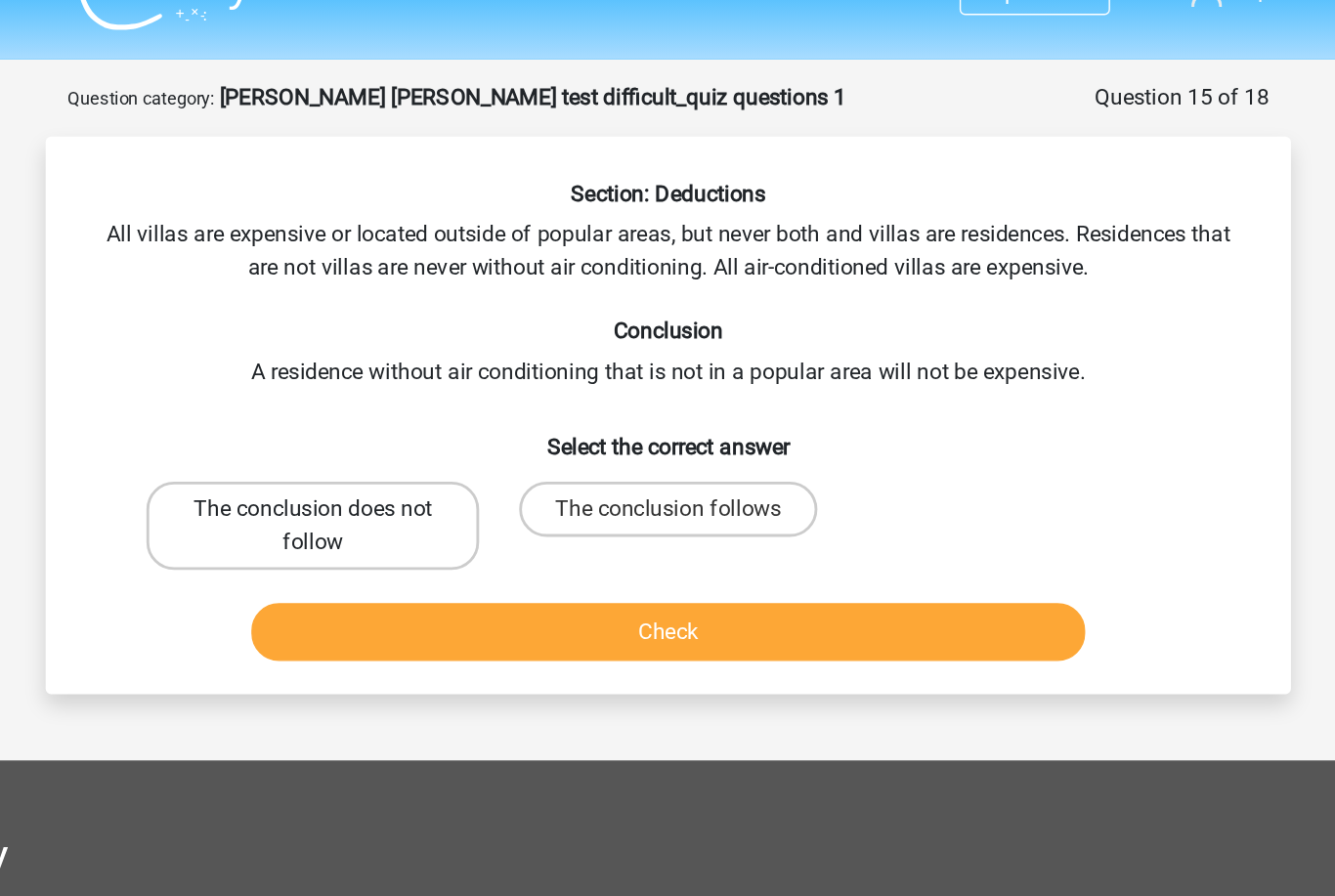
click at [300, 381] on label "The conclusion does not follow" at bounding box center [416, 412] width 236 height 63
click at [417, 401] on input "The conclusion does not follow" at bounding box center [423, 407] width 13 height 13
radio input "true"
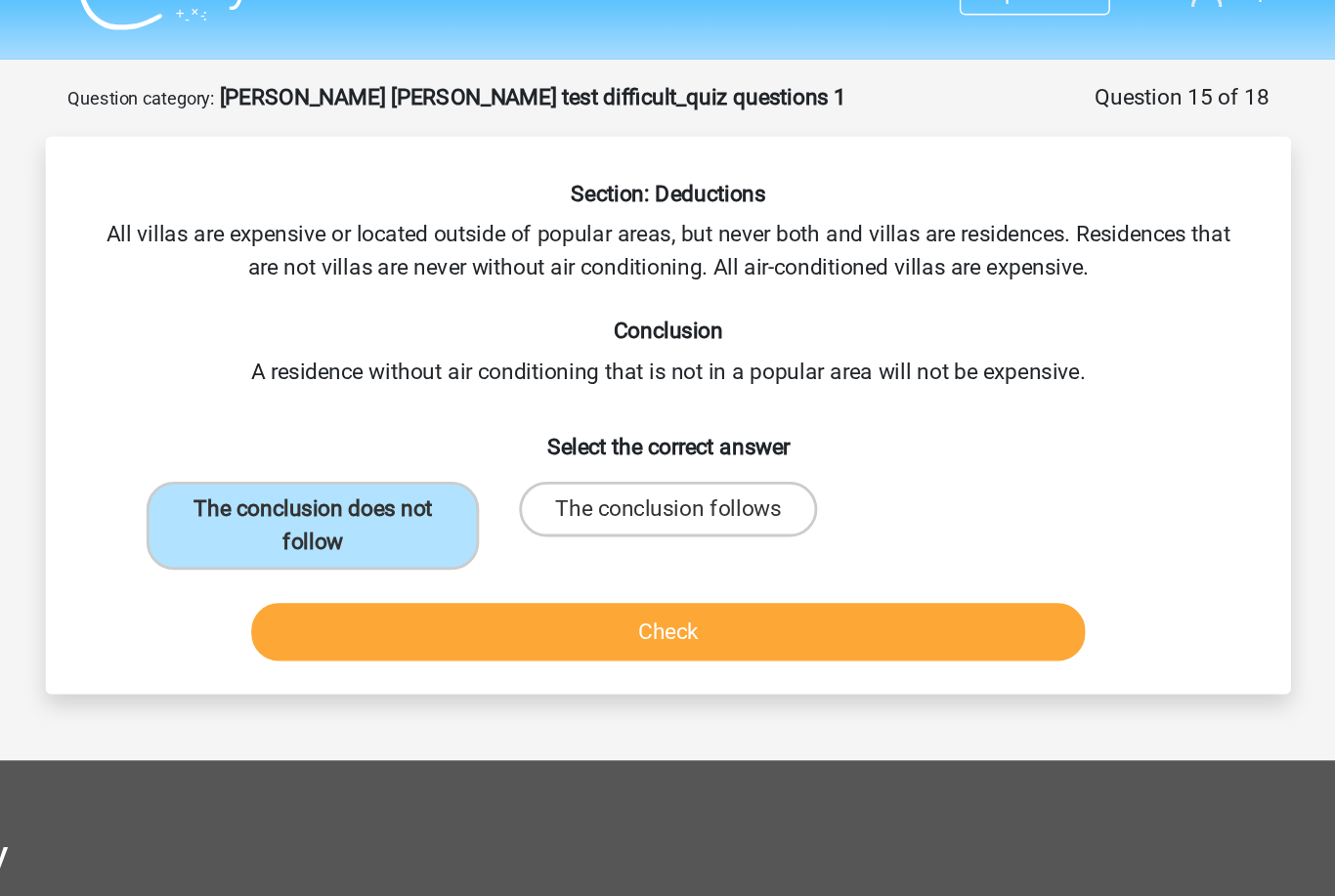
click at [379, 466] on button "Check" at bounding box center [668, 486] width 592 height 41
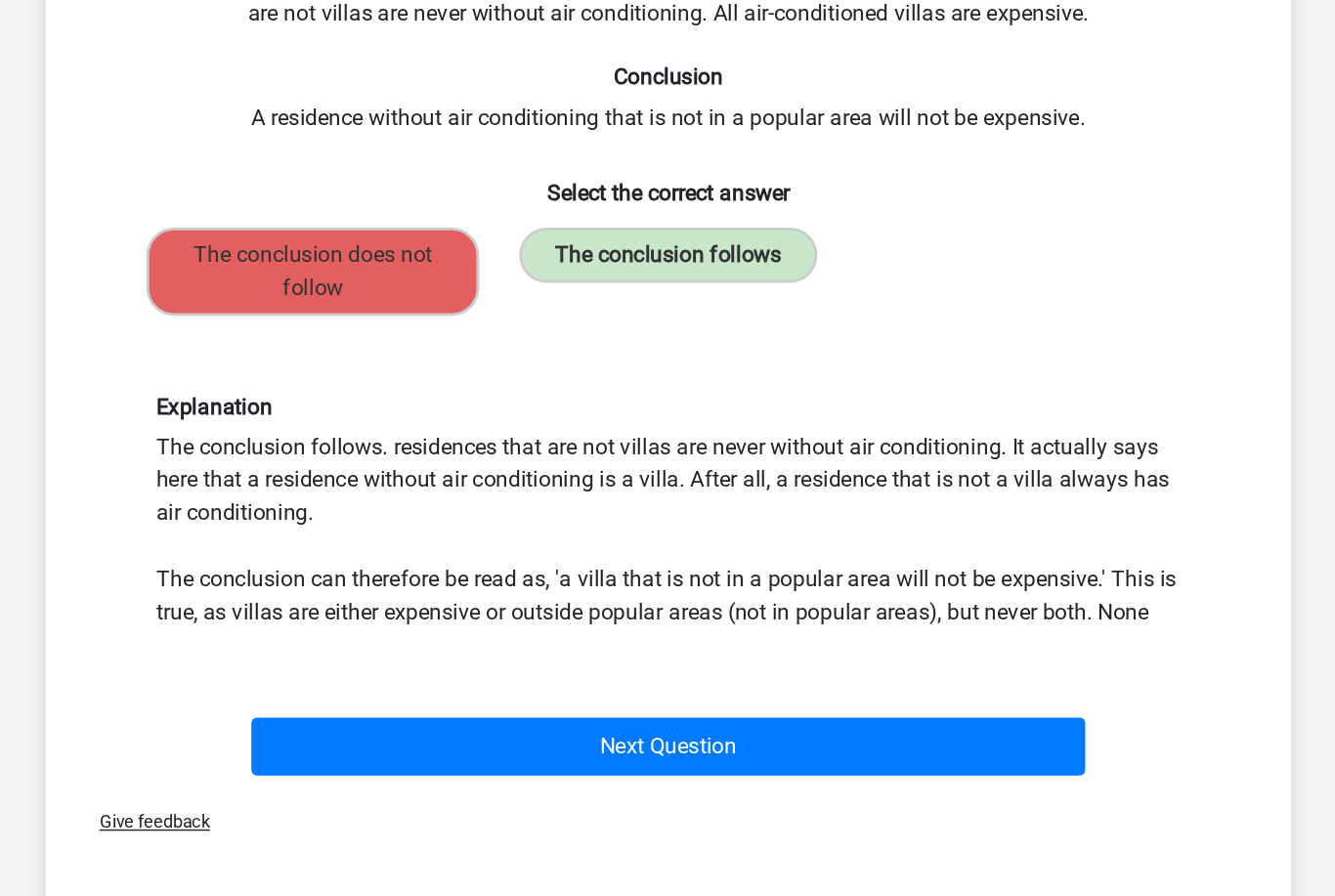
scroll to position [2, 0]
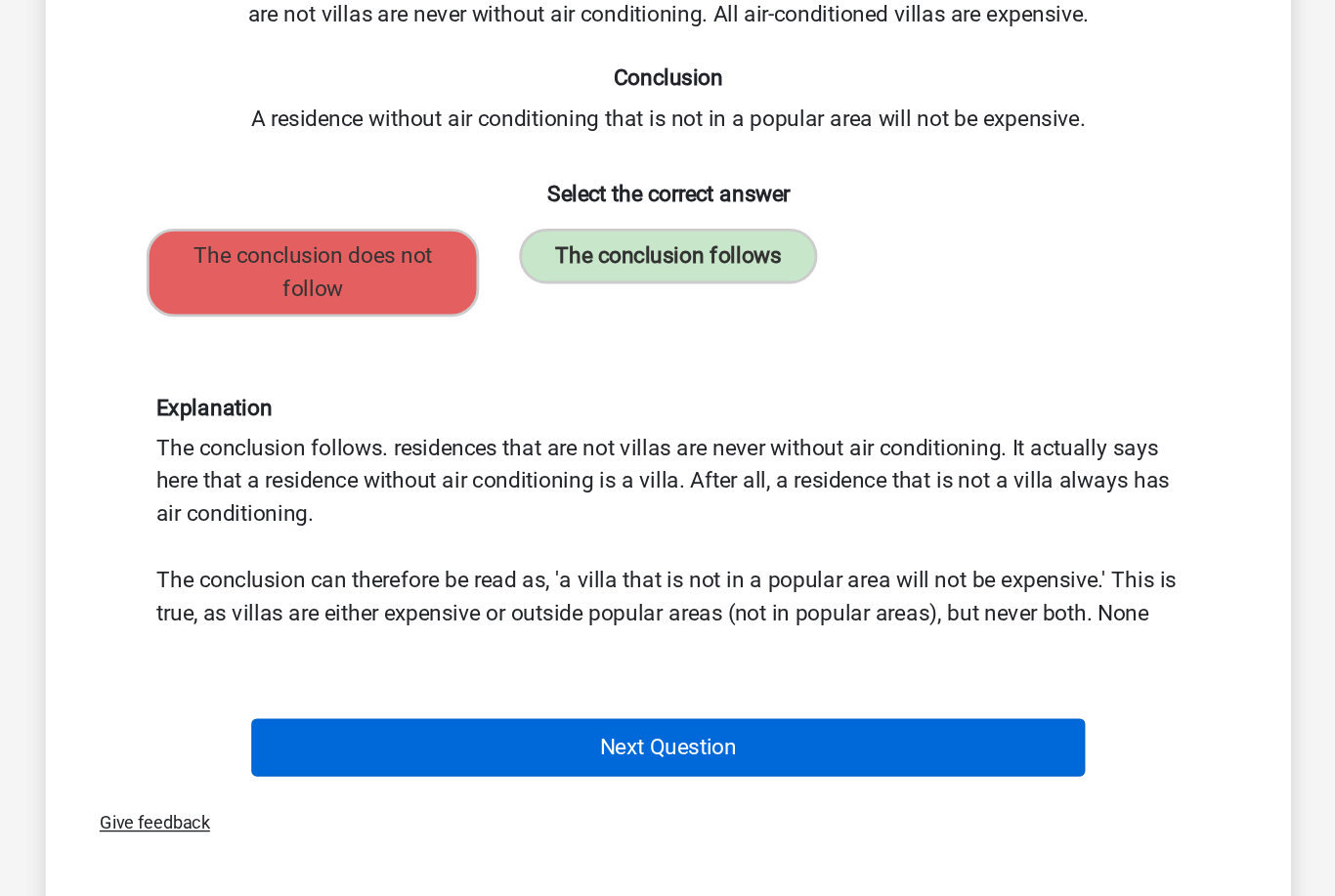
click at [394, 725] on button "Next Question" at bounding box center [668, 745] width 592 height 41
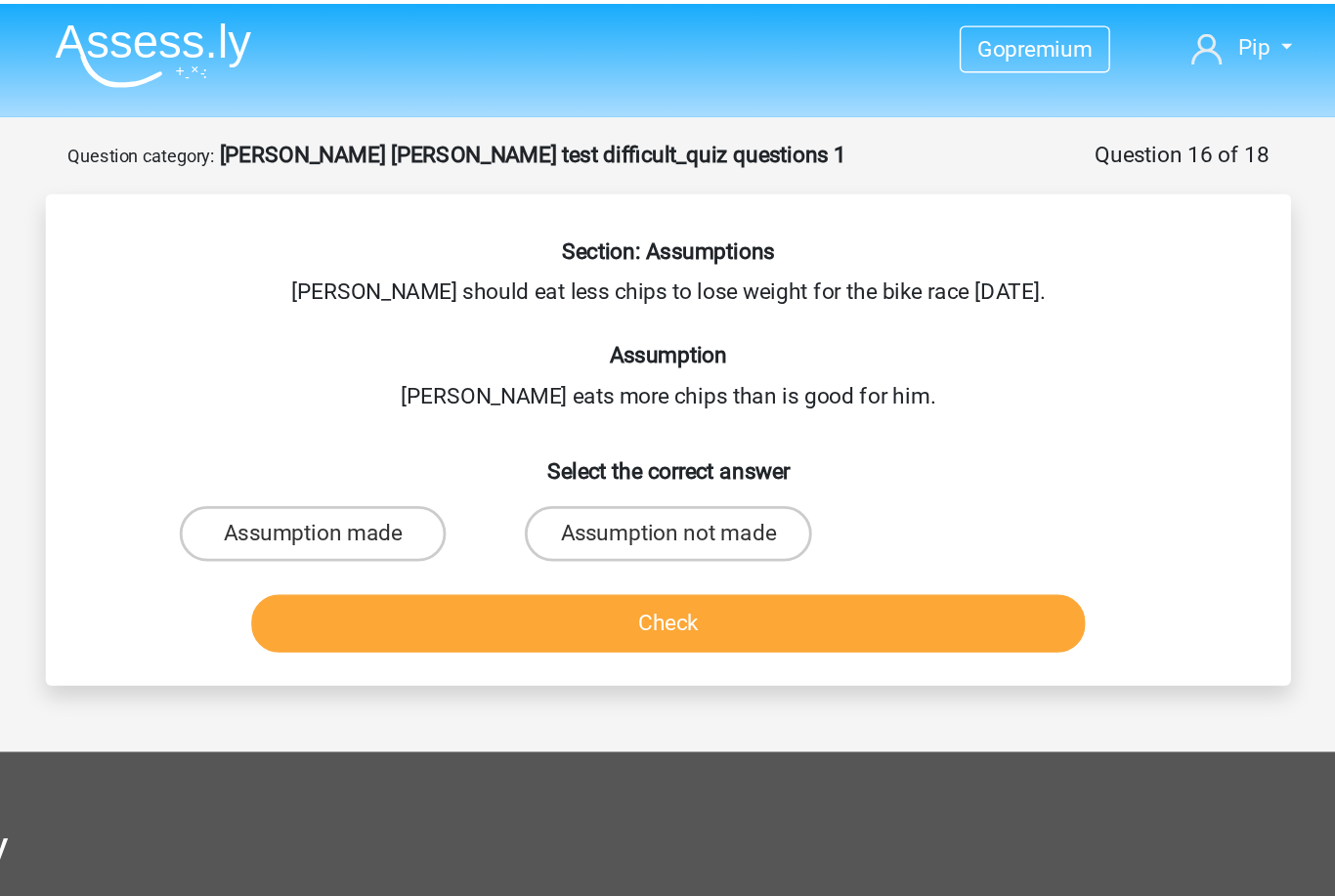
scroll to position [0, 0]
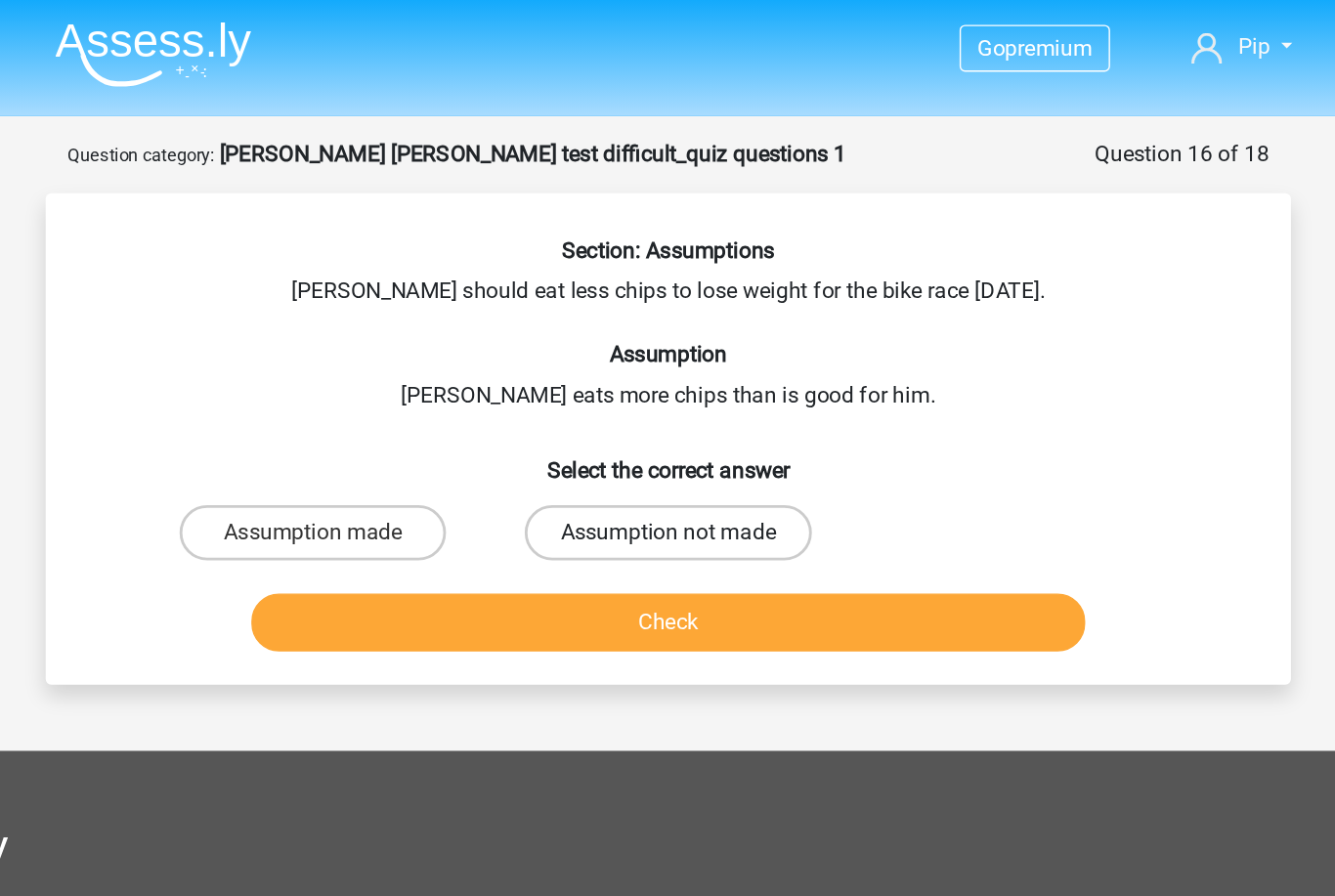
click at [566, 381] on label "Assumption not made" at bounding box center [667, 377] width 203 height 39
click at [668, 381] on input "Assumption not made" at bounding box center [673, 383] width 13 height 13
radio input "true"
click at [436, 434] on button "Check" at bounding box center [668, 440] width 592 height 41
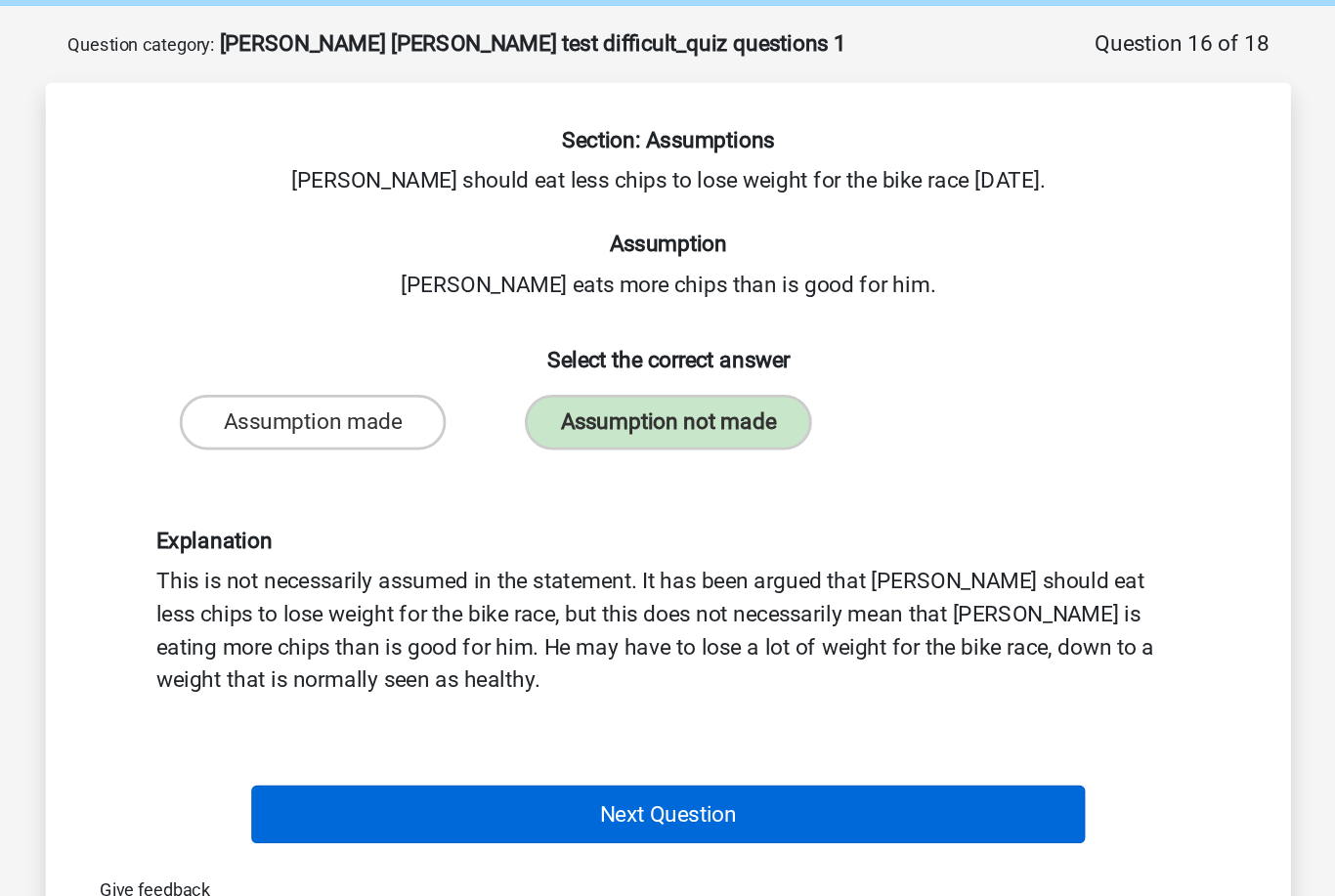
click at [489, 634] on button "Next Question" at bounding box center [668, 654] width 592 height 41
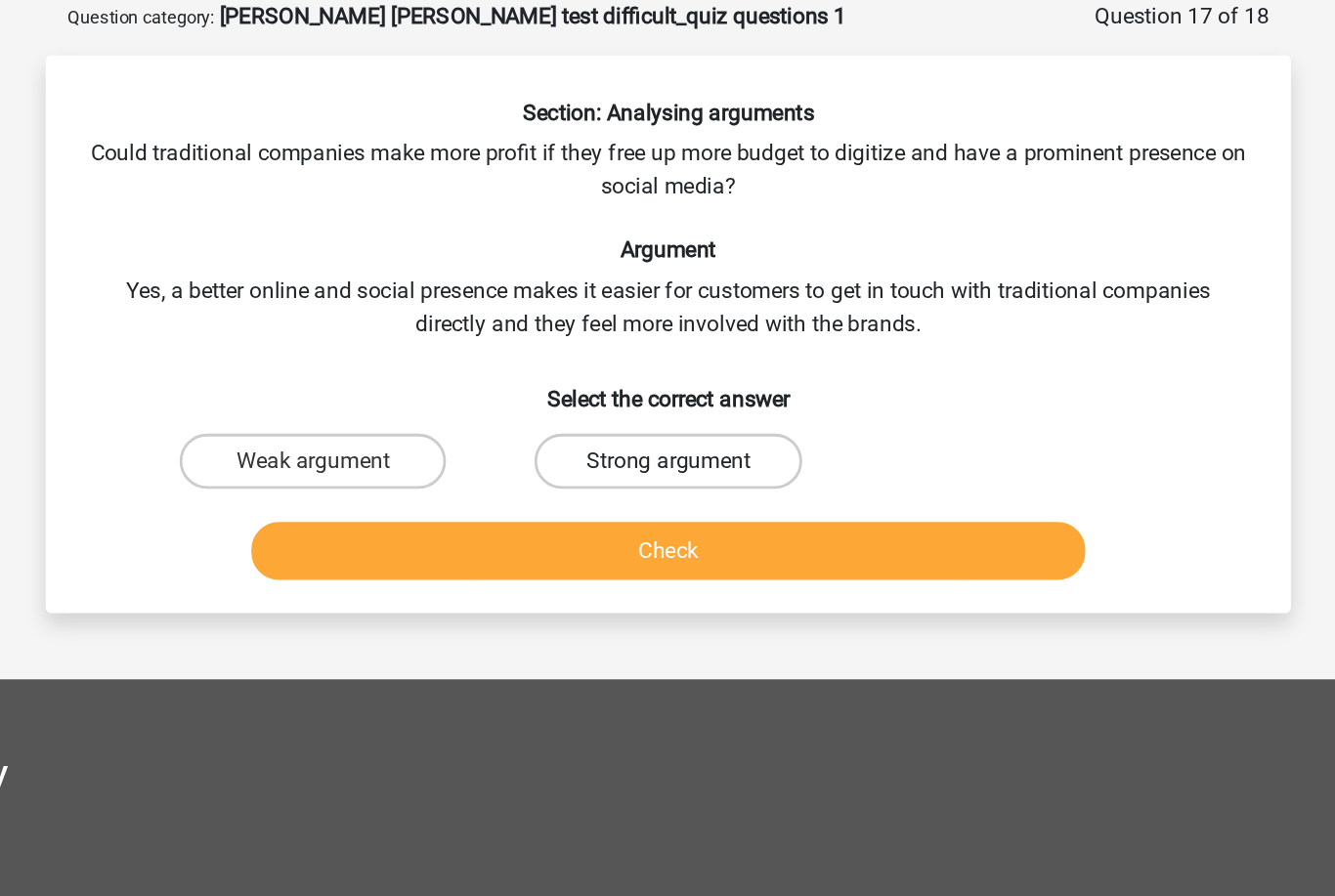
click at [573, 405] on label "Strong argument" at bounding box center [667, 424] width 189 height 39
click at [668, 424] on input "Strong argument" at bounding box center [673, 430] width 13 height 13
radio input "true"
click at [457, 466] on button "Check" at bounding box center [668, 486] width 592 height 41
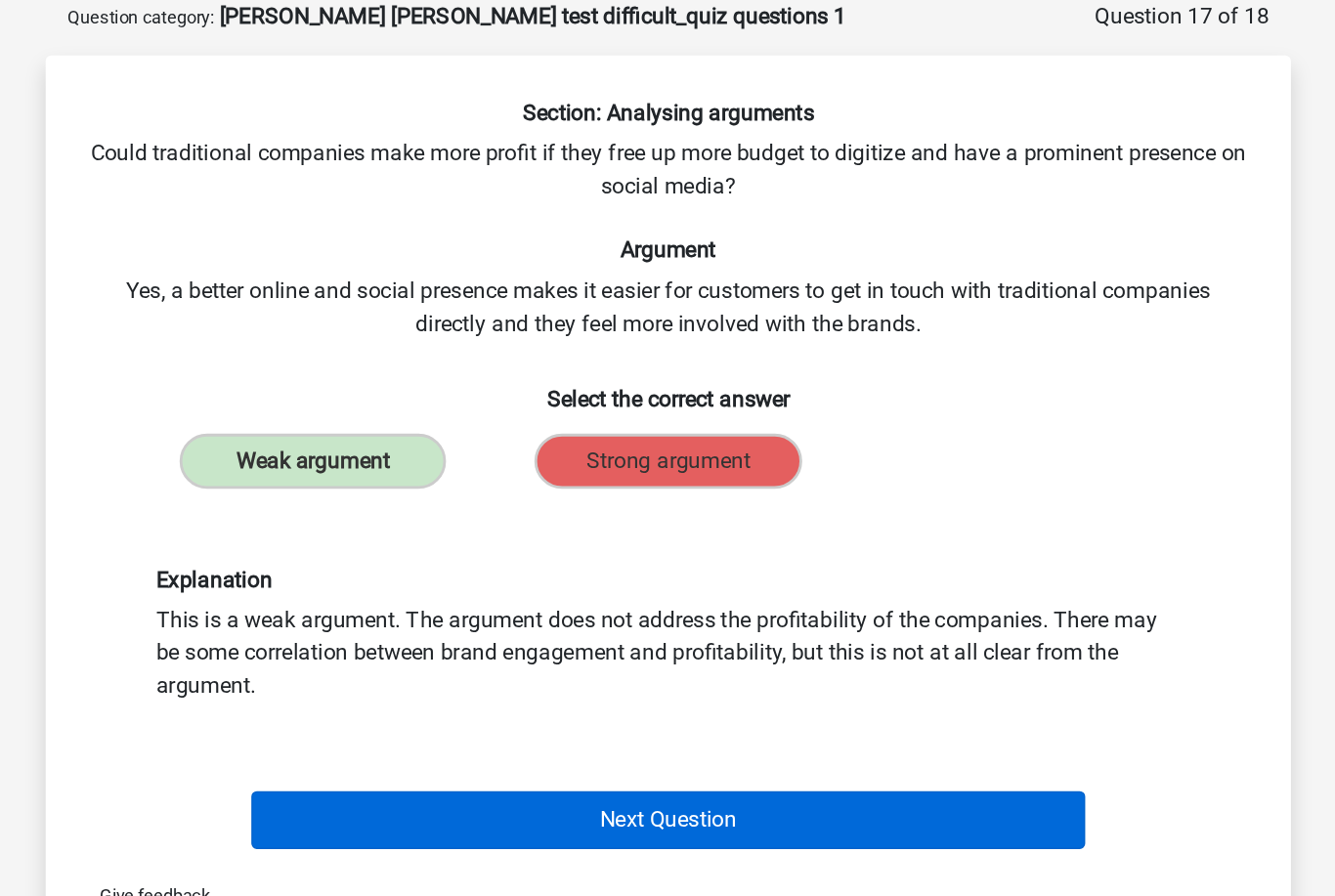
click at [459, 657] on button "Next Question" at bounding box center [668, 677] width 592 height 41
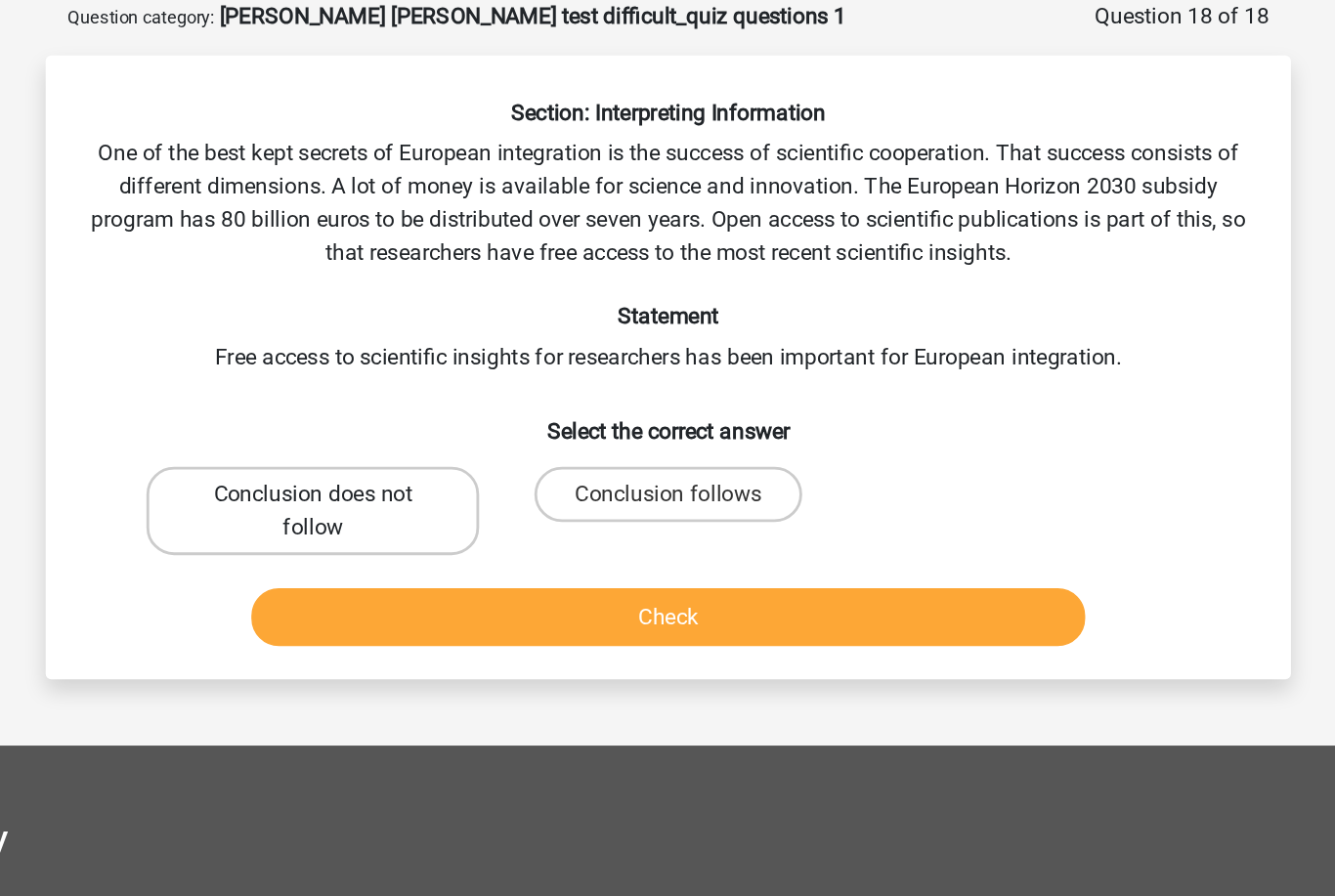
click at [319, 428] on label "Conclusion does not follow" at bounding box center [416, 458] width 236 height 63
click at [417, 448] on input "Conclusion does not follow" at bounding box center [423, 453] width 13 height 13
radio input "true"
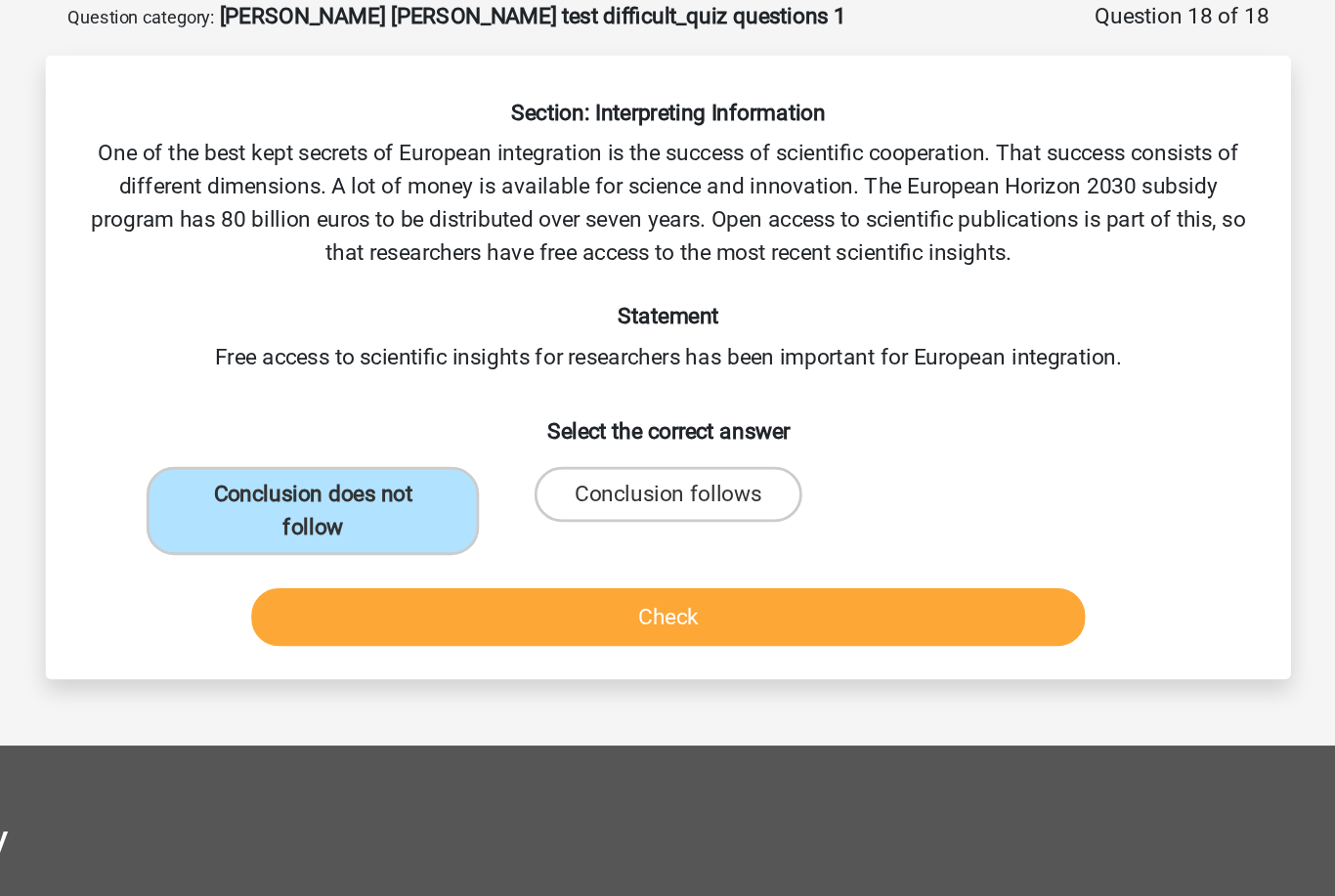
click at [395, 513] on button "Check" at bounding box center [668, 533] width 592 height 41
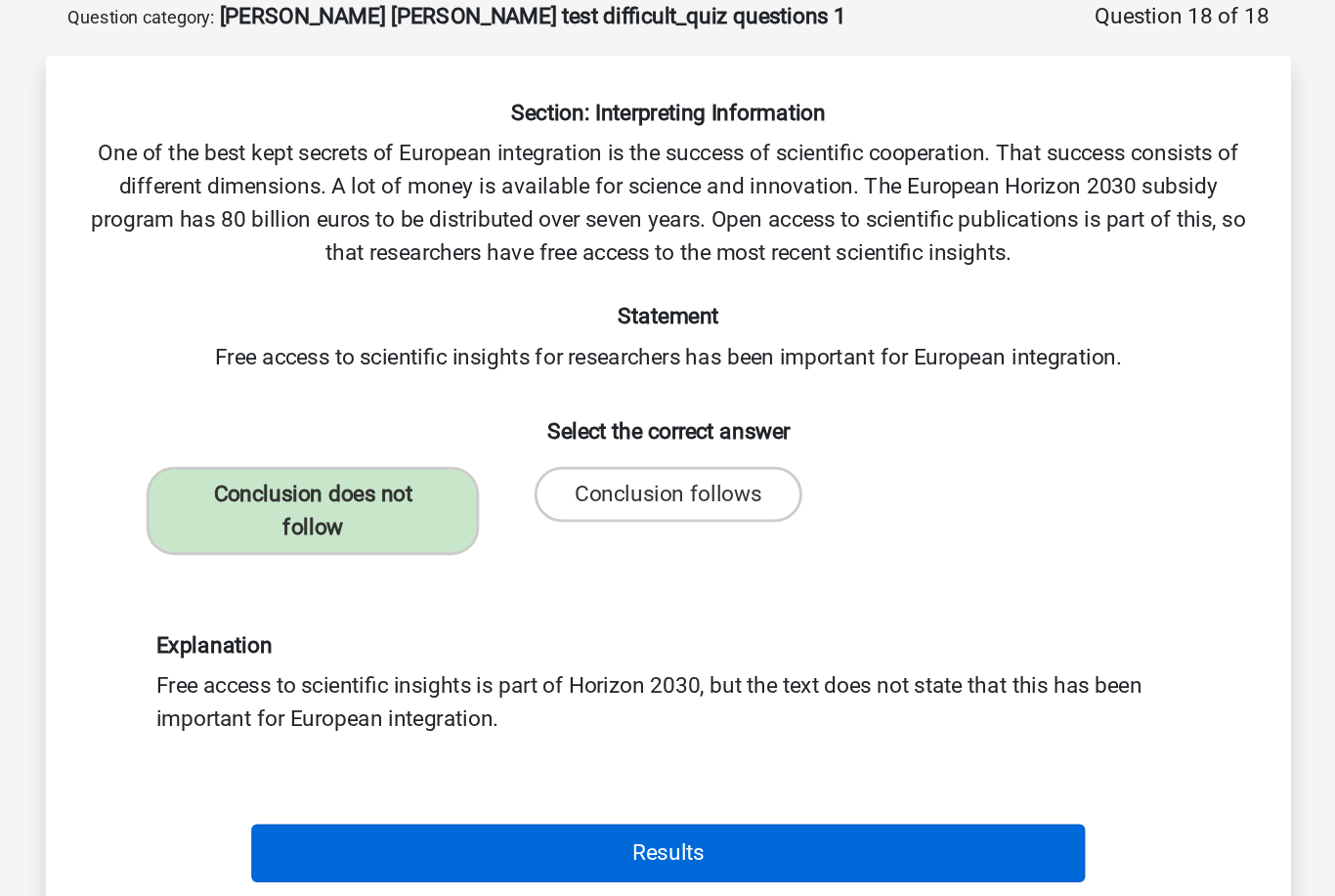
click at [458, 680] on button "Results" at bounding box center [668, 700] width 592 height 41
